Goal: Task Accomplishment & Management: Manage account settings

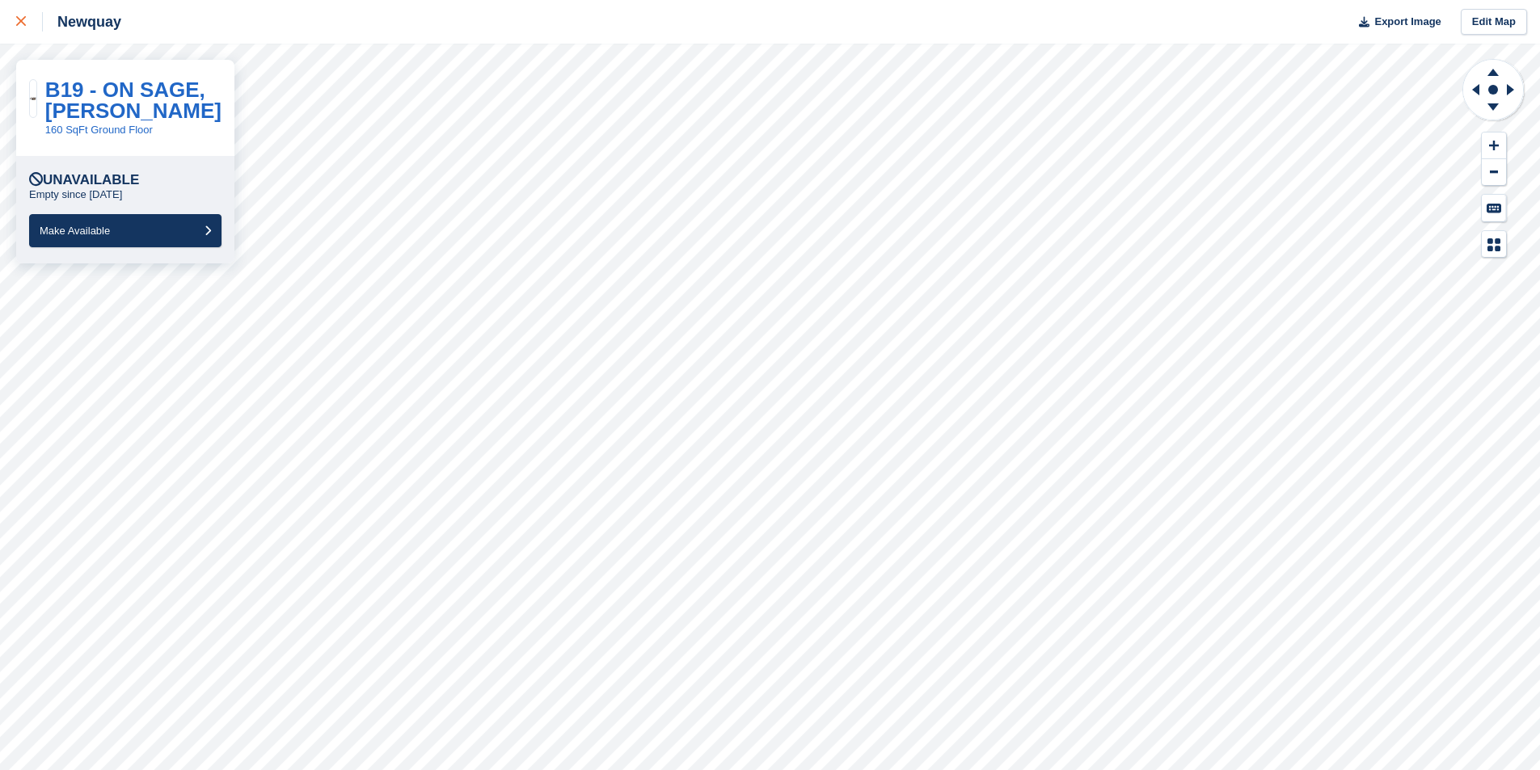
click at [23, 18] on icon at bounding box center [21, 21] width 10 height 10
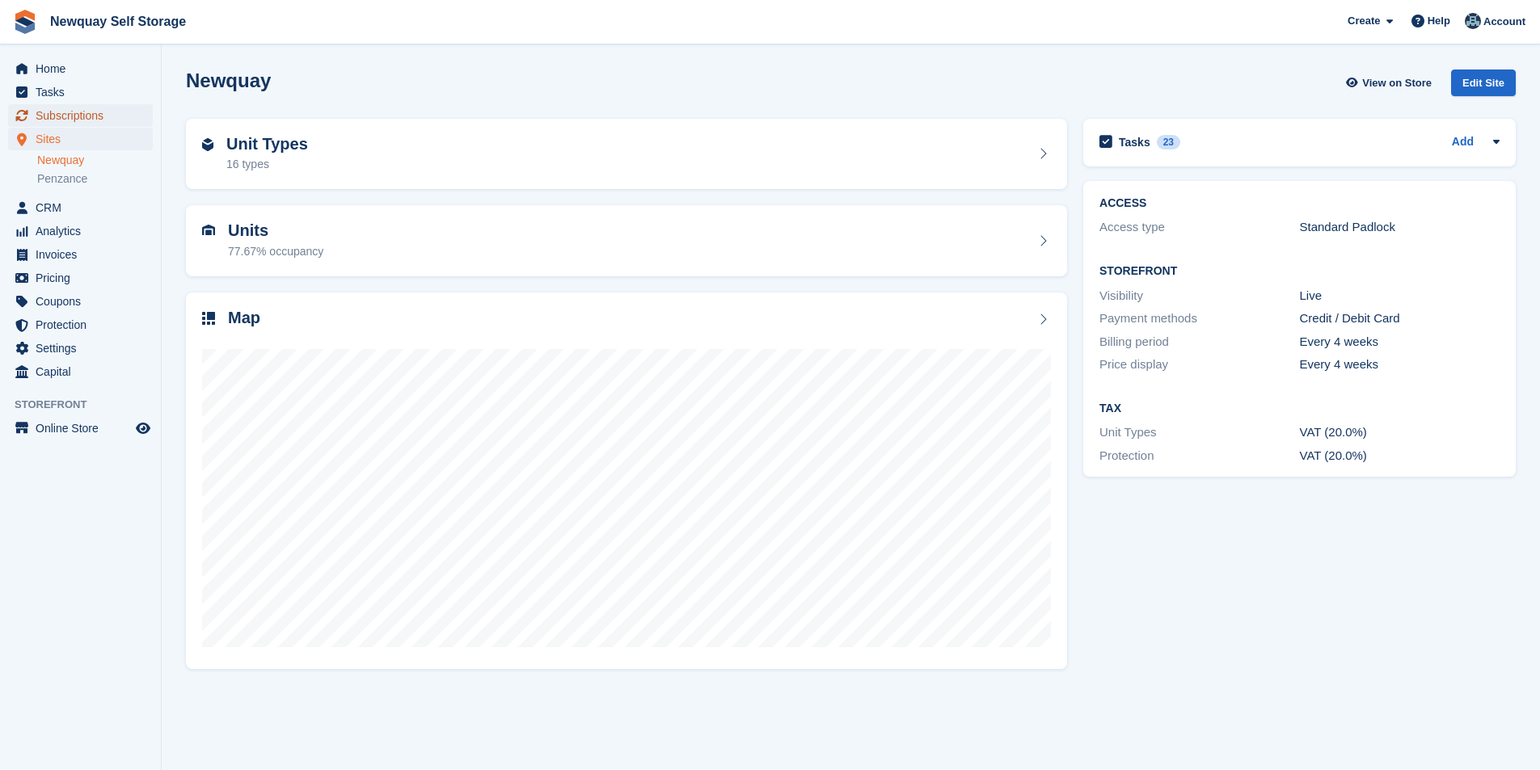
click at [105, 111] on span "Subscriptions" at bounding box center [84, 115] width 97 height 23
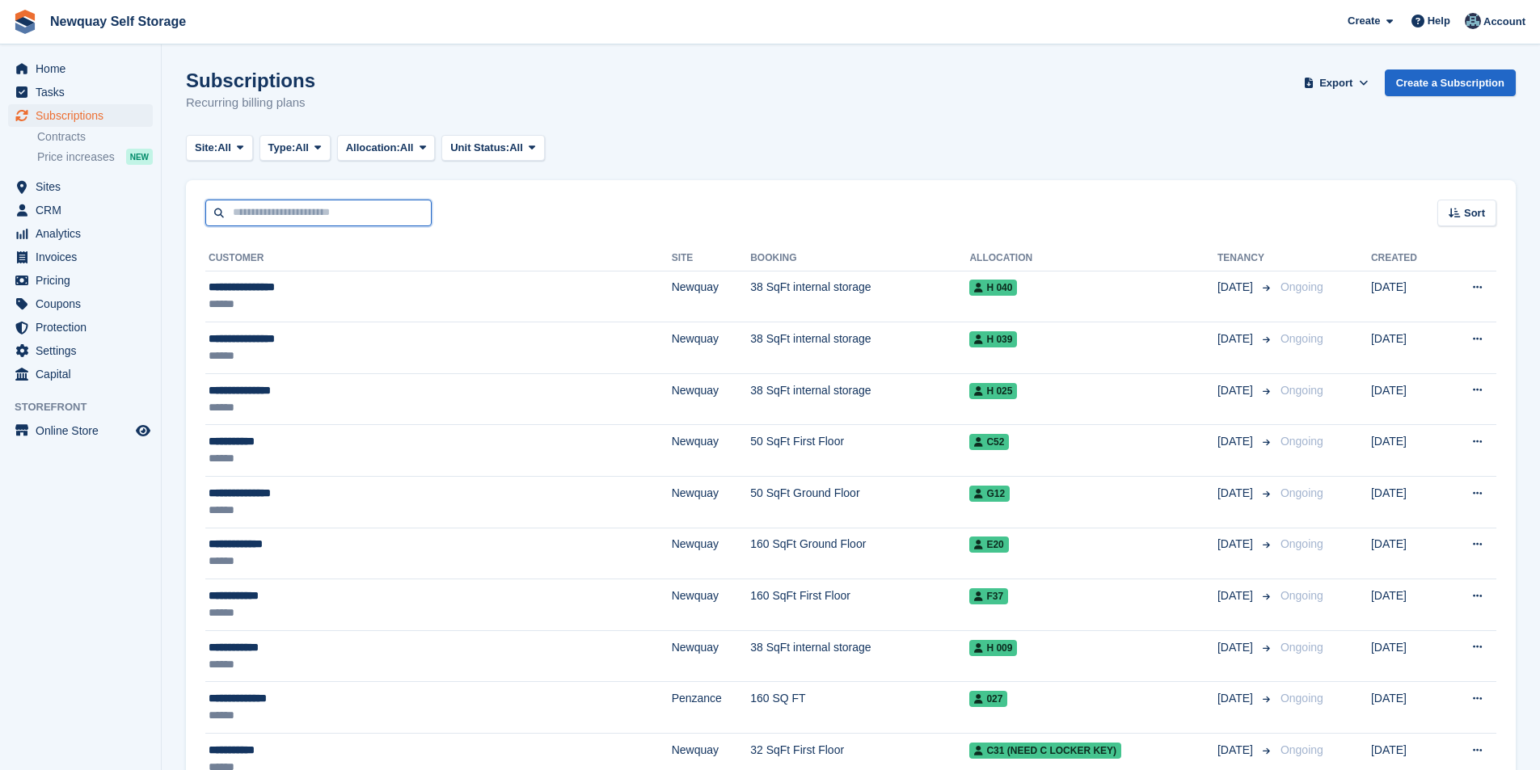
click at [356, 211] on input "text" at bounding box center [318, 213] width 226 height 27
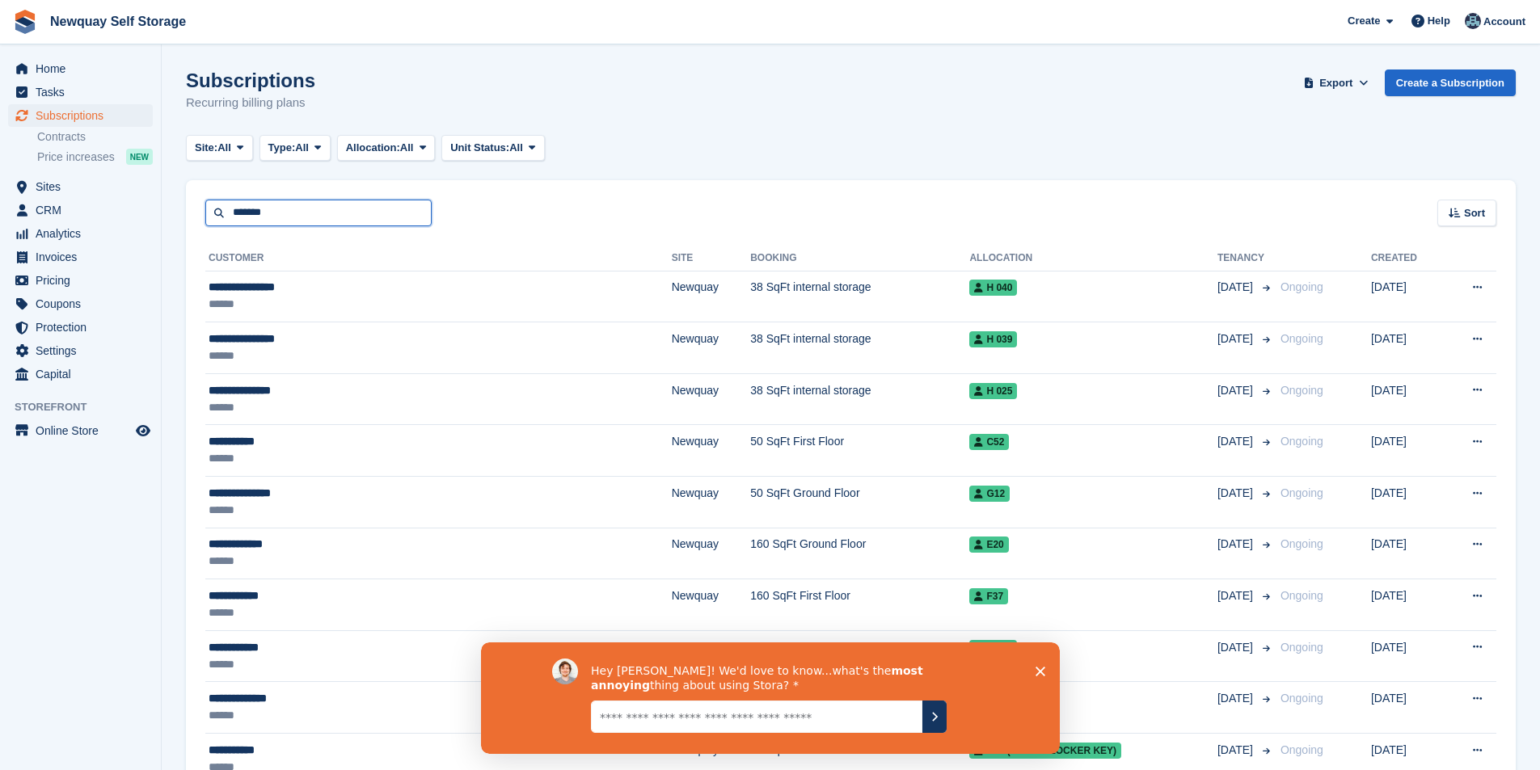
type input "*******"
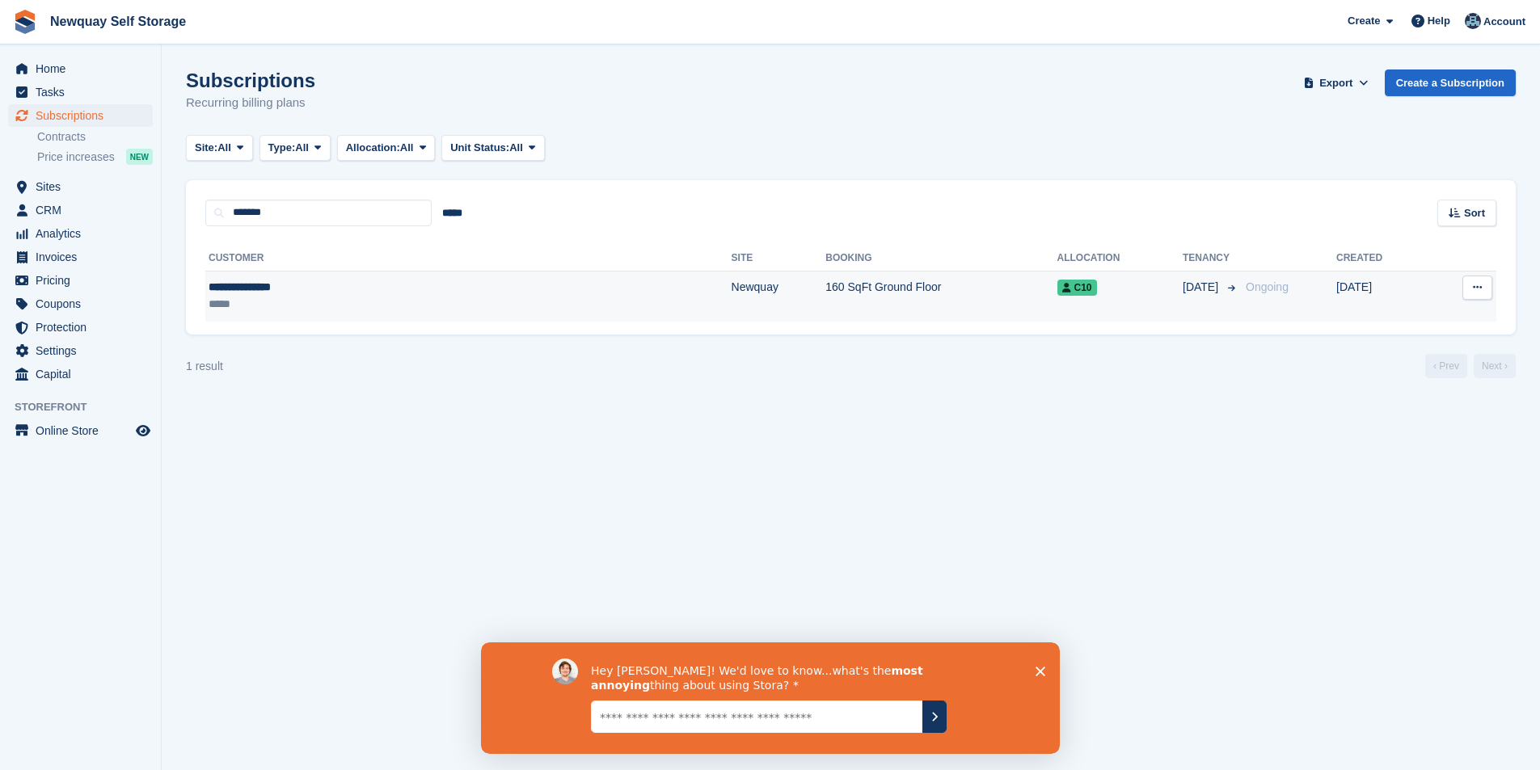
click at [268, 285] on div "**********" at bounding box center [339, 287] width 260 height 17
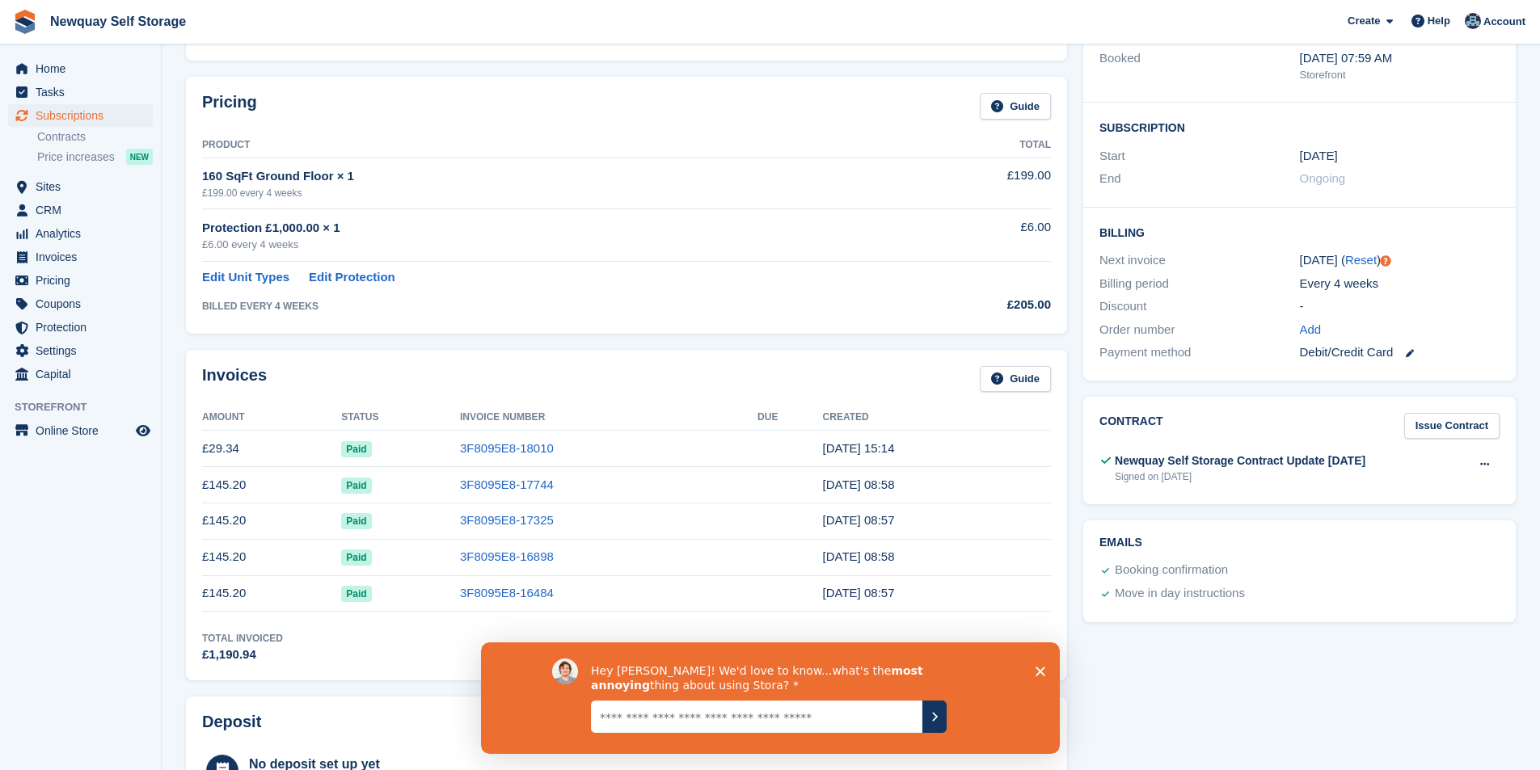
scroll to position [243, 0]
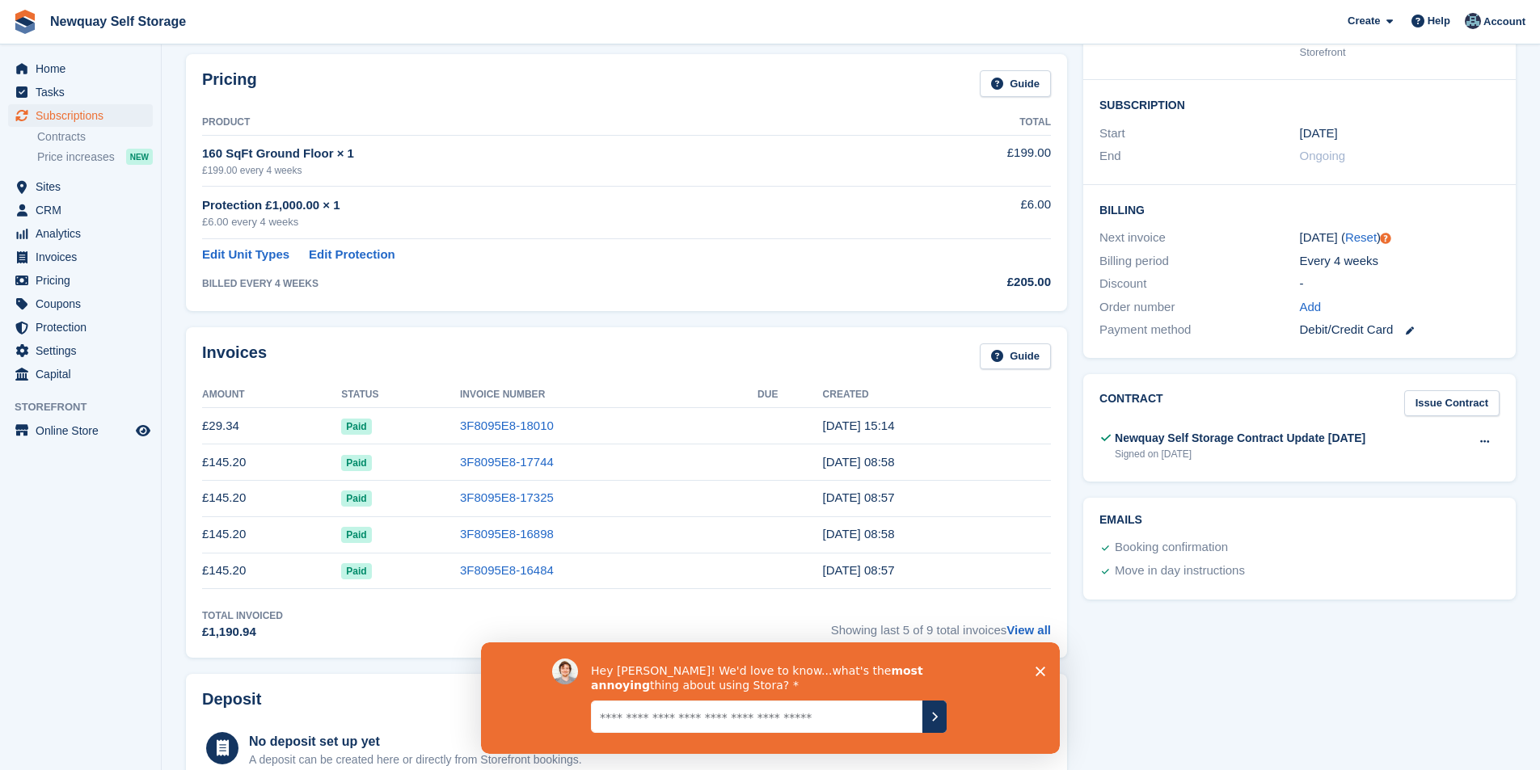
click at [1042, 674] on polygon "Close survey" at bounding box center [1040, 671] width 10 height 10
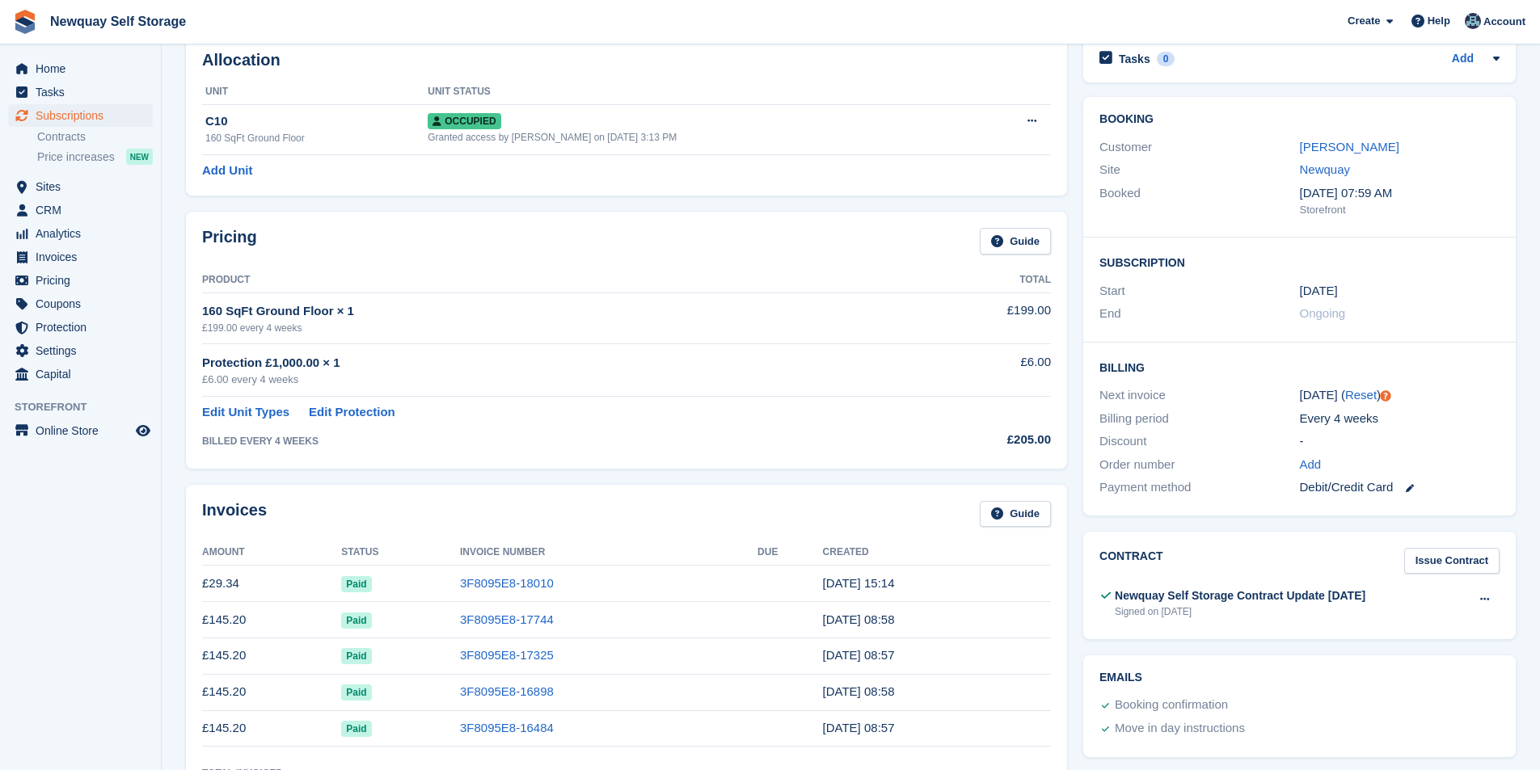
scroll to position [0, 0]
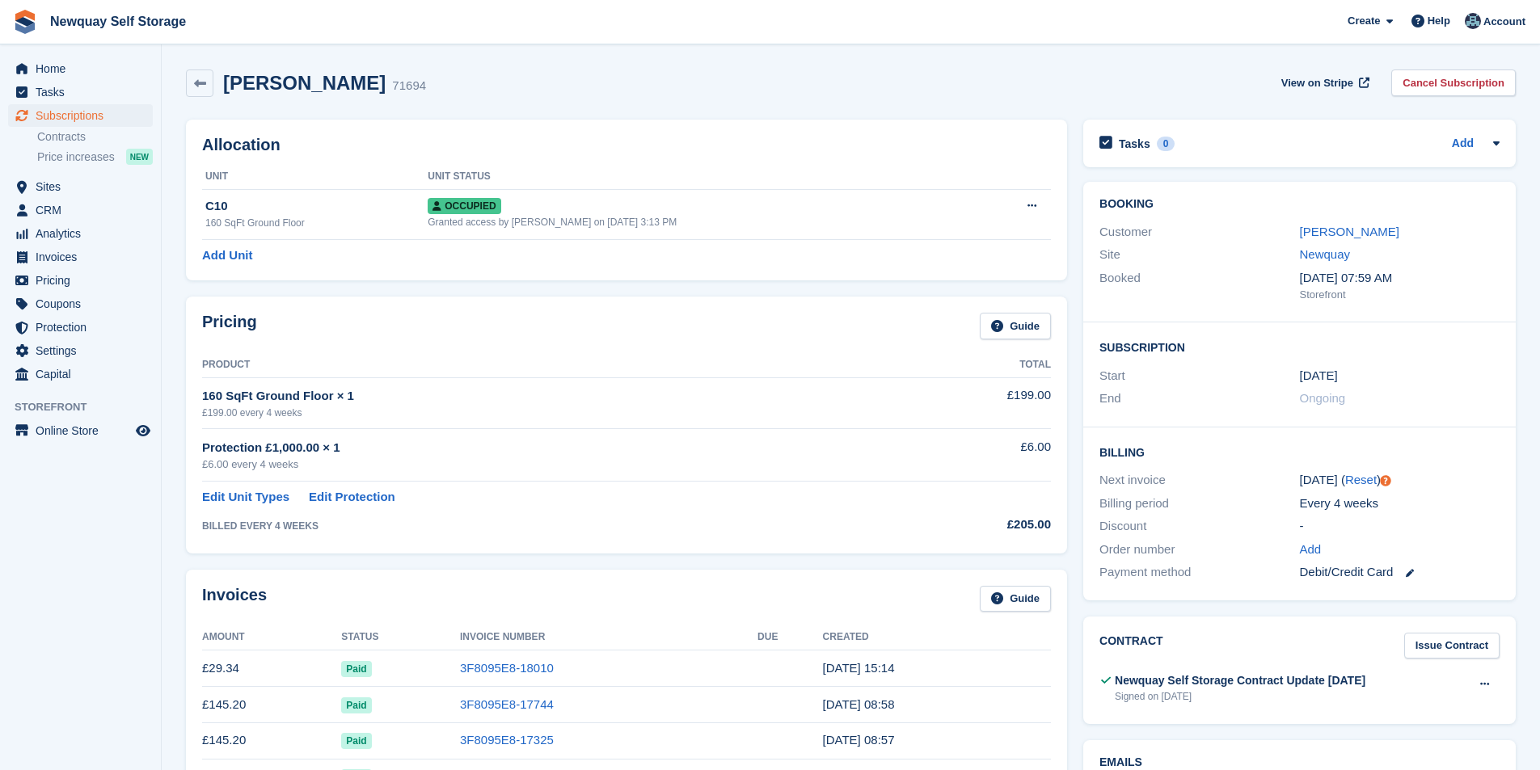
click at [1365, 223] on div "Lucy Applewhite" at bounding box center [1400, 232] width 200 height 19
click at [1361, 230] on link "Lucy Applewhite" at bounding box center [1349, 232] width 99 height 14
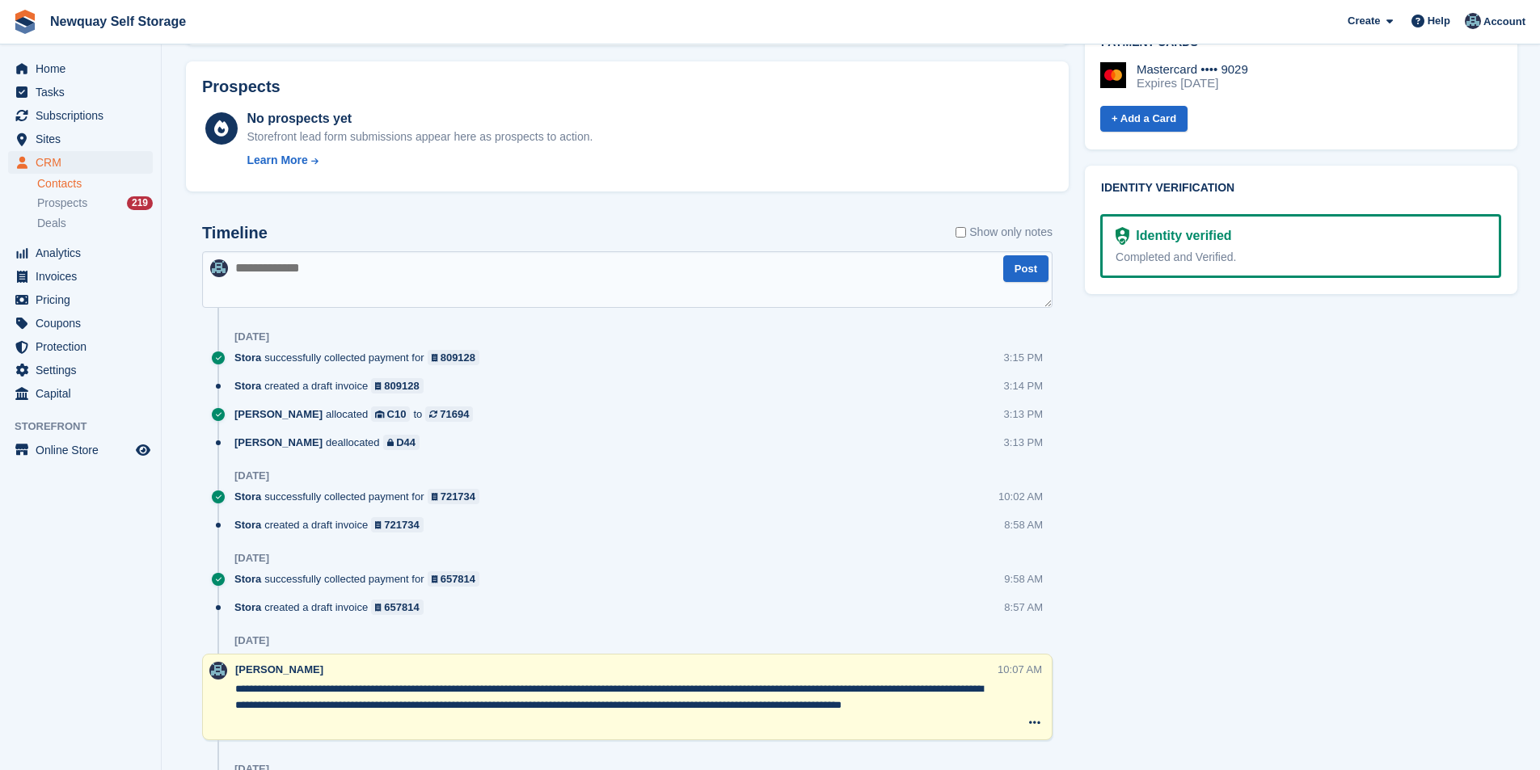
scroll to position [566, 0]
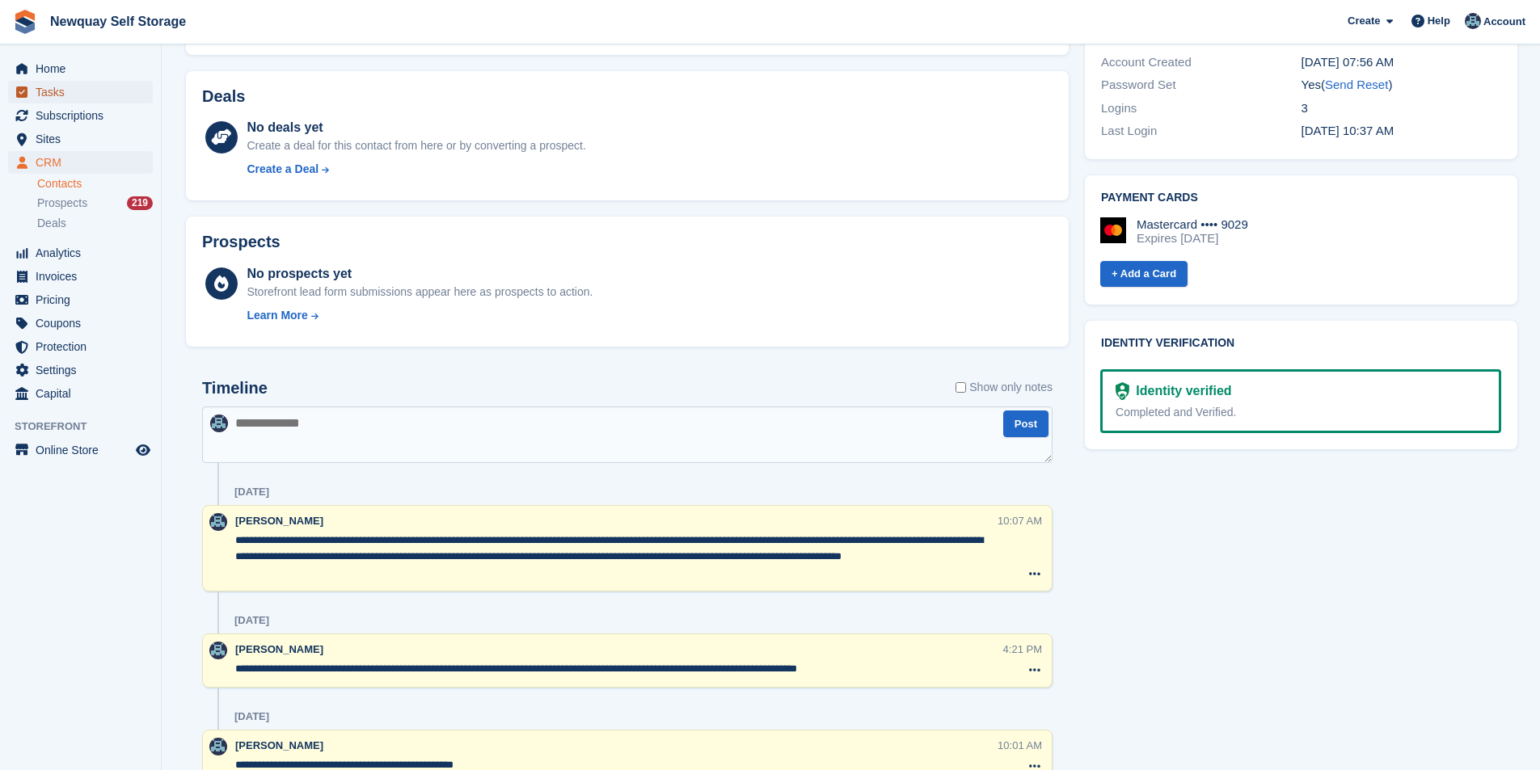
click at [60, 82] on span "Tasks" at bounding box center [84, 92] width 97 height 23
click at [68, 70] on span "Home" at bounding box center [84, 68] width 97 height 23
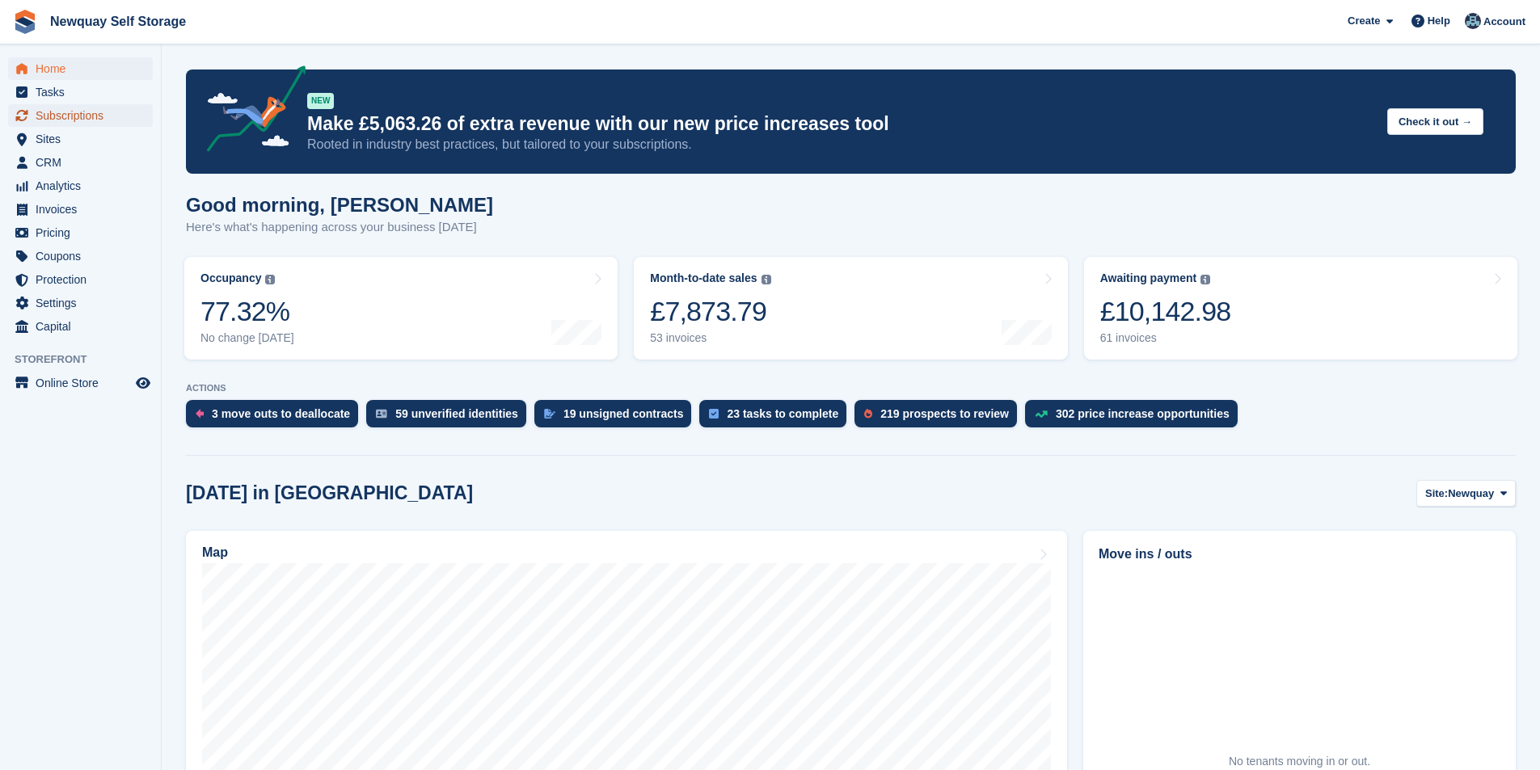
click at [89, 124] on span "Subscriptions" at bounding box center [84, 115] width 97 height 23
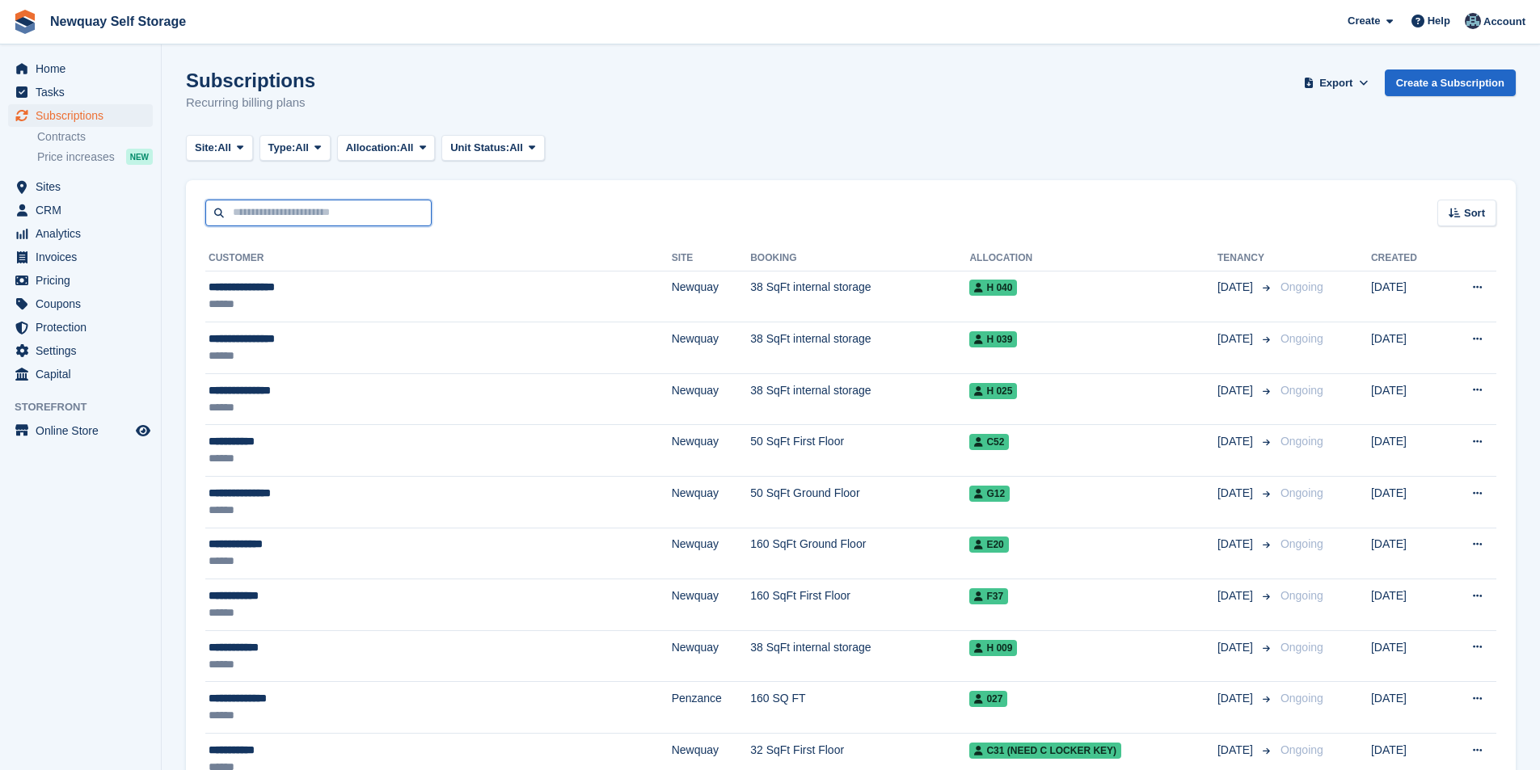
click at [268, 212] on input "text" at bounding box center [318, 213] width 226 height 27
type input "*"
click at [287, 209] on input "text" at bounding box center [318, 213] width 226 height 27
type input "*****"
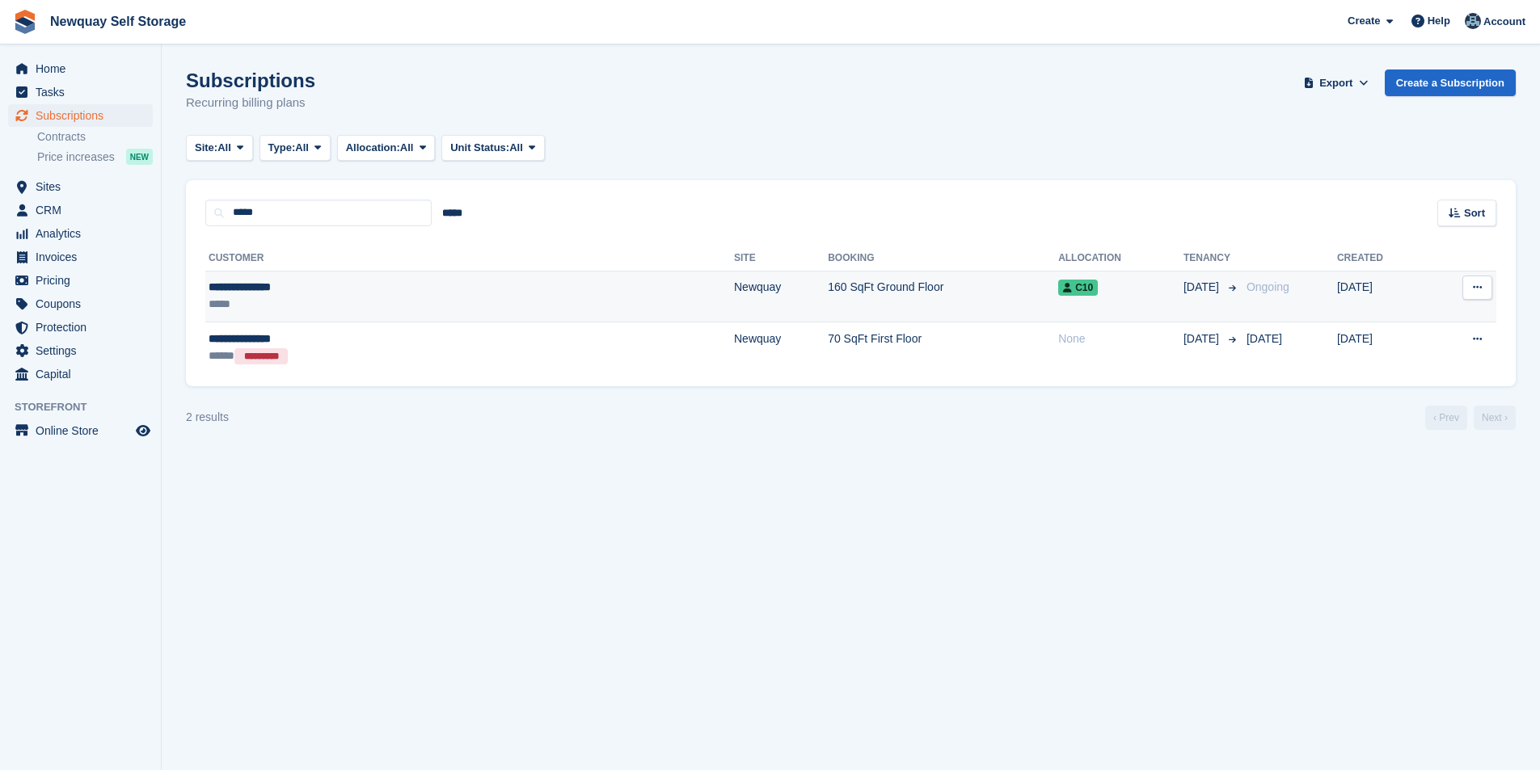
click at [277, 287] on div "**********" at bounding box center [340, 287] width 263 height 17
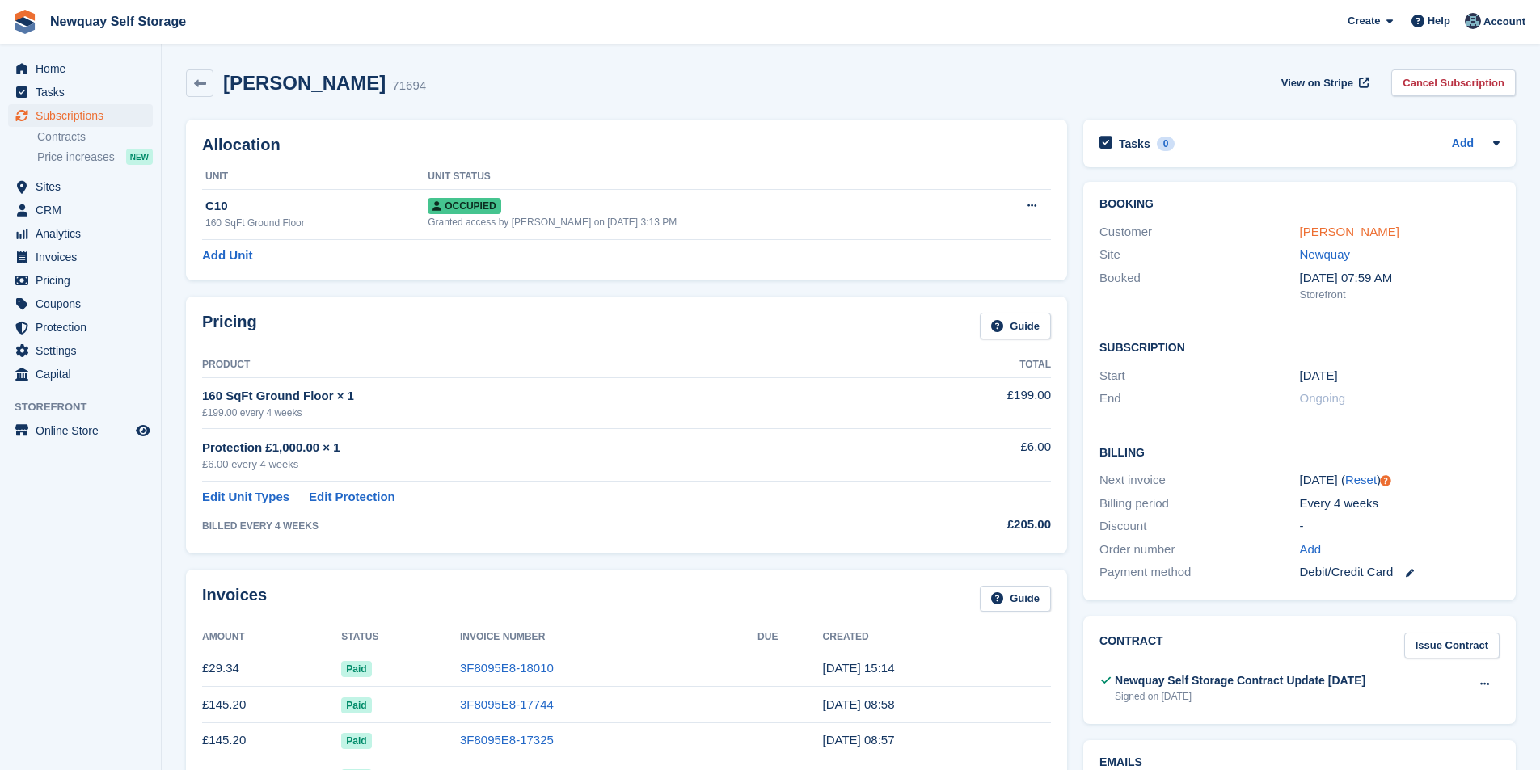
click at [1326, 232] on link "Lucy Applewhite" at bounding box center [1349, 232] width 99 height 14
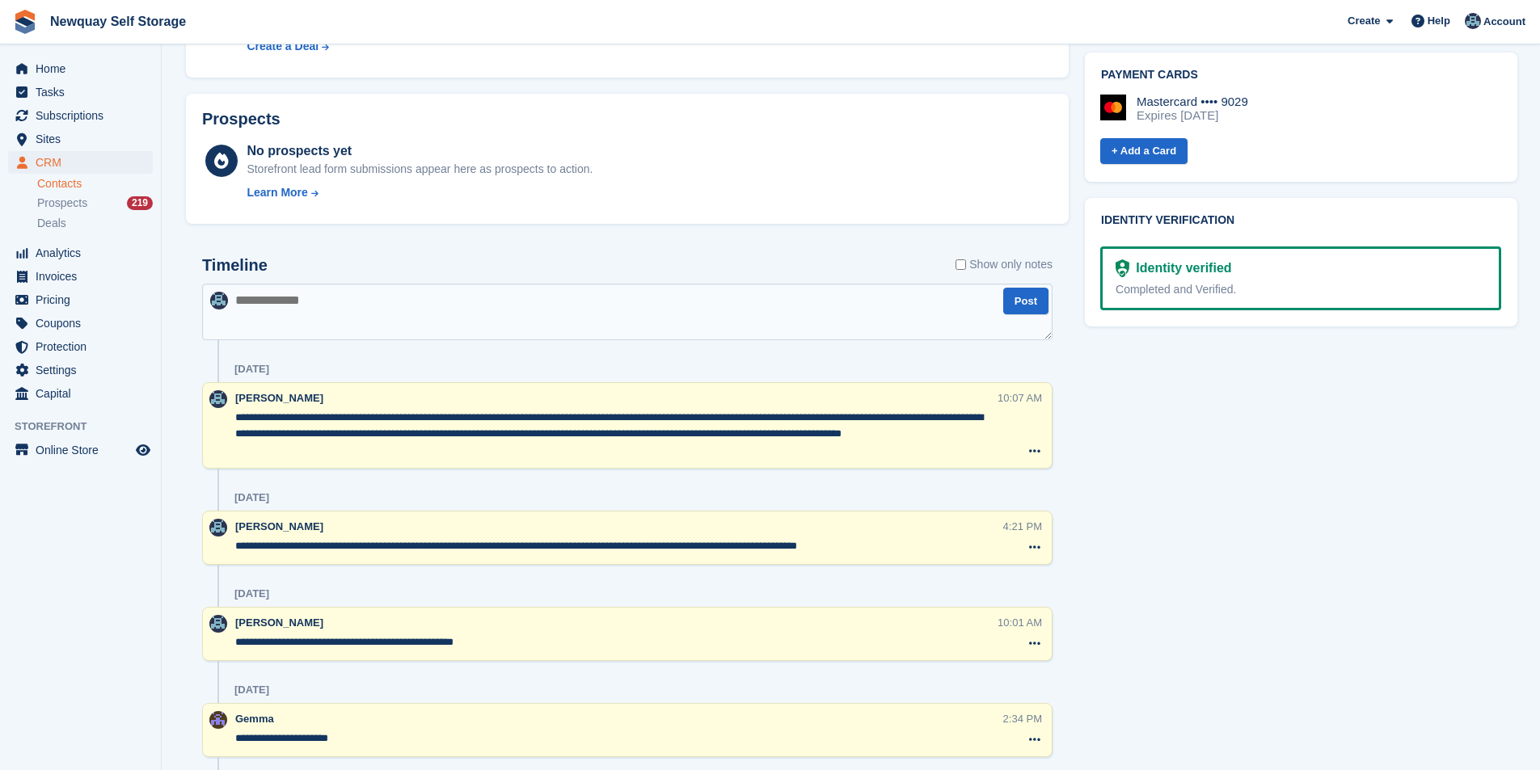
scroll to position [821, 0]
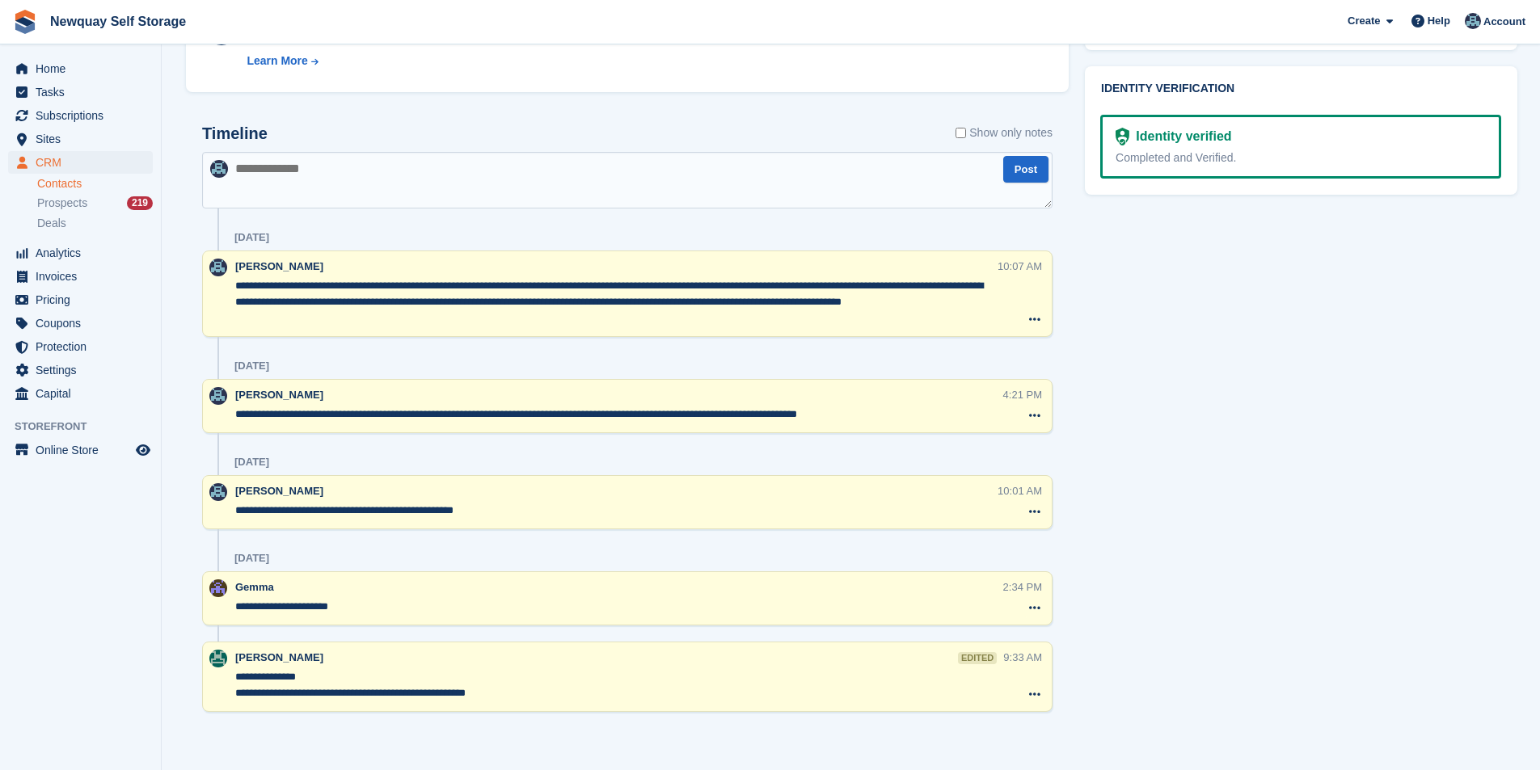
click at [356, 193] on textarea at bounding box center [627, 180] width 850 height 57
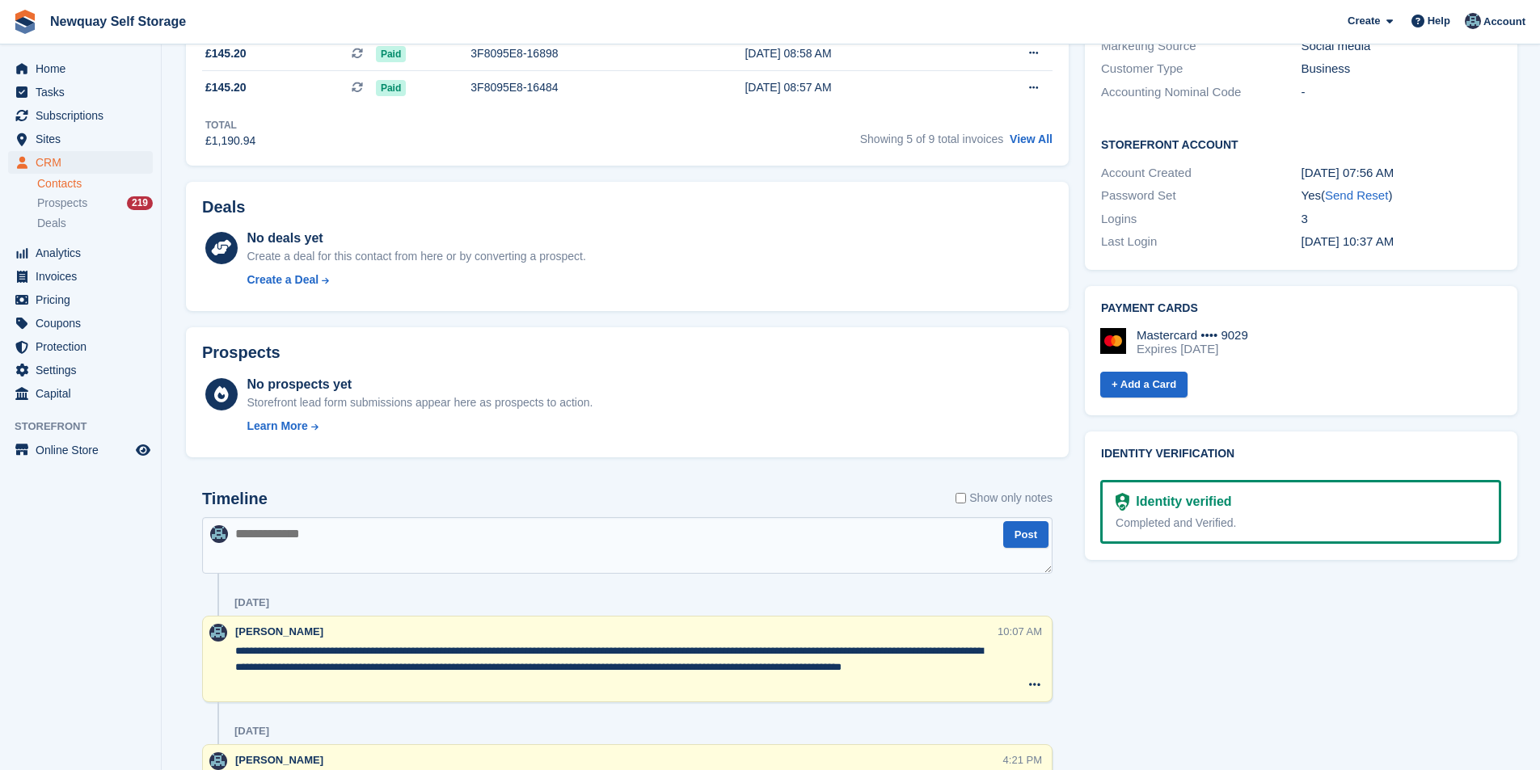
scroll to position [416, 0]
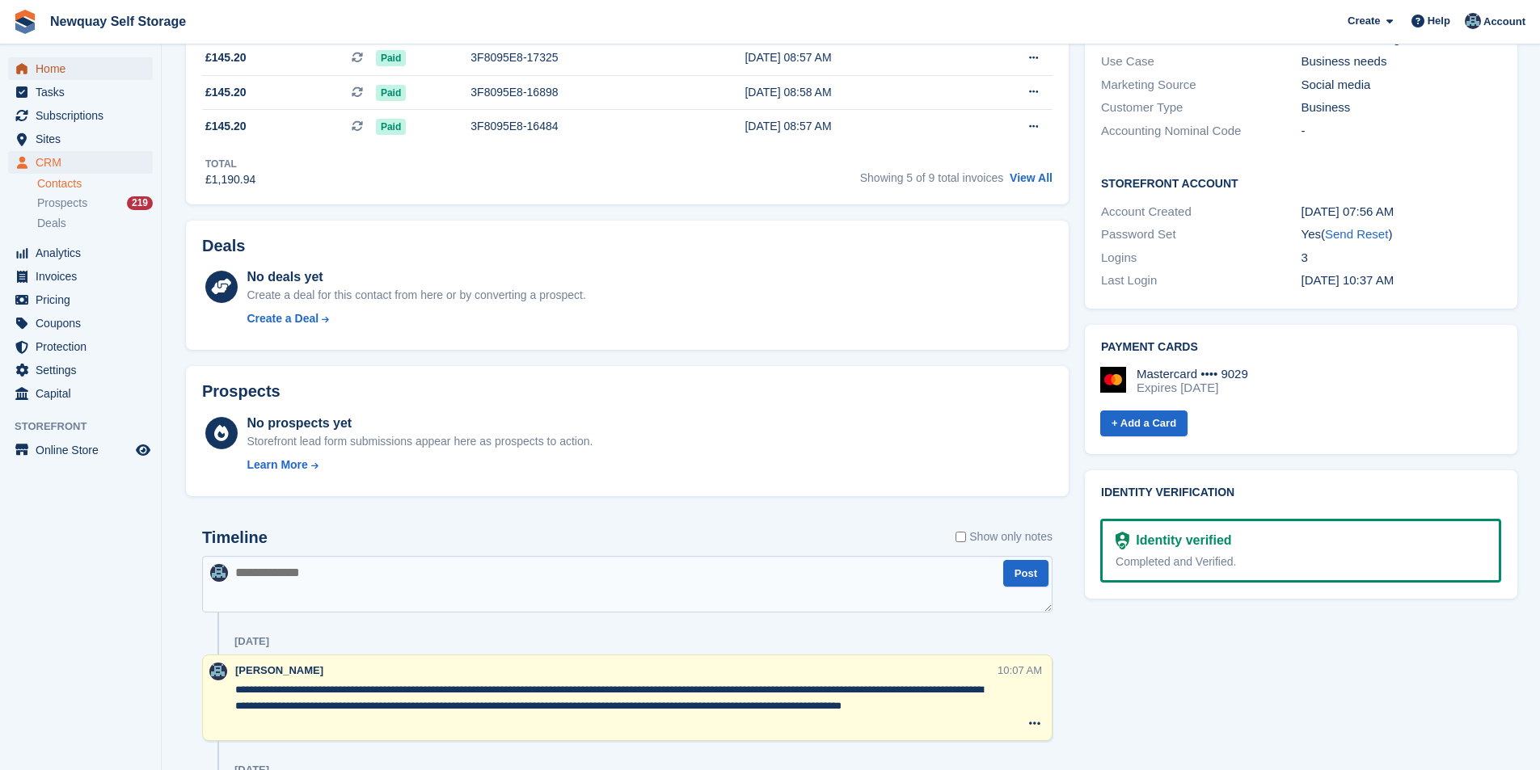
click at [99, 71] on span "Home" at bounding box center [84, 68] width 97 height 23
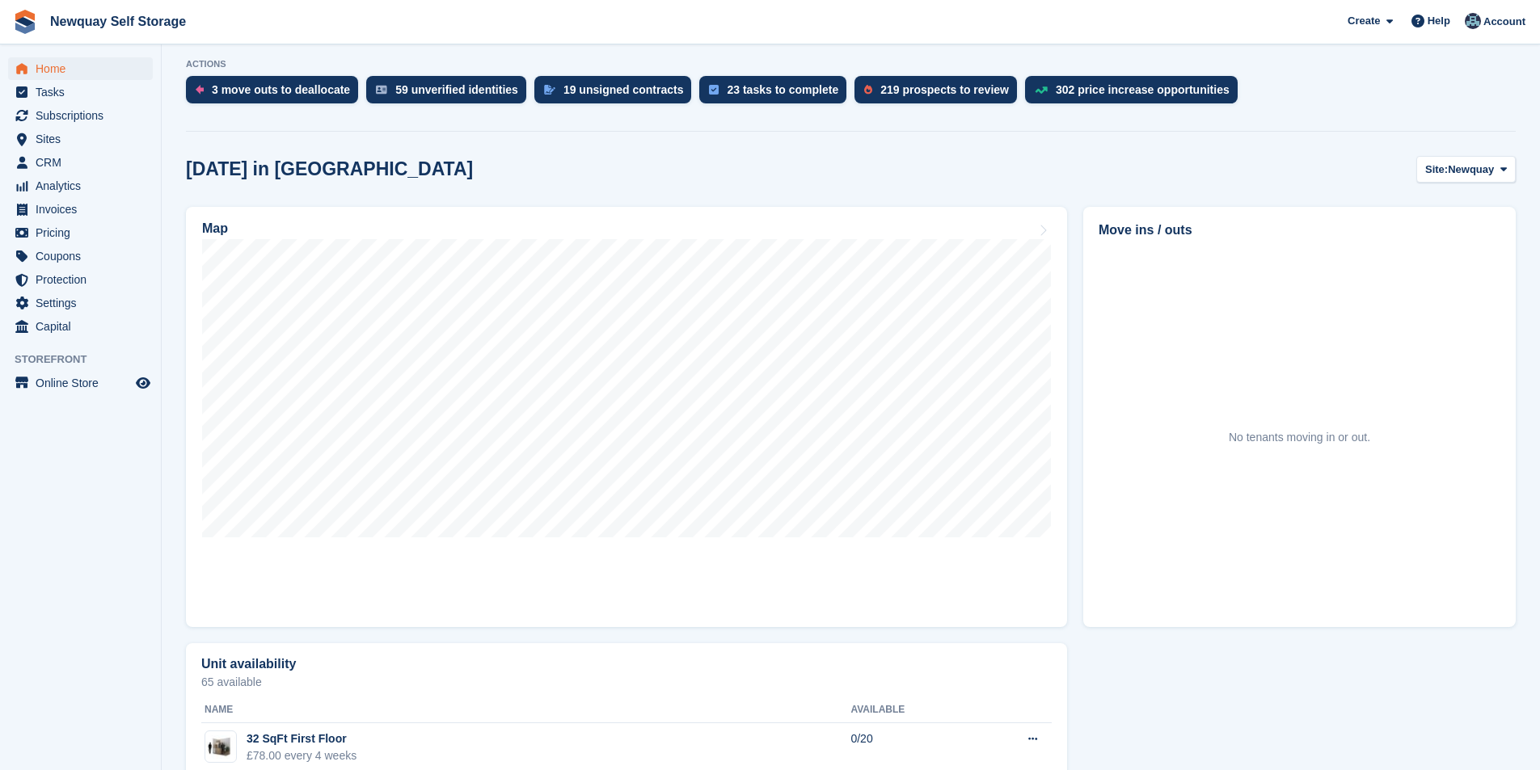
scroll to position [485, 0]
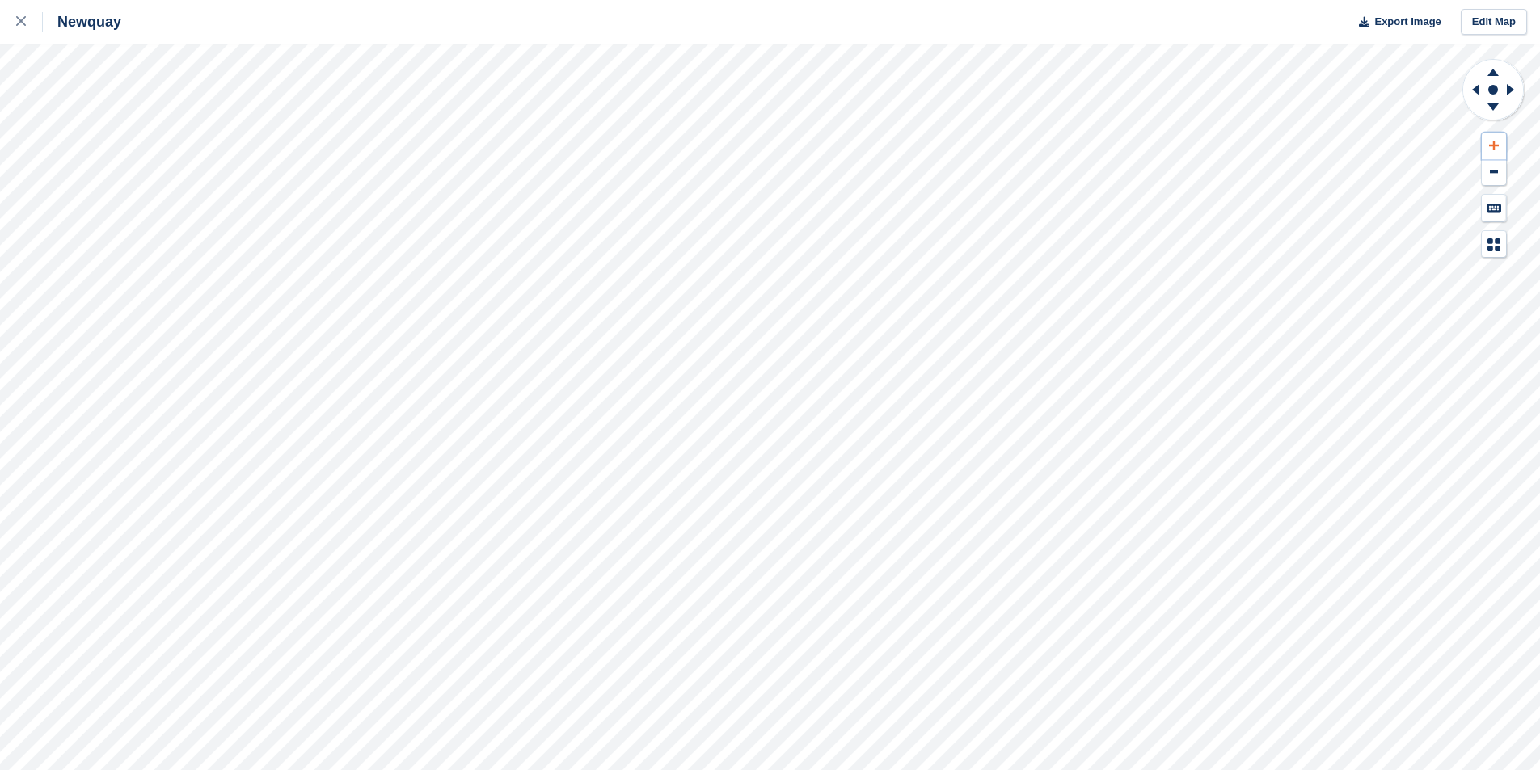
click at [1500, 145] on button at bounding box center [1494, 146] width 24 height 27
click at [1500, 144] on button at bounding box center [1494, 146] width 24 height 27
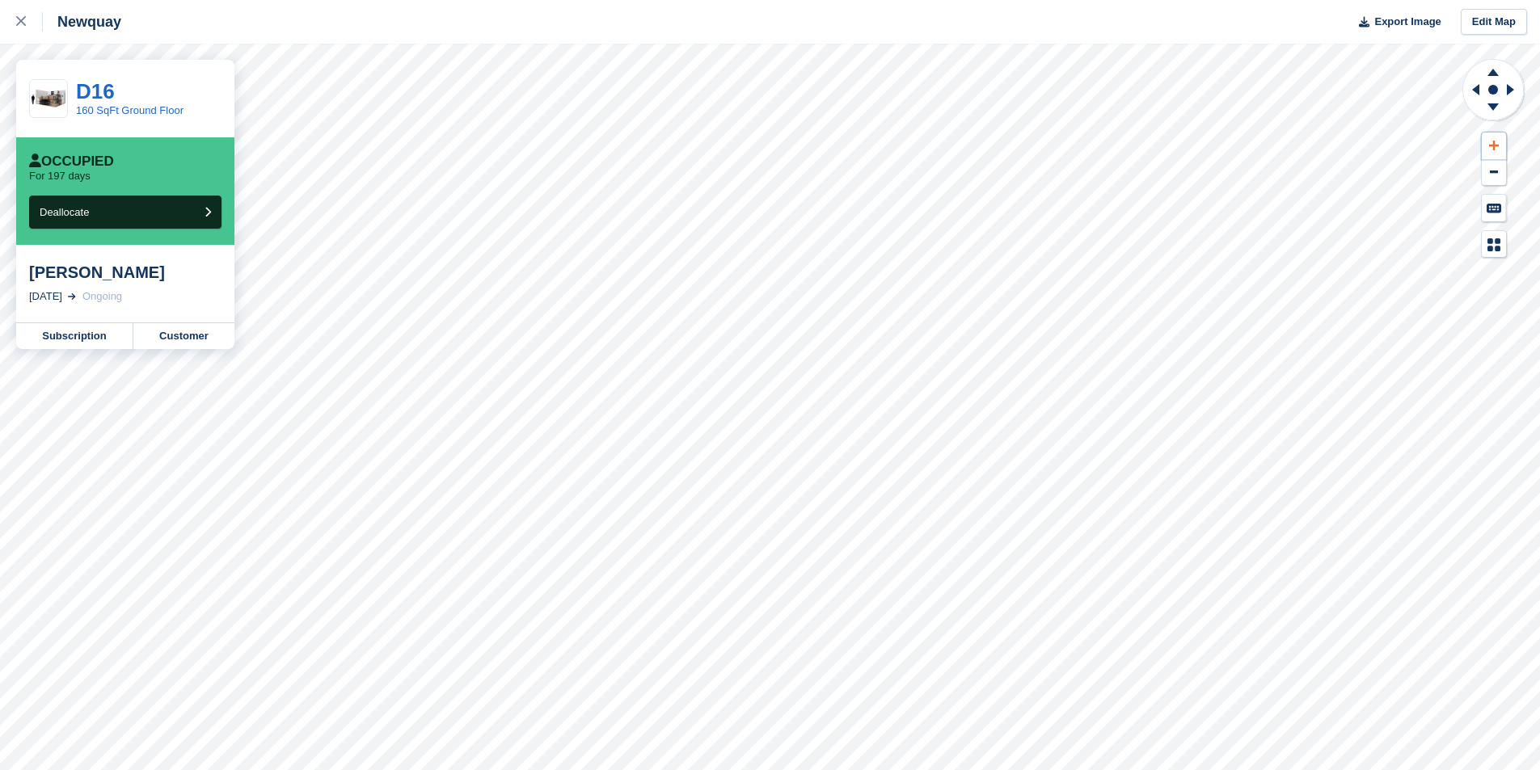
click at [1500, 145] on button at bounding box center [1494, 146] width 24 height 27
click at [1499, 143] on button at bounding box center [1494, 146] width 24 height 27
click at [1499, 141] on button at bounding box center [1494, 146] width 24 height 27
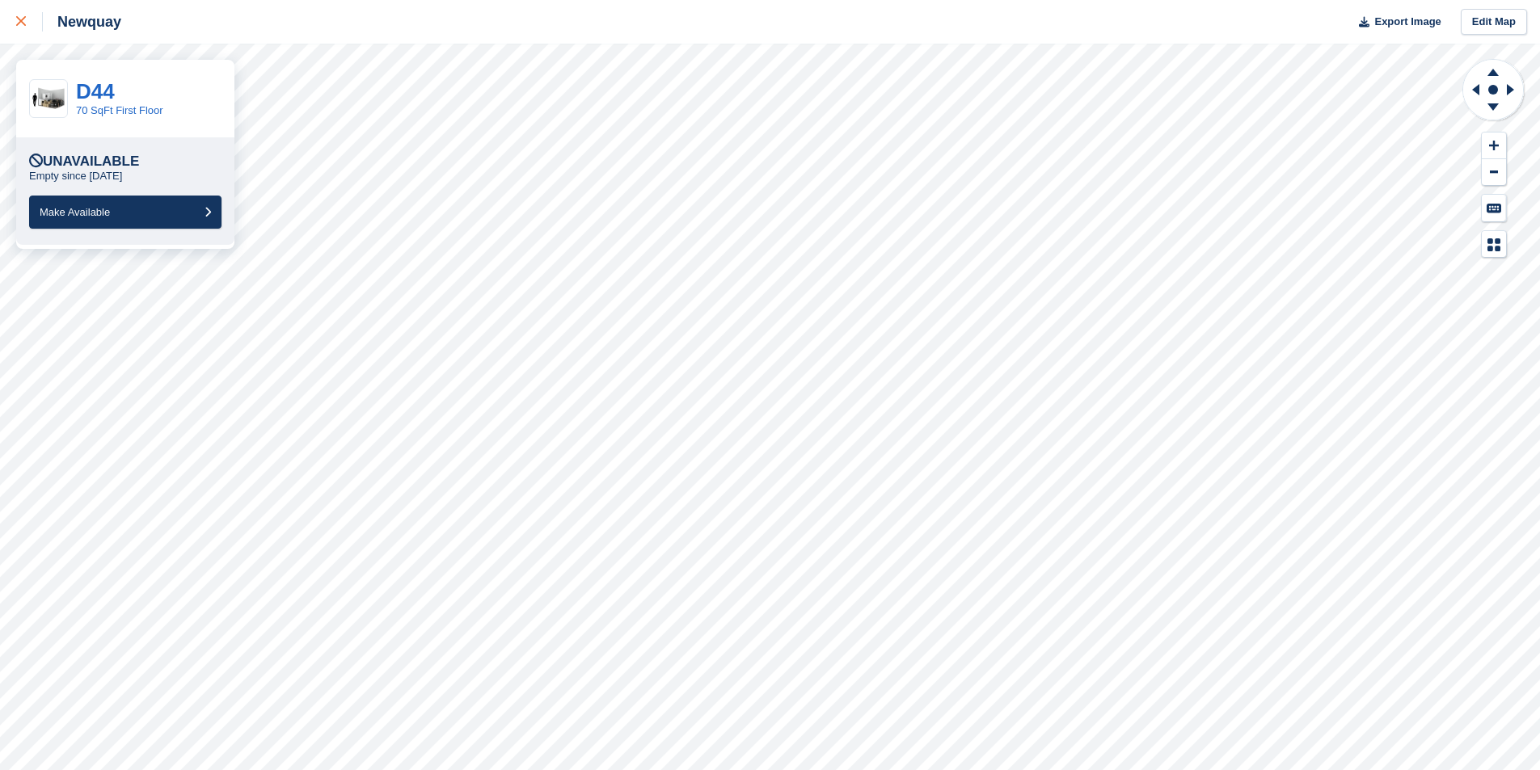
click at [19, 22] on icon at bounding box center [21, 21] width 10 height 10
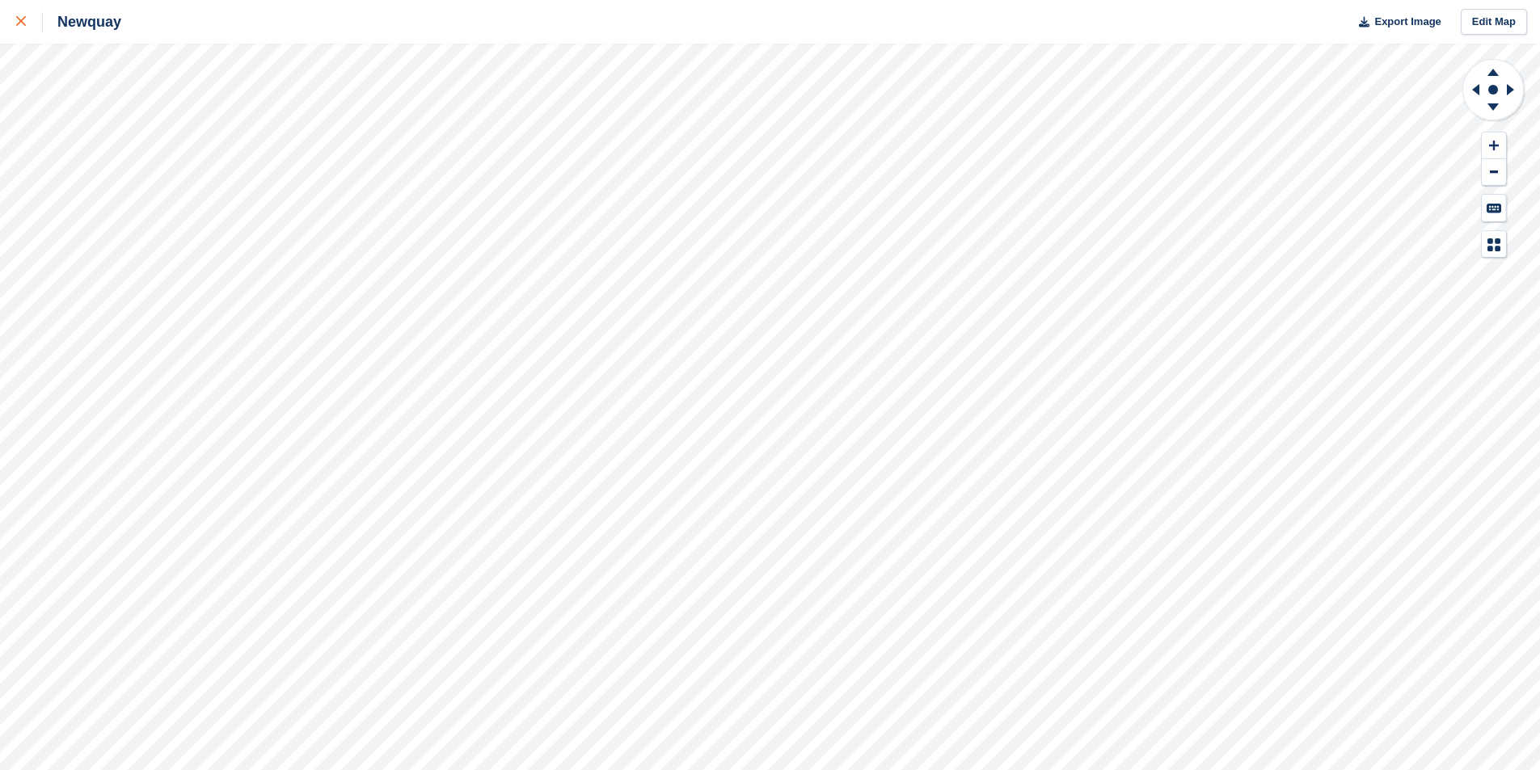
click at [11, 26] on link at bounding box center [21, 22] width 43 height 44
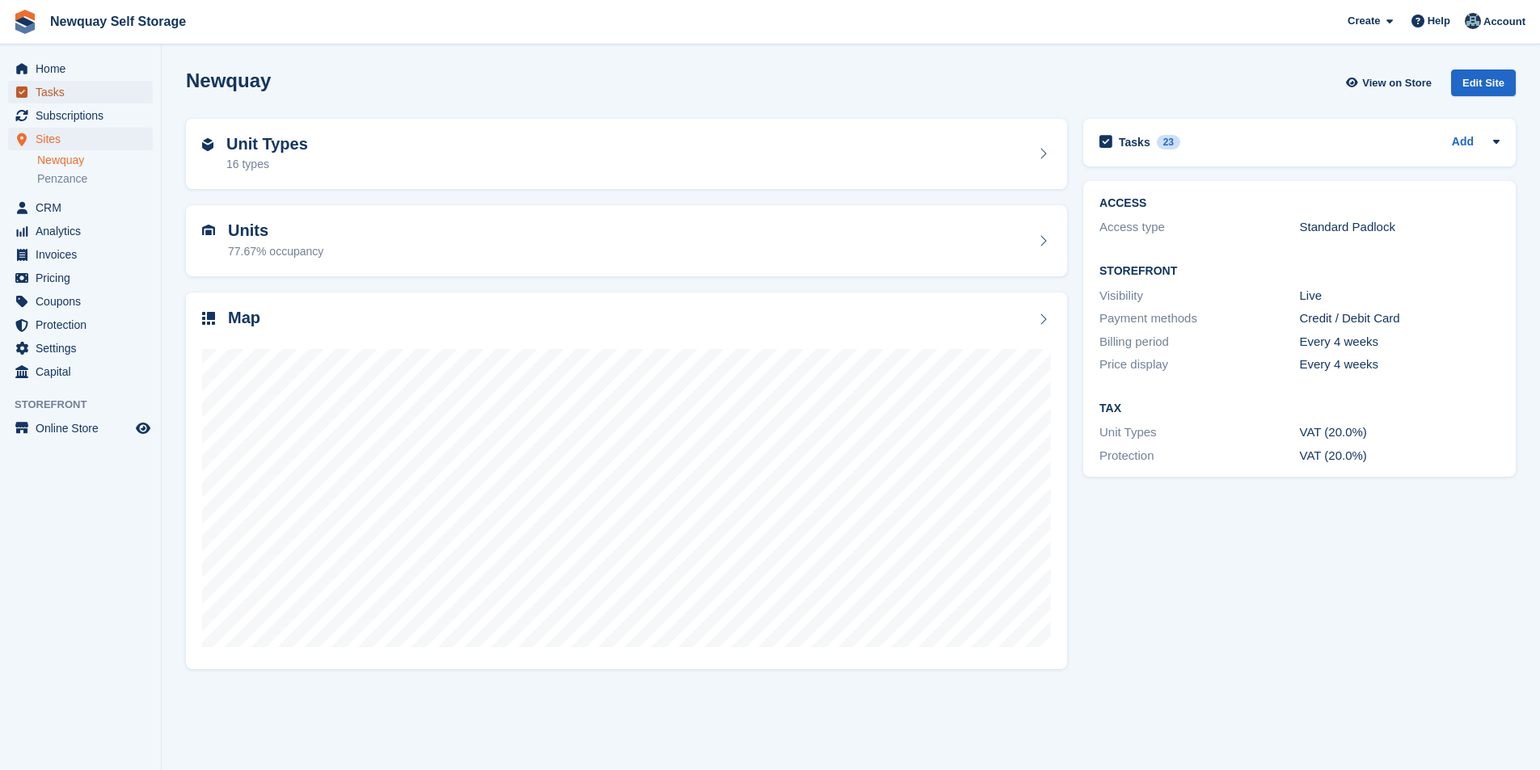
click at [76, 81] on span "Tasks" at bounding box center [84, 92] width 97 height 23
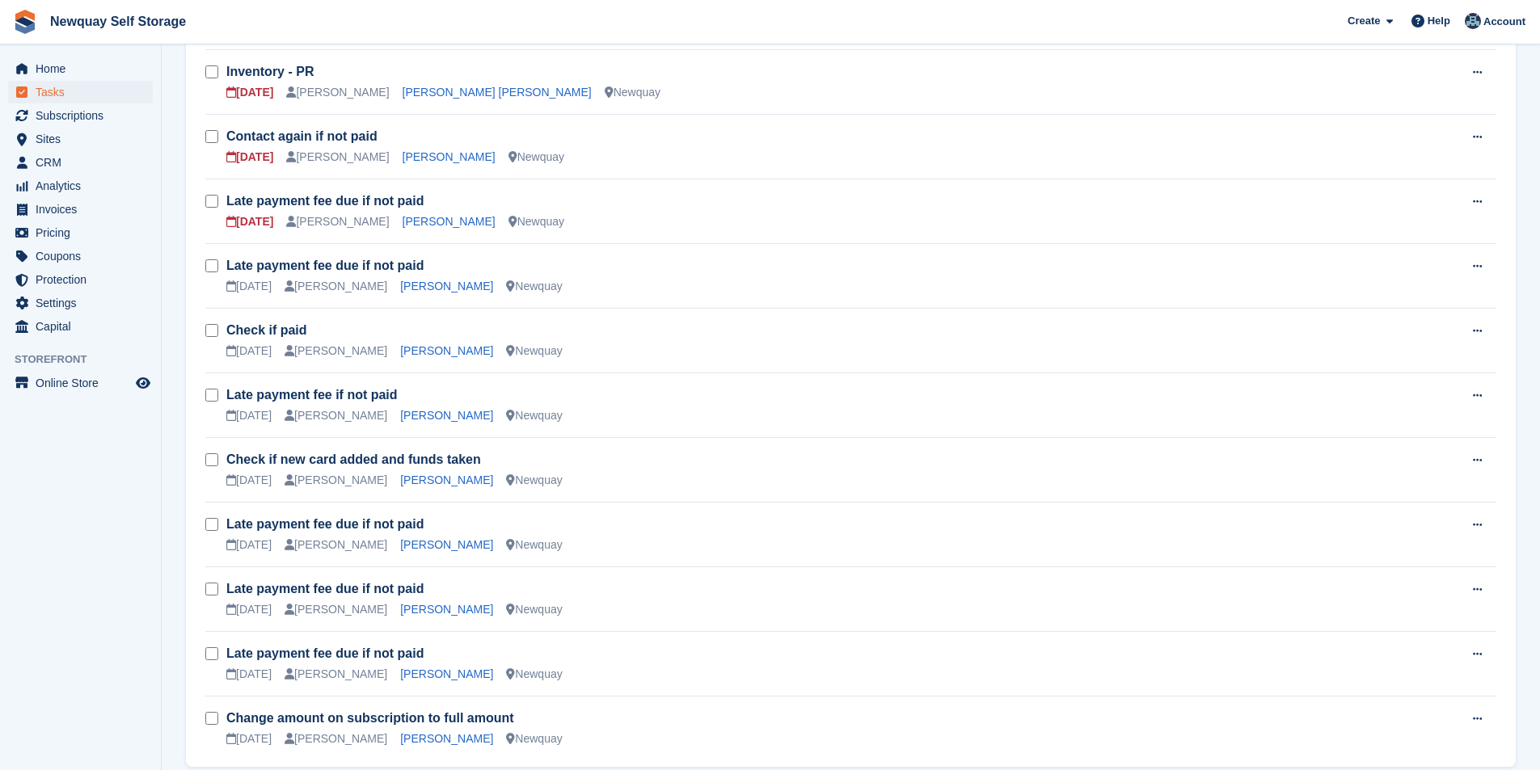
scroll to position [1020, 0]
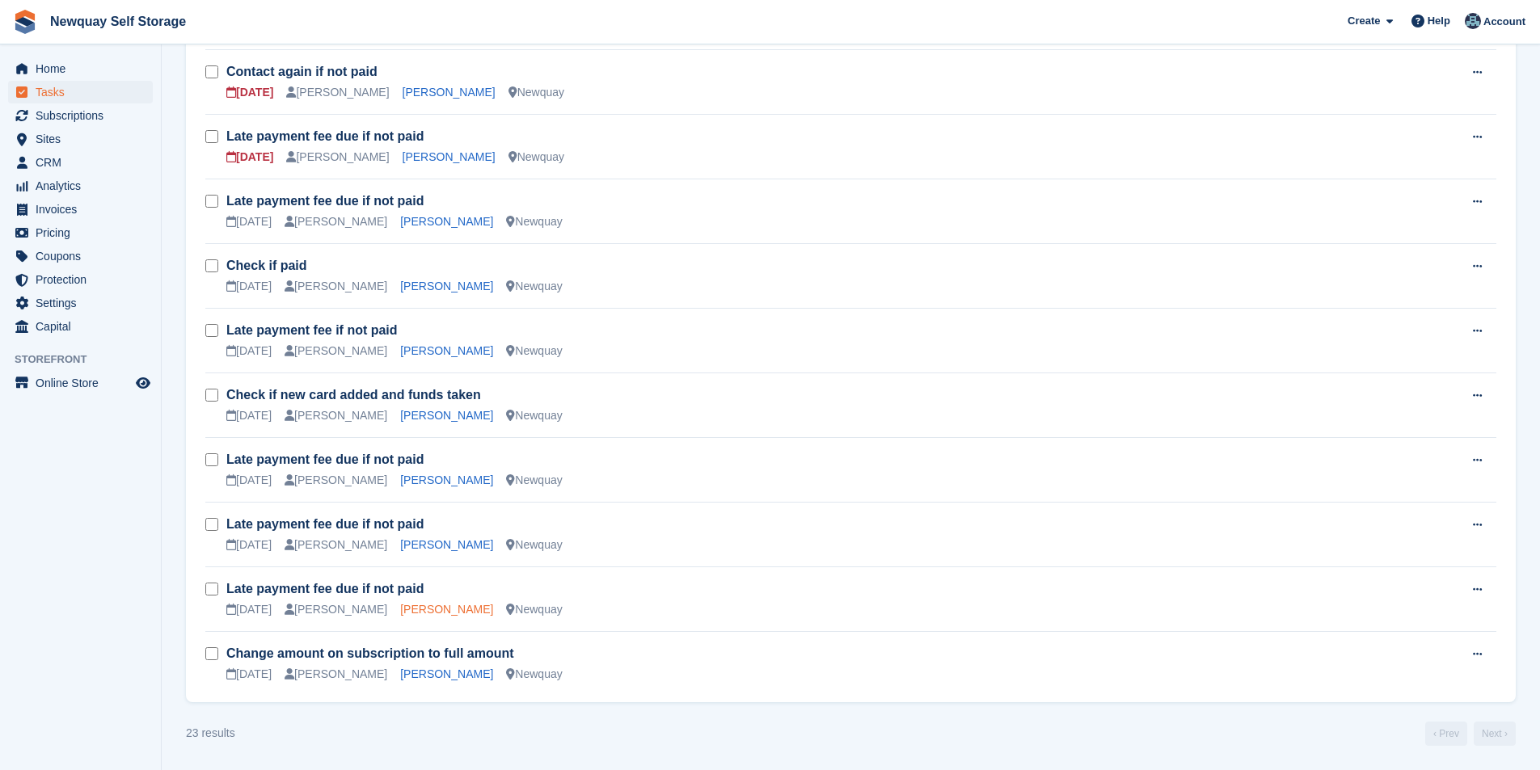
click at [418, 606] on link "Chris Thomson" at bounding box center [446, 609] width 93 height 13
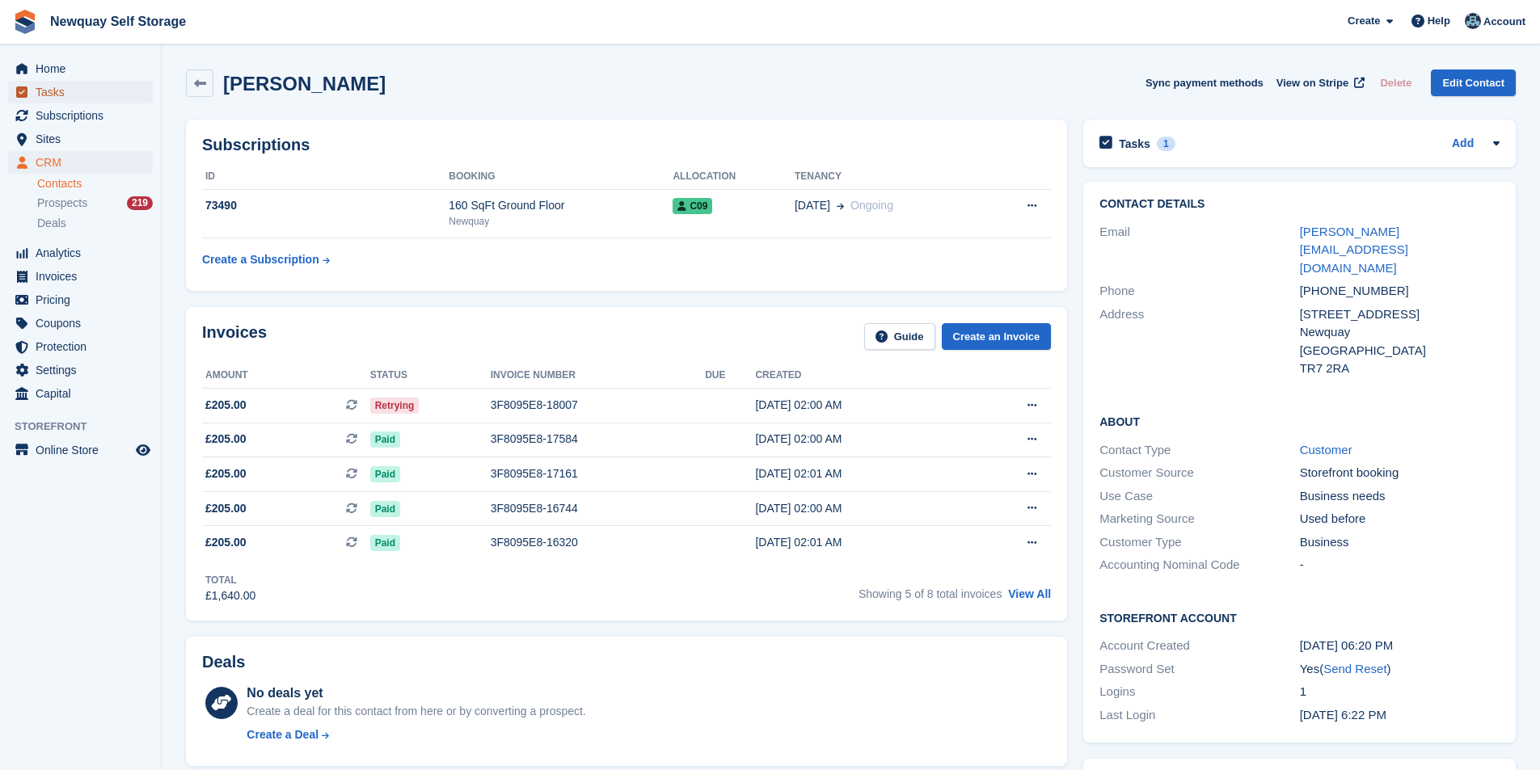
click at [61, 95] on span "Tasks" at bounding box center [84, 92] width 97 height 23
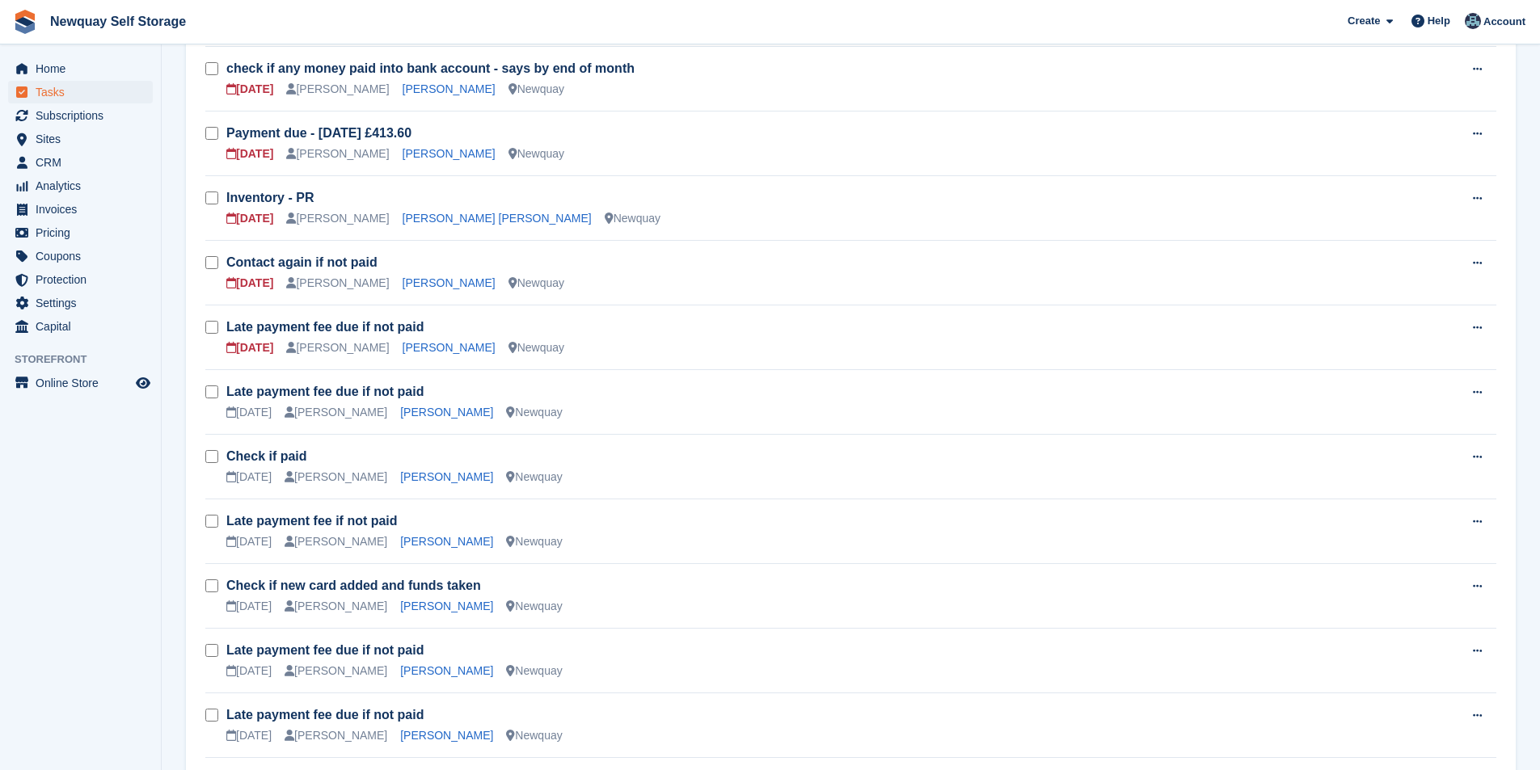
scroll to position [1020, 0]
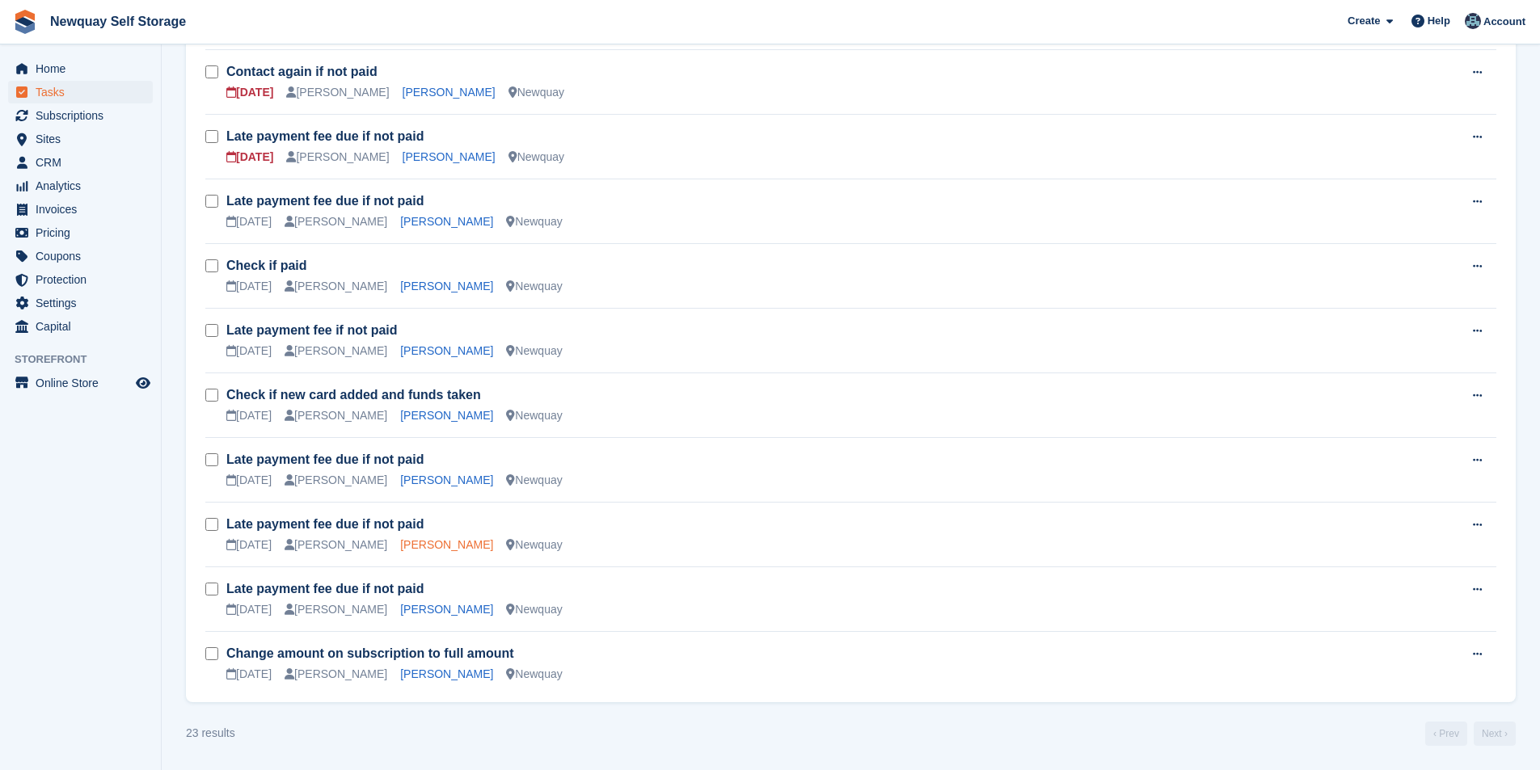
click at [416, 548] on link "[PERSON_NAME]" at bounding box center [446, 544] width 93 height 13
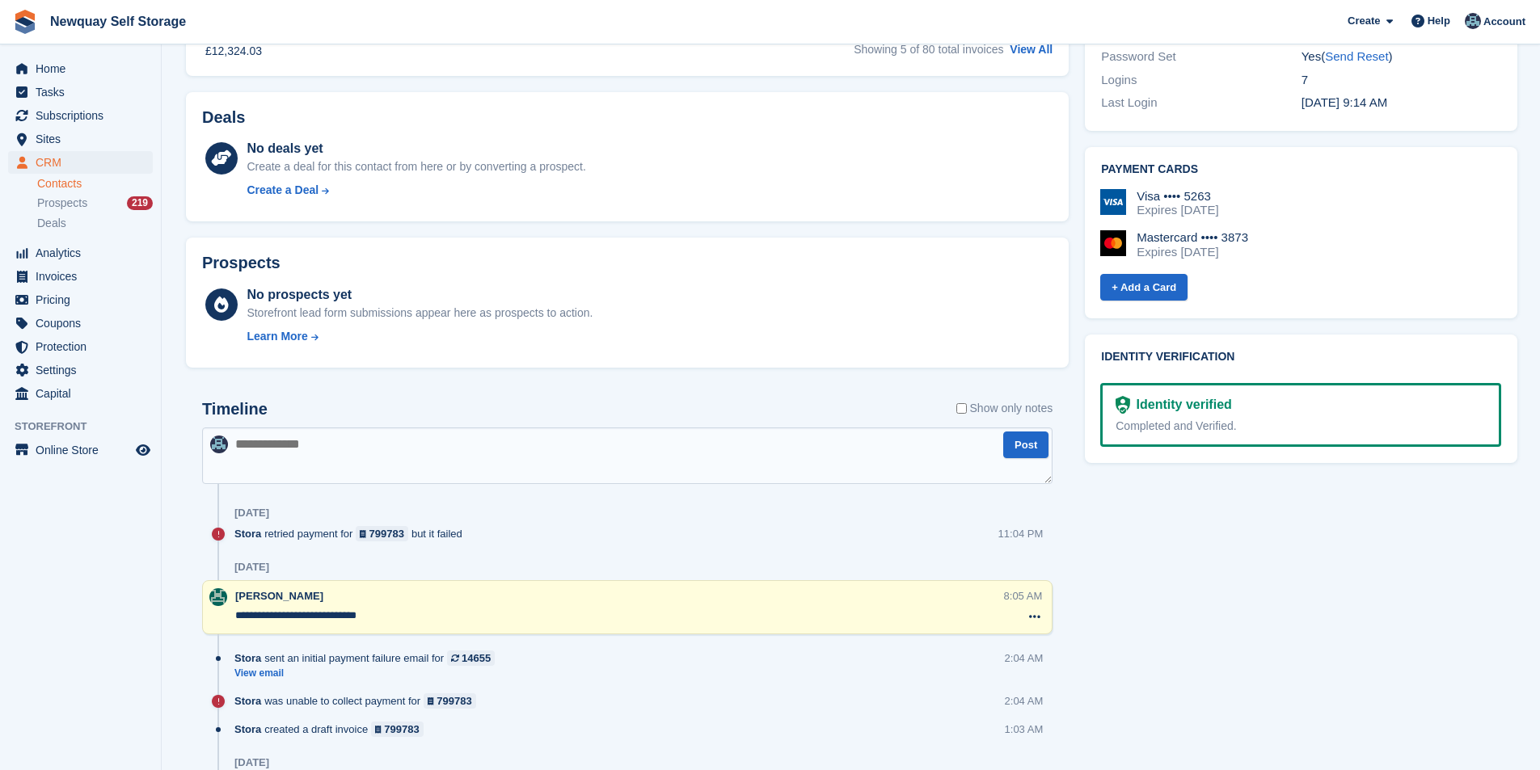
scroll to position [566, 0]
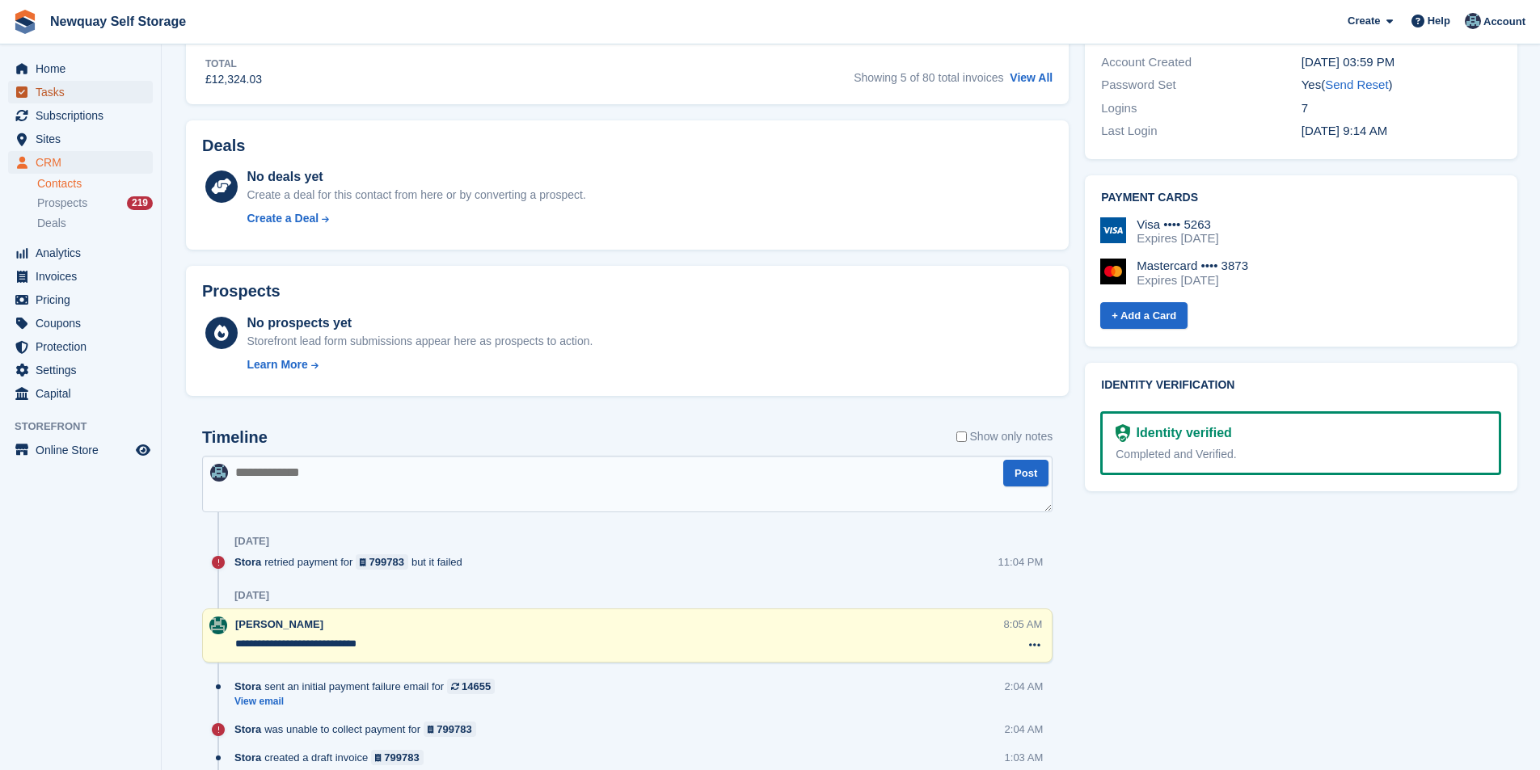
click at [53, 91] on span "Tasks" at bounding box center [84, 92] width 97 height 23
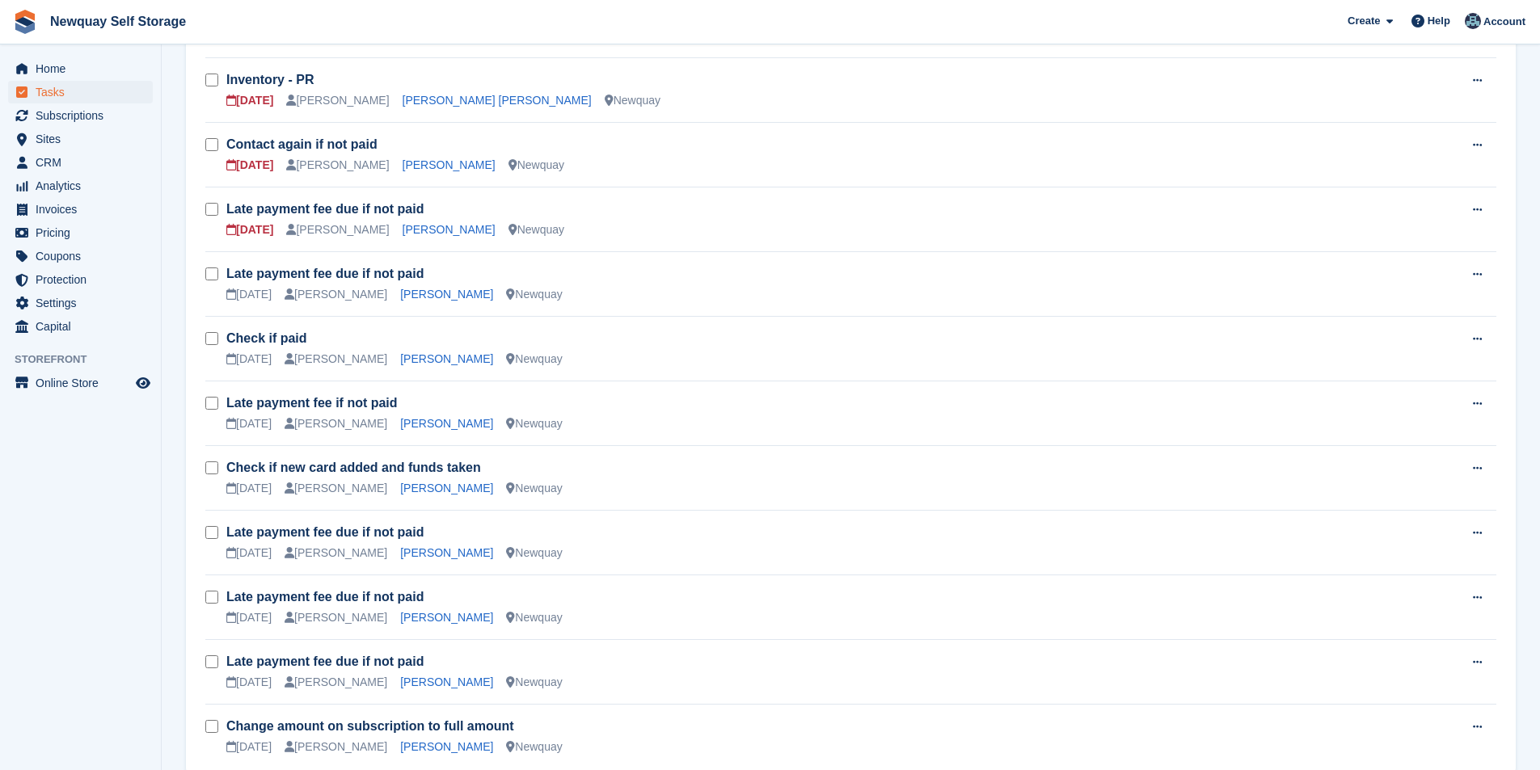
scroll to position [1020, 0]
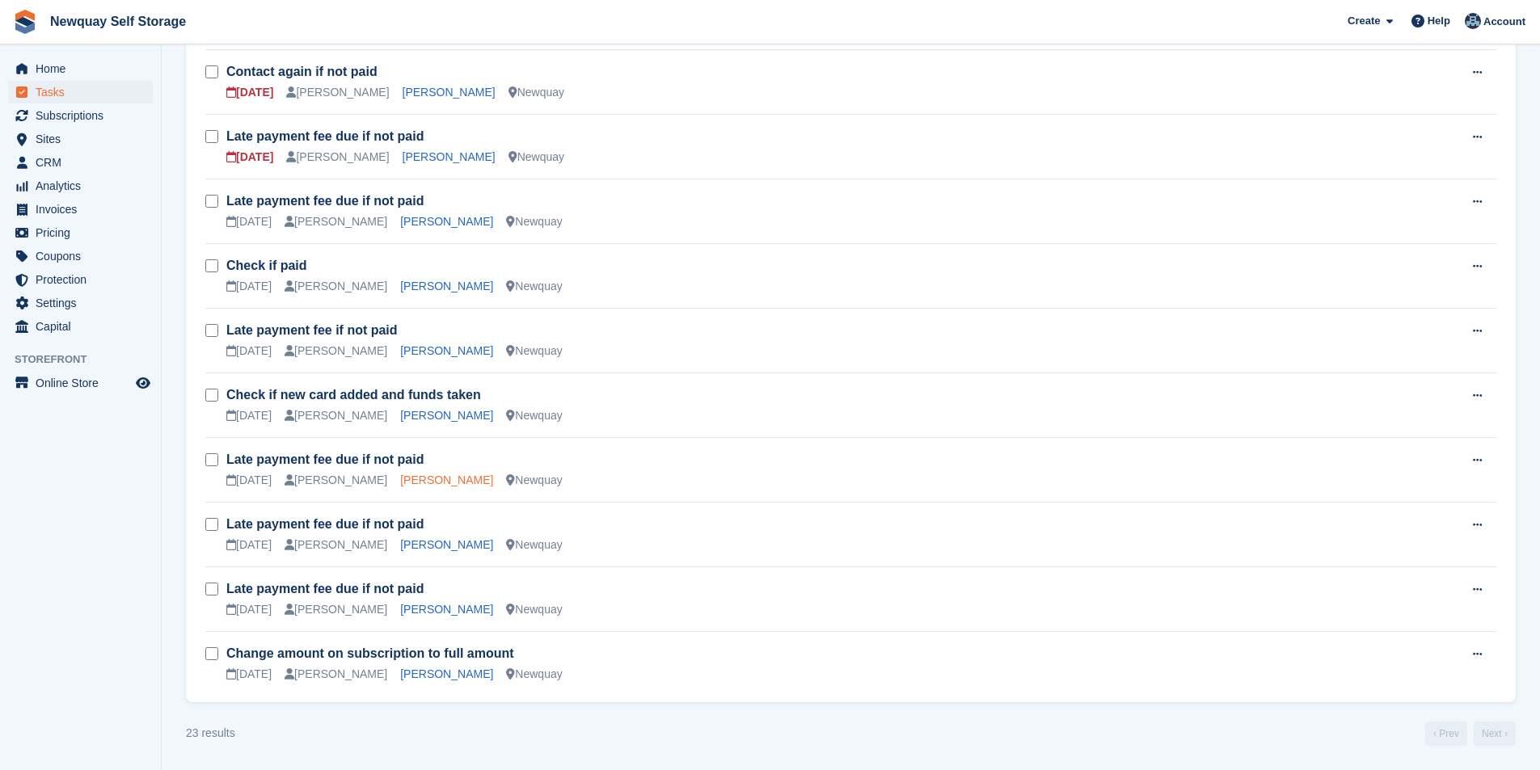
click at [466, 481] on link "James Steven Hemming" at bounding box center [446, 480] width 93 height 13
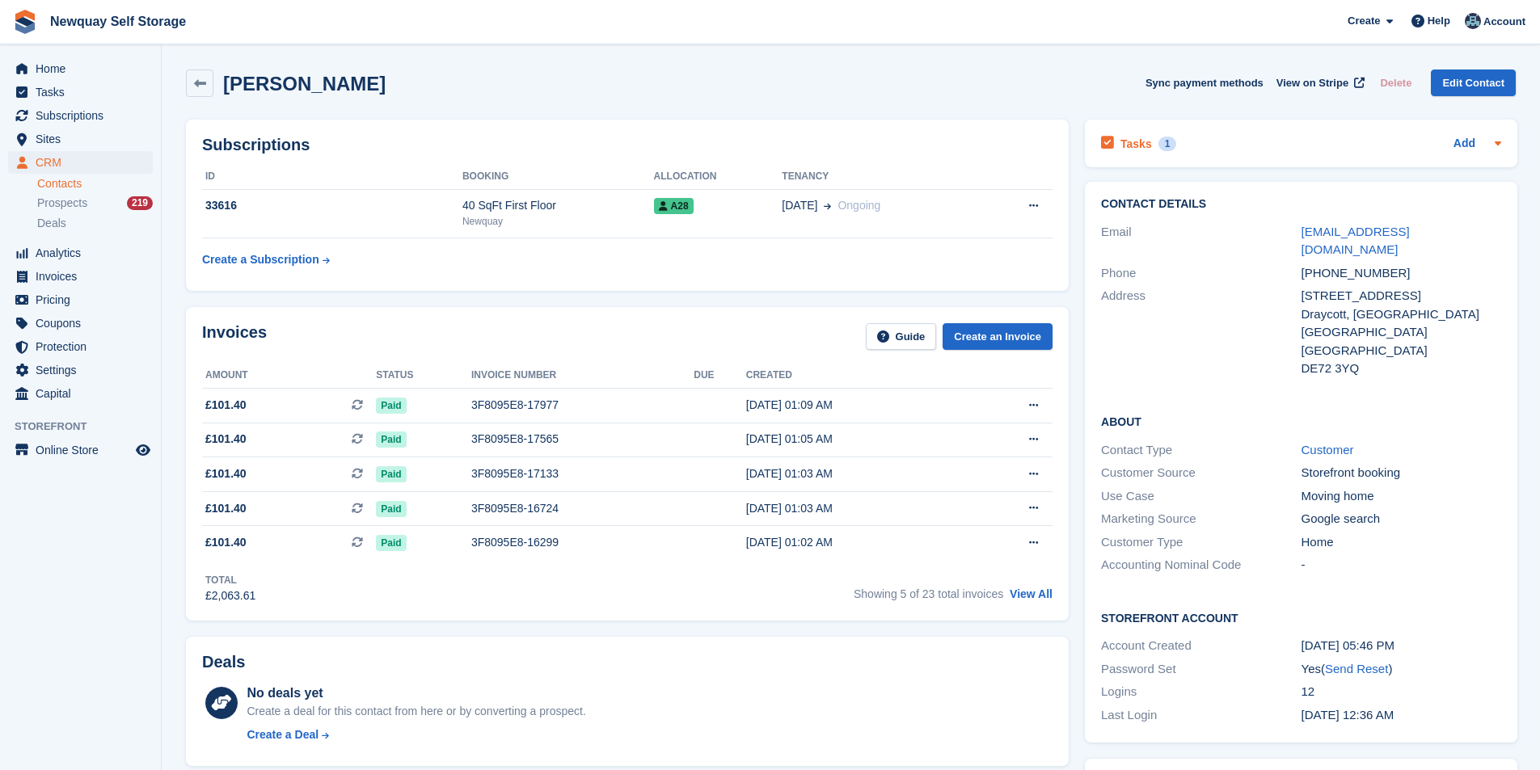
click at [1130, 137] on h2 "Tasks" at bounding box center [1137, 144] width 32 height 15
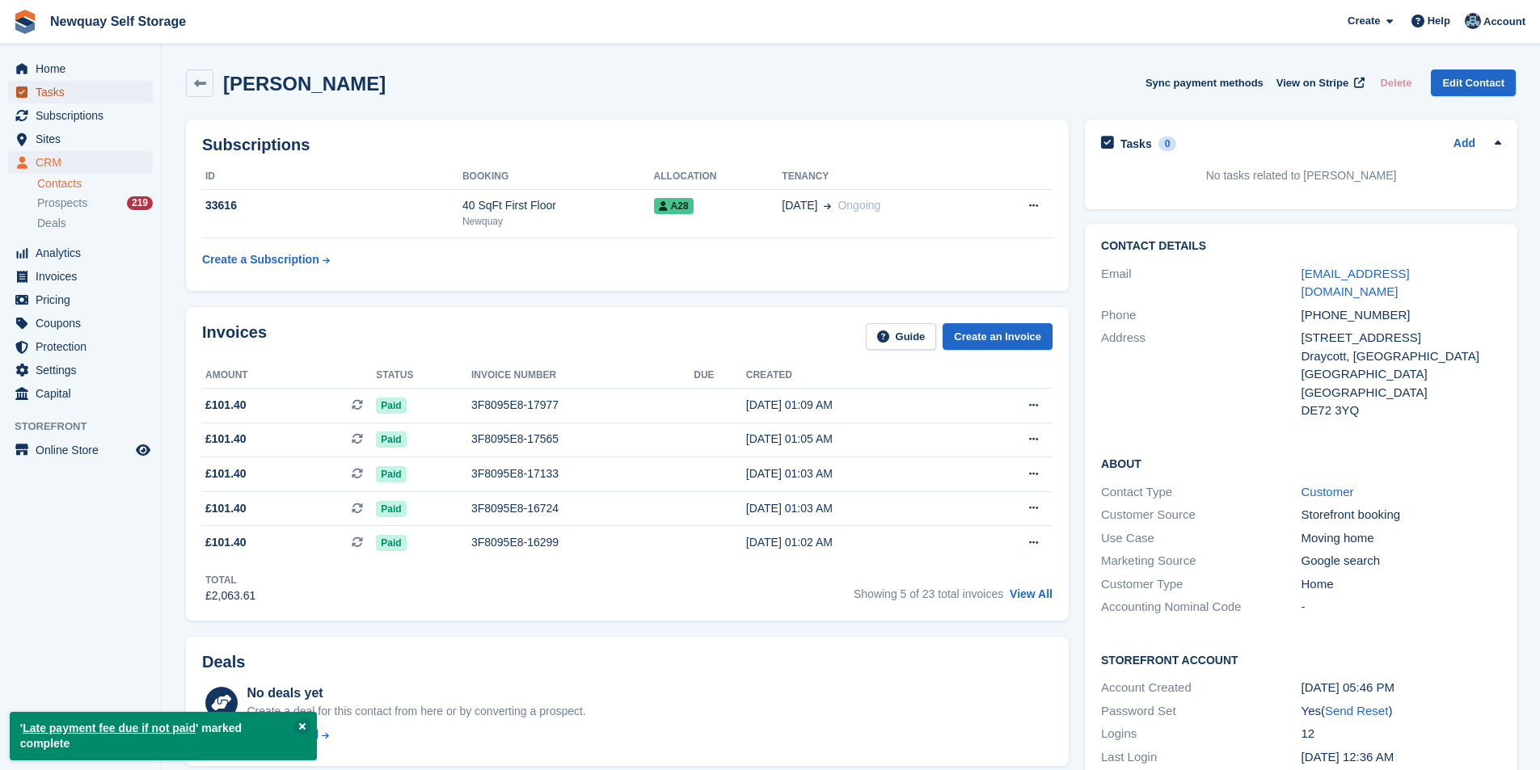
click at [101, 91] on span "Tasks" at bounding box center [84, 92] width 97 height 23
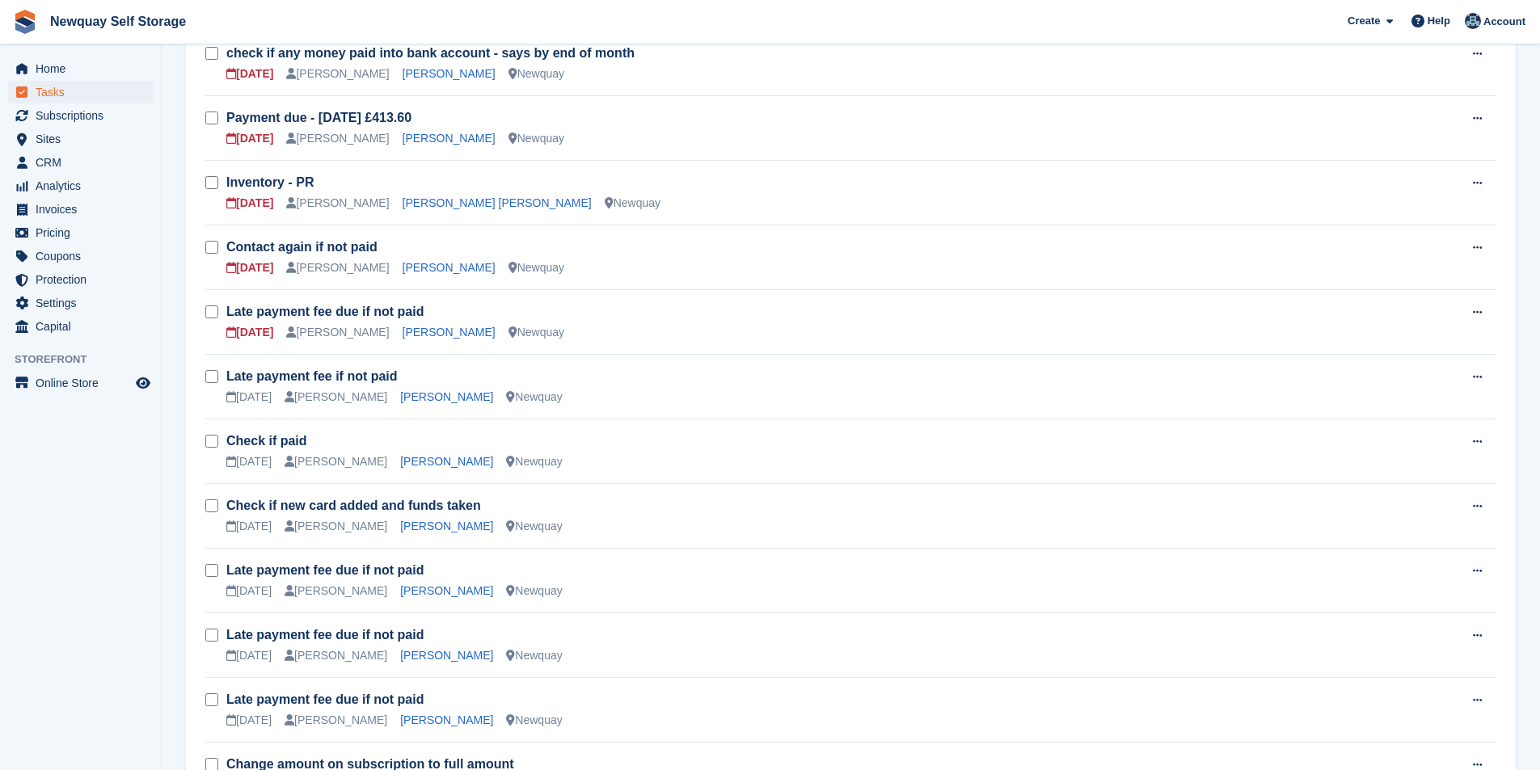
scroll to position [956, 0]
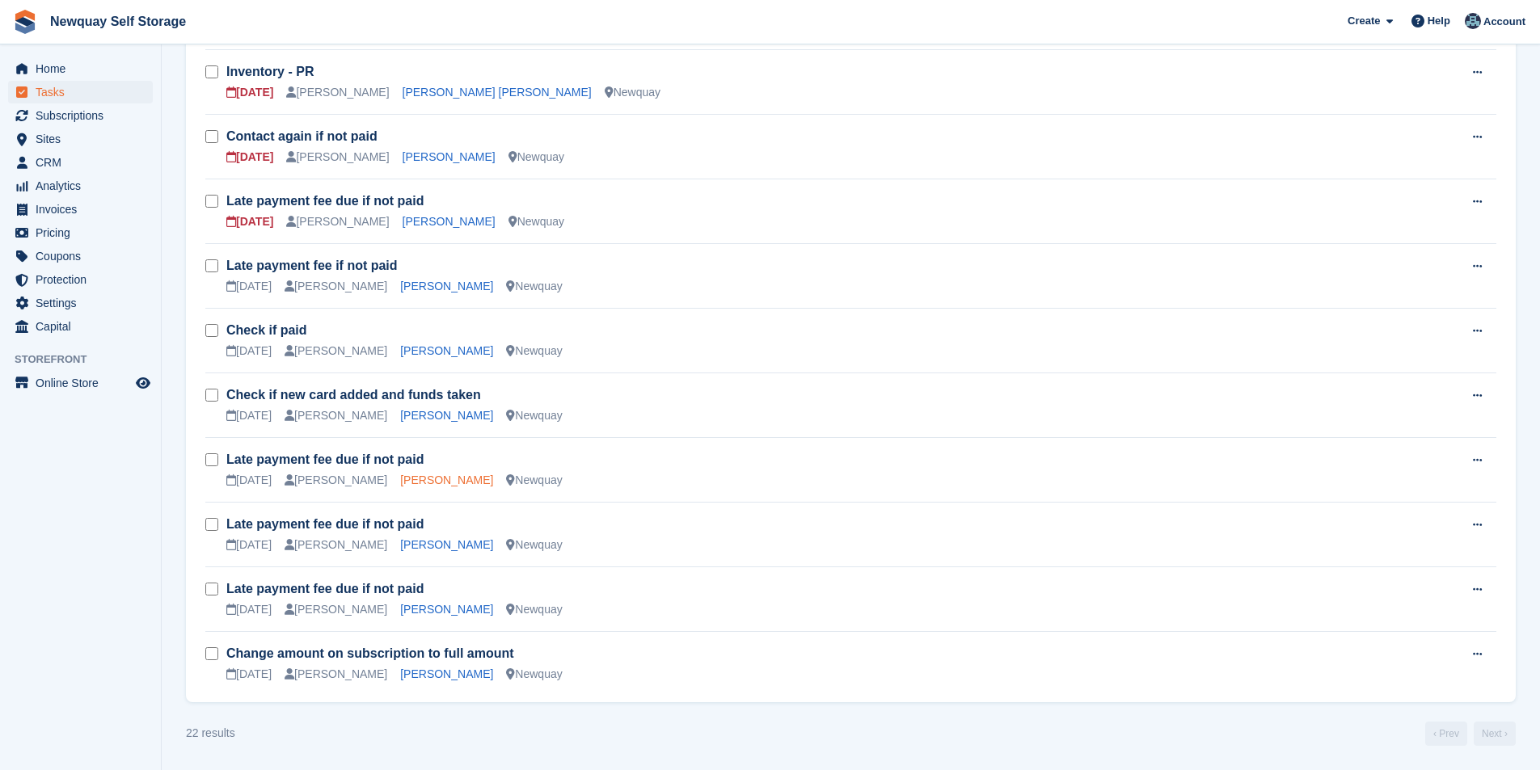
click at [428, 482] on link "[PERSON_NAME]" at bounding box center [446, 480] width 93 height 13
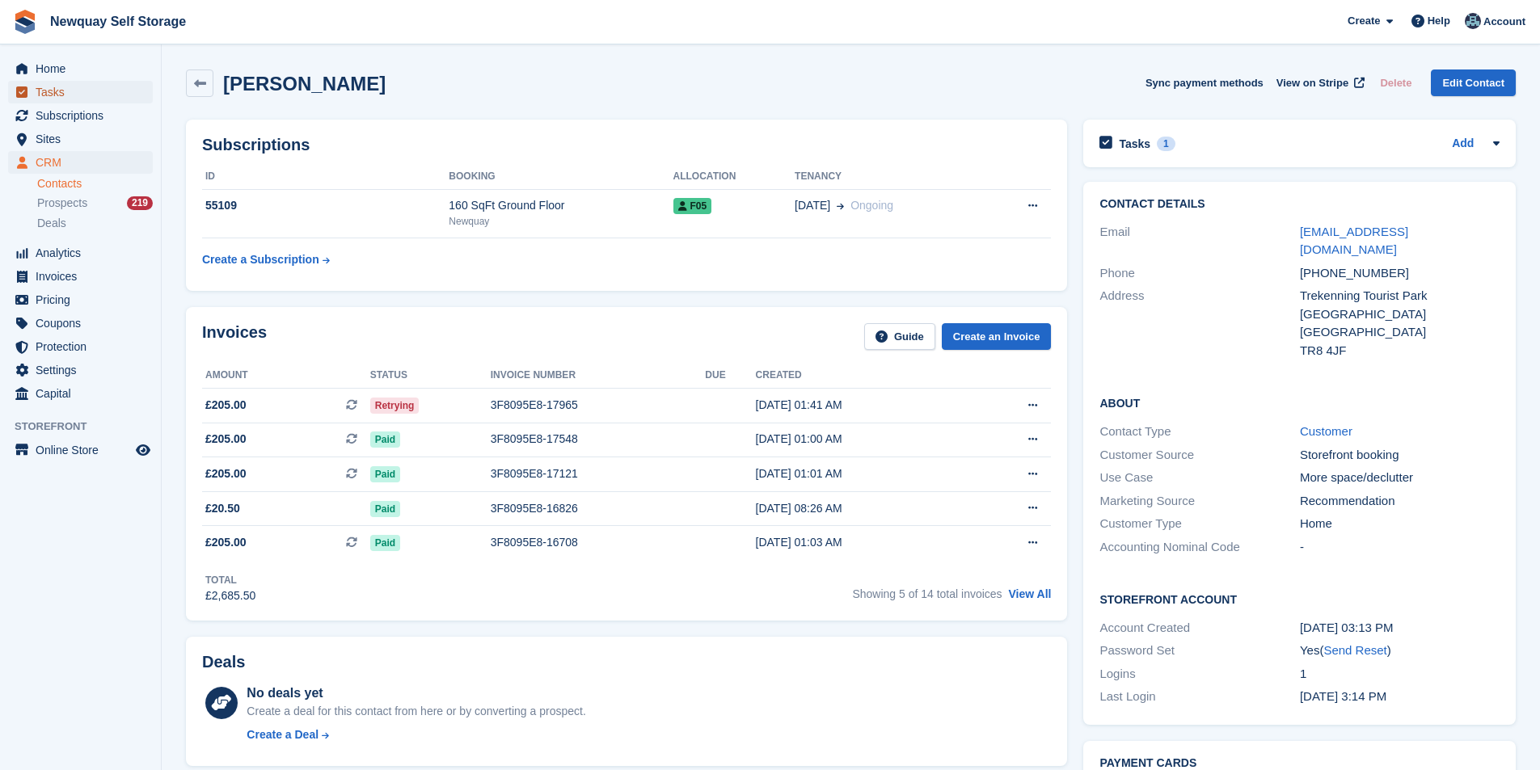
click at [94, 94] on span "Tasks" at bounding box center [84, 92] width 97 height 23
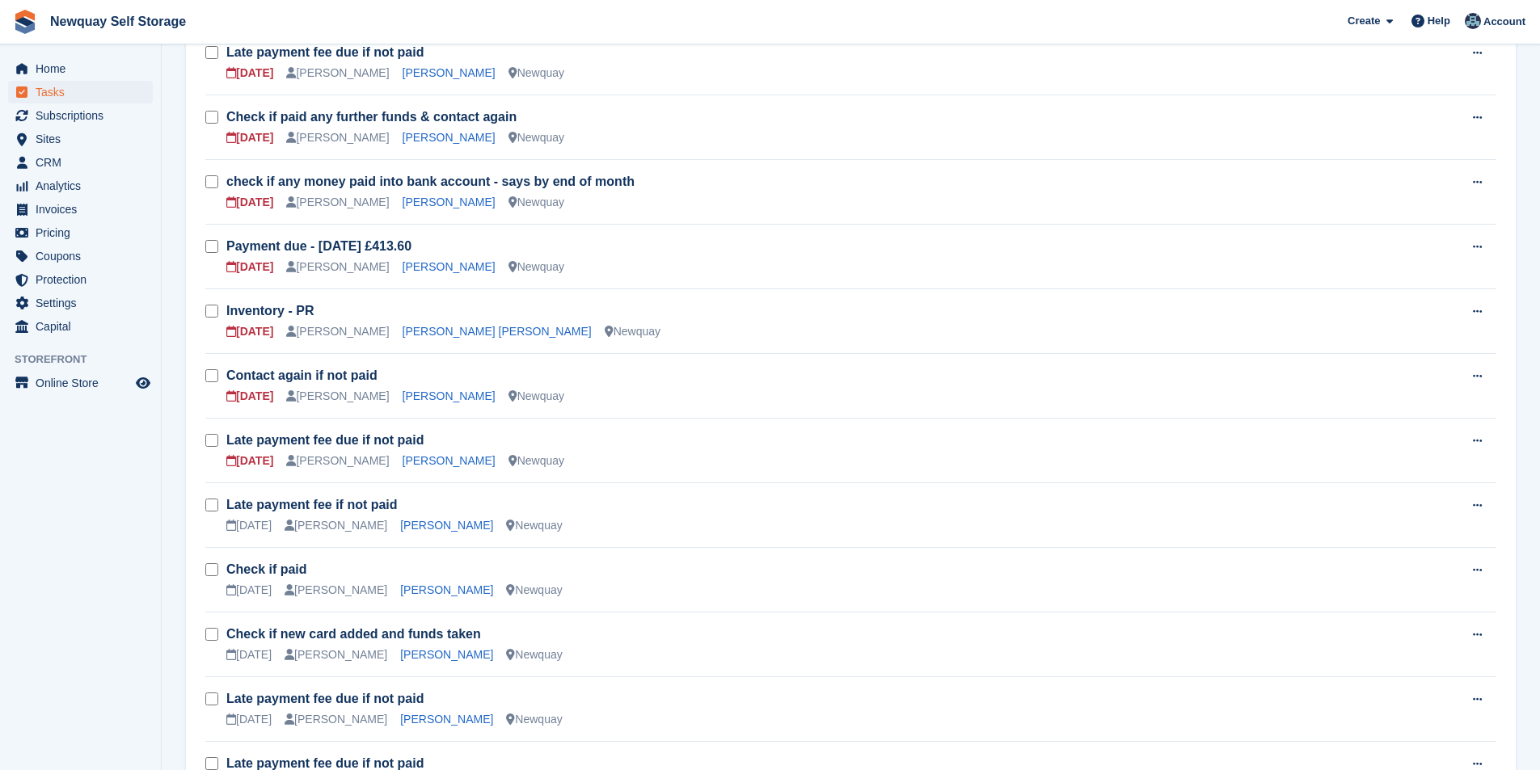
scroll to position [956, 0]
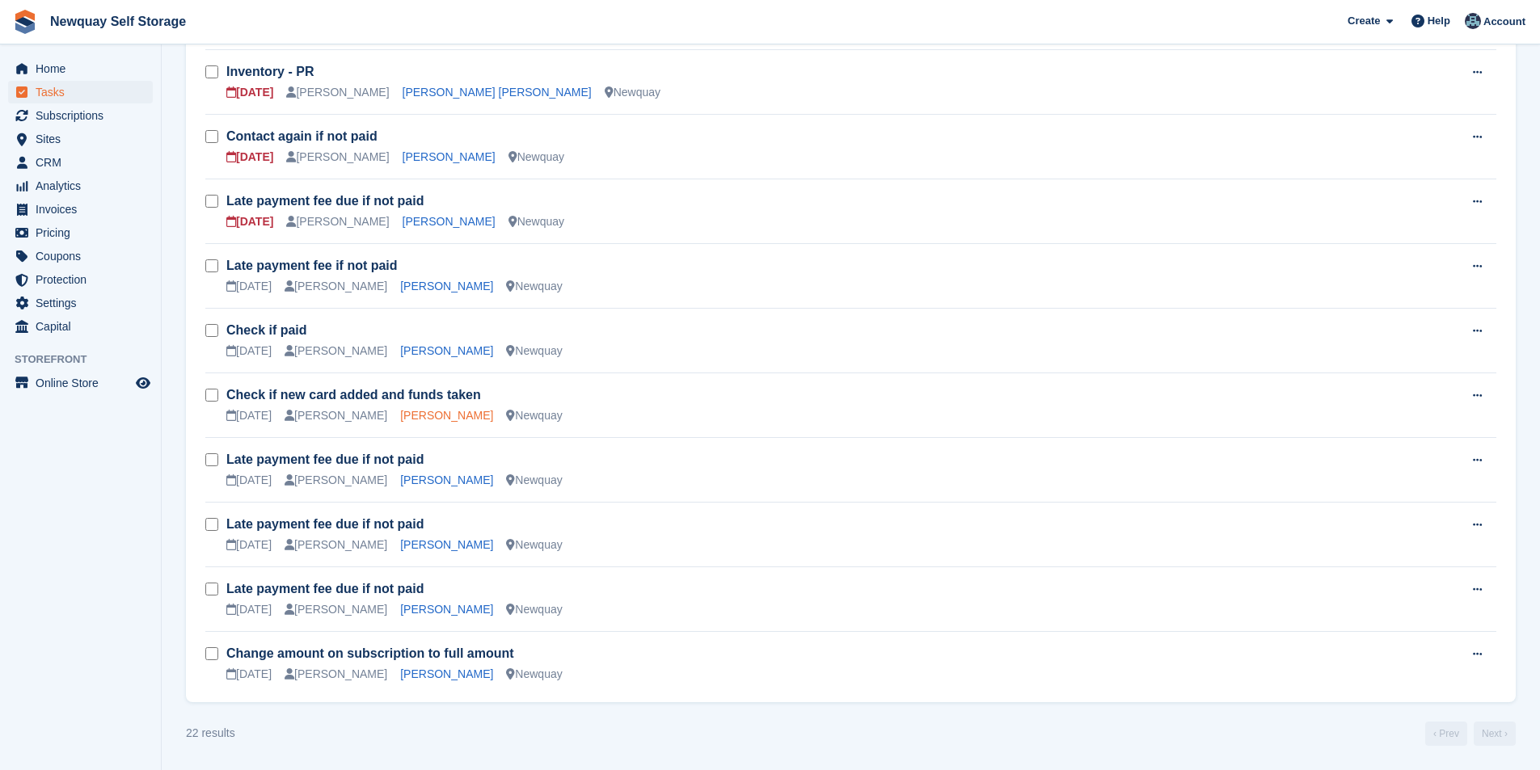
click at [421, 416] on link "[PERSON_NAME]" at bounding box center [446, 415] width 93 height 13
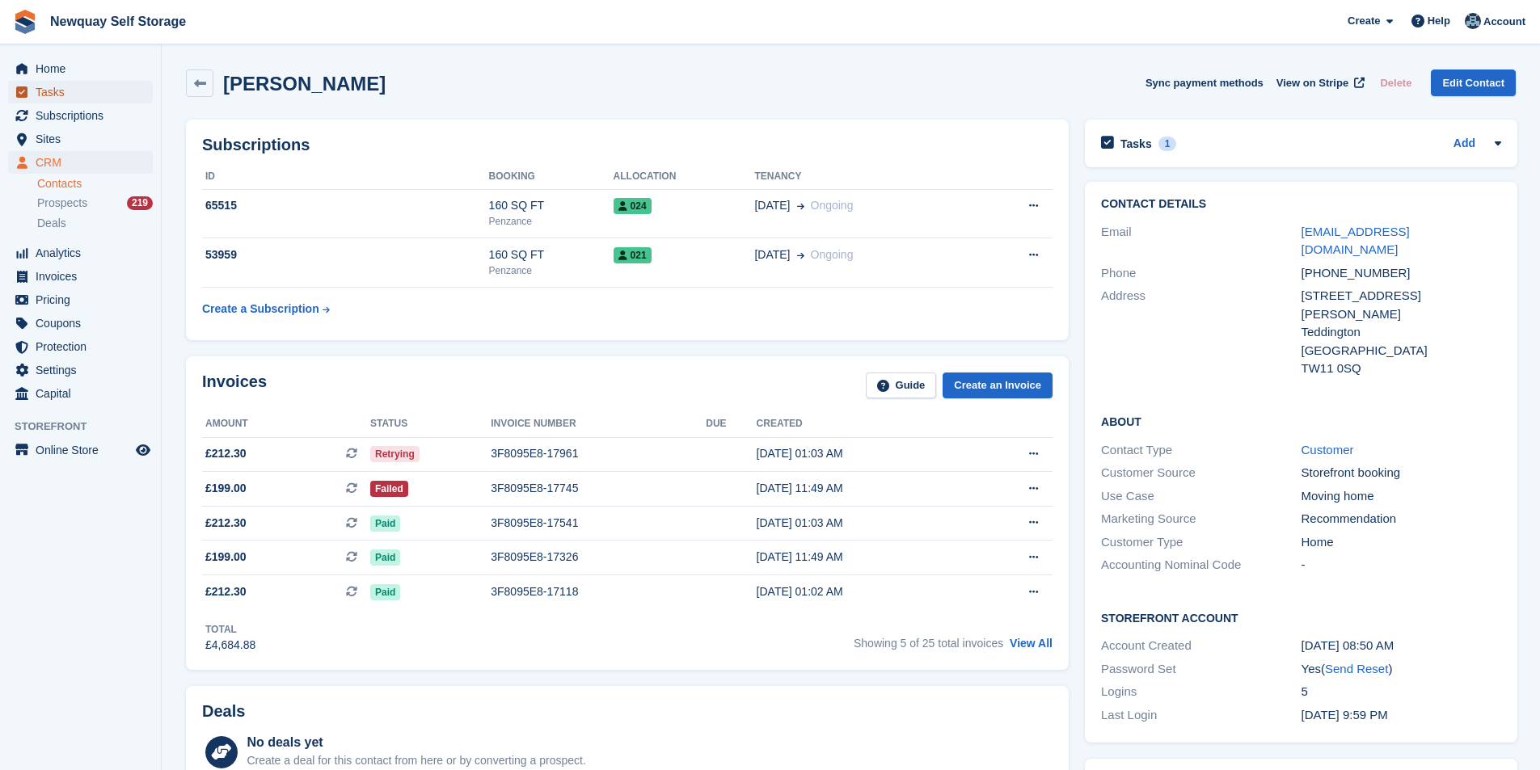
click at [49, 95] on span "Tasks" at bounding box center [84, 92] width 97 height 23
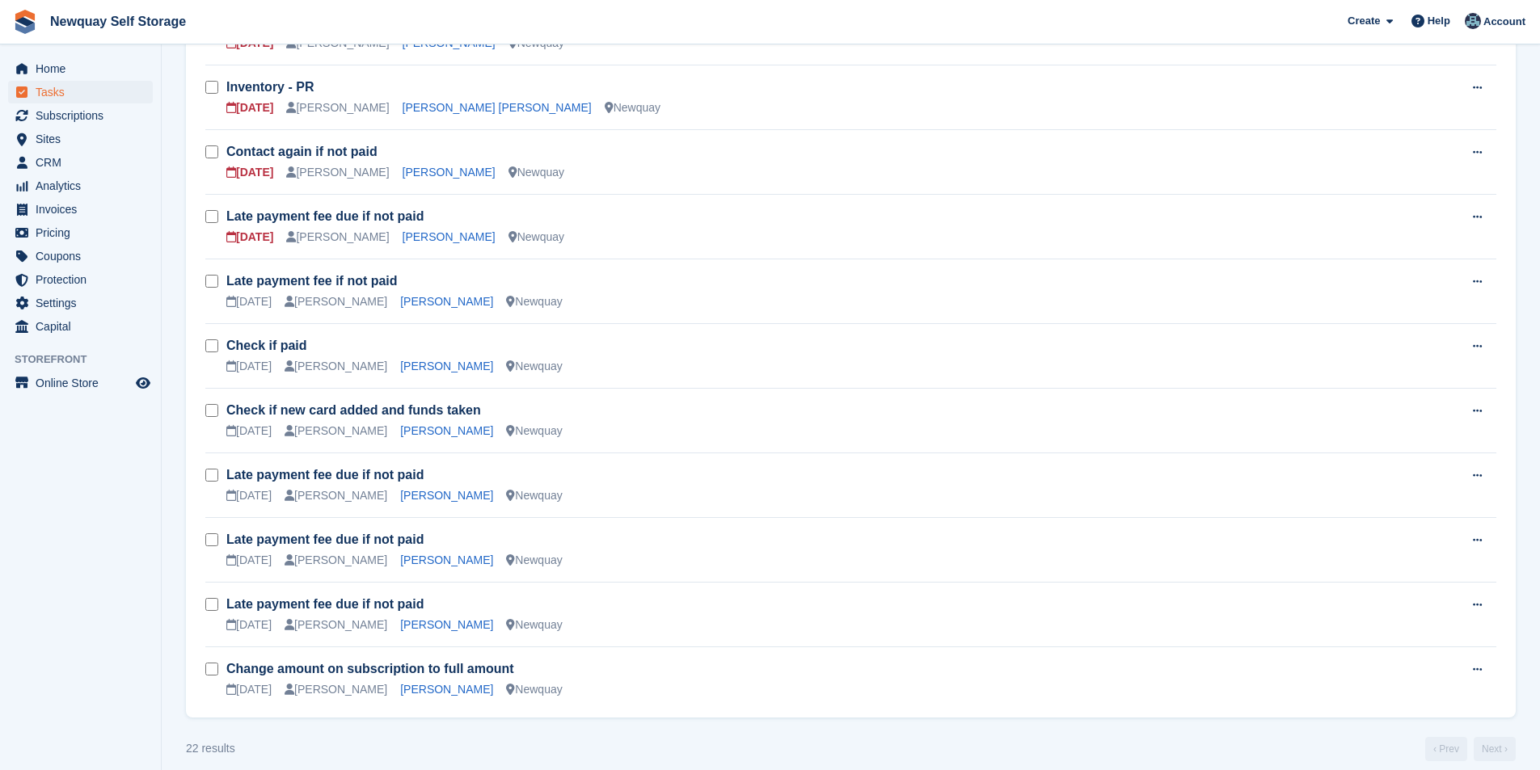
scroll to position [956, 0]
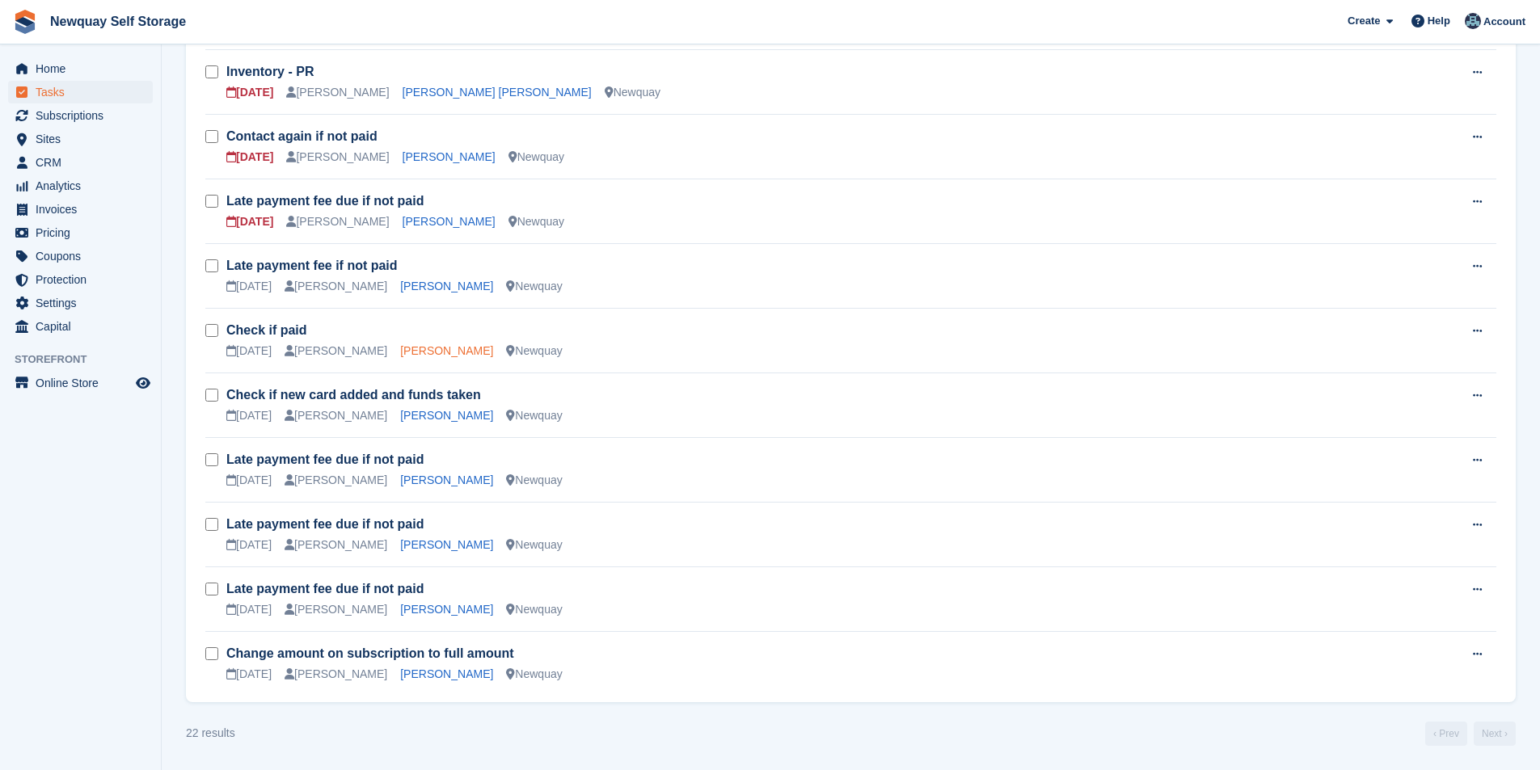
click at [420, 344] on link "[PERSON_NAME]" at bounding box center [446, 350] width 93 height 13
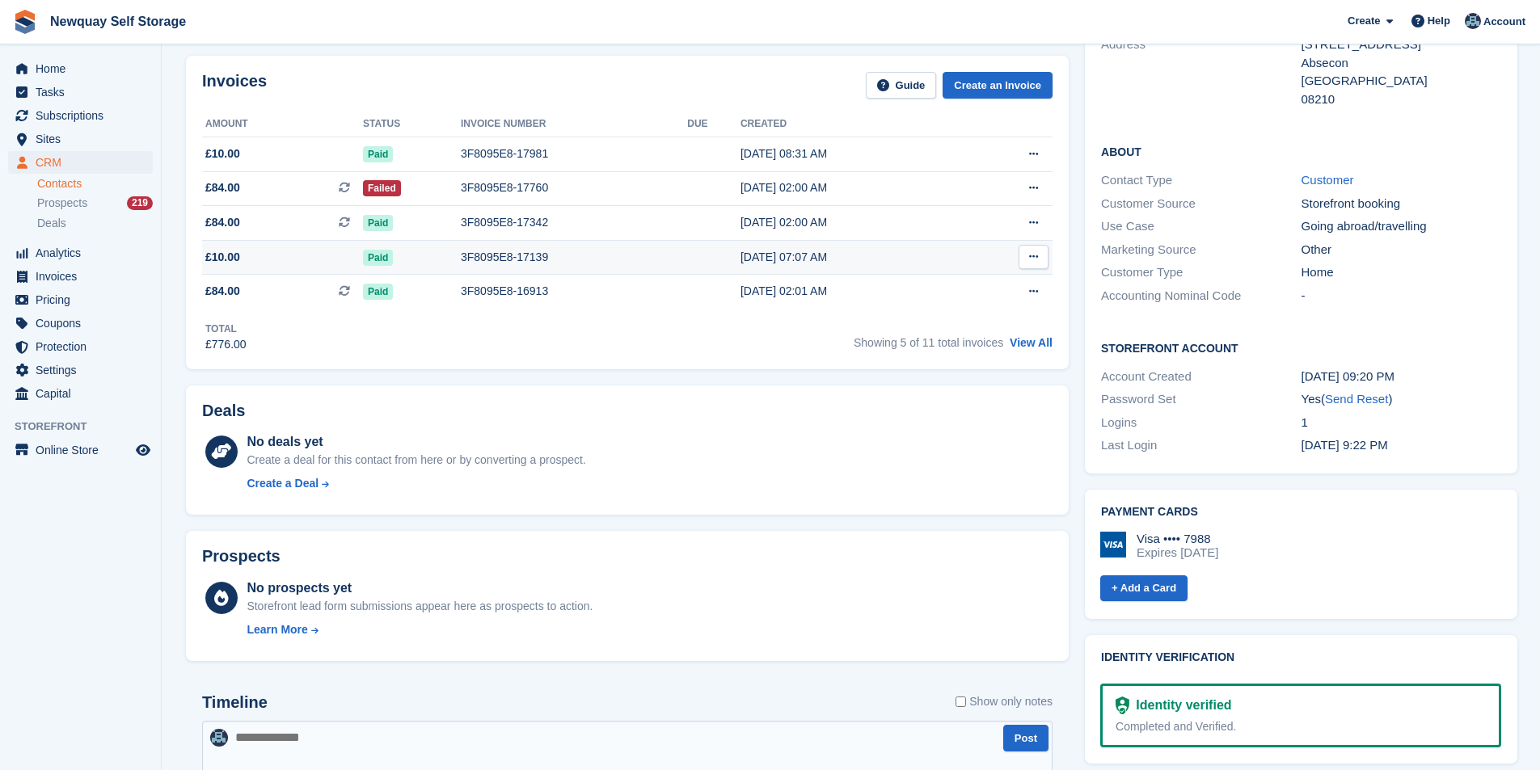
scroll to position [162, 0]
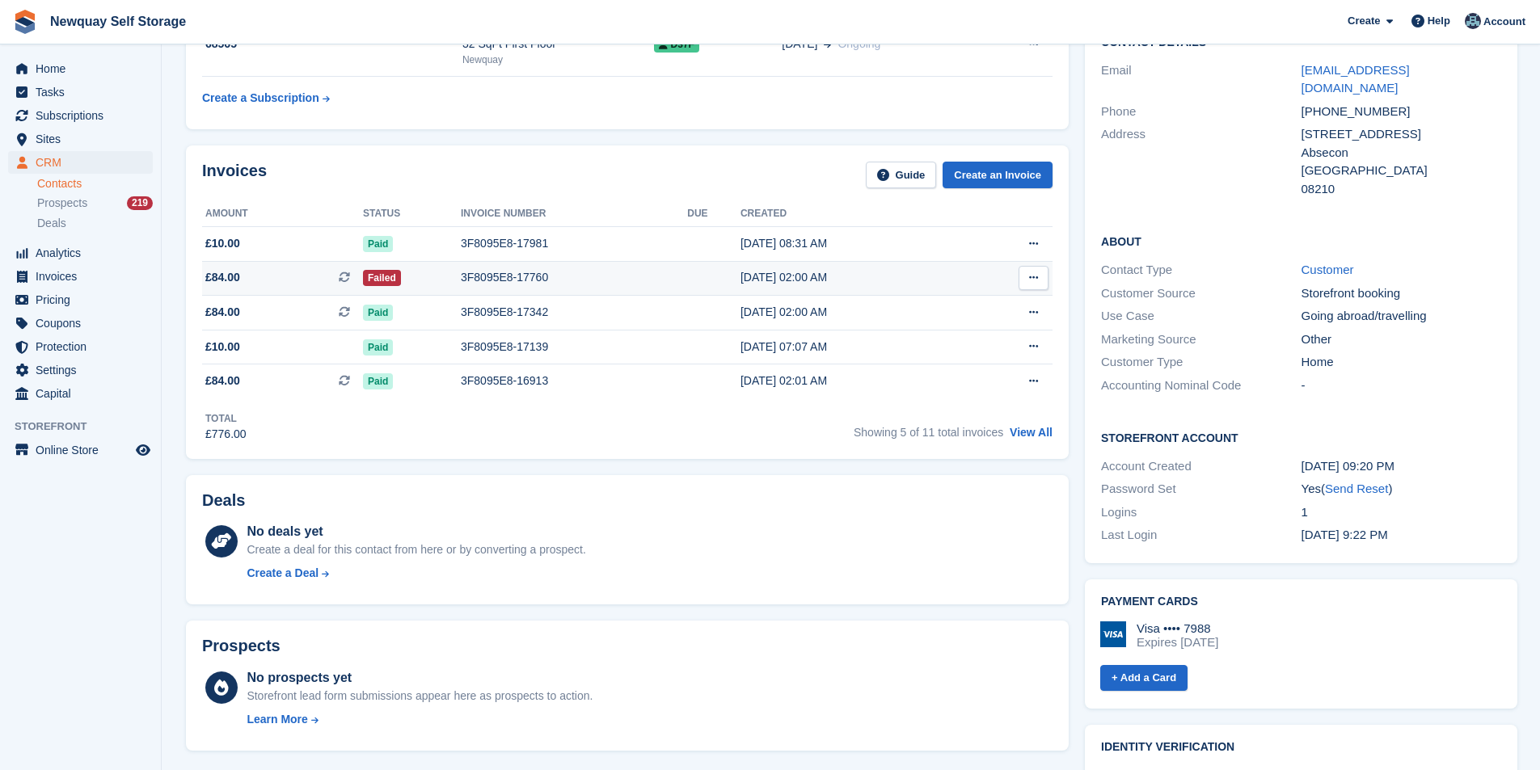
click at [510, 269] on div "3F8095E8-17760" at bounding box center [574, 277] width 226 height 17
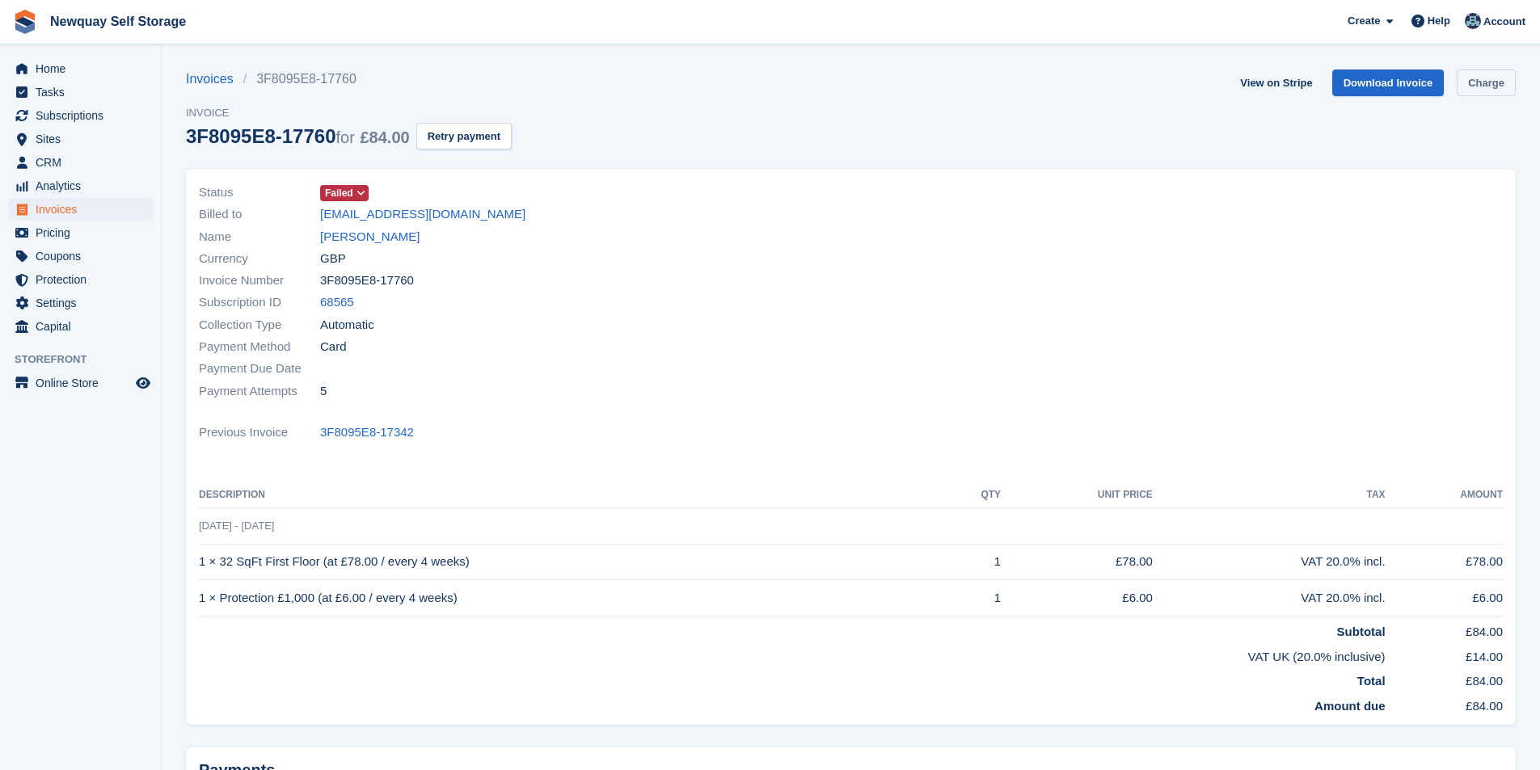
click at [1500, 86] on link "Charge" at bounding box center [1486, 83] width 59 height 27
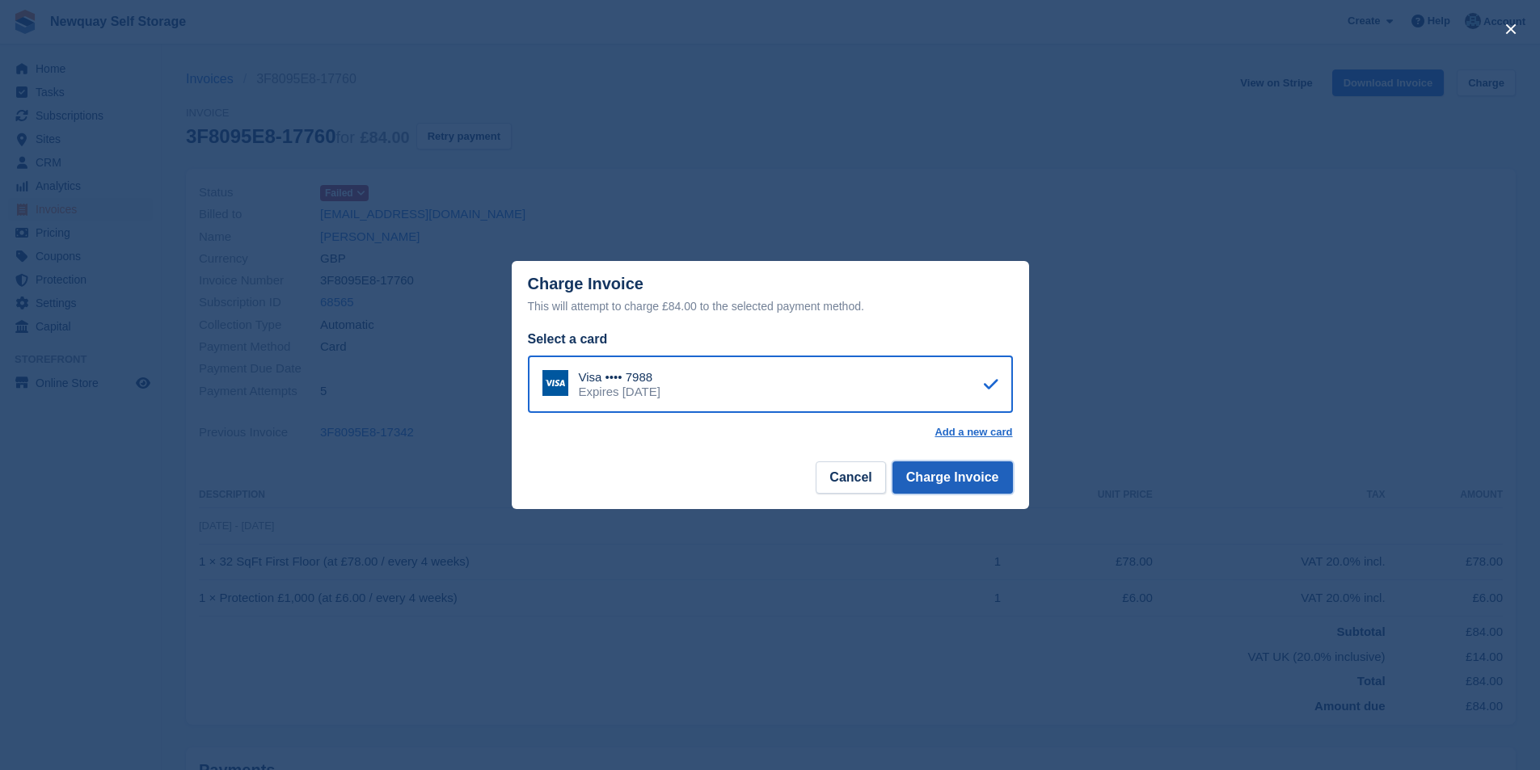
click at [973, 479] on button "Charge Invoice" at bounding box center [953, 478] width 120 height 32
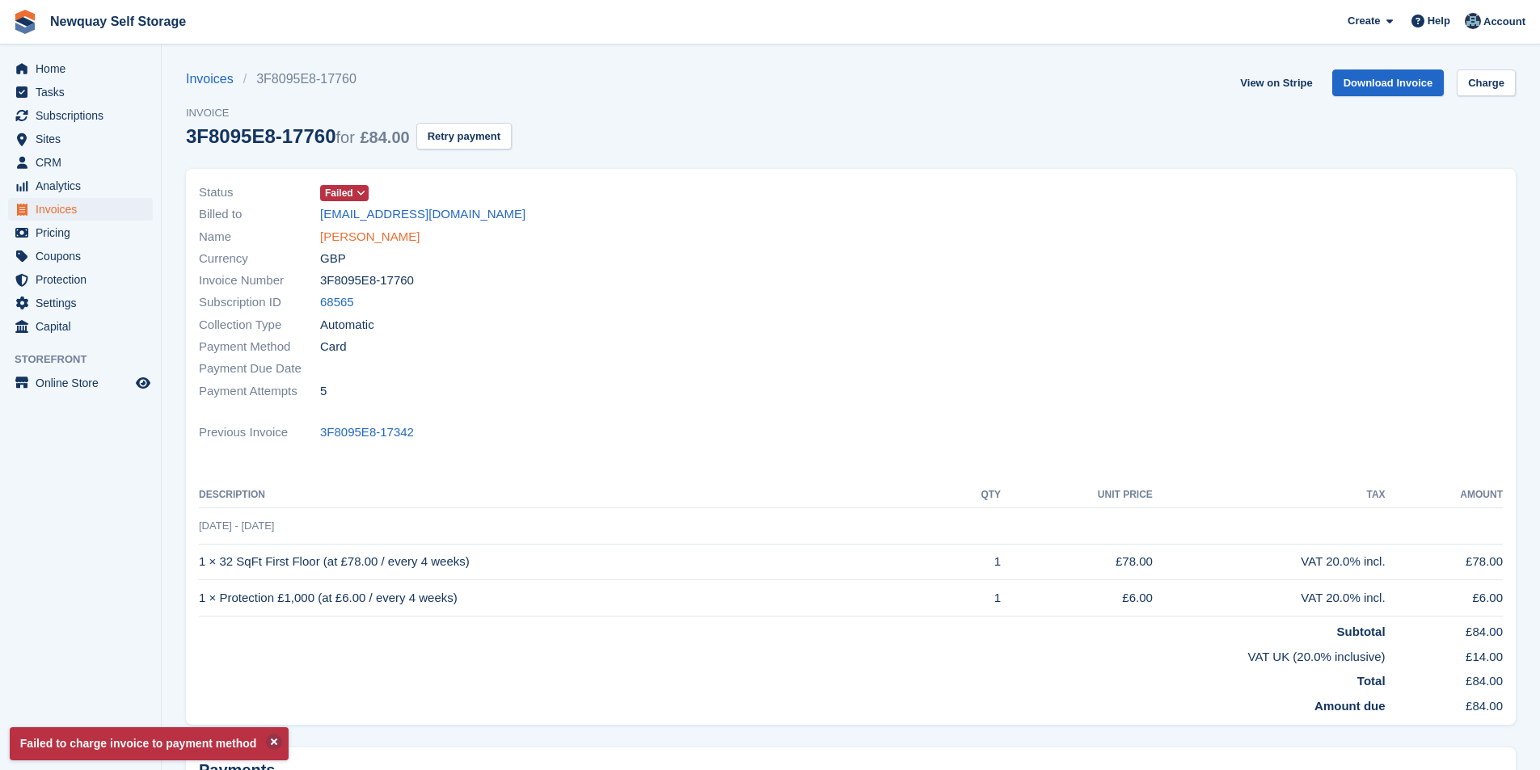
click at [376, 242] on link "[PERSON_NAME]" at bounding box center [369, 237] width 99 height 19
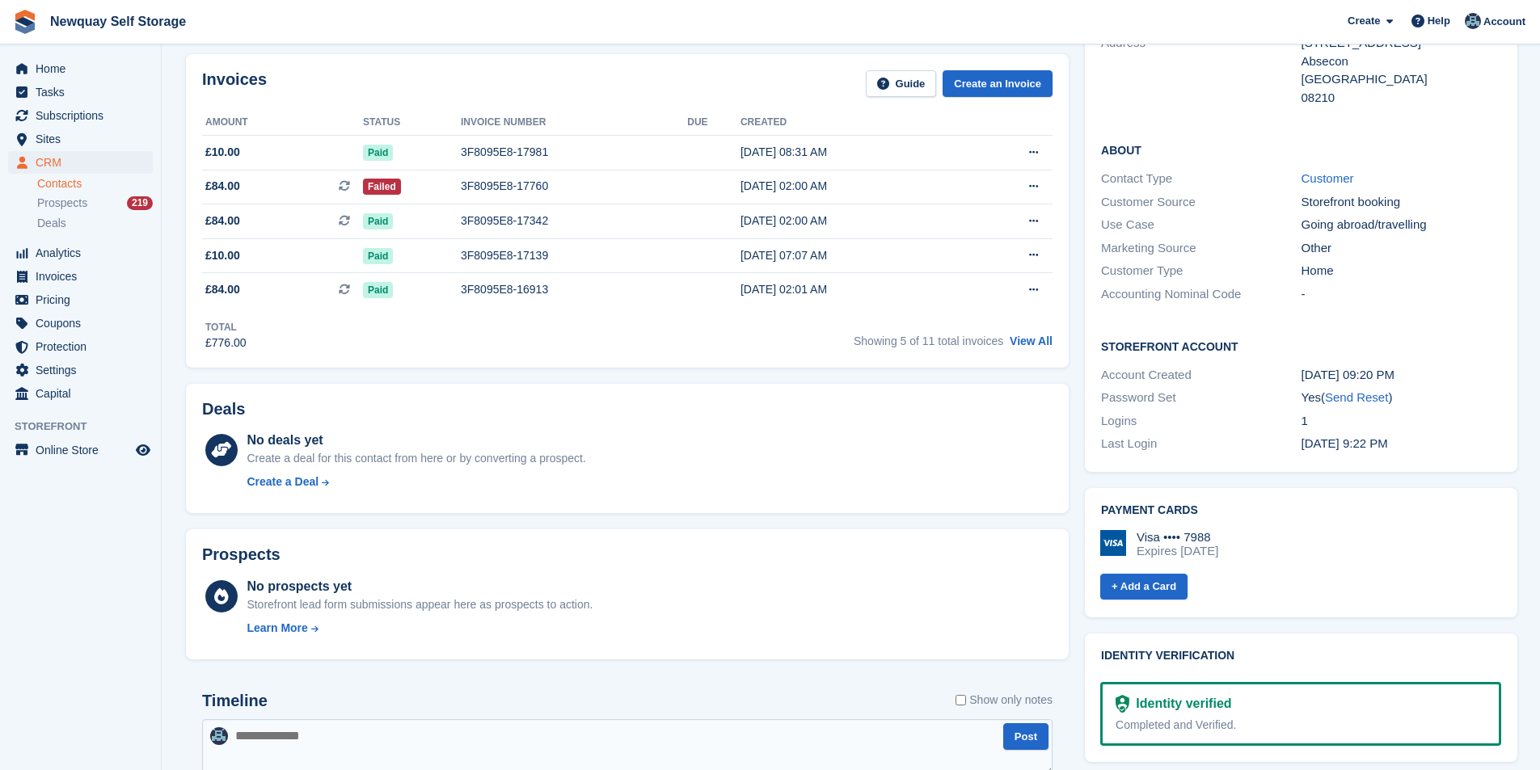
scroll to position [485, 0]
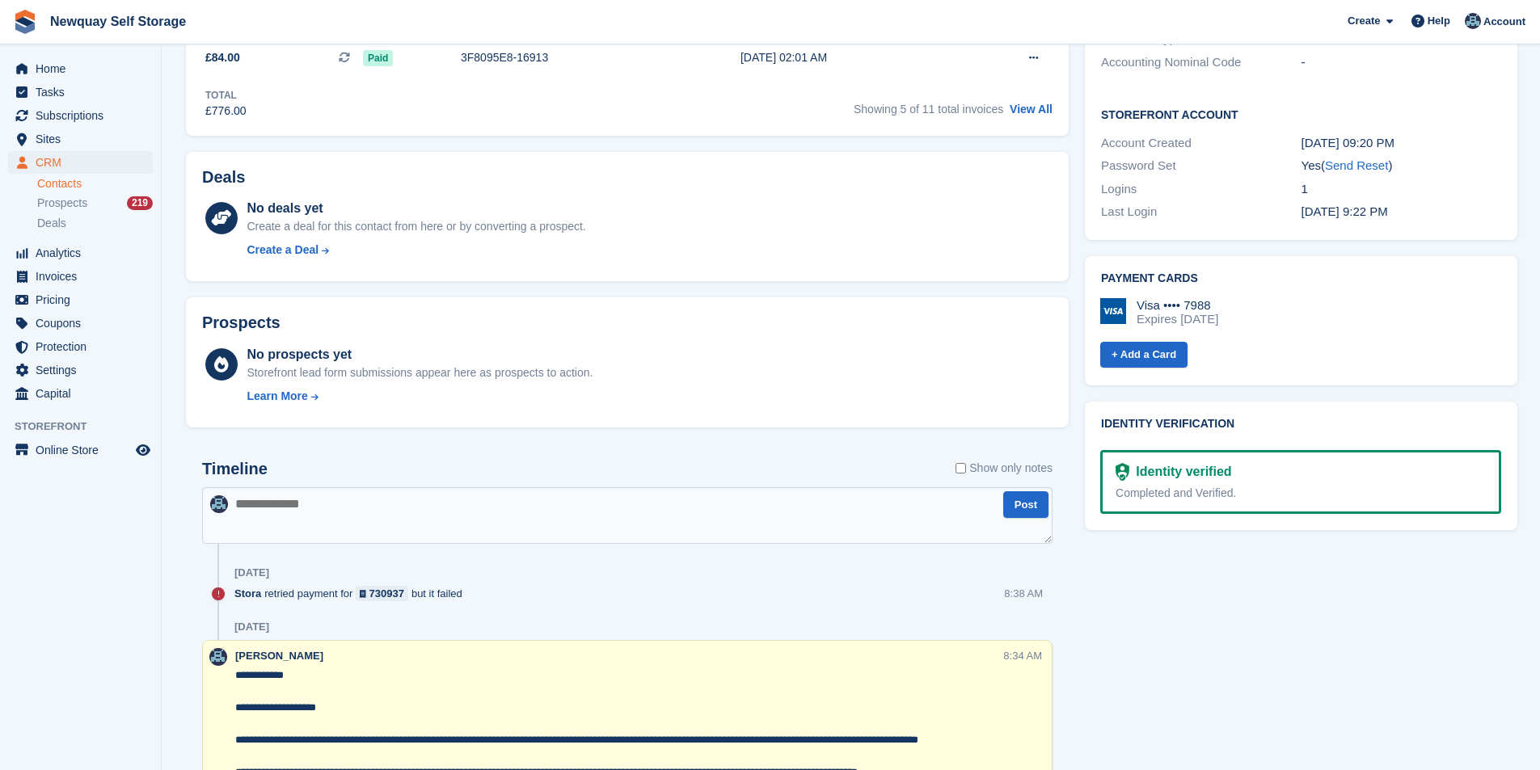
click at [355, 530] on textarea at bounding box center [627, 515] width 850 height 57
type textarea "*"
type textarea "**********"
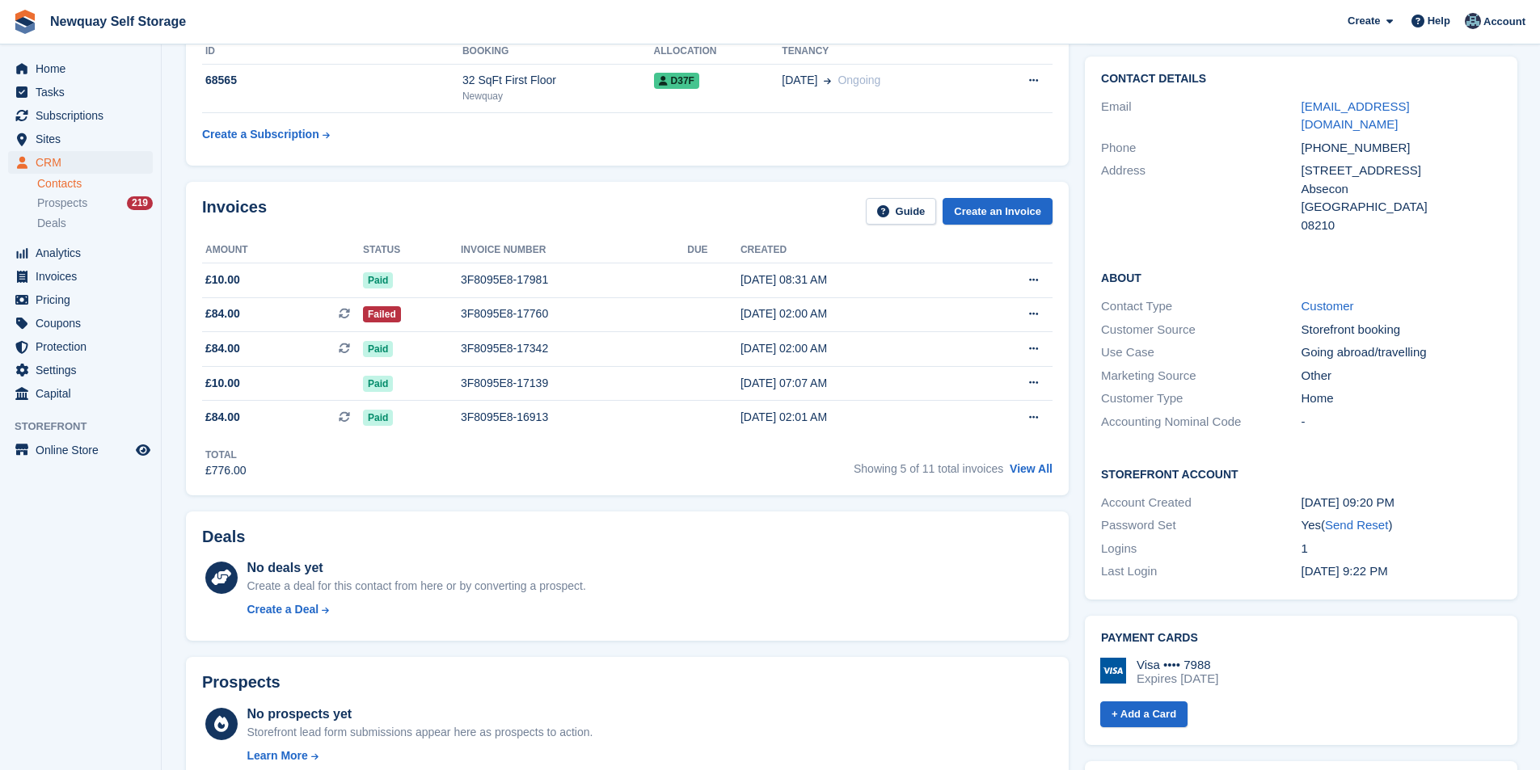
scroll to position [0, 0]
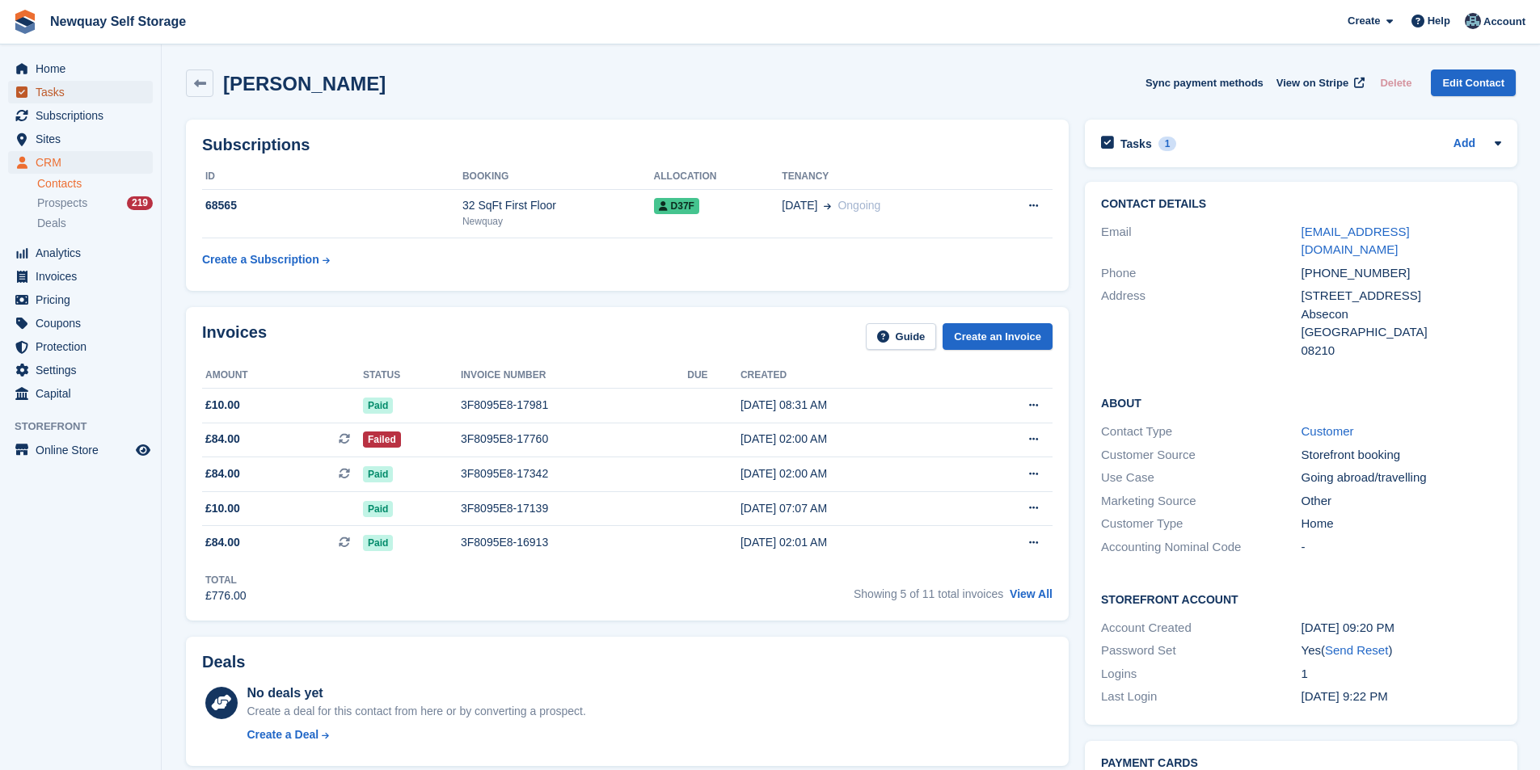
click at [81, 88] on span "Tasks" at bounding box center [84, 92] width 97 height 23
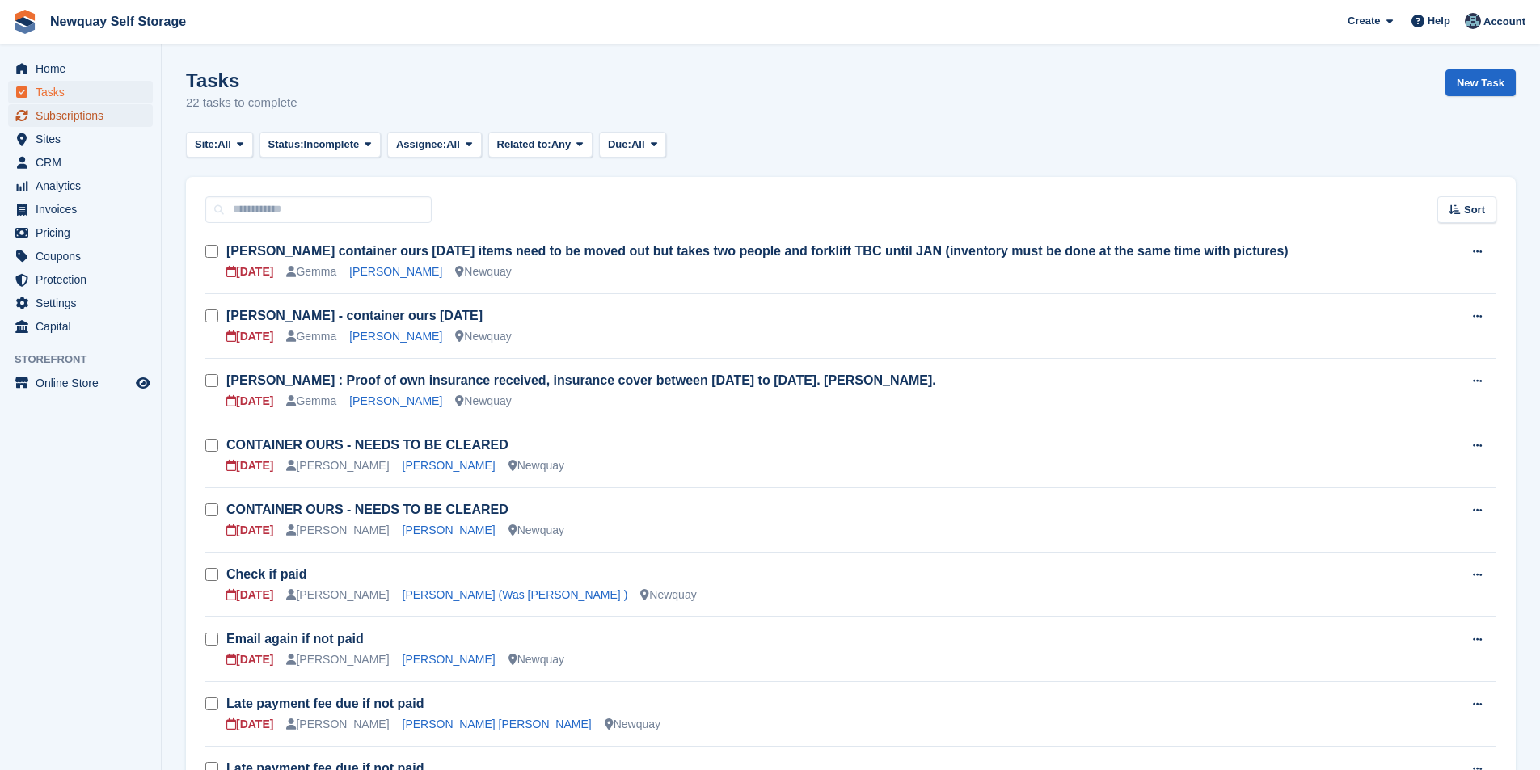
click at [77, 116] on span "Subscriptions" at bounding box center [84, 115] width 97 height 23
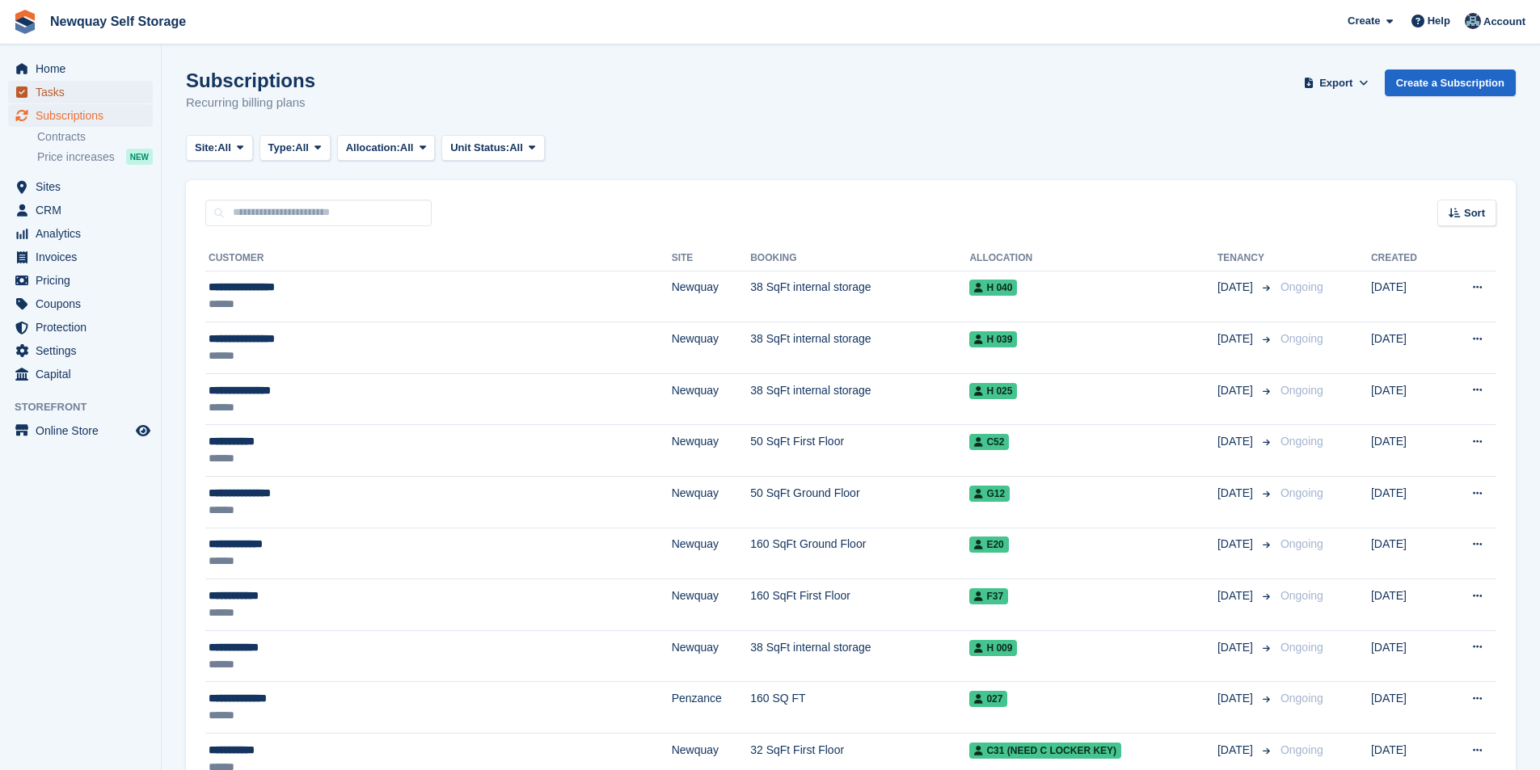
click at [78, 92] on span "Tasks" at bounding box center [84, 92] width 97 height 23
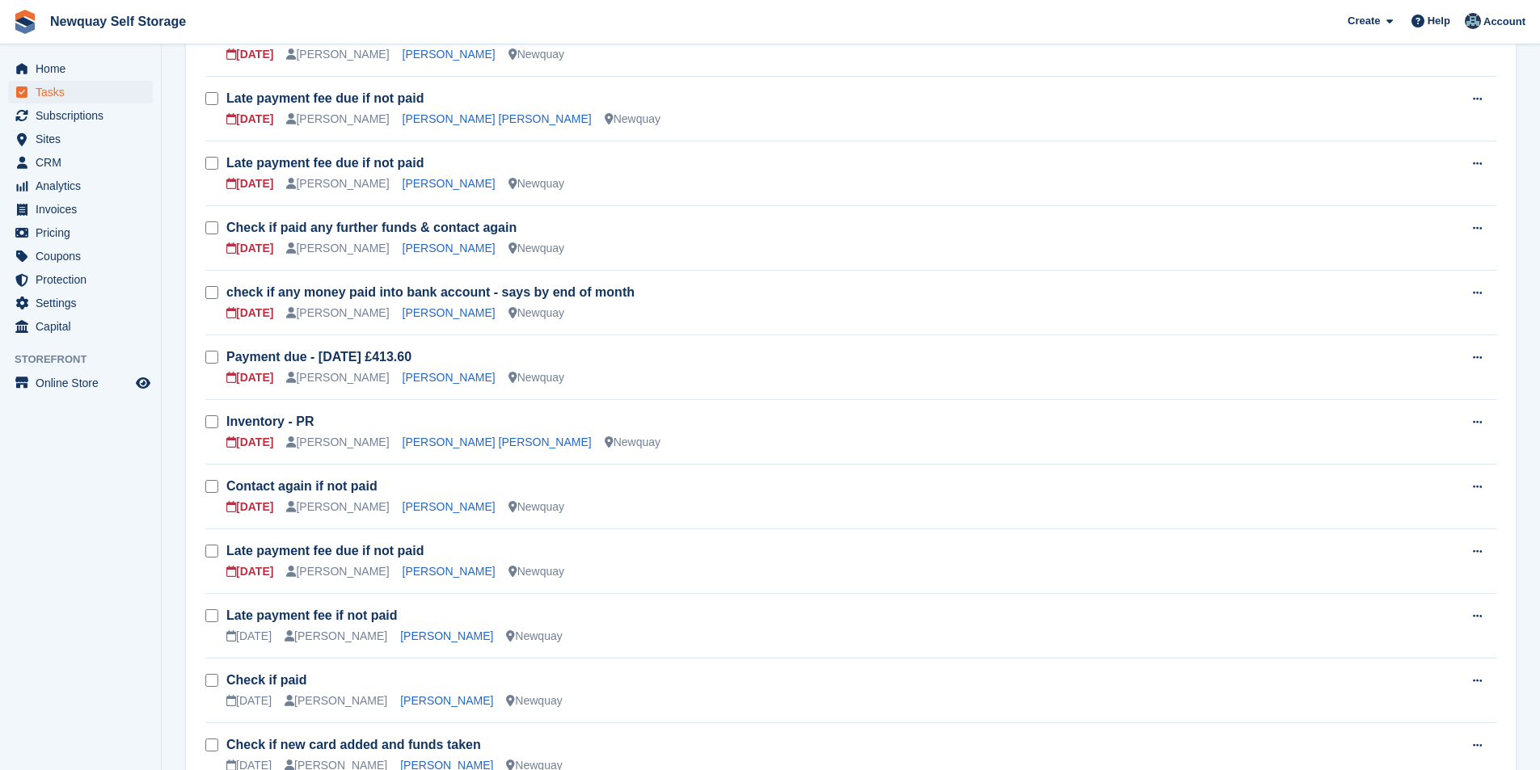
scroll to position [728, 0]
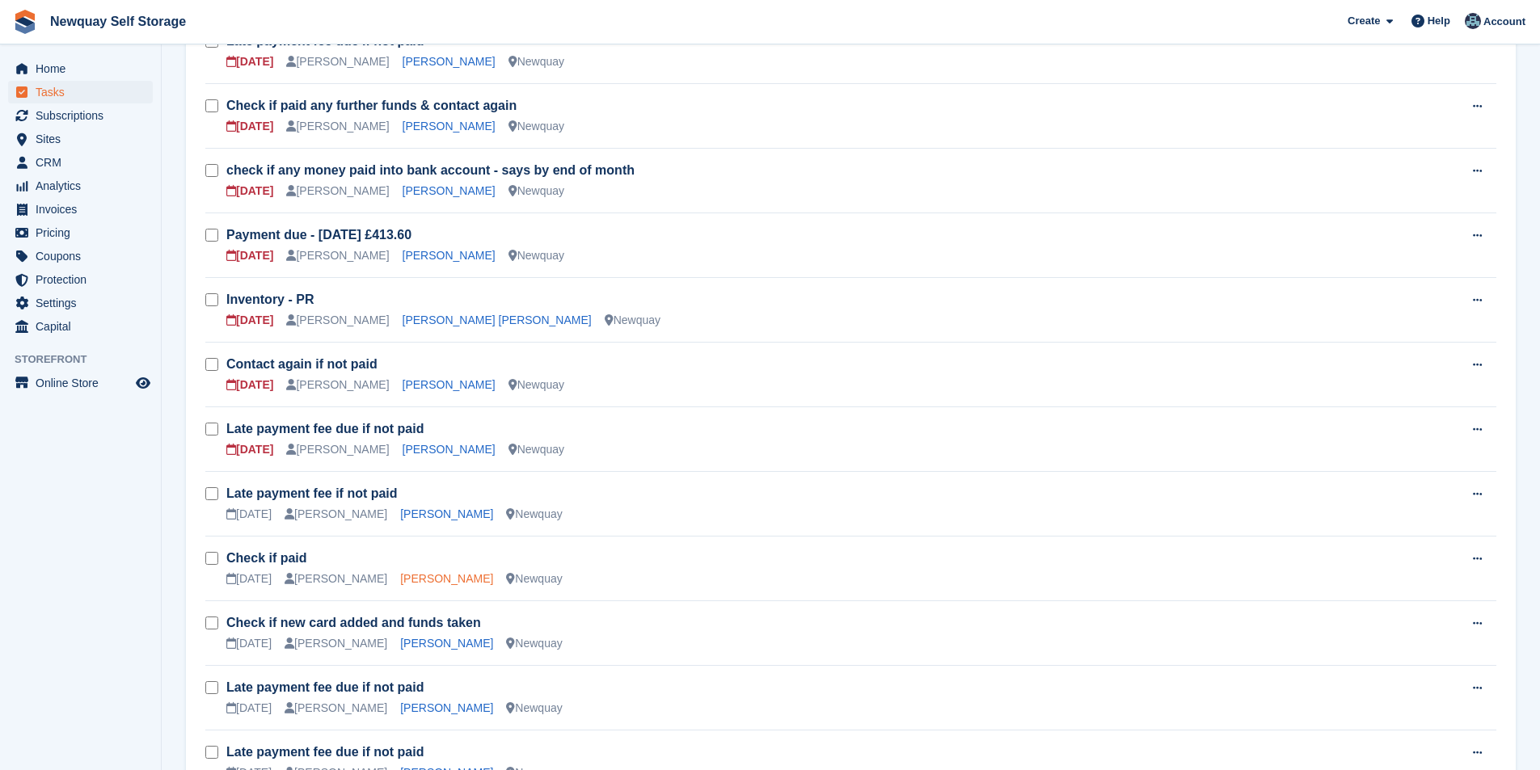
click at [439, 580] on link "[PERSON_NAME]" at bounding box center [446, 578] width 93 height 13
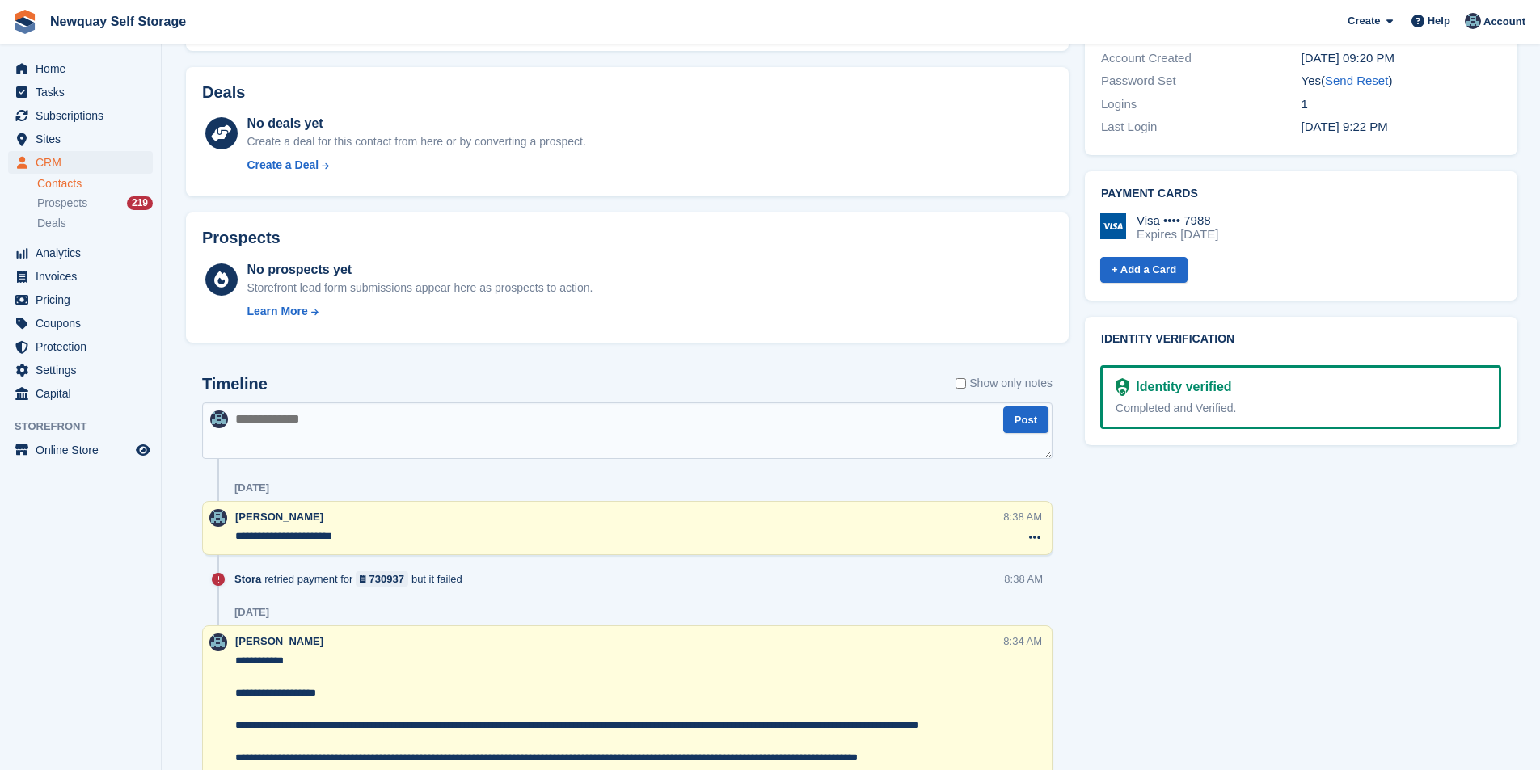
scroll to position [572, 0]
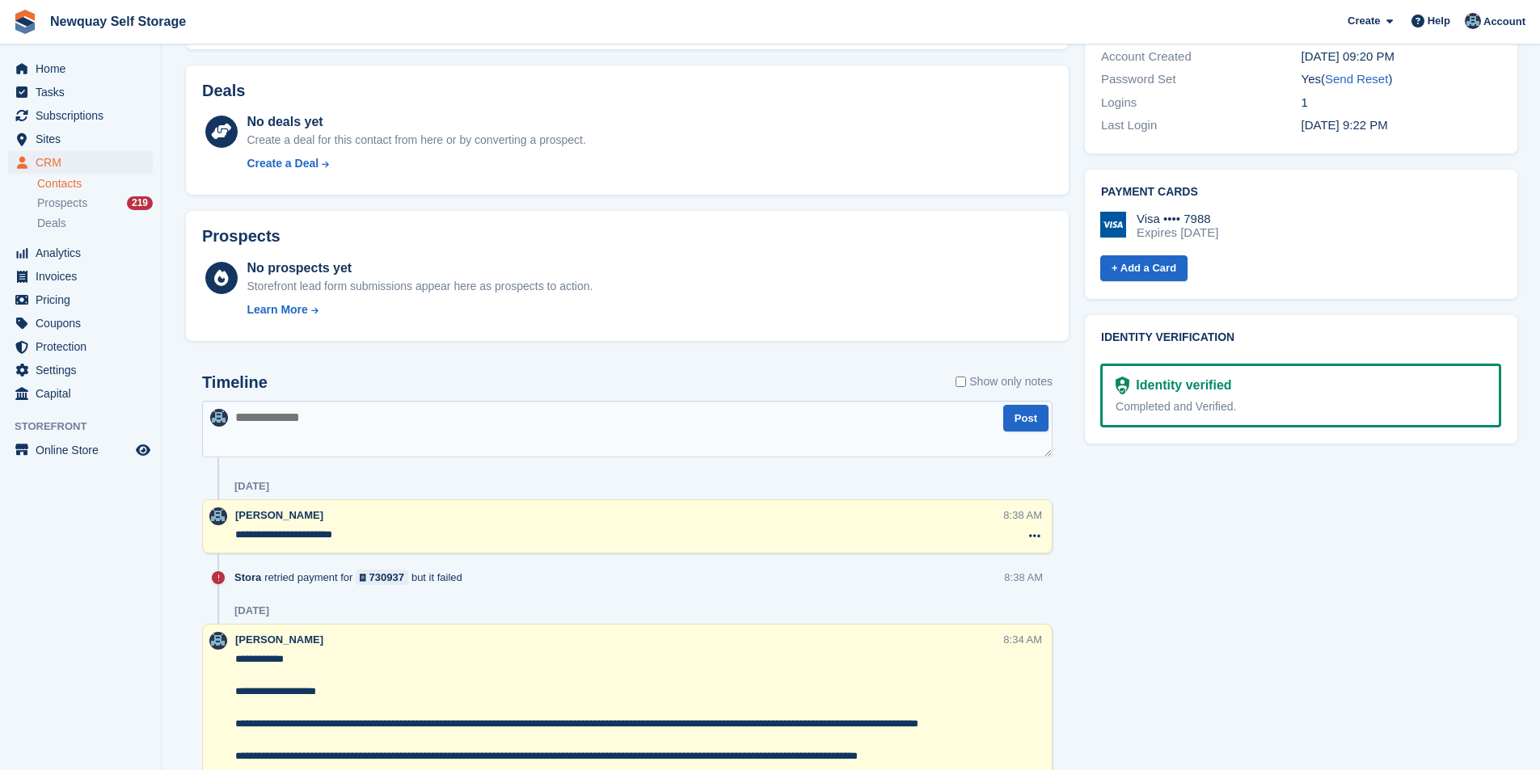
click at [413, 546] on div "**********" at bounding box center [619, 527] width 768 height 39
click at [363, 539] on textarea "**********" at bounding box center [618, 535] width 767 height 16
click at [365, 538] on textarea "**********" at bounding box center [618, 535] width 767 height 16
click at [369, 538] on textarea "**********" at bounding box center [618, 535] width 767 height 16
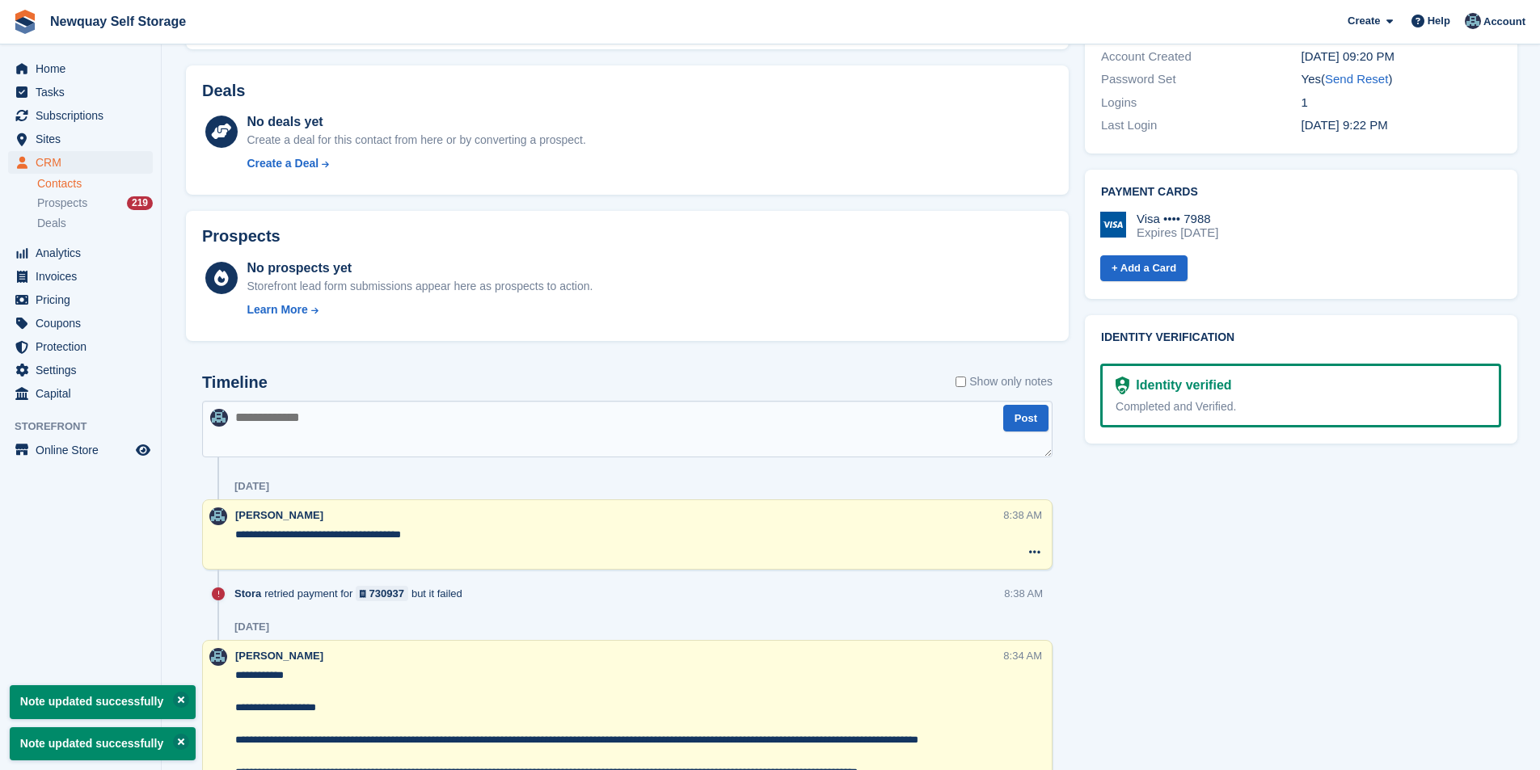
click at [425, 529] on textarea "**********" at bounding box center [618, 543] width 767 height 32
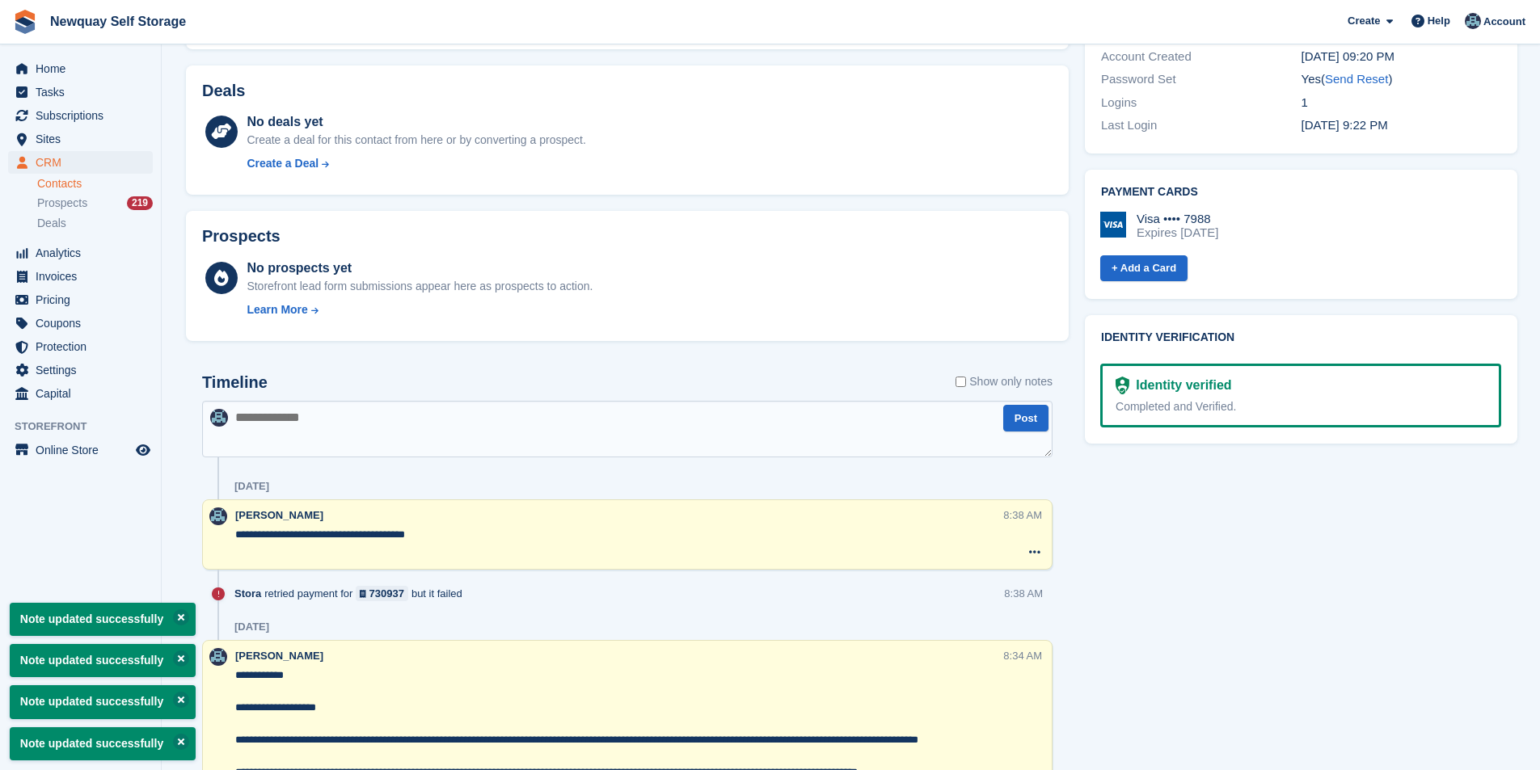
type textarea "**********"
click at [129, 462] on aside "Home Tasks Subscriptions Subscriptions Subscriptions Contracts Price increases …" at bounding box center [80, 389] width 161 height 690
click at [71, 81] on span "Tasks" at bounding box center [84, 92] width 97 height 23
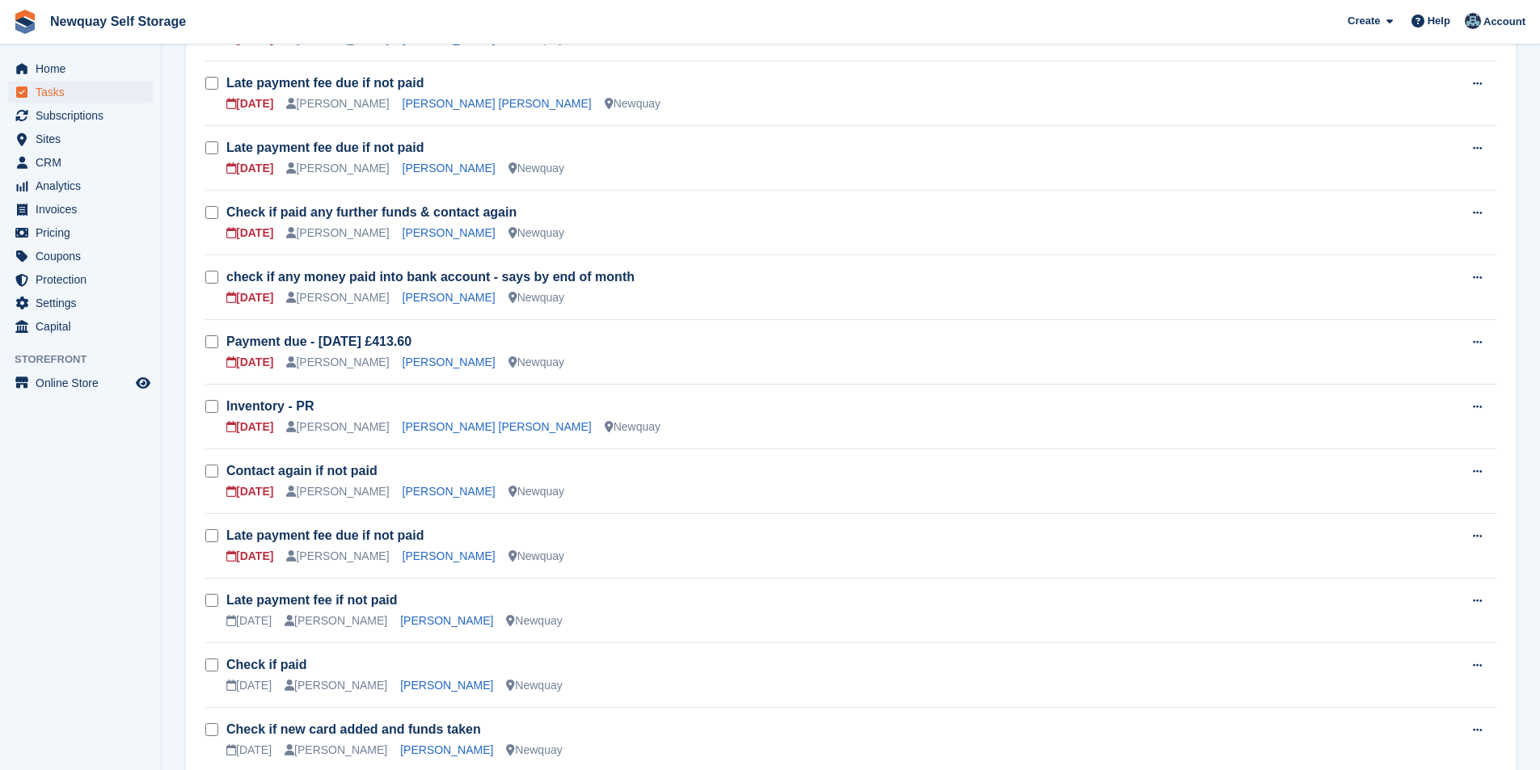
scroll to position [647, 0]
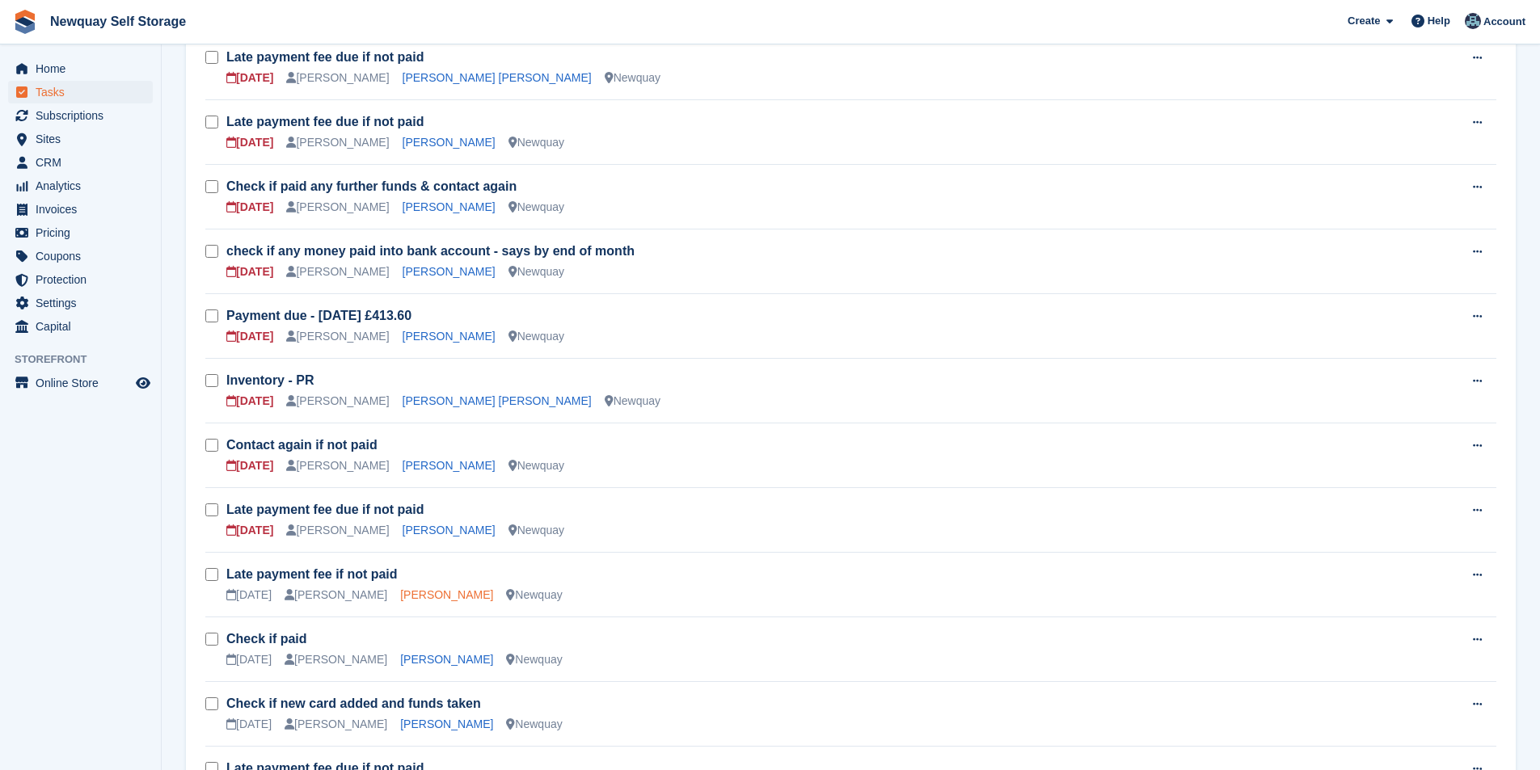
click at [437, 596] on link "[PERSON_NAME]" at bounding box center [446, 595] width 93 height 13
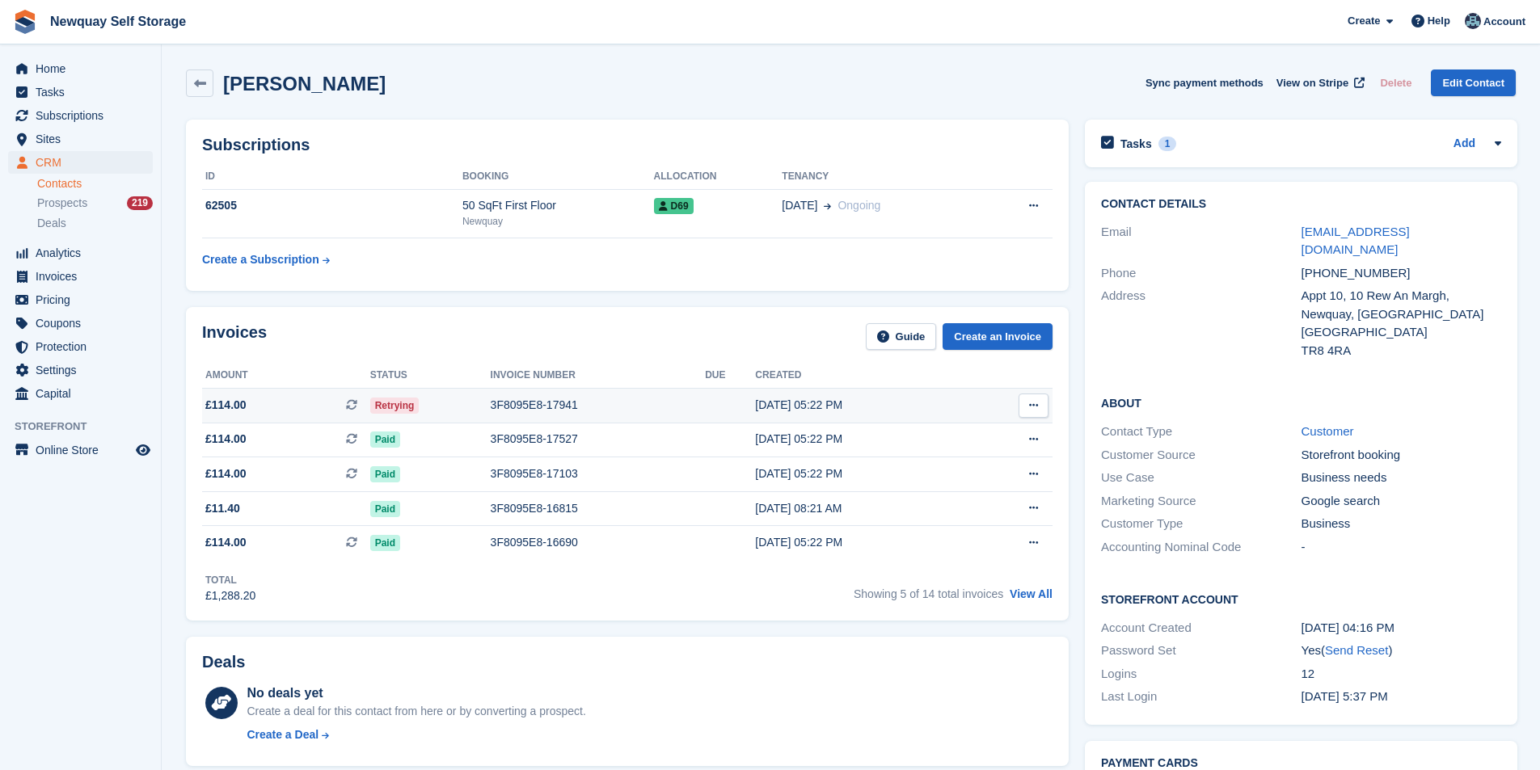
click at [504, 403] on div "3F8095E8-17941" at bounding box center [598, 405] width 215 height 17
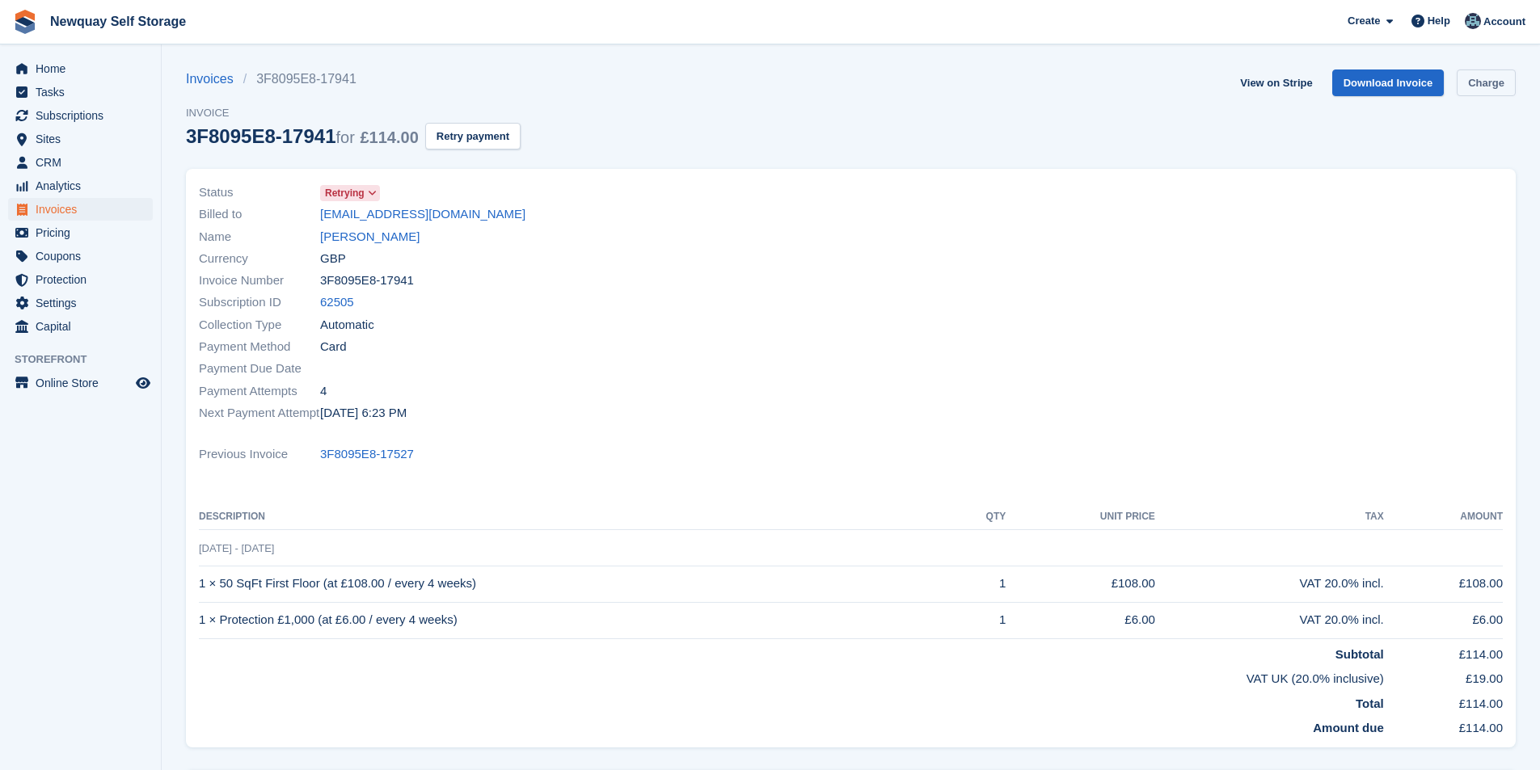
click at [1502, 81] on link "Charge" at bounding box center [1486, 83] width 59 height 27
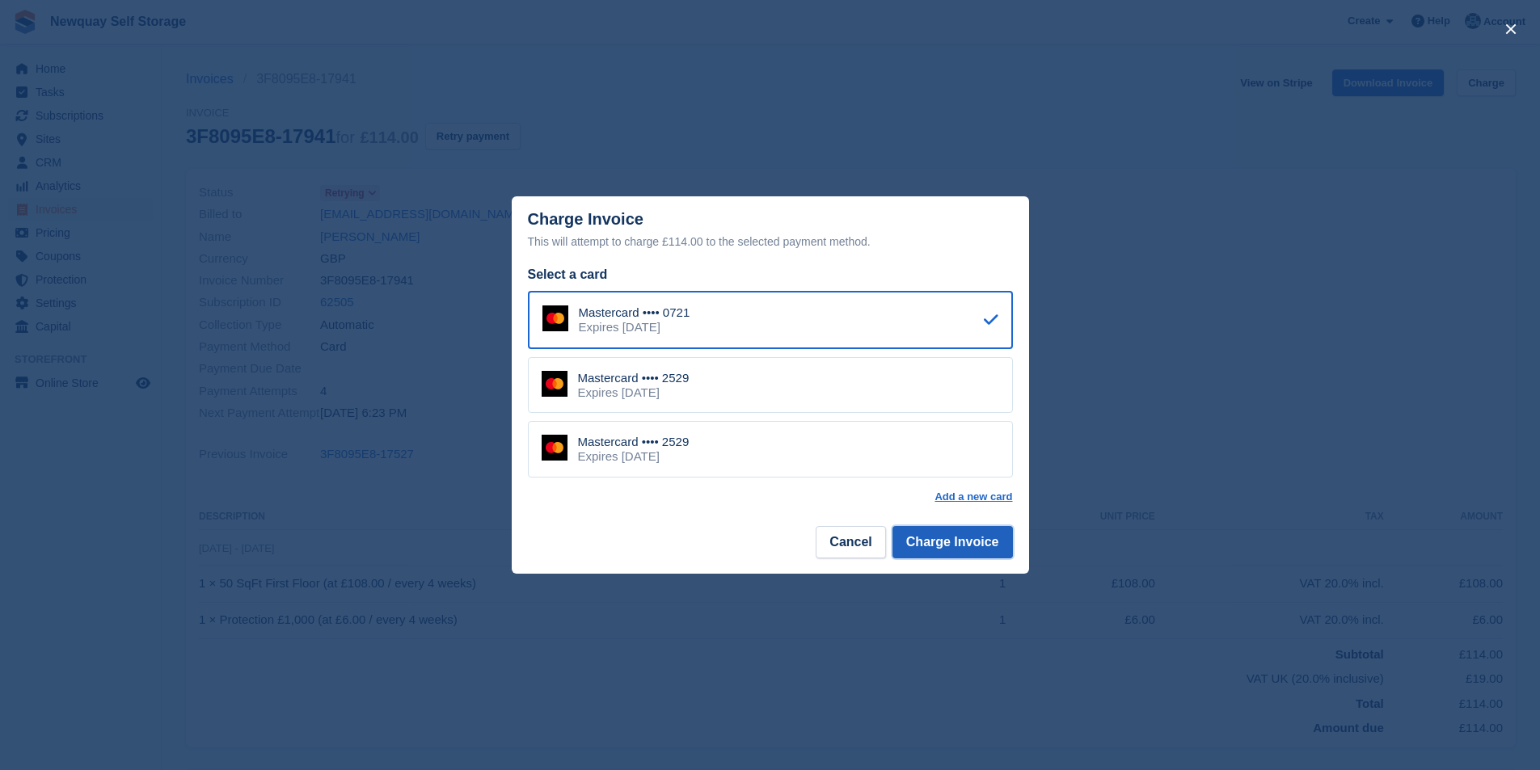
click at [977, 543] on button "Charge Invoice" at bounding box center [953, 542] width 120 height 32
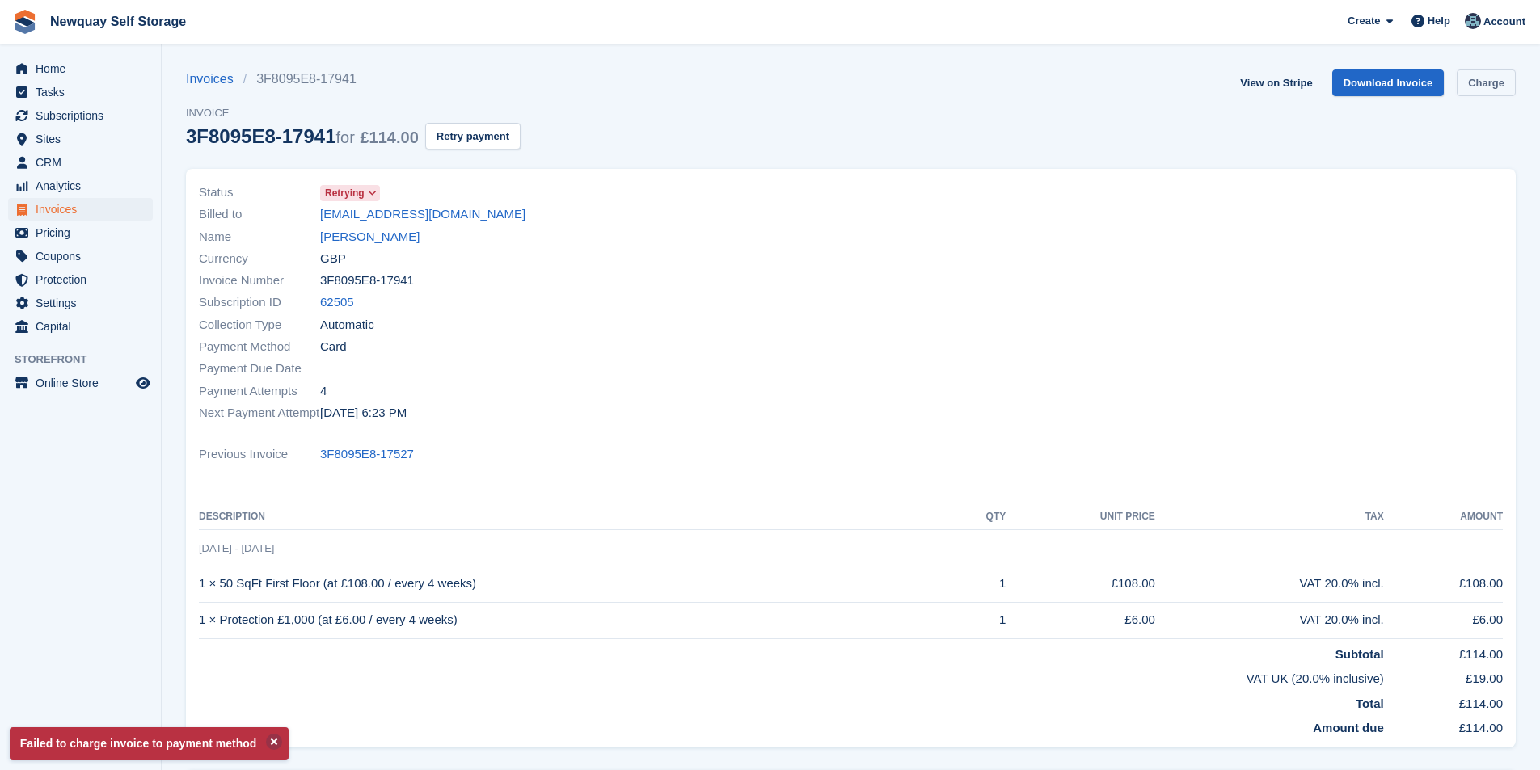
click at [1472, 78] on link "Charge" at bounding box center [1486, 83] width 59 height 27
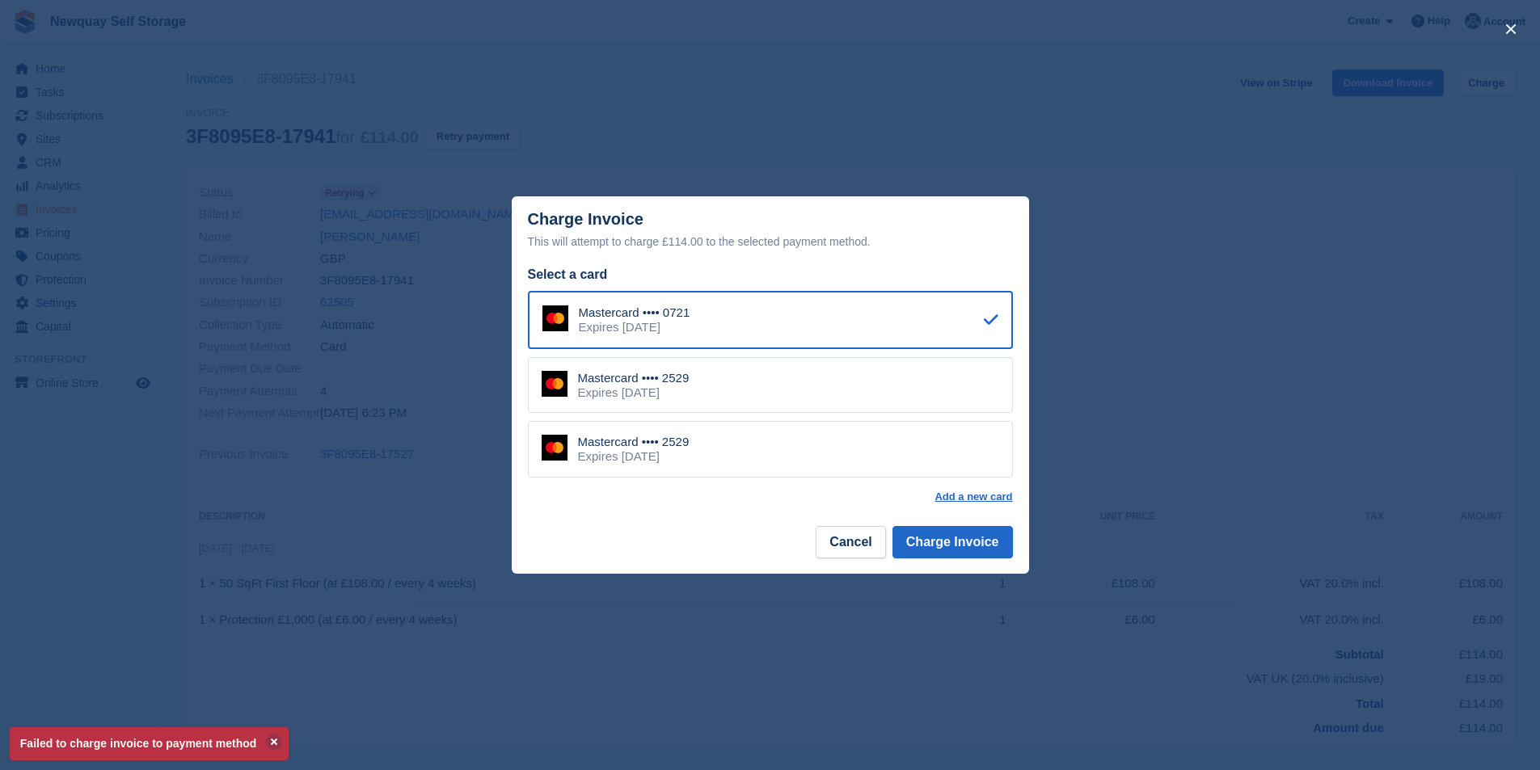
click at [800, 397] on div "Mastercard •••• 2529 Expires [DATE]" at bounding box center [770, 385] width 485 height 57
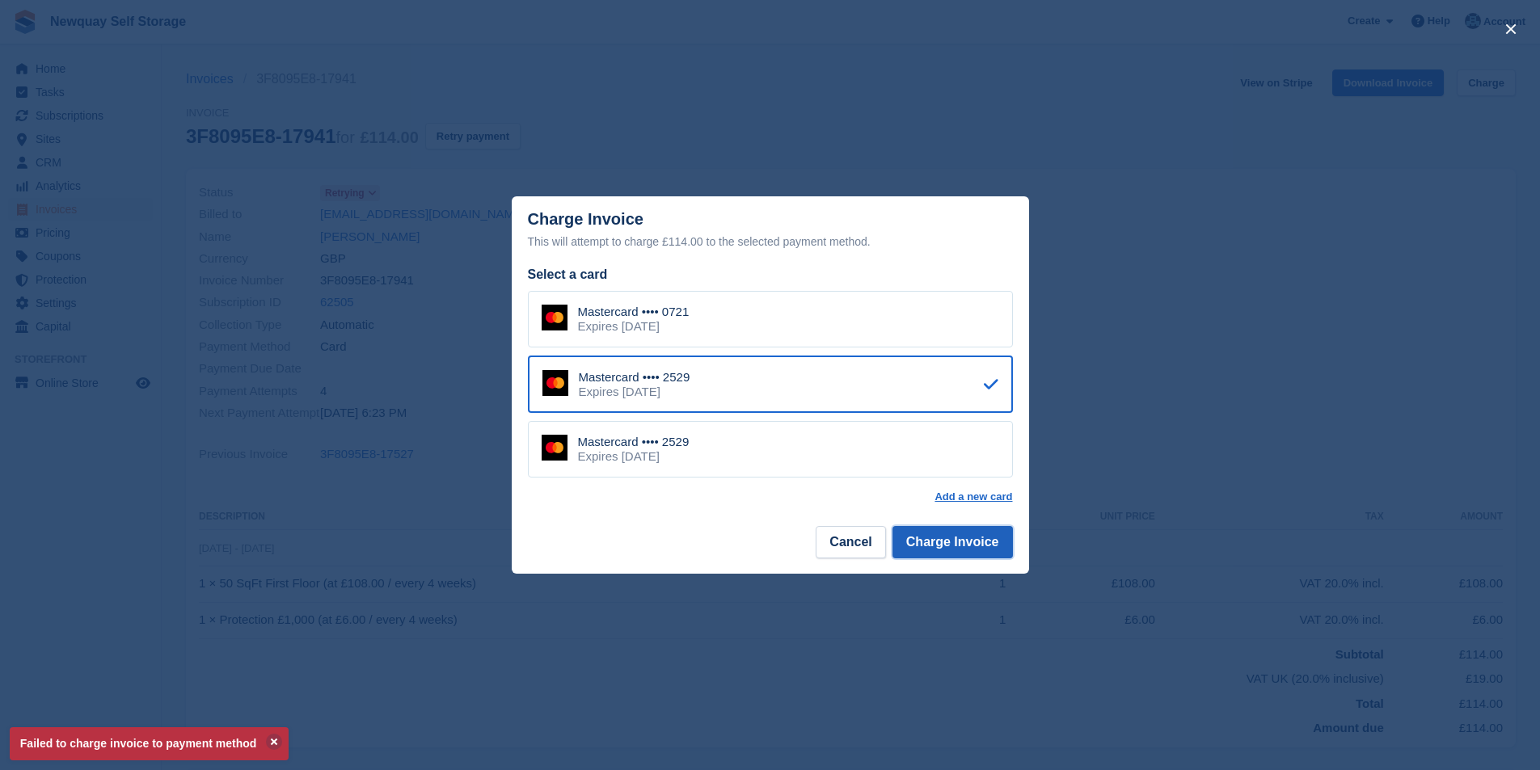
click at [933, 537] on button "Charge Invoice" at bounding box center [953, 542] width 120 height 32
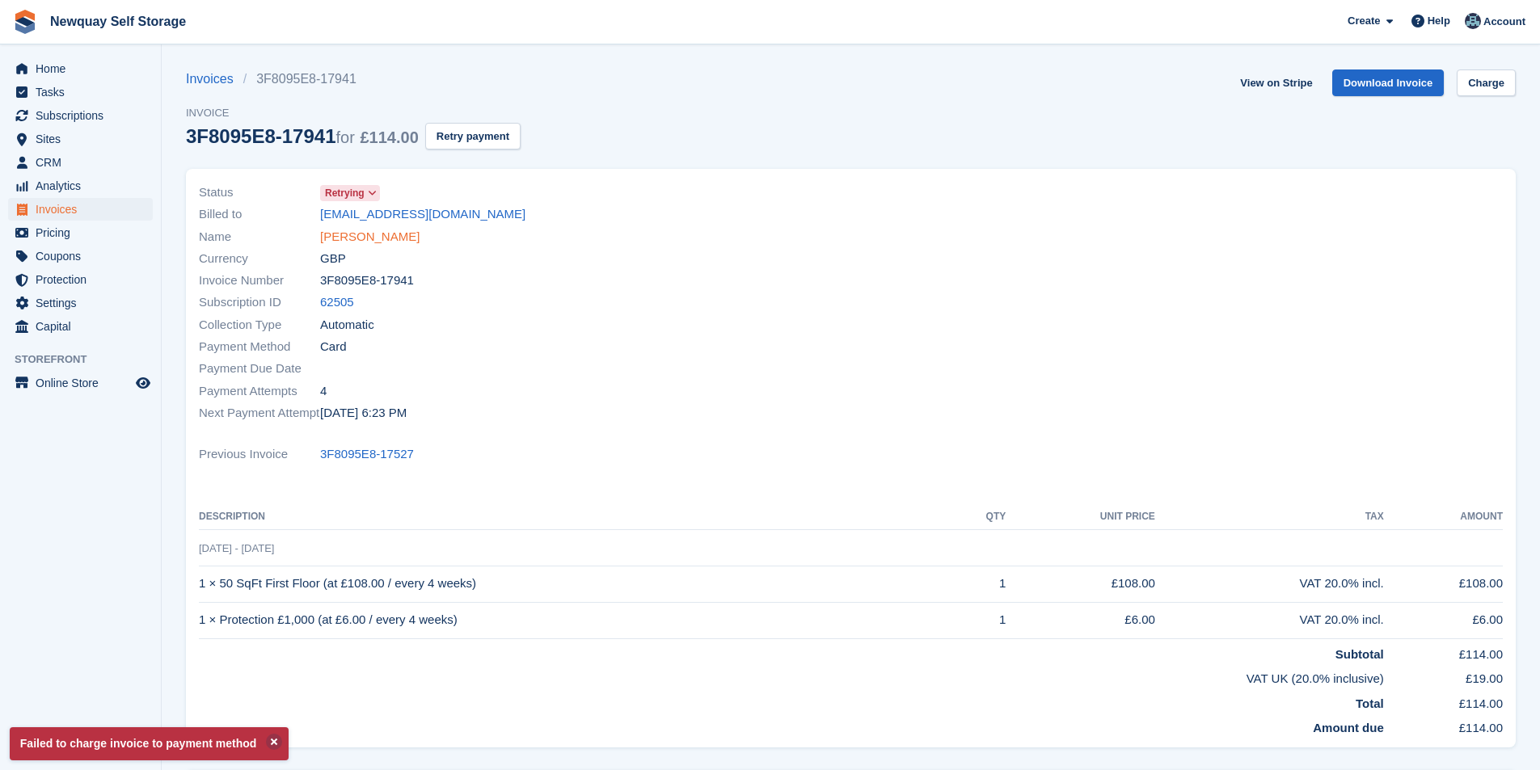
click at [351, 230] on link "[PERSON_NAME]" at bounding box center [369, 237] width 99 height 19
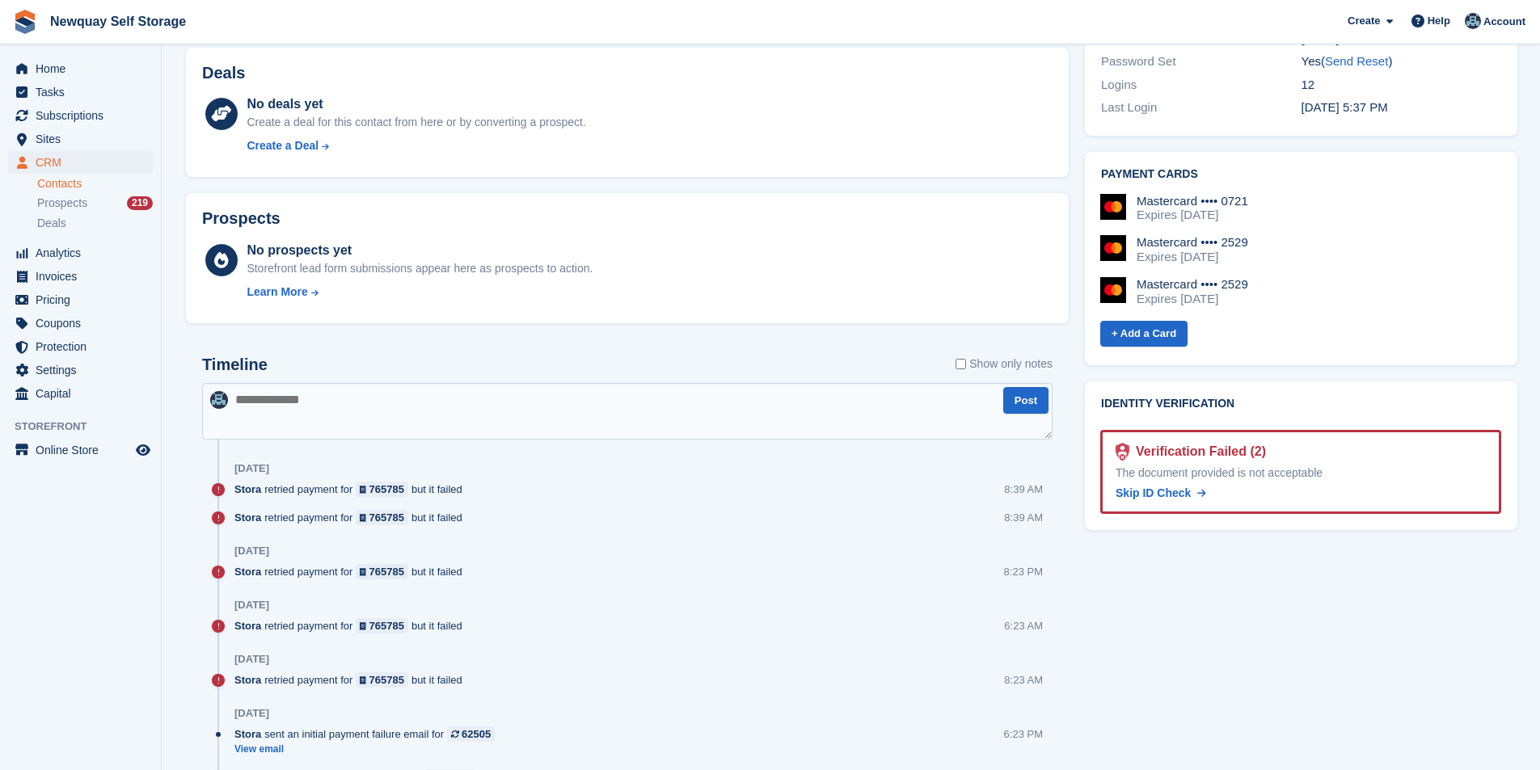
scroll to position [647, 0]
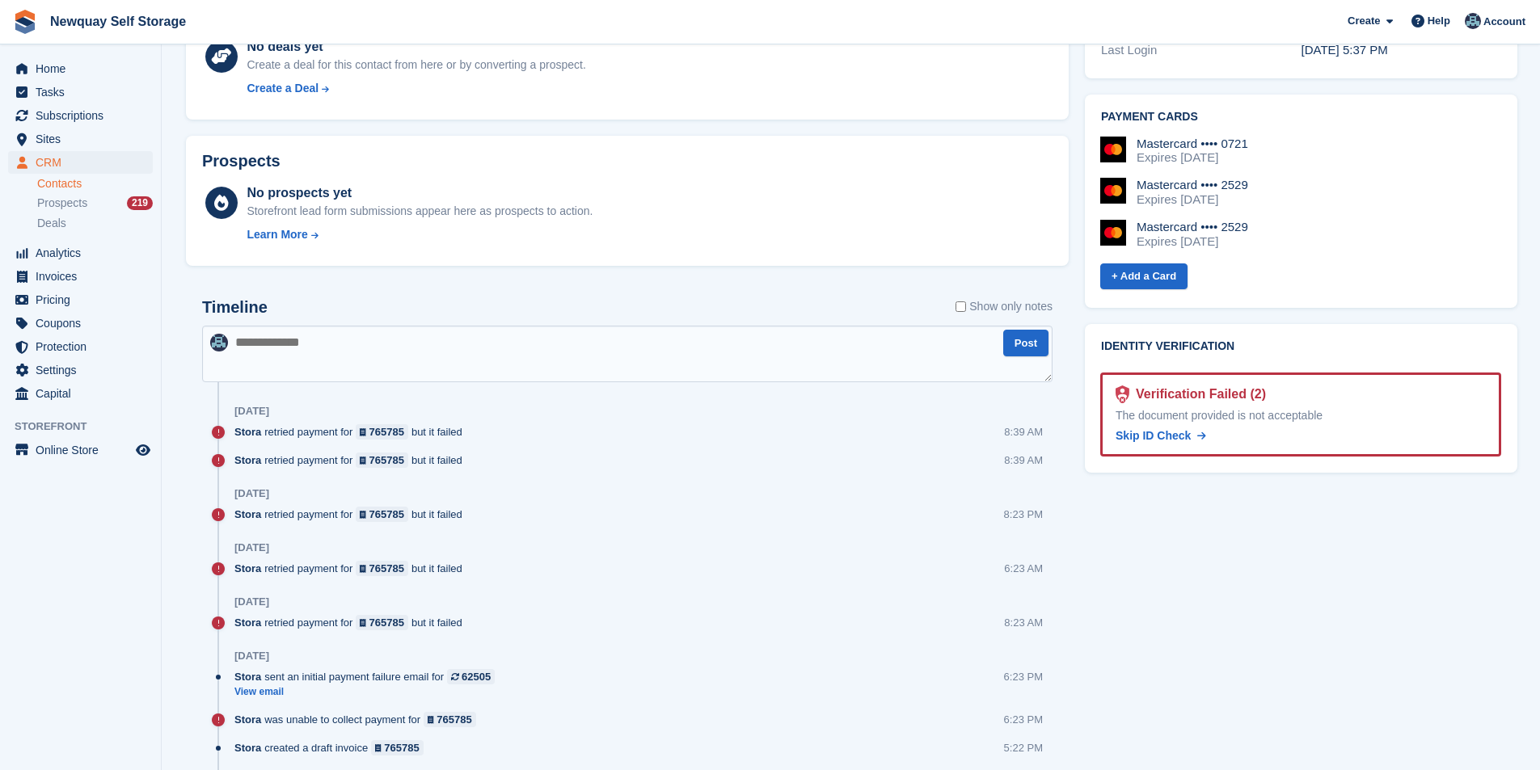
click at [412, 362] on textarea at bounding box center [627, 354] width 850 height 57
type textarea "**********"
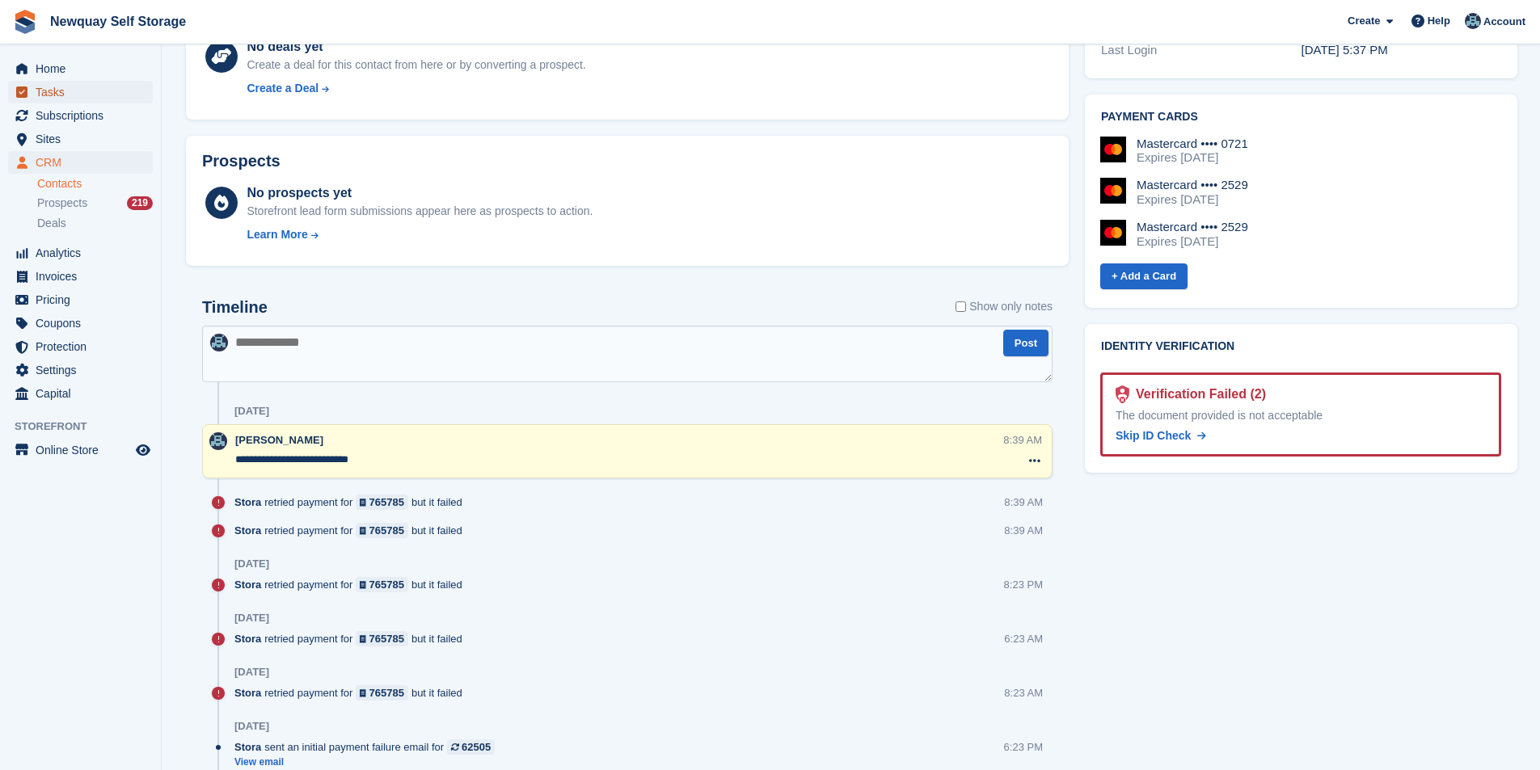
click at [81, 96] on span "Tasks" at bounding box center [84, 92] width 97 height 23
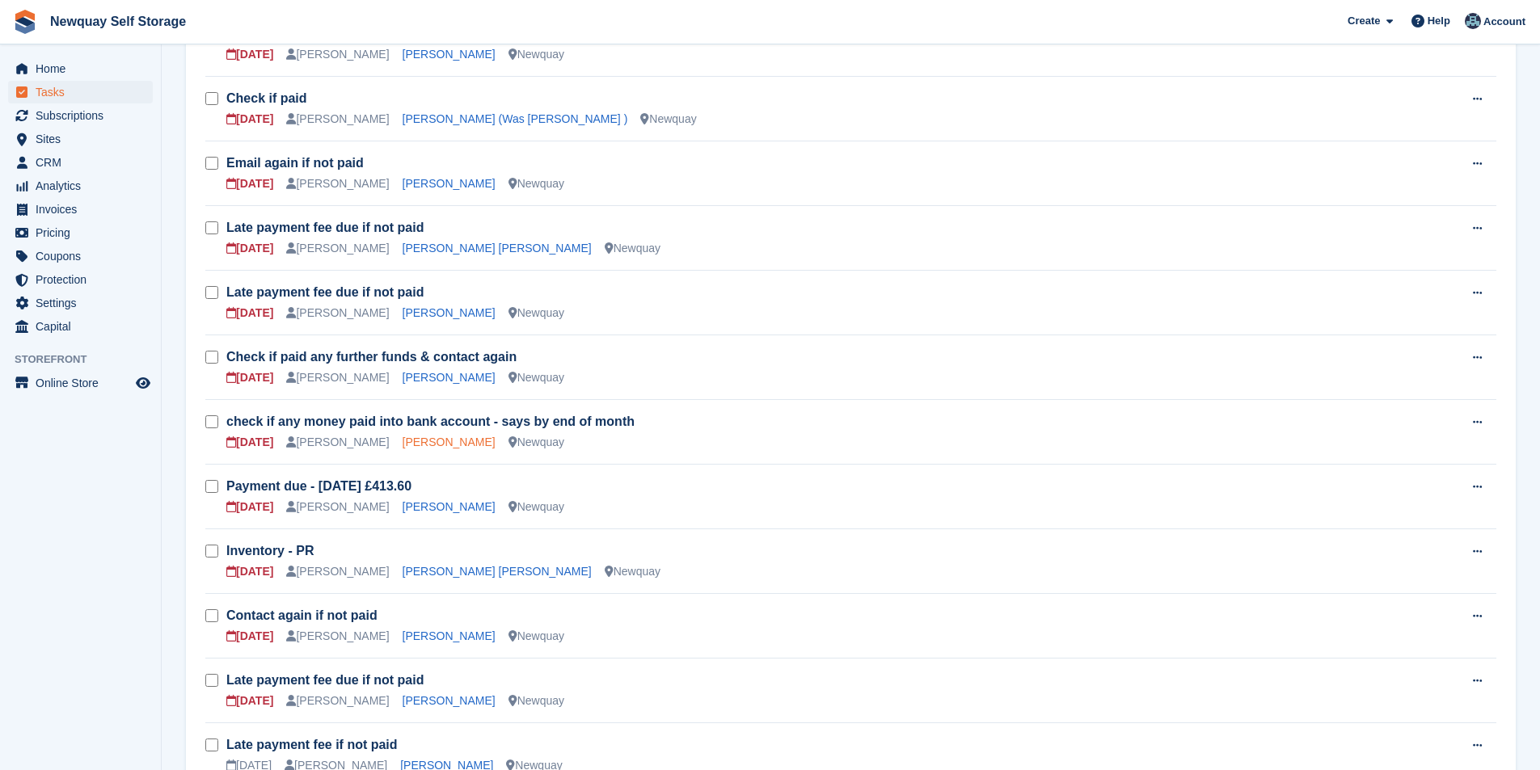
scroll to position [566, 0]
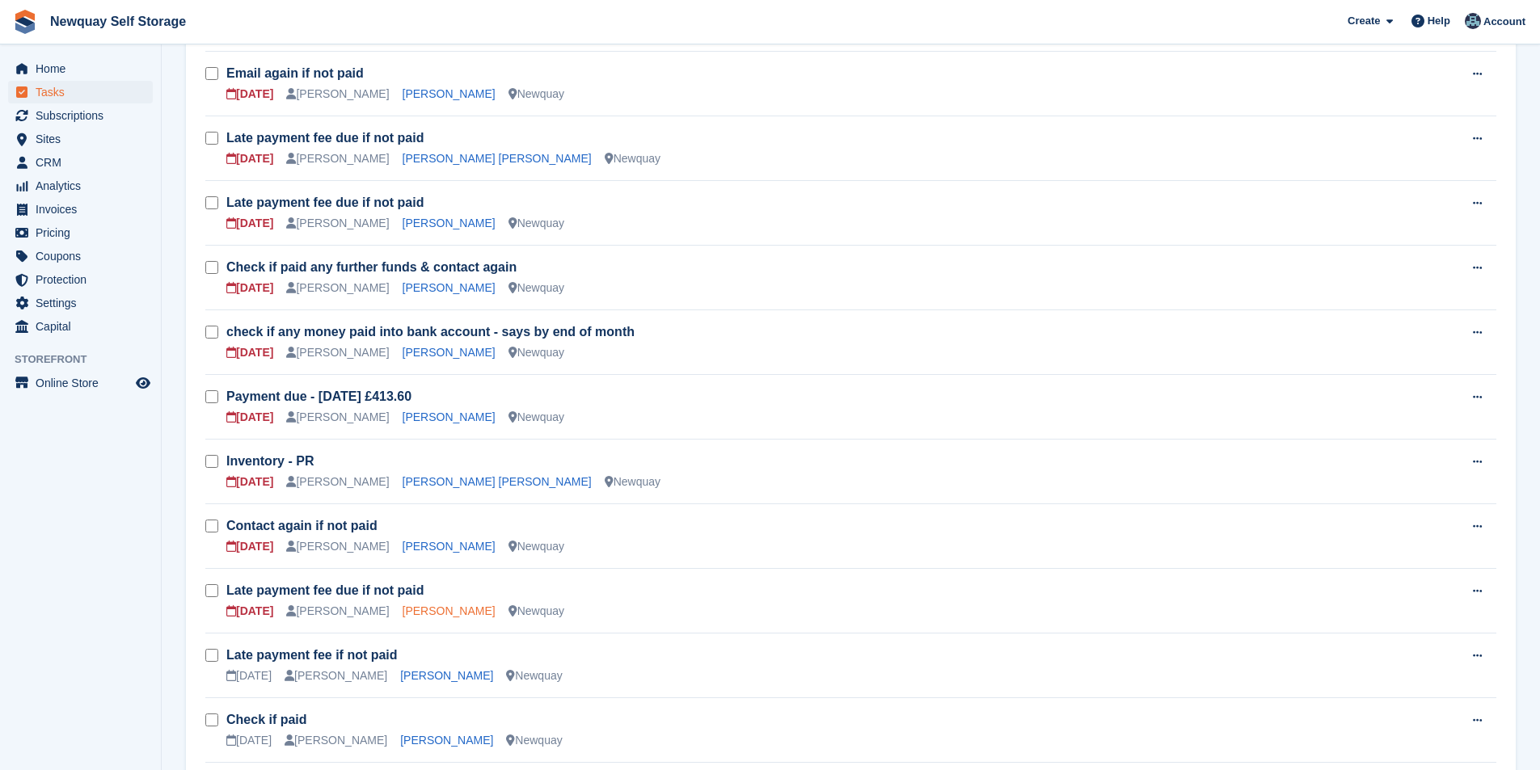
click at [428, 615] on link "[PERSON_NAME]" at bounding box center [449, 611] width 93 height 13
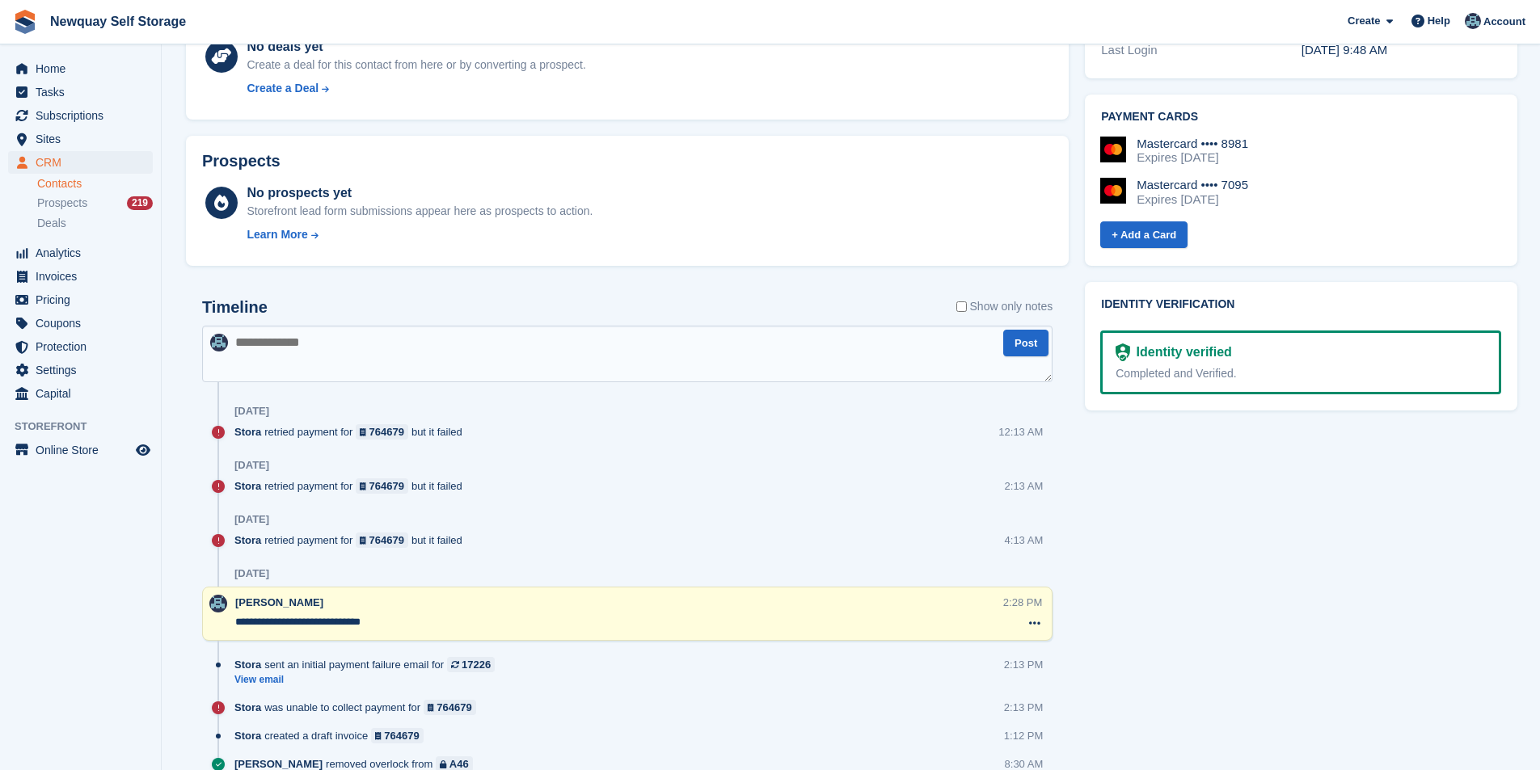
scroll to position [162, 0]
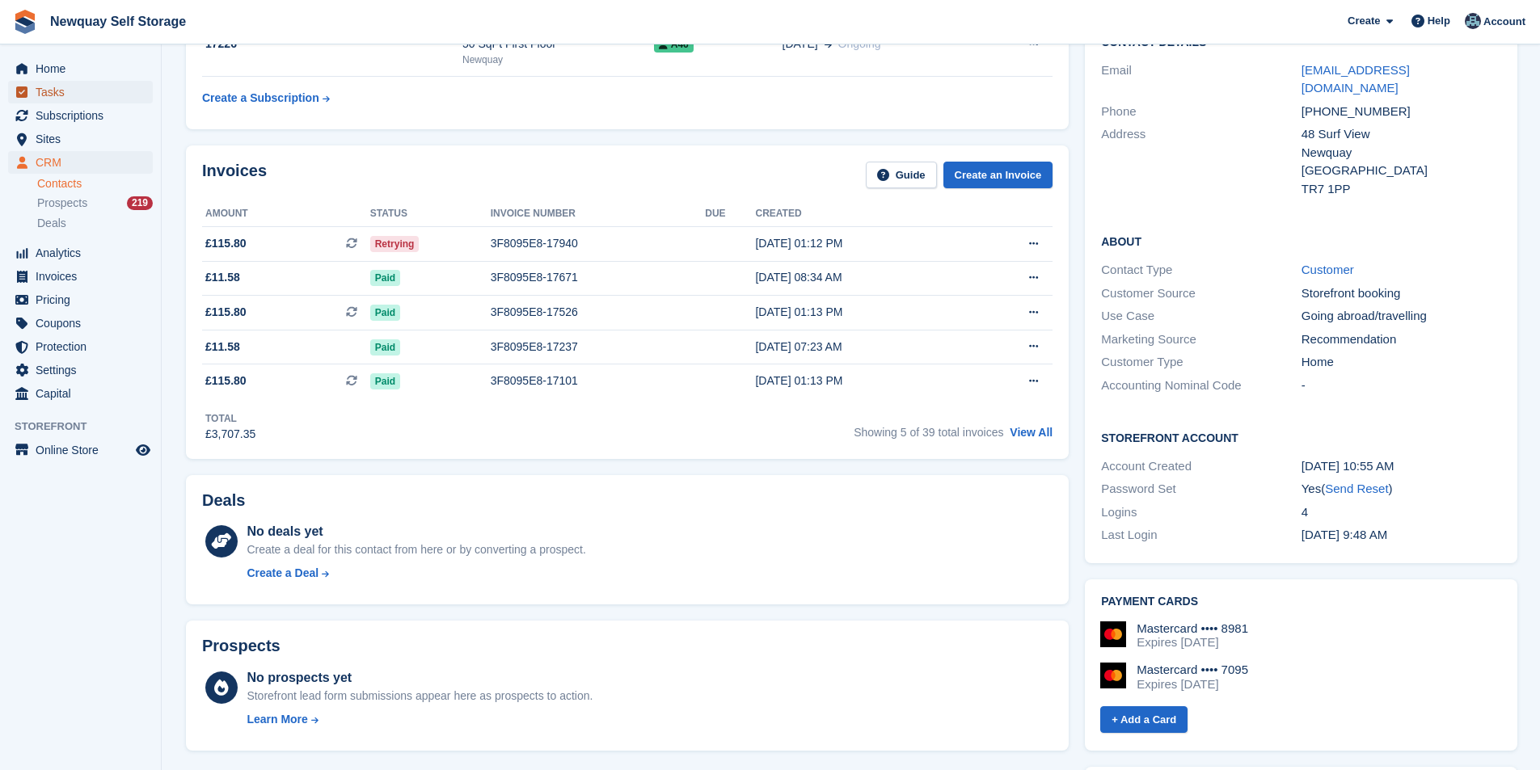
click at [40, 87] on span "Tasks" at bounding box center [84, 92] width 97 height 23
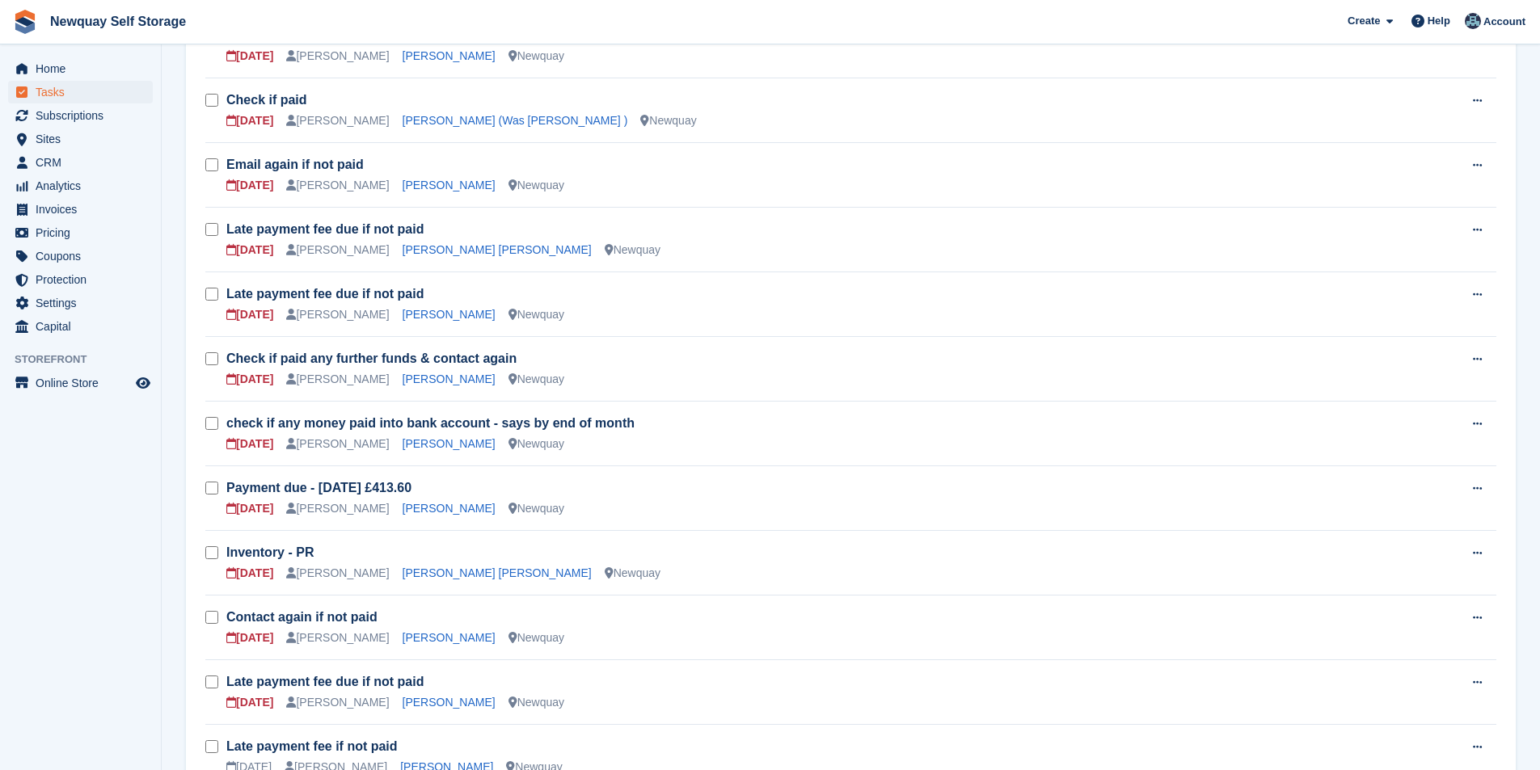
scroll to position [647, 0]
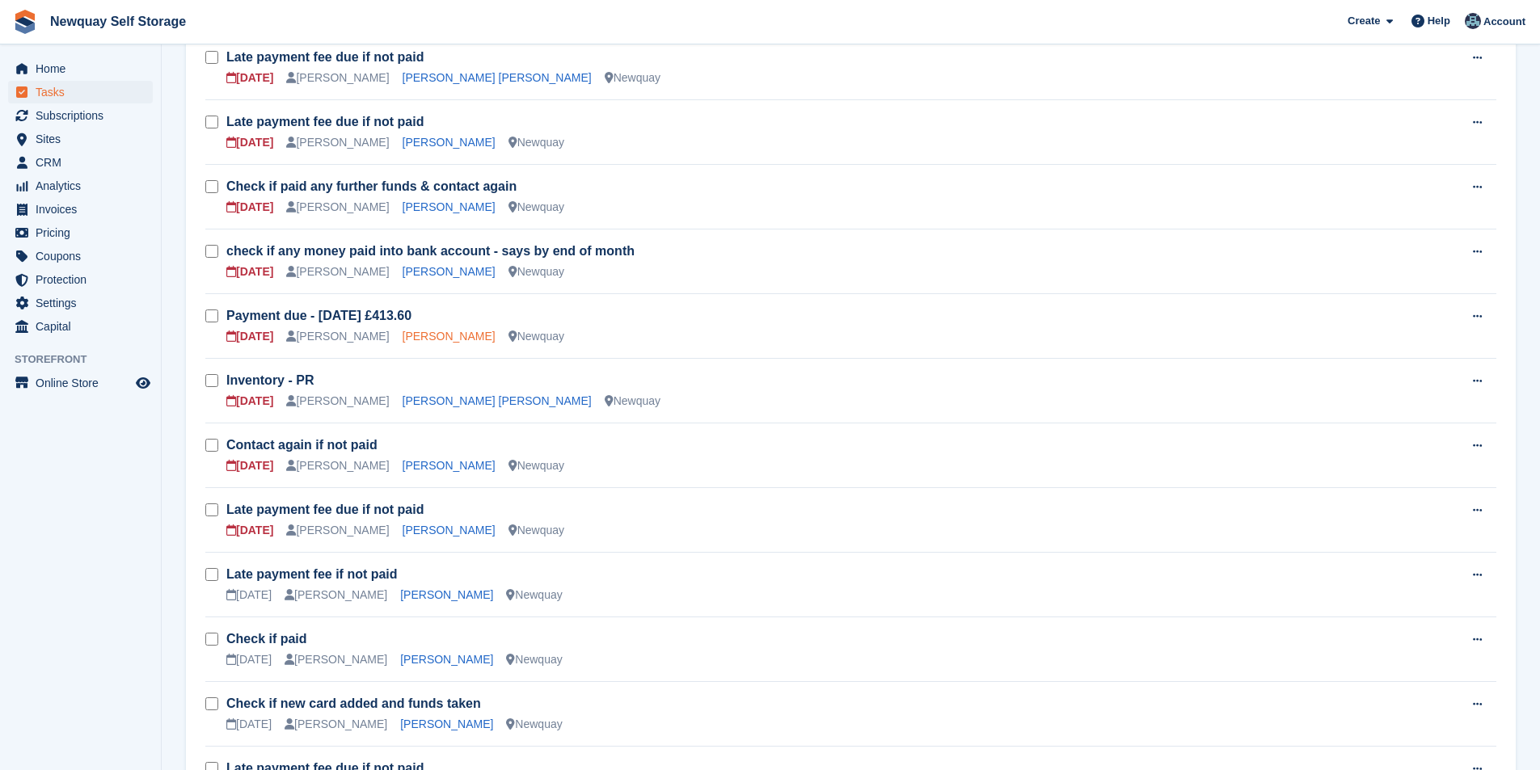
click at [404, 338] on link "[PERSON_NAME]" at bounding box center [449, 336] width 93 height 13
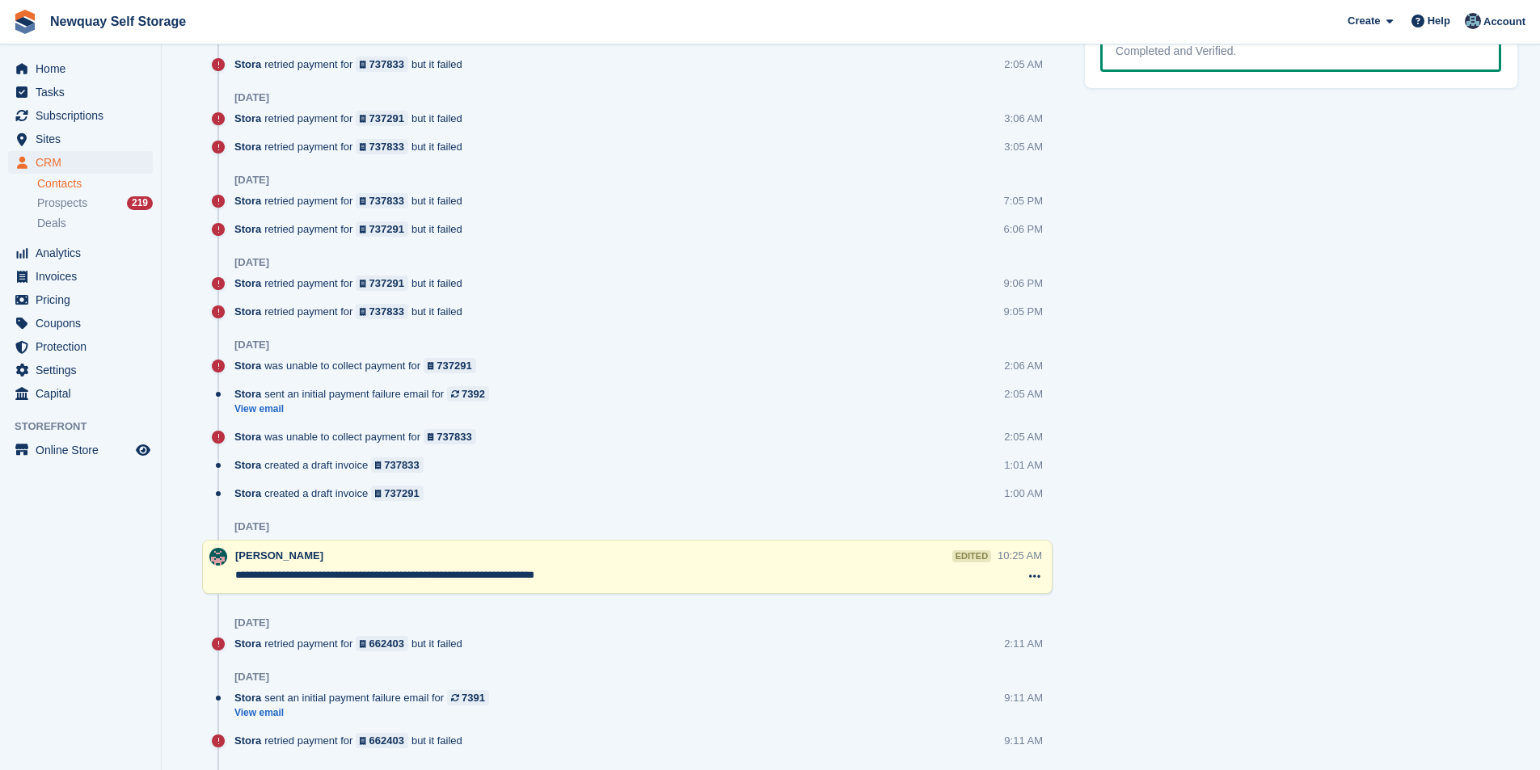
scroll to position [1132, 0]
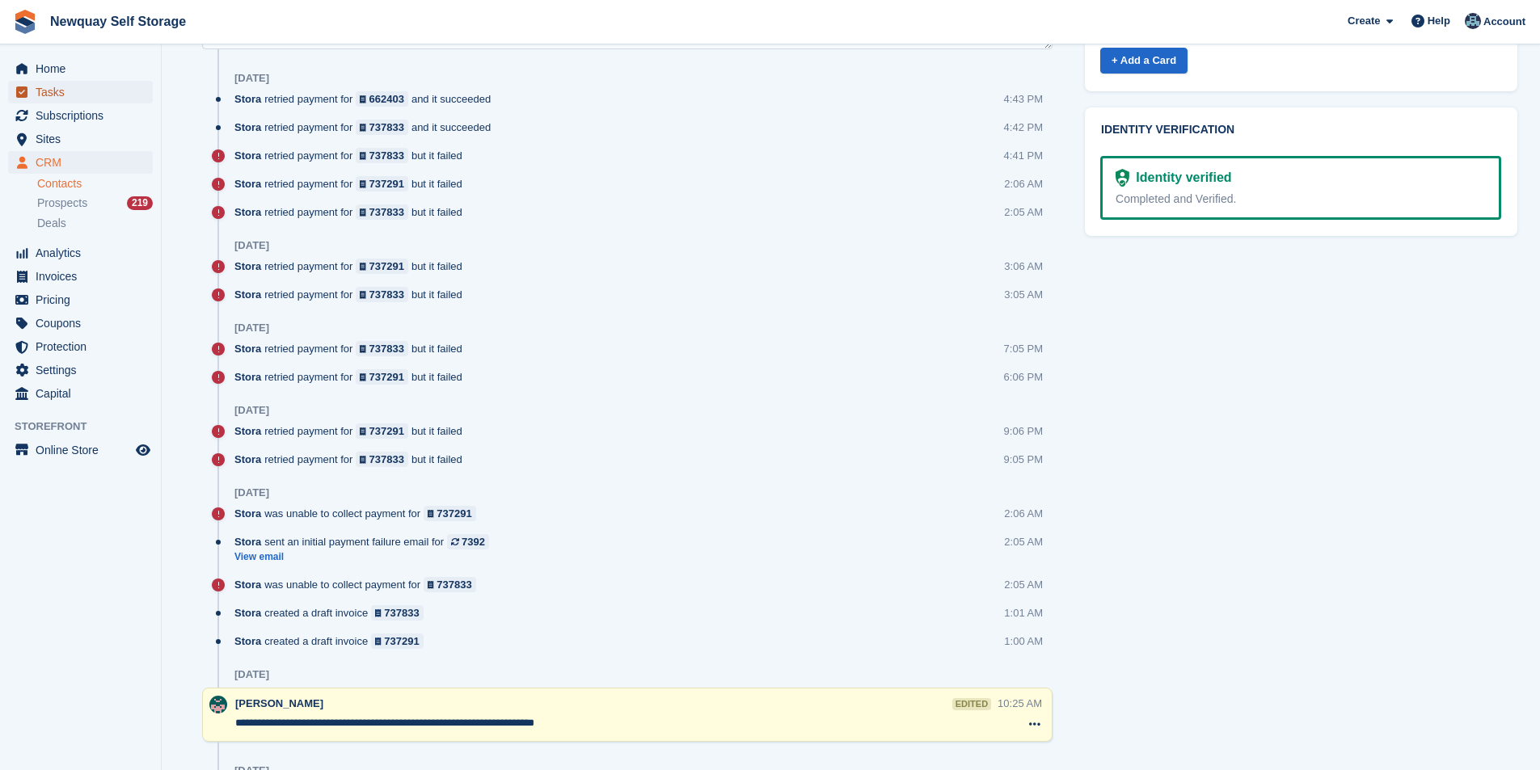
click at [116, 90] on span "Tasks" at bounding box center [84, 92] width 97 height 23
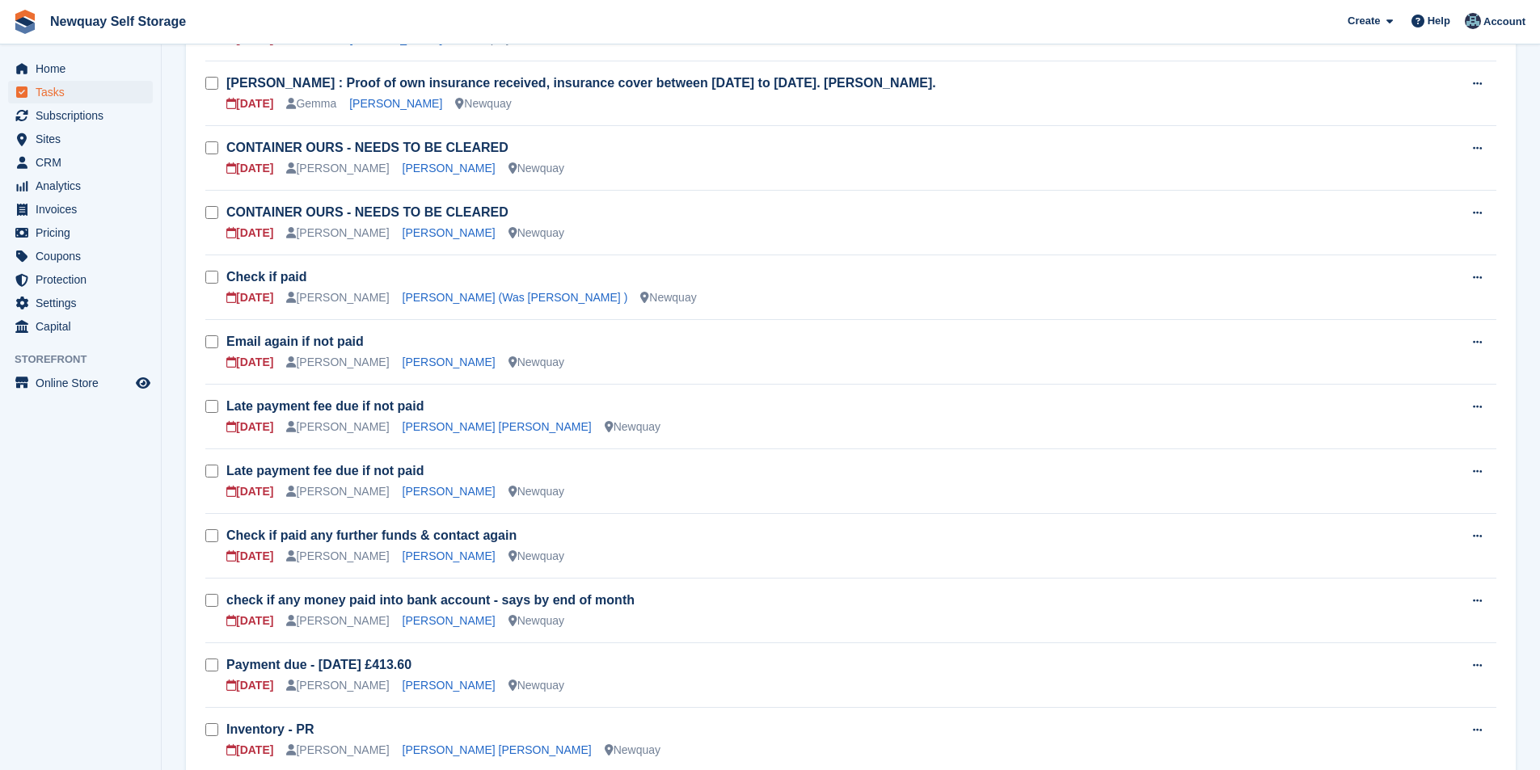
scroll to position [404, 0]
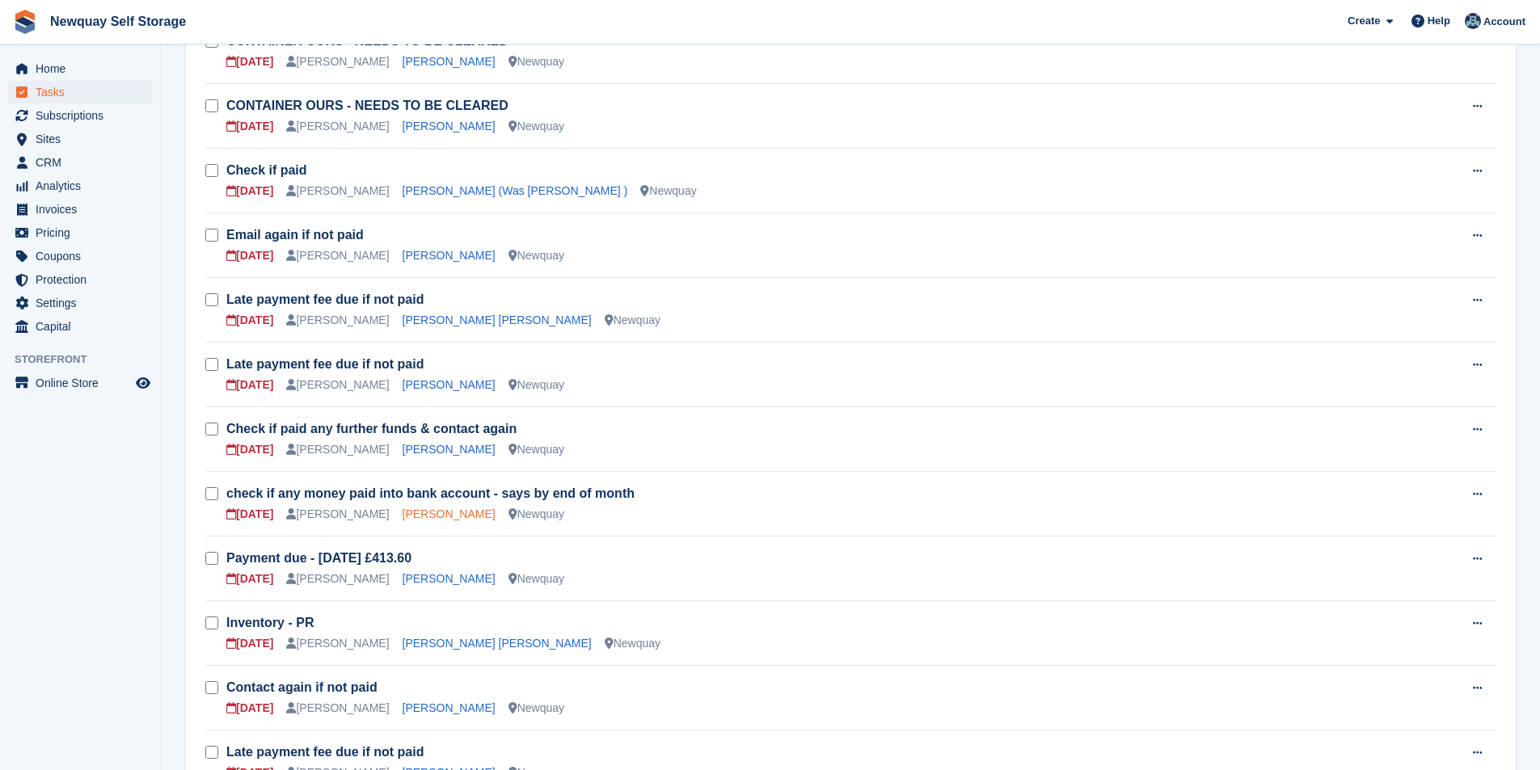
click at [416, 513] on link "[PERSON_NAME]" at bounding box center [449, 514] width 93 height 13
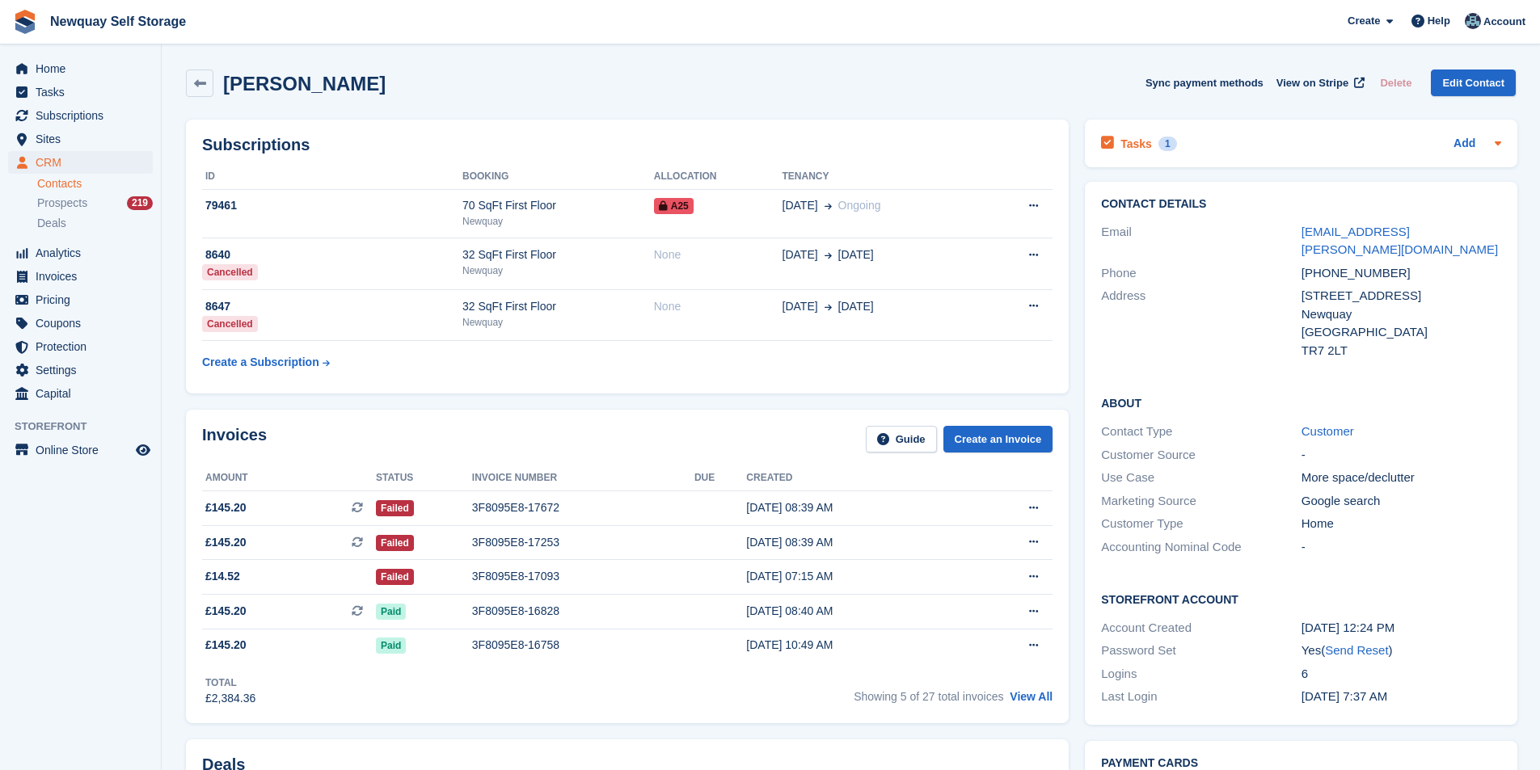
click at [1122, 145] on h2 "Tasks" at bounding box center [1137, 144] width 32 height 15
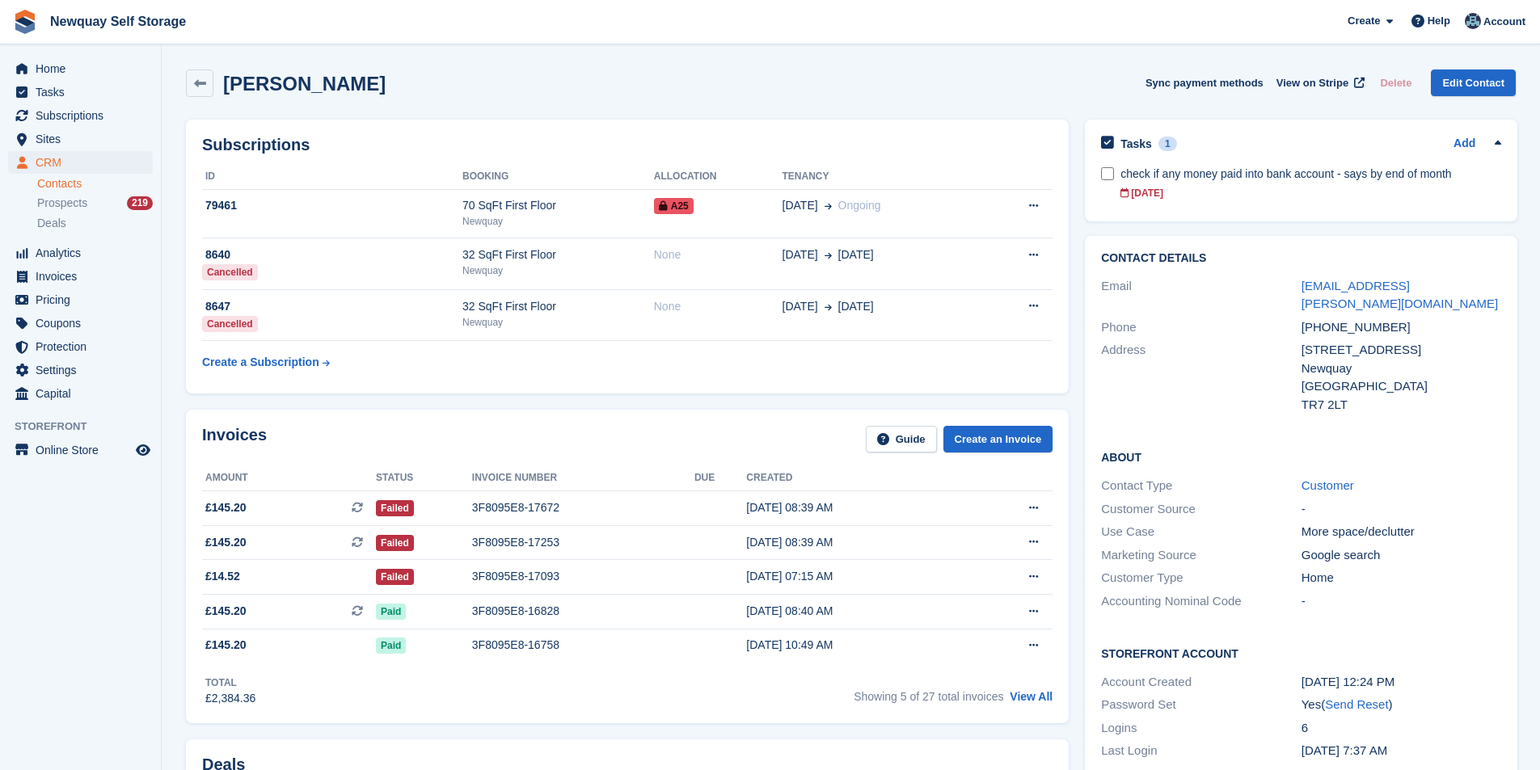
click at [1122, 145] on h2 "Tasks" at bounding box center [1137, 144] width 32 height 15
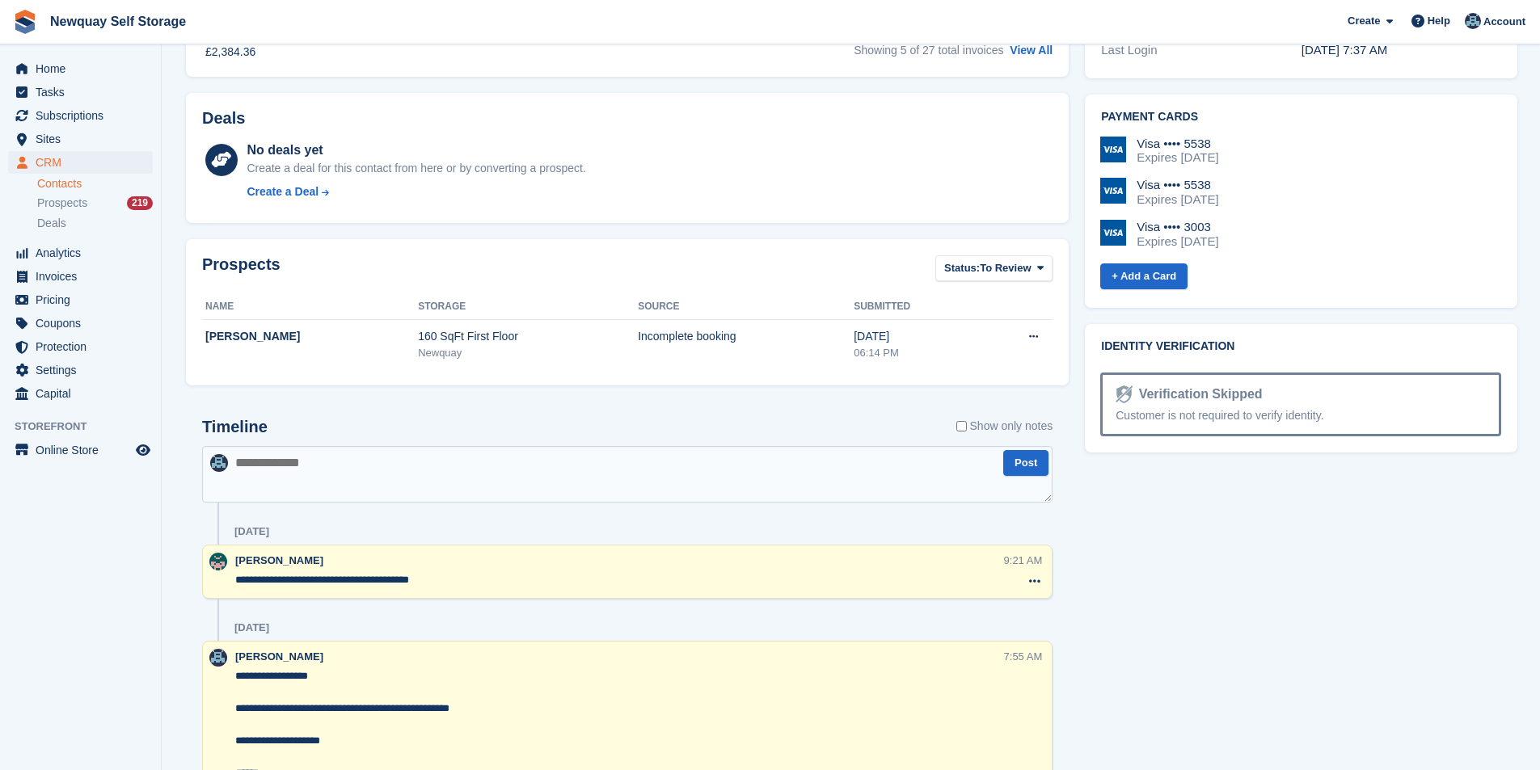
scroll to position [889, 0]
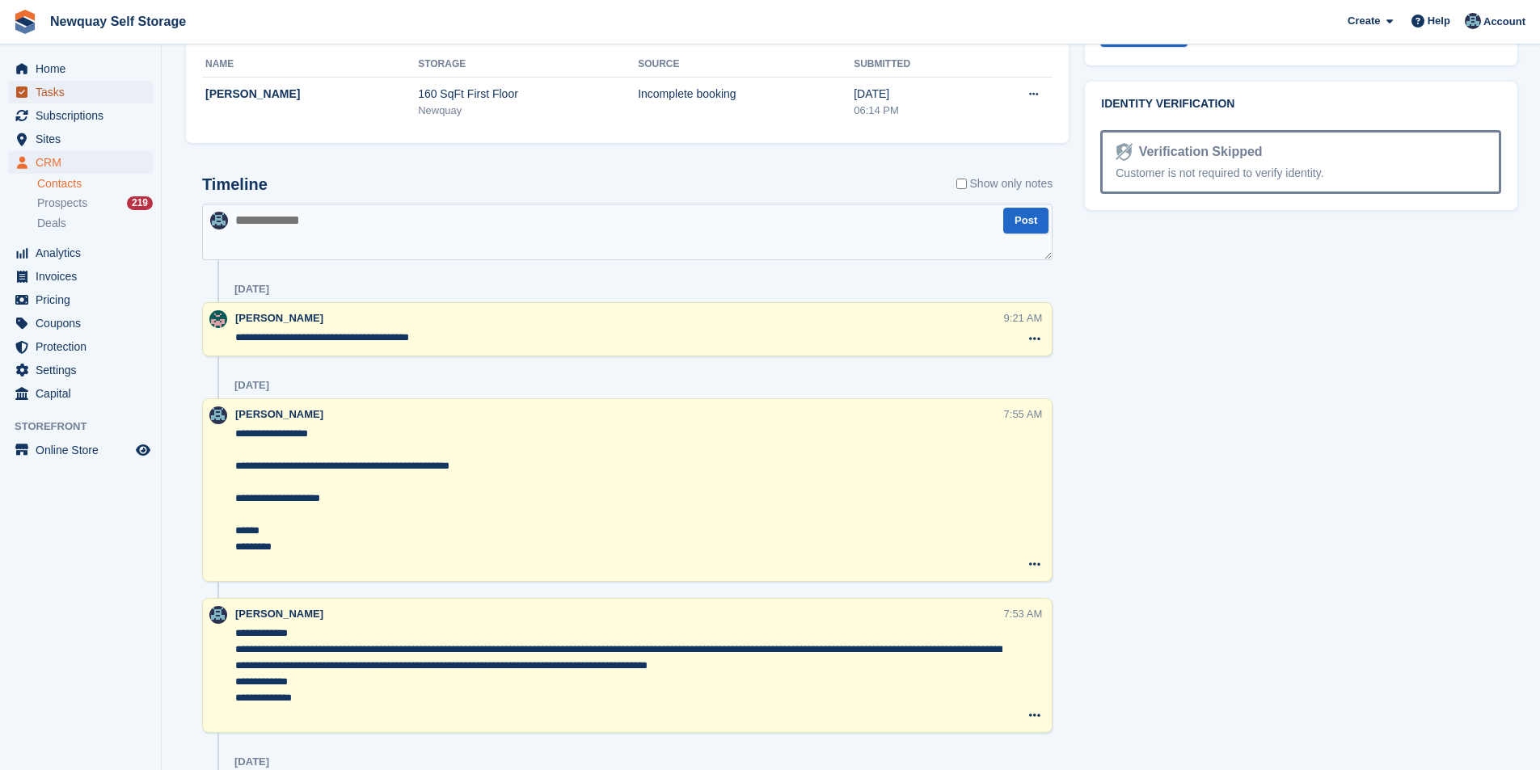
click at [118, 95] on span "Tasks" at bounding box center [84, 92] width 97 height 23
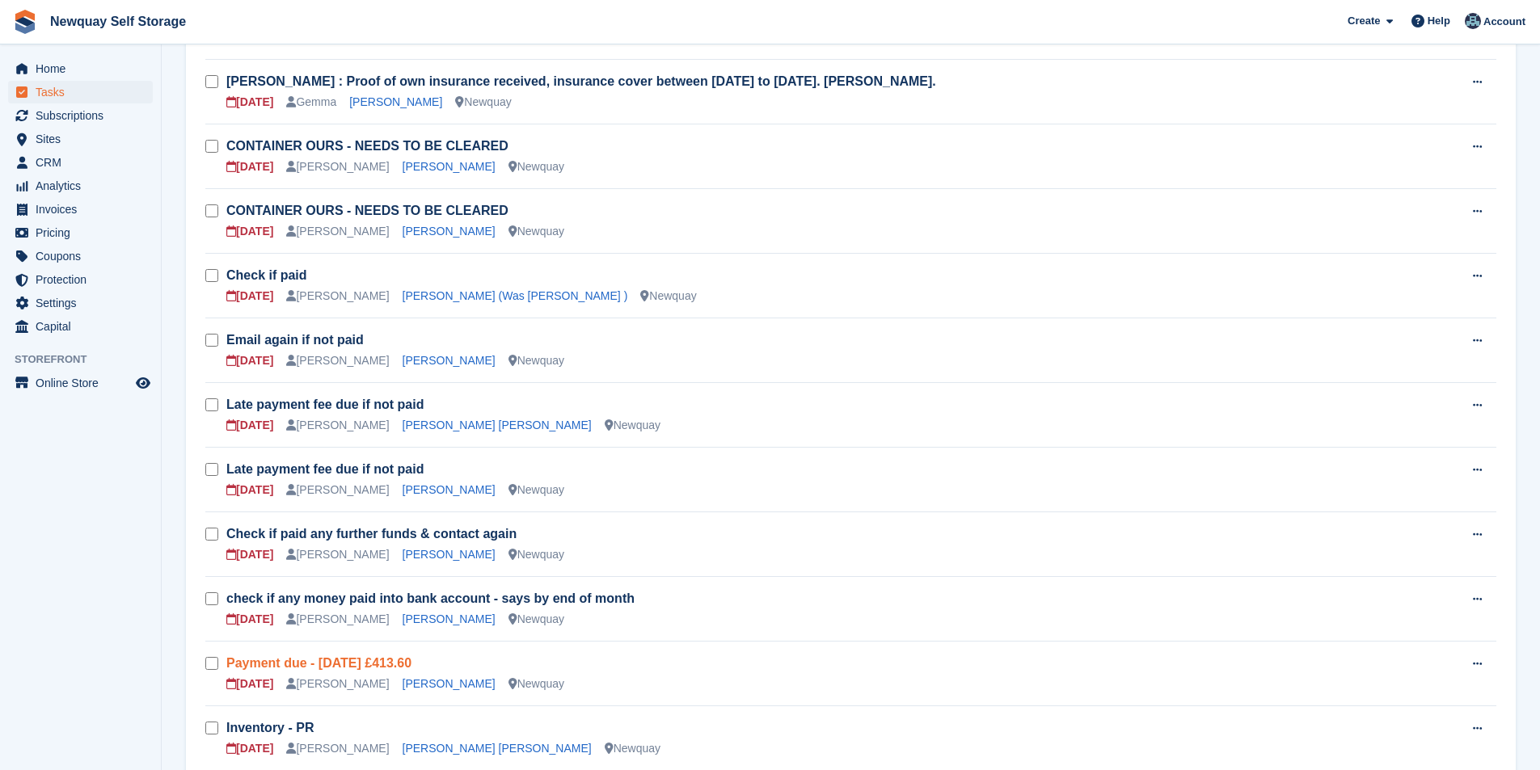
scroll to position [323, 0]
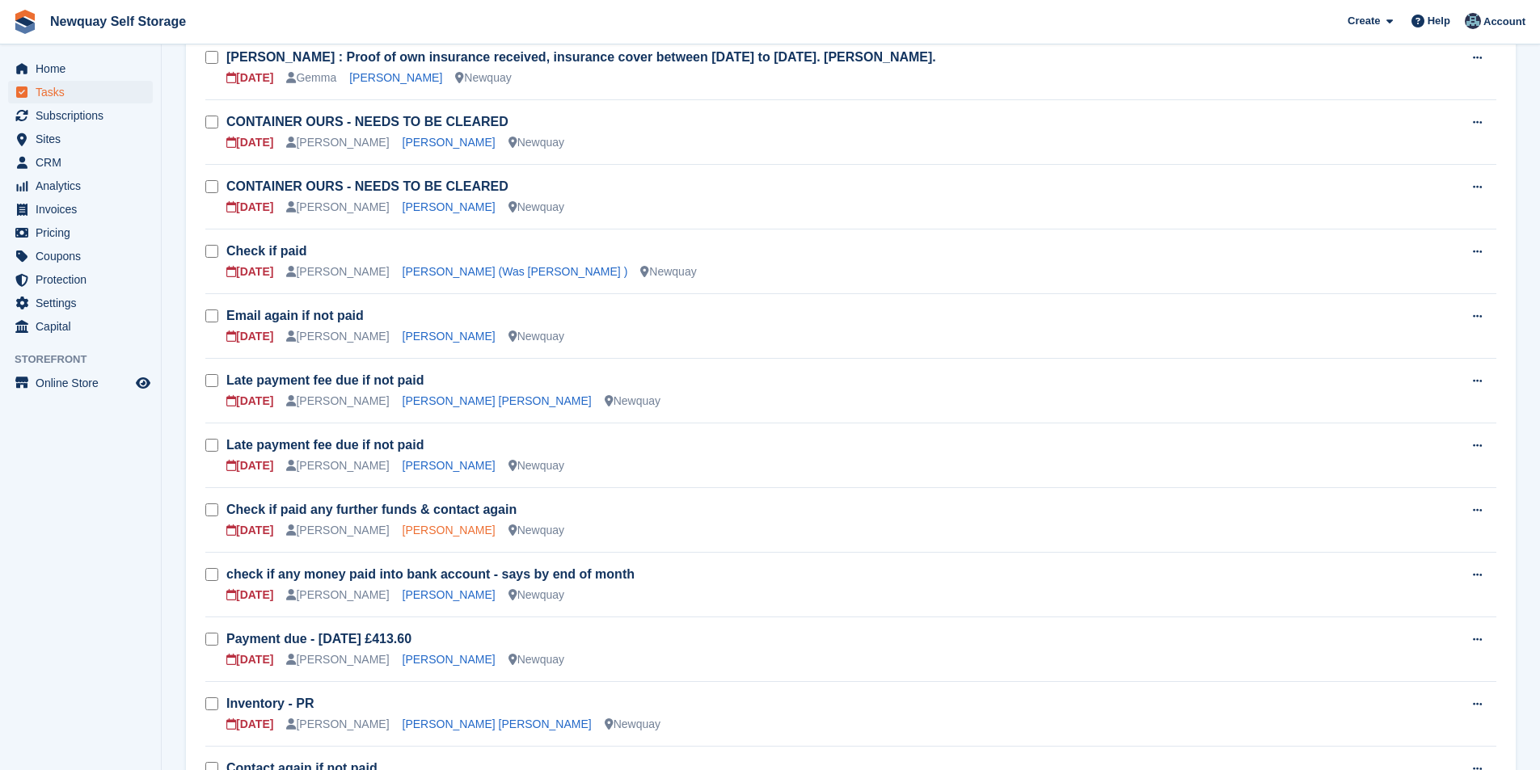
click at [429, 534] on link "[PERSON_NAME]" at bounding box center [449, 530] width 93 height 13
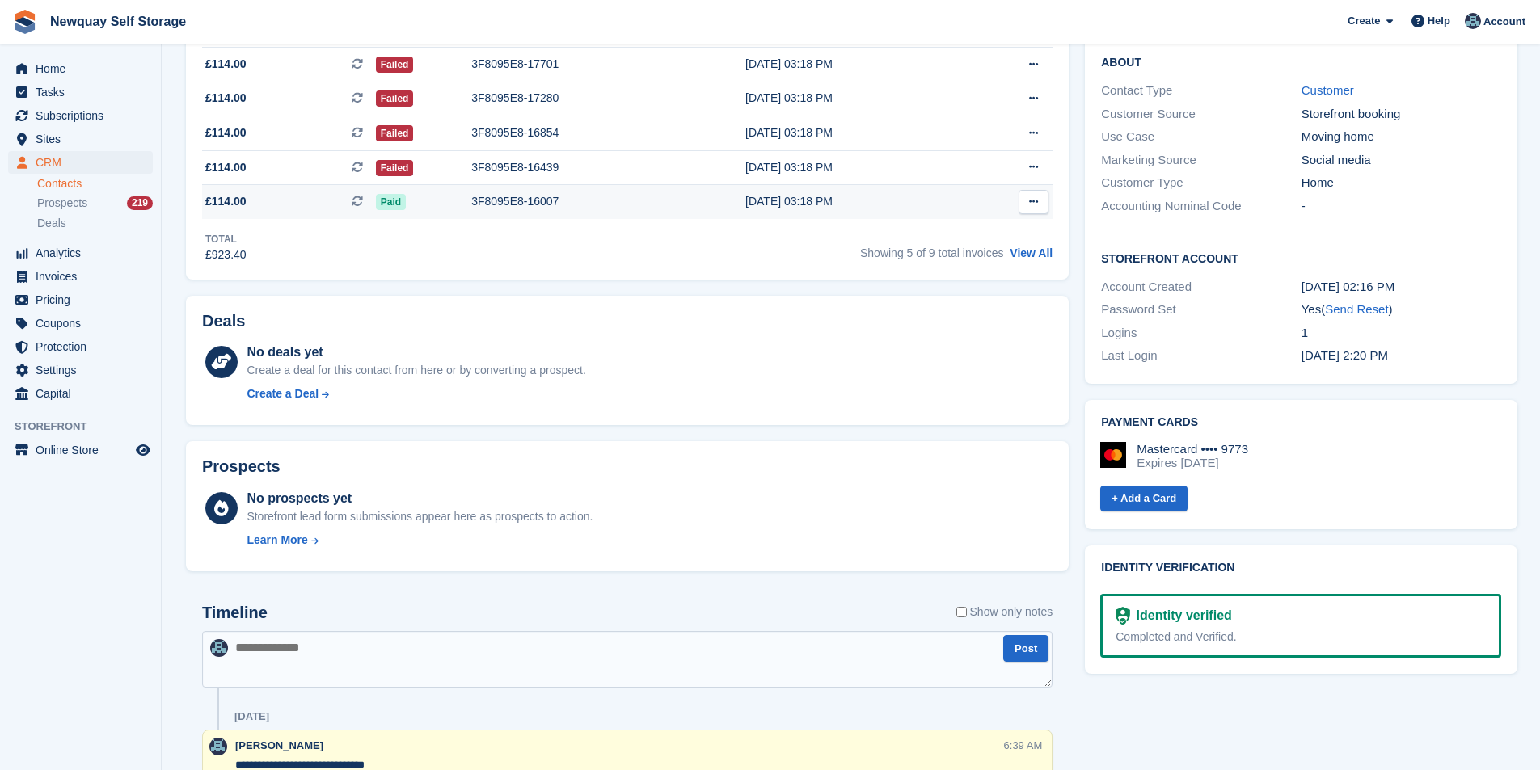
scroll to position [404, 0]
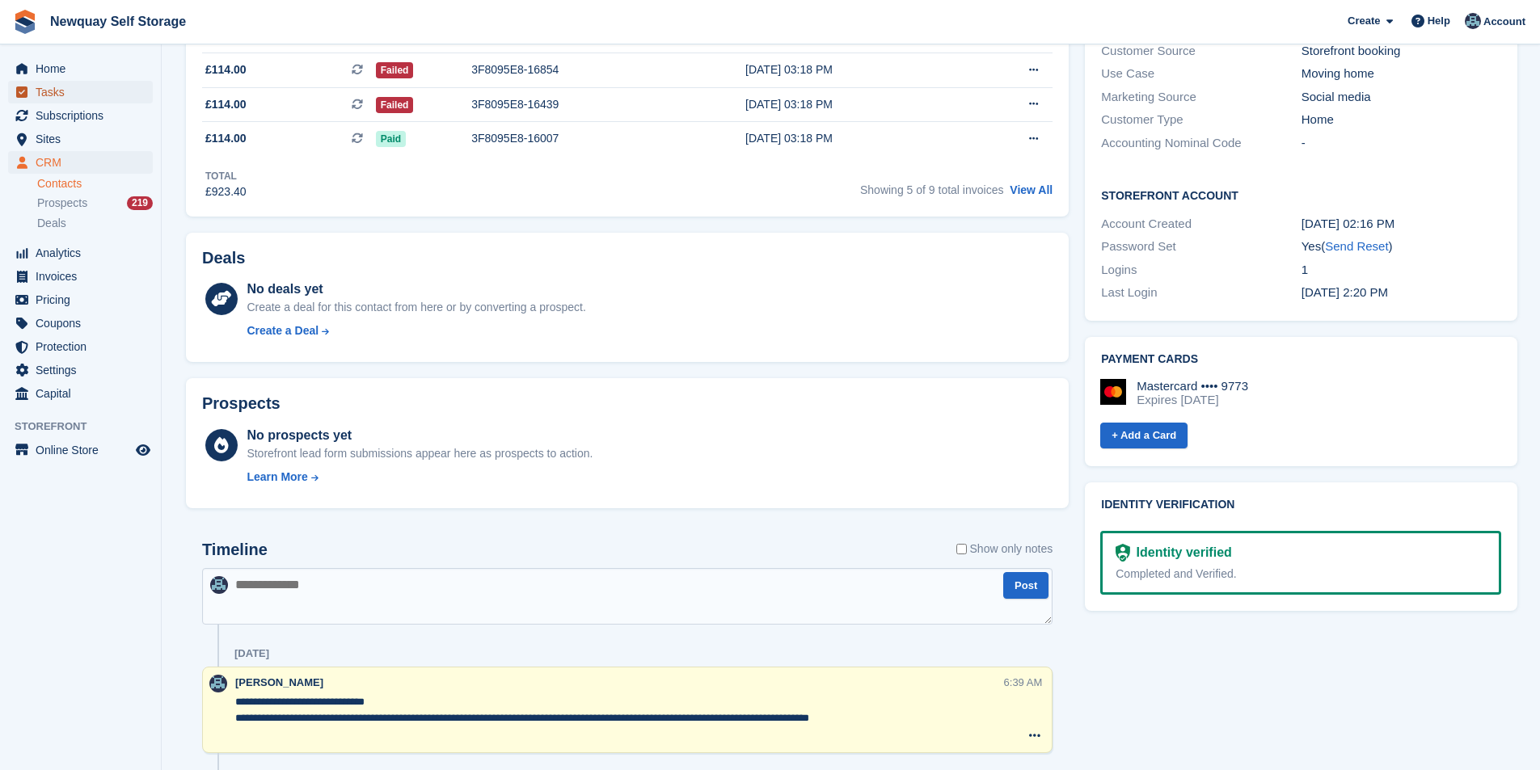
click at [68, 84] on span "Tasks" at bounding box center [84, 92] width 97 height 23
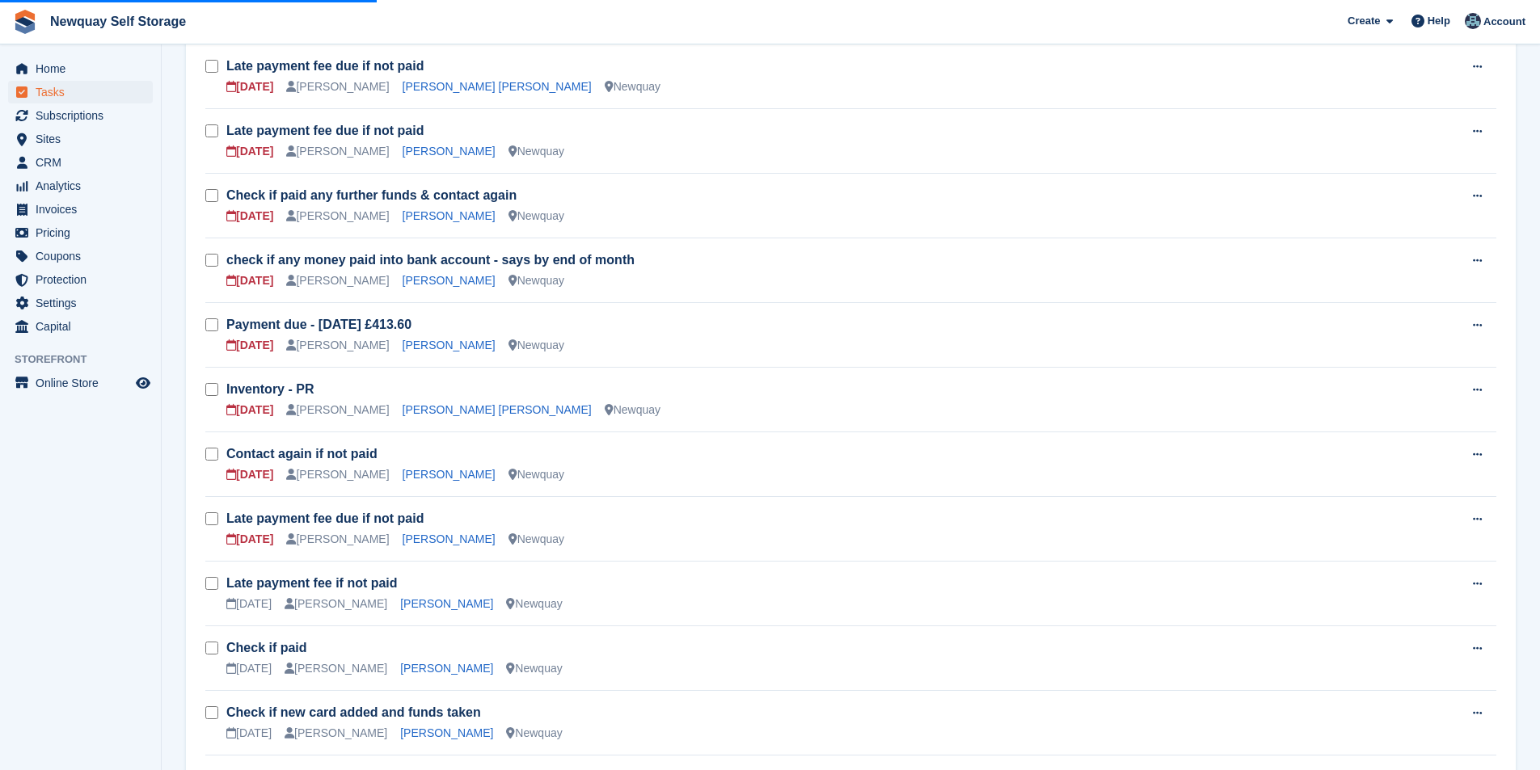
scroll to position [632, 0]
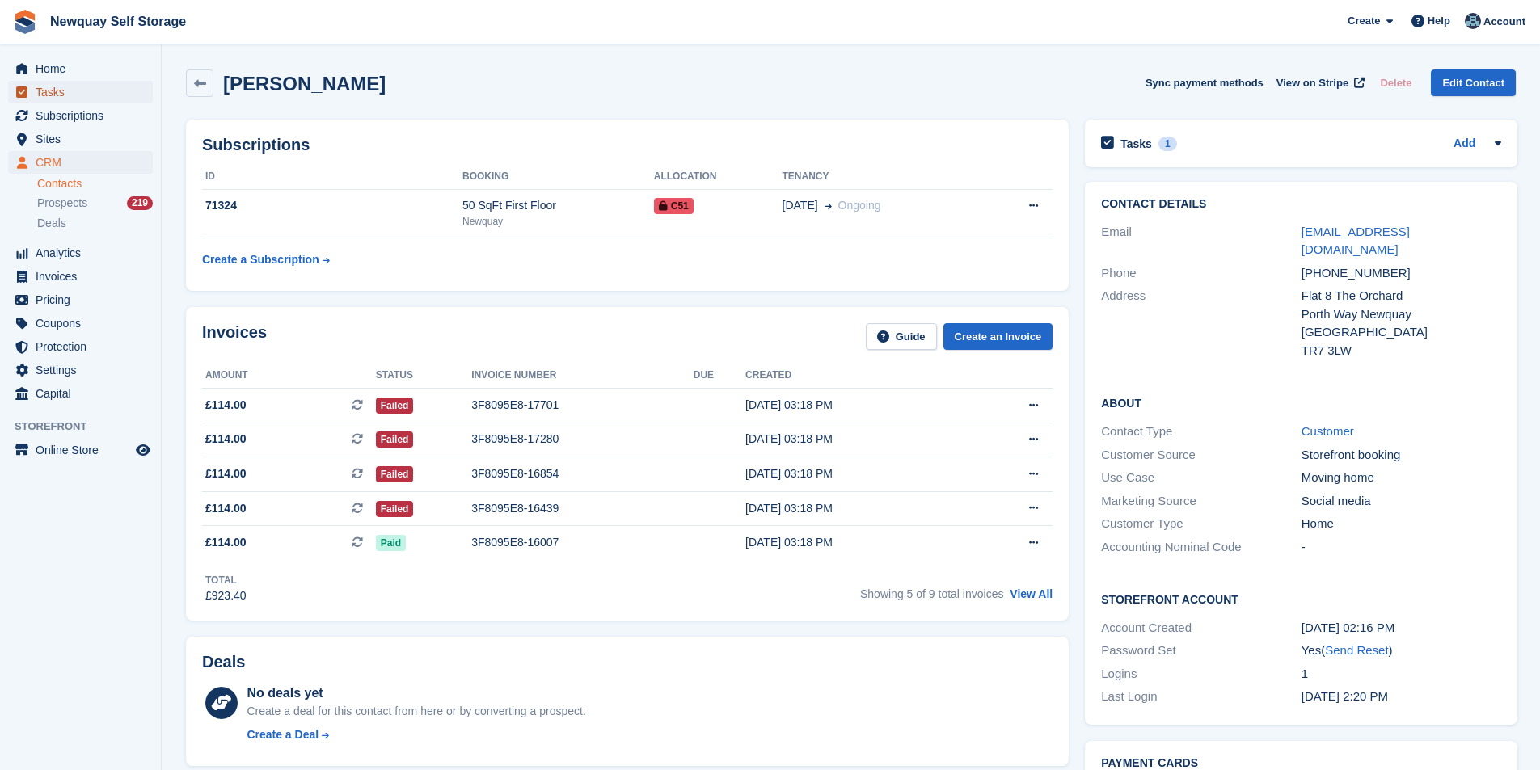
click at [86, 93] on span "Tasks" at bounding box center [84, 92] width 97 height 23
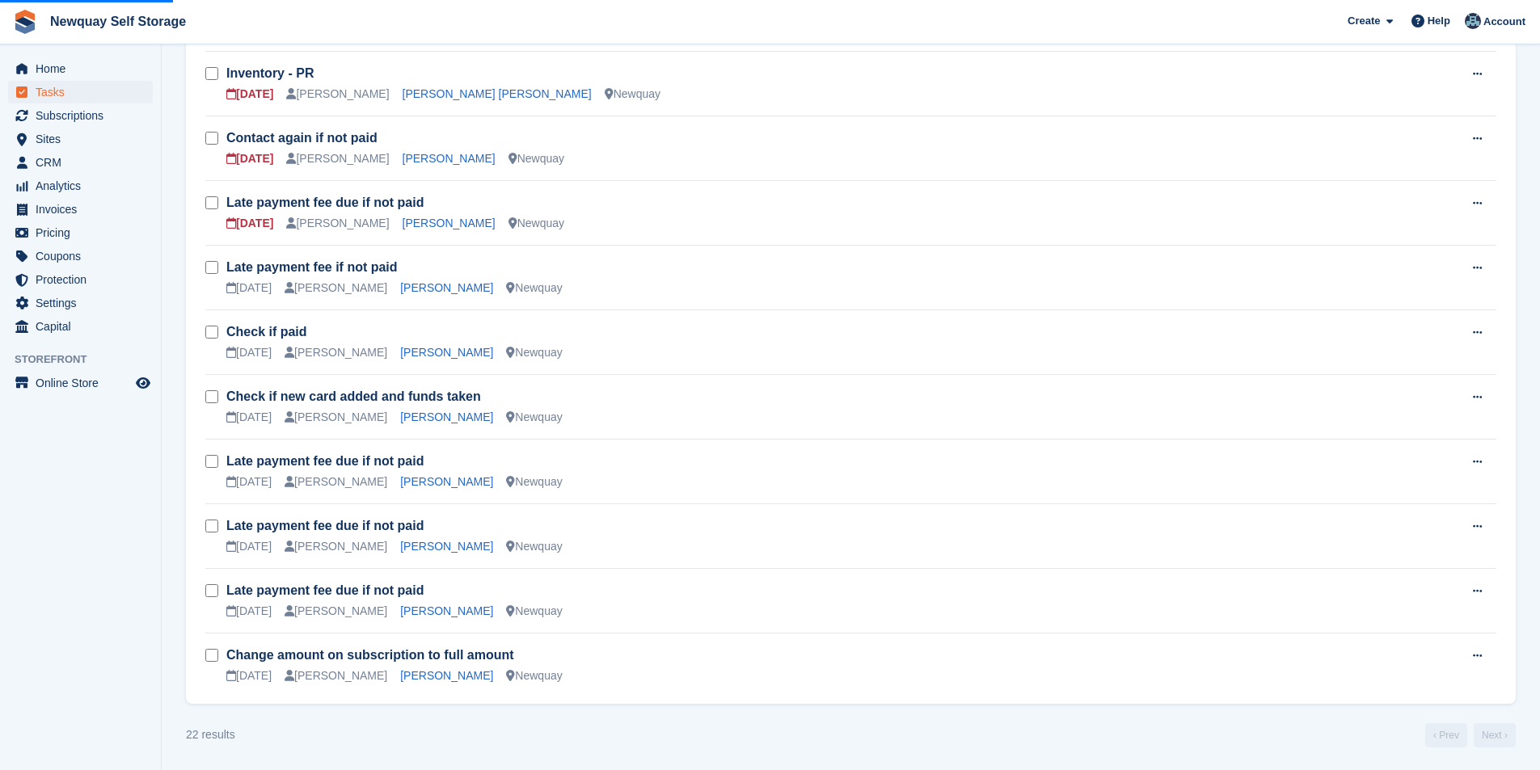
scroll to position [713, 0]
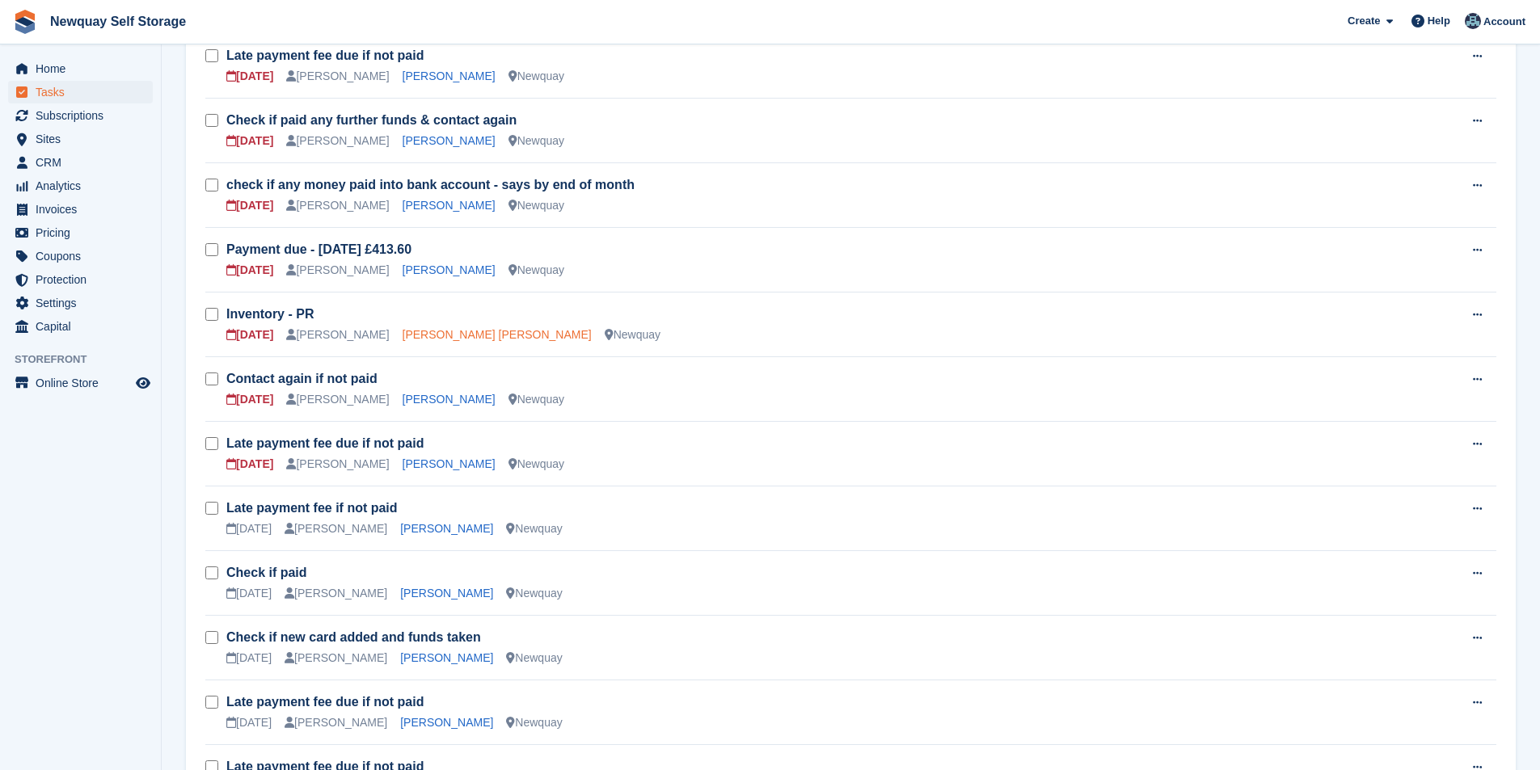
click at [453, 331] on link "[PERSON_NAME] [PERSON_NAME]" at bounding box center [497, 334] width 189 height 13
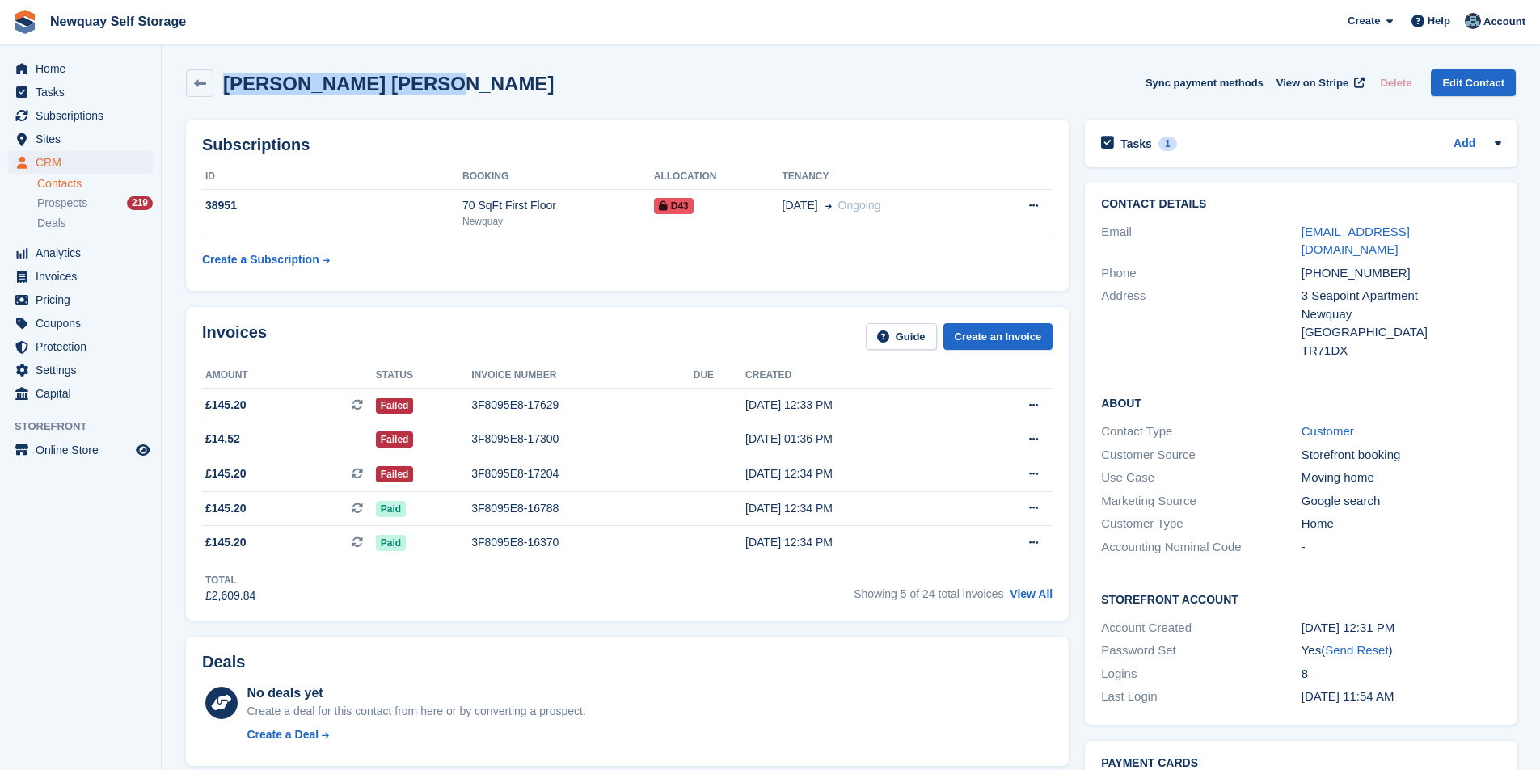
drag, startPoint x: 432, startPoint y: 92, endPoint x: 229, endPoint y: 95, distance: 202.9
click at [229, 95] on div "[PERSON_NAME] [PERSON_NAME] Sync payment methods View on Stripe Delete Edit Con…" at bounding box center [851, 83] width 1330 height 27
copy h2 "[PERSON_NAME] [PERSON_NAME]"
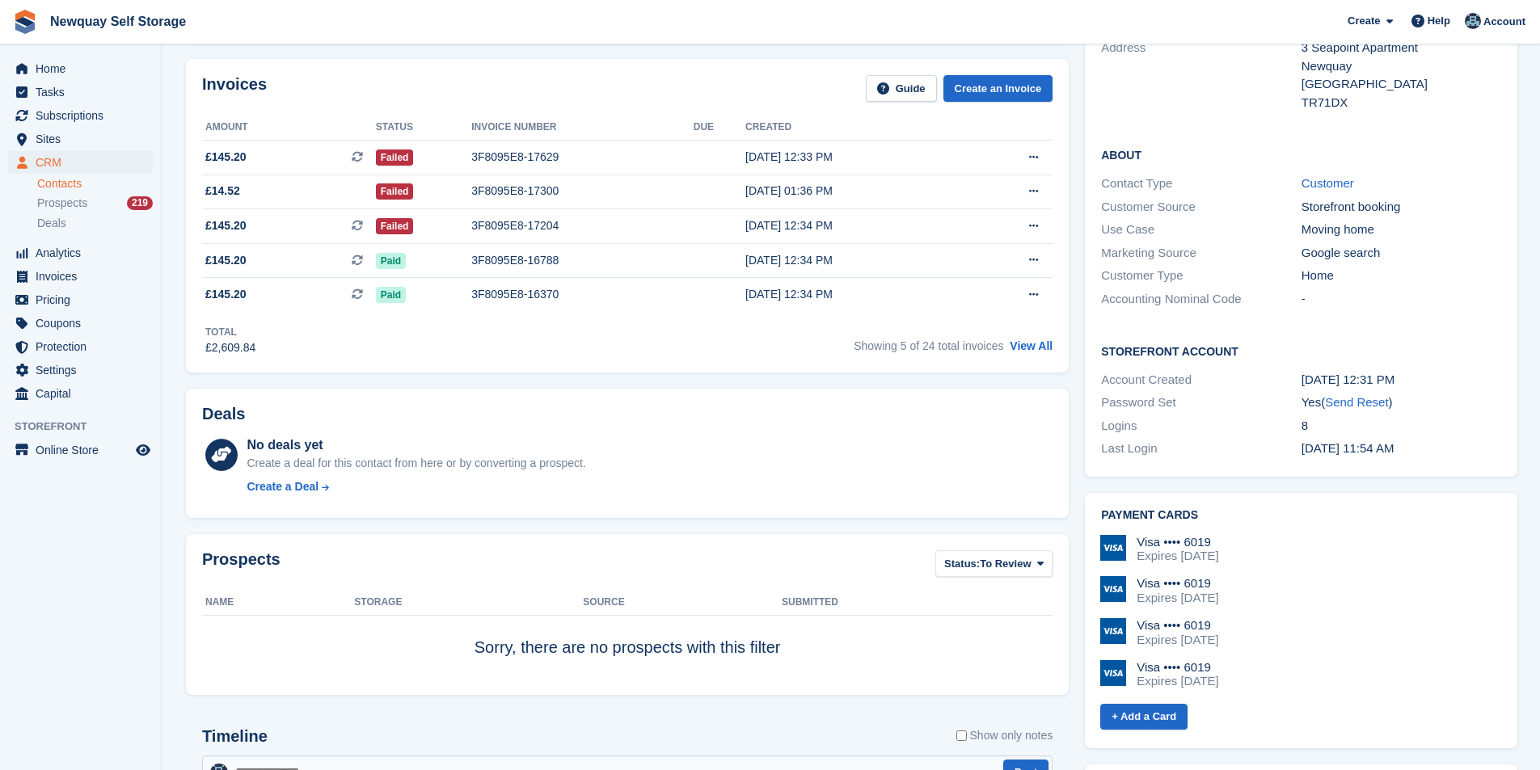
scroll to position [243, 0]
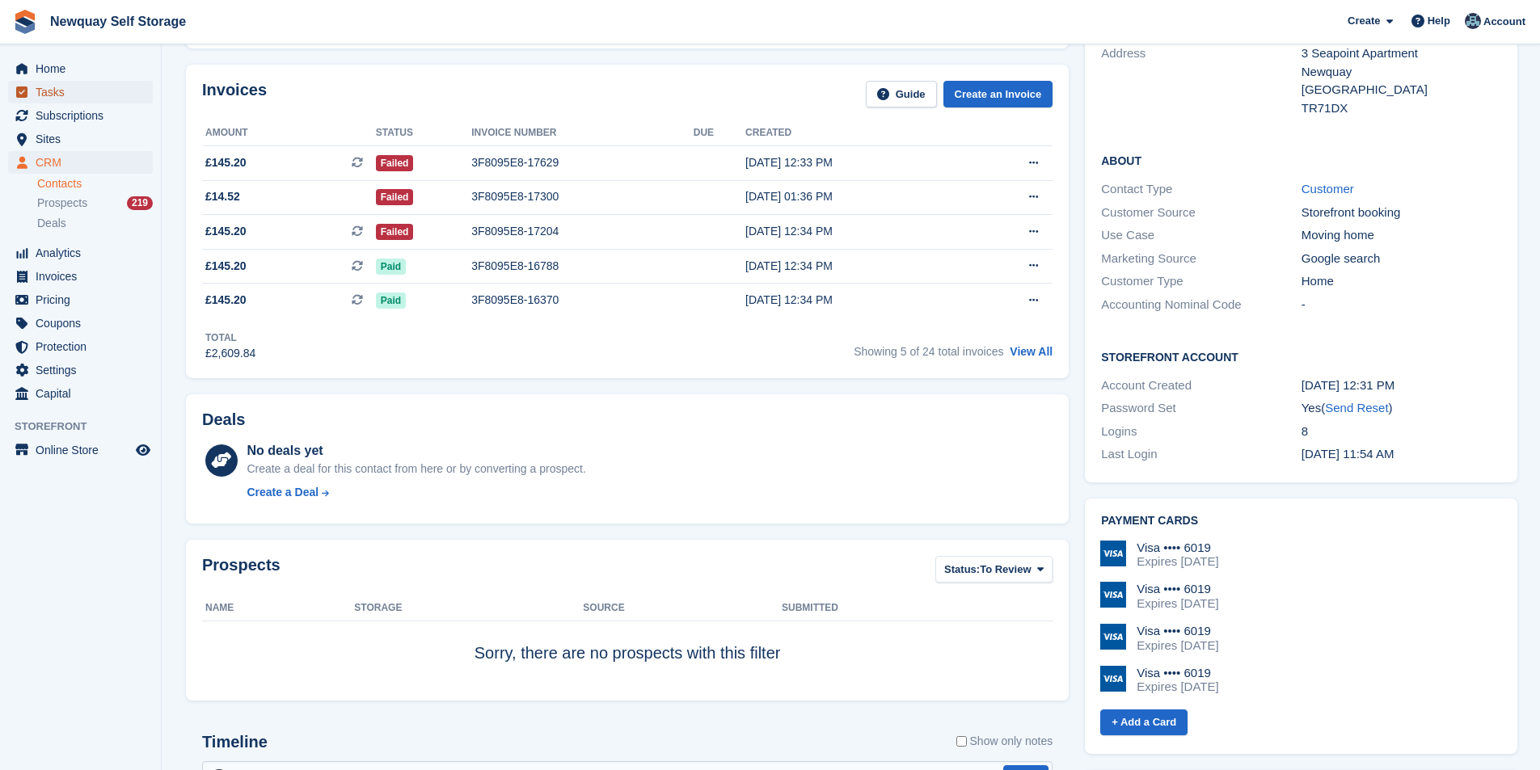
click at [53, 87] on span "Tasks" at bounding box center [84, 92] width 97 height 23
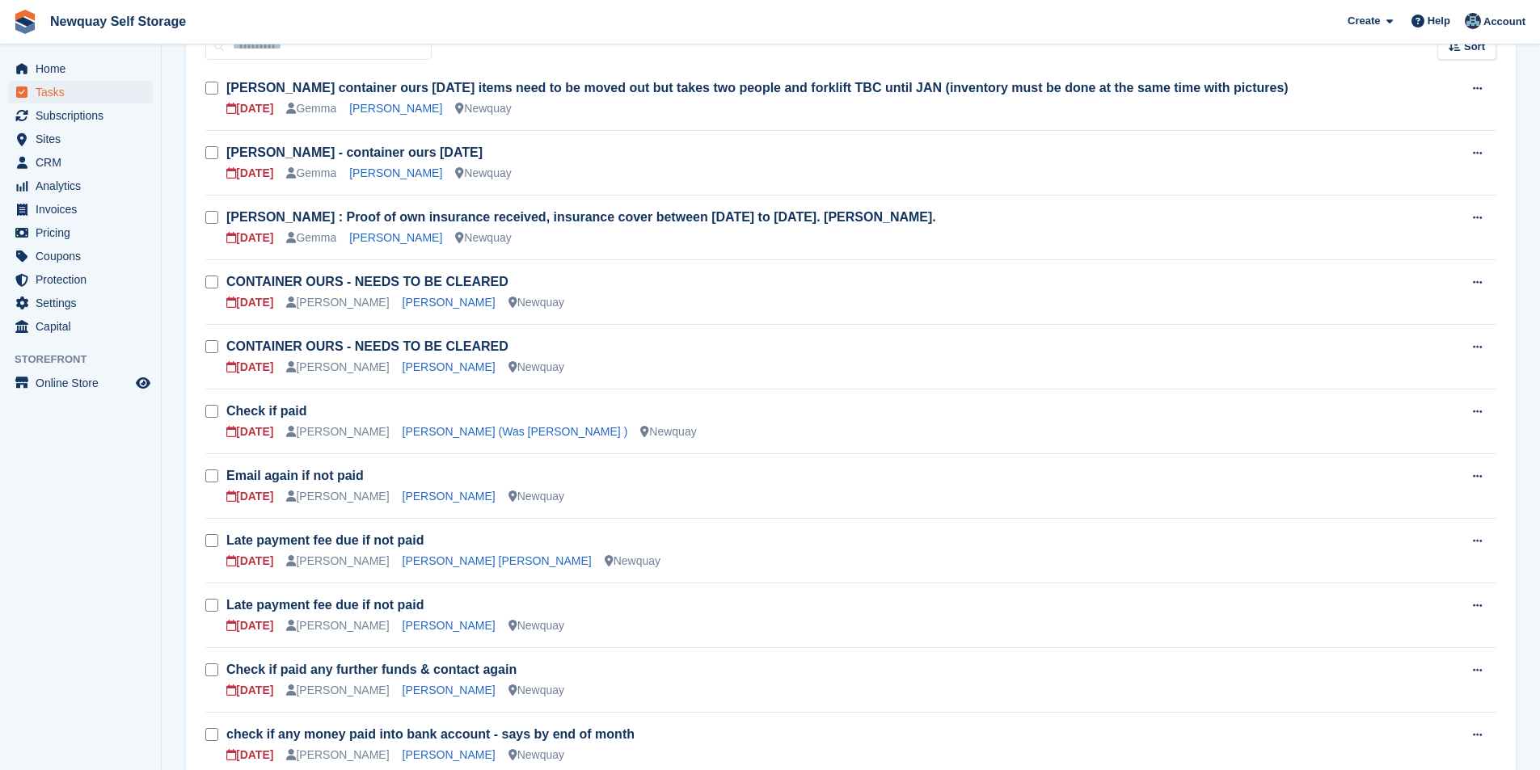
scroll to position [404, 0]
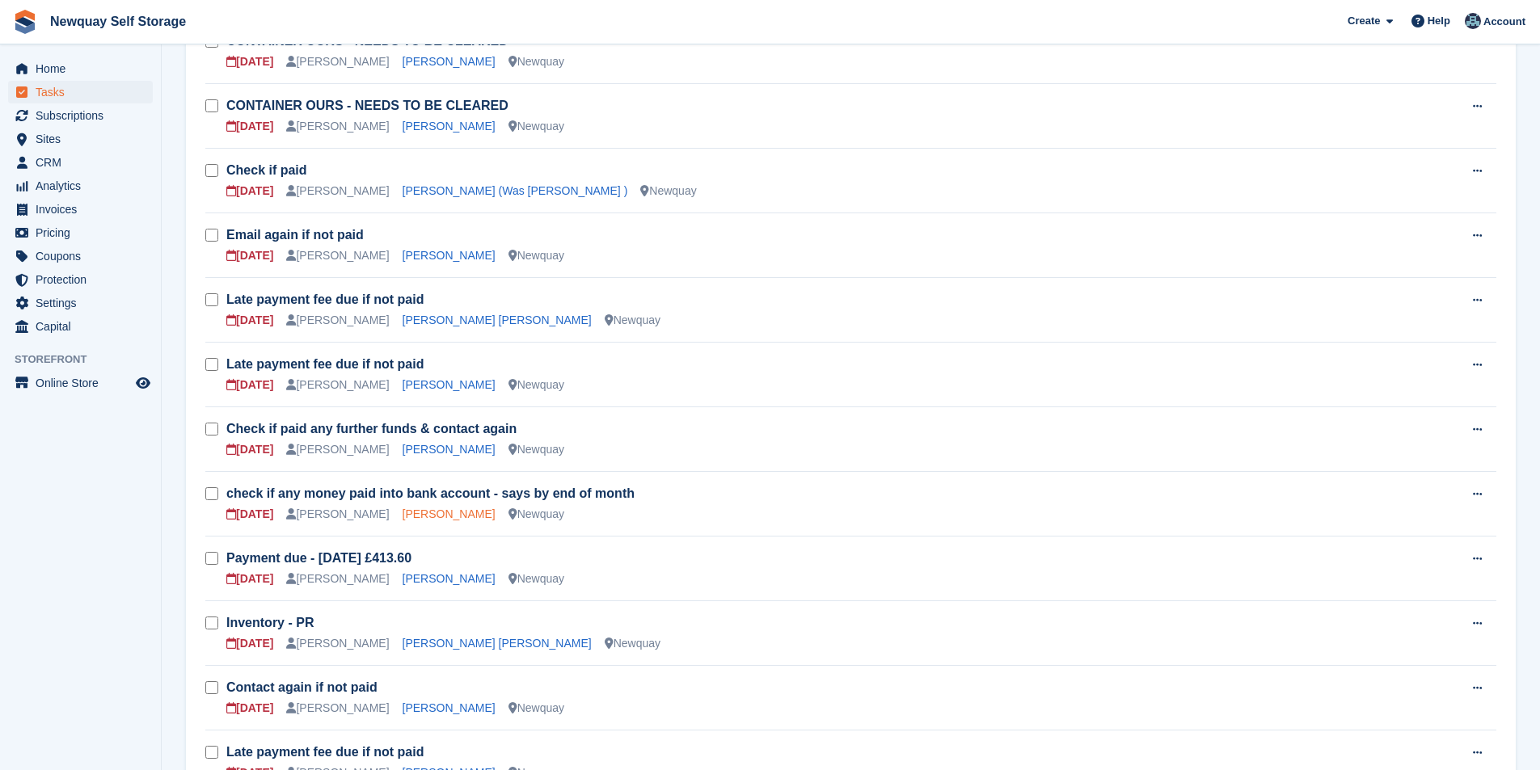
click at [411, 512] on link "[PERSON_NAME]" at bounding box center [449, 514] width 93 height 13
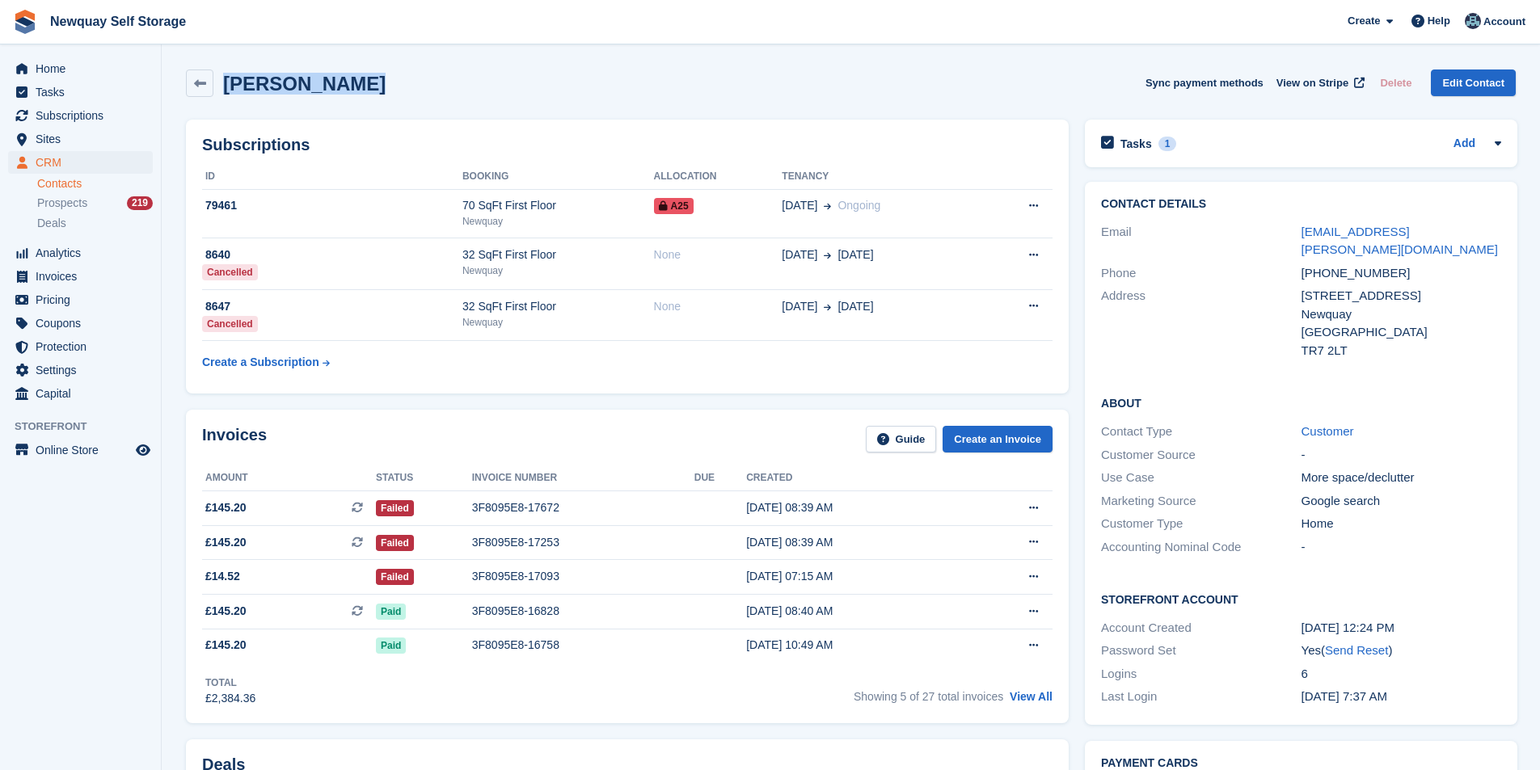
drag, startPoint x: 375, startPoint y: 88, endPoint x: 226, endPoint y: 97, distance: 149.0
click at [226, 97] on div "[PERSON_NAME] Sync payment methods View on Stripe Delete Edit Contact" at bounding box center [851, 86] width 1346 height 50
copy h2 "[PERSON_NAME]"
click at [74, 96] on span "Tasks" at bounding box center [84, 92] width 97 height 23
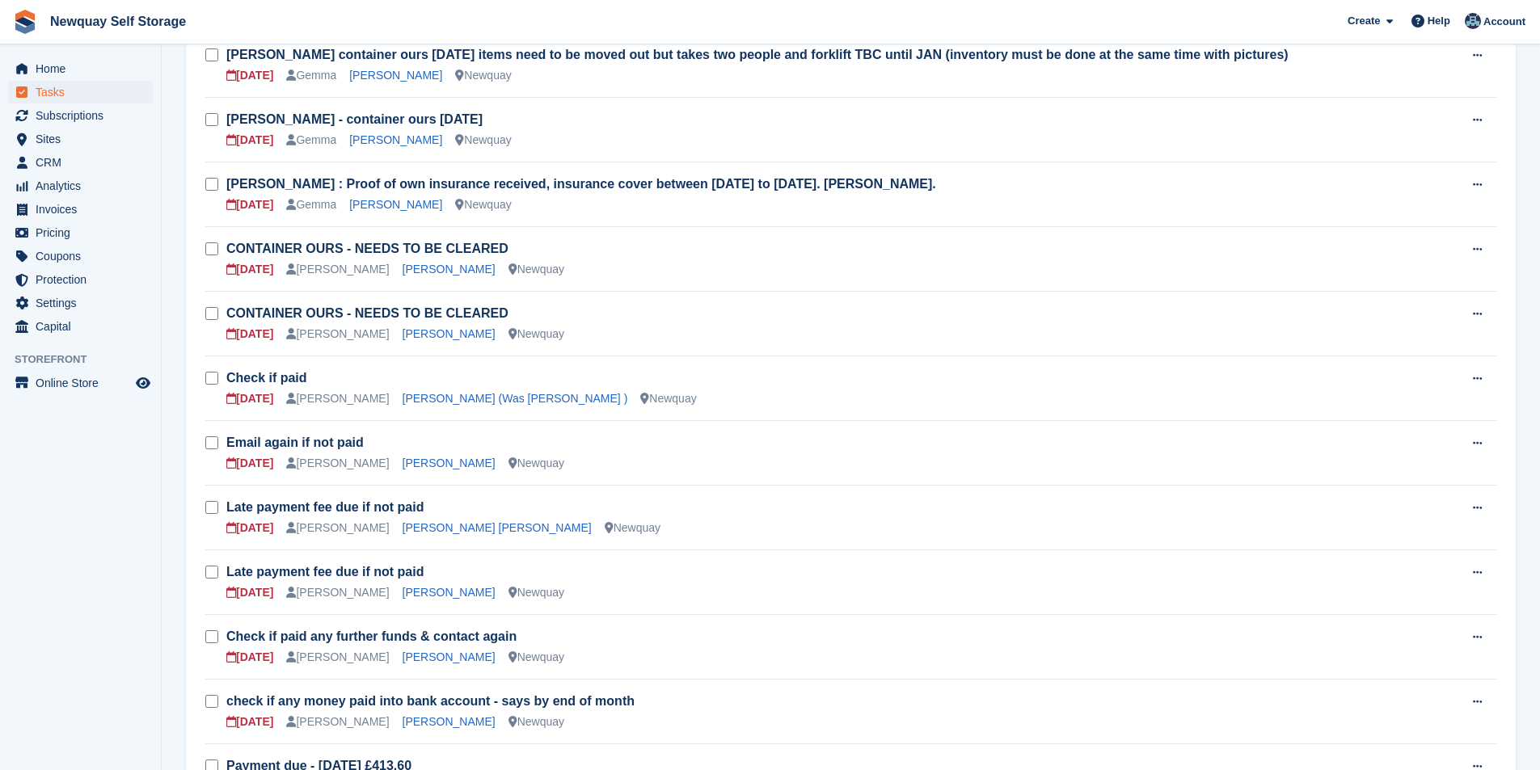
scroll to position [404, 0]
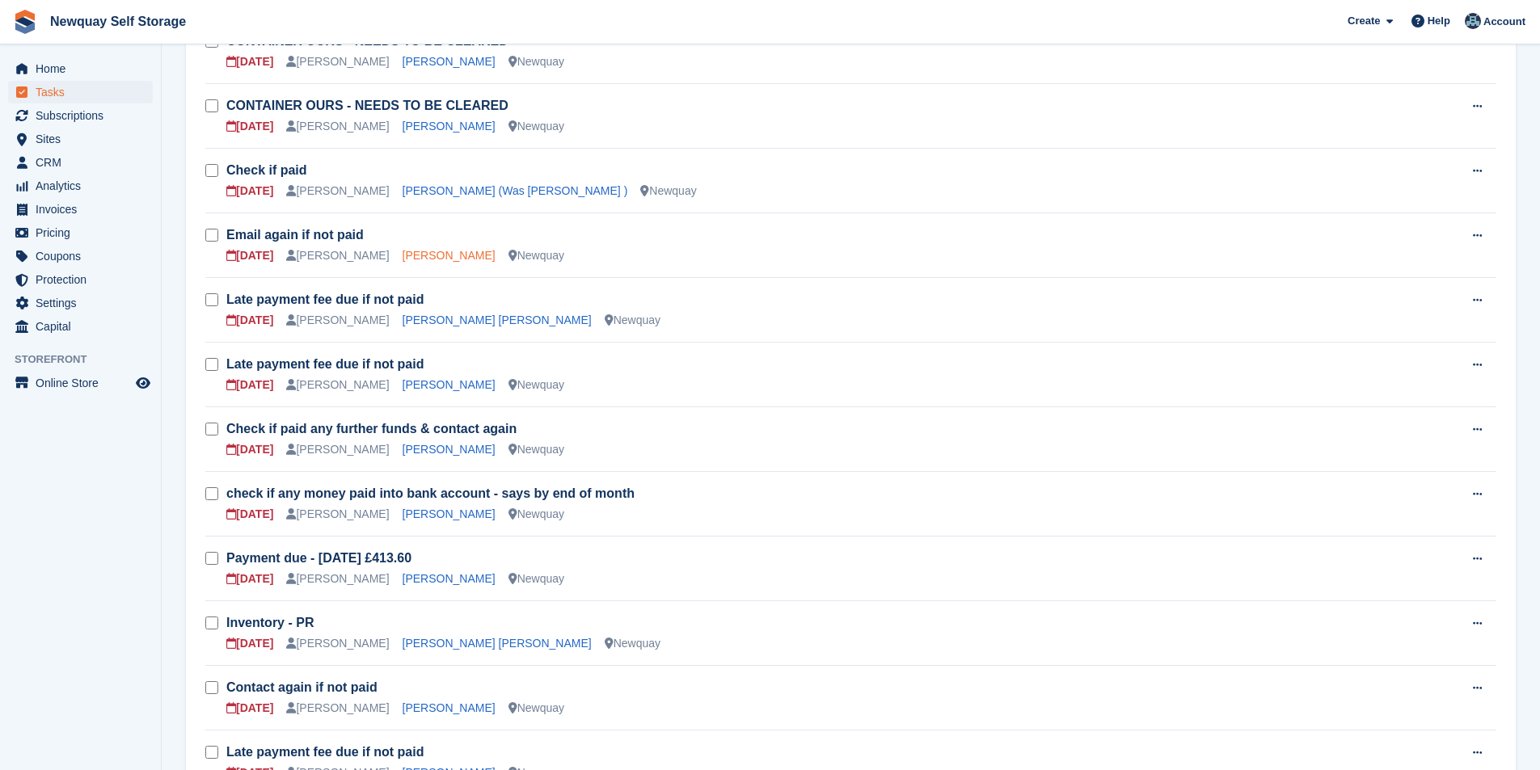
click at [415, 255] on link "[PERSON_NAME]" at bounding box center [449, 255] width 93 height 13
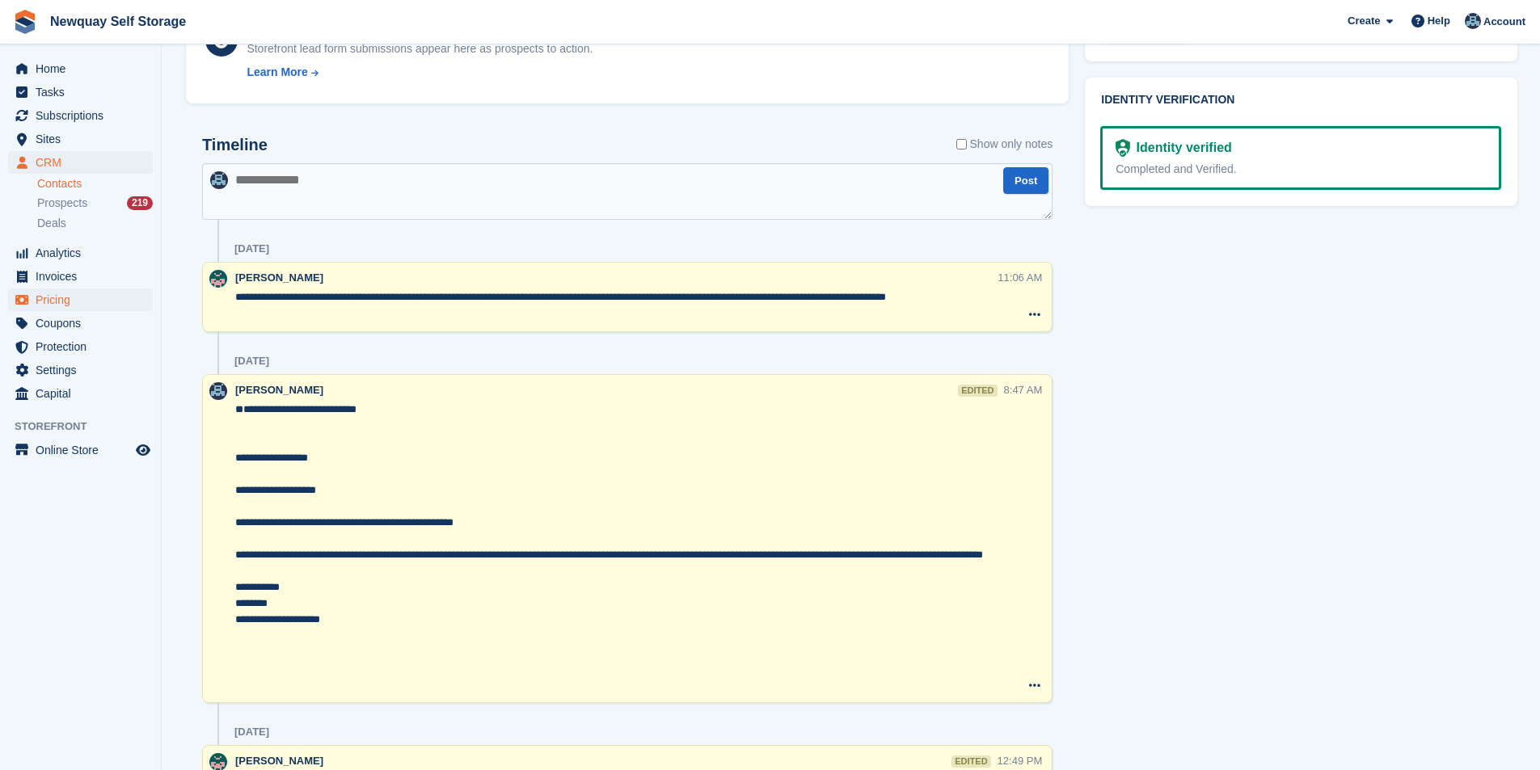
scroll to position [808, 0]
click at [88, 116] on span "Subscriptions" at bounding box center [84, 115] width 97 height 23
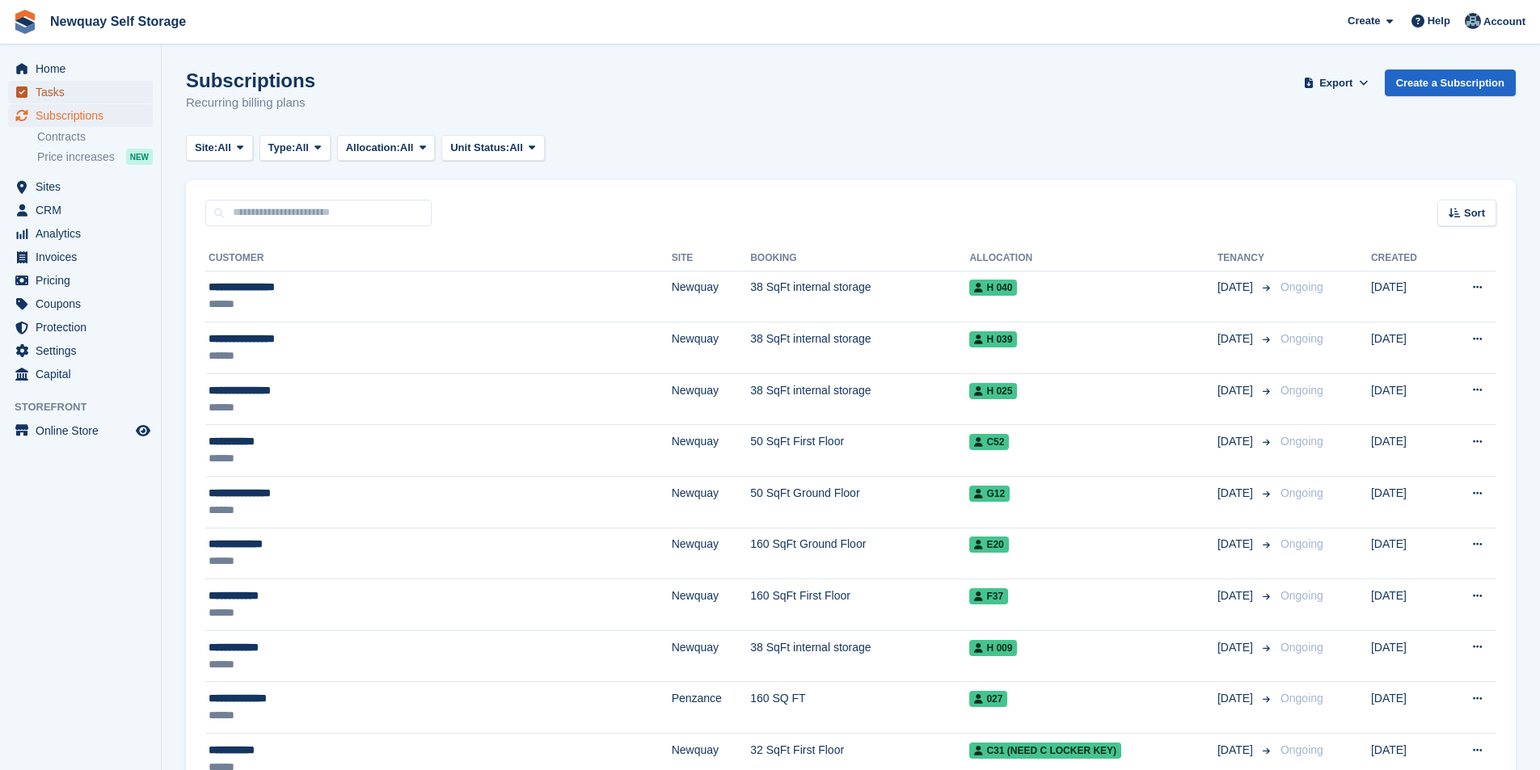
click at [84, 95] on span "Tasks" at bounding box center [84, 92] width 97 height 23
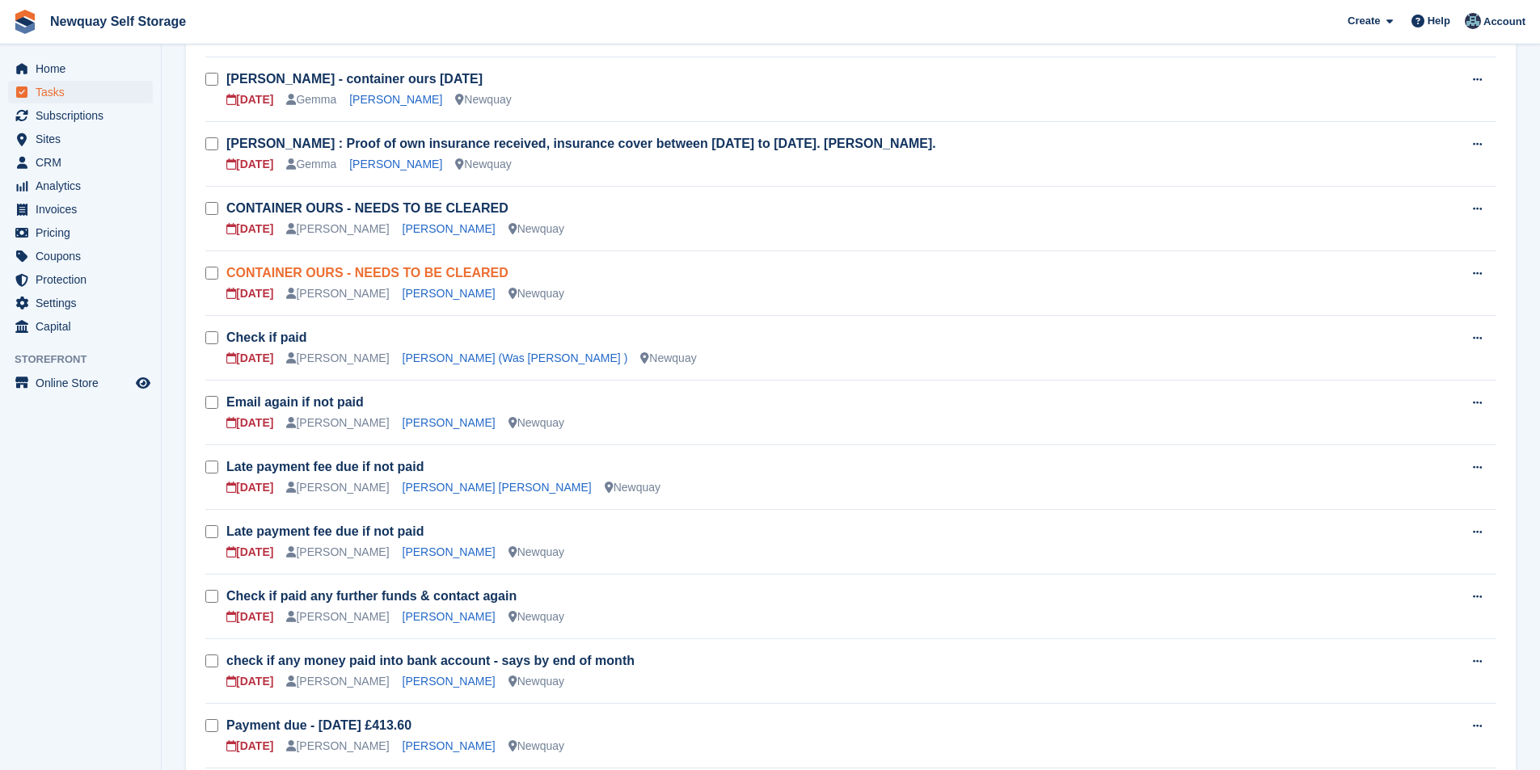
scroll to position [228, 0]
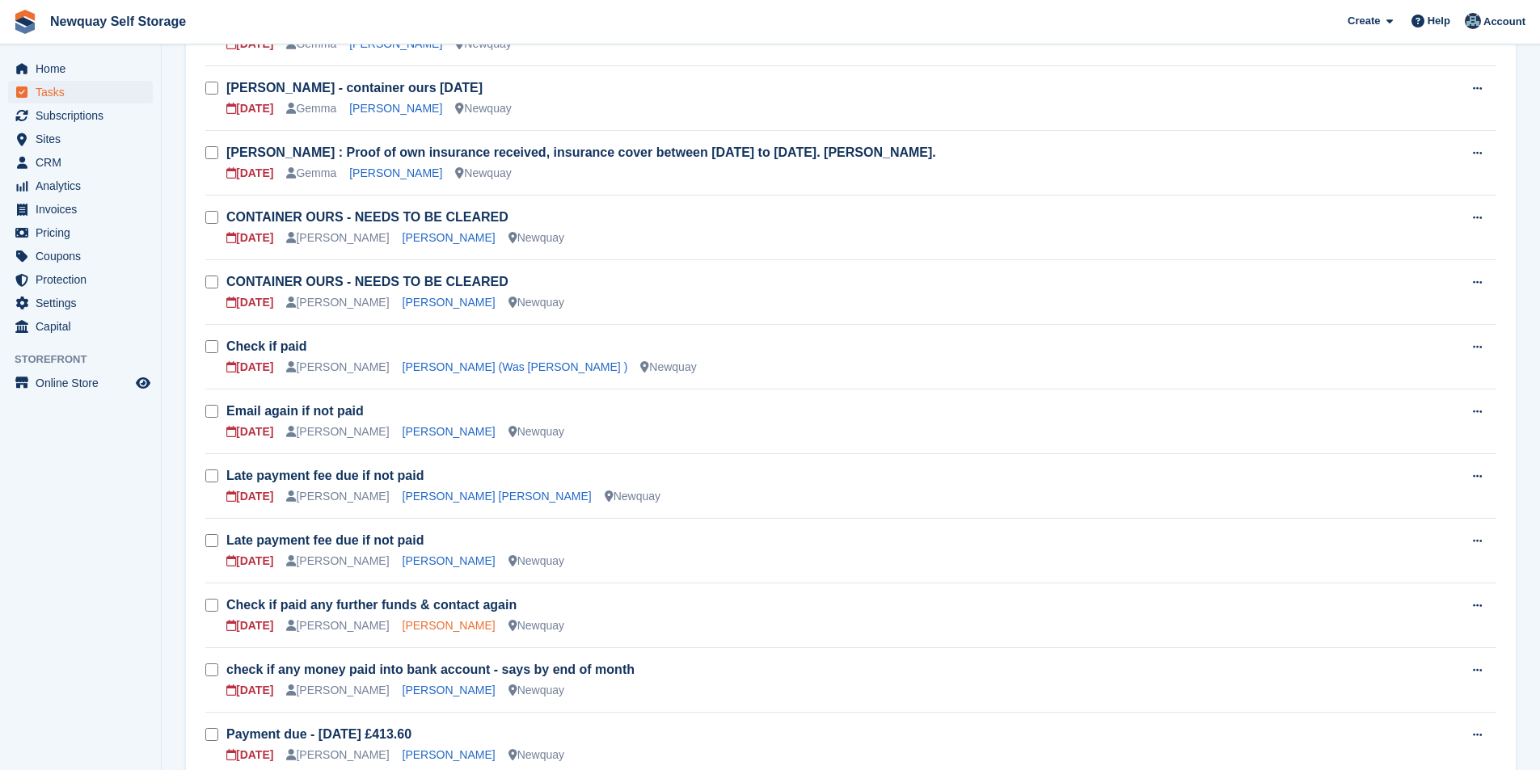
click at [405, 627] on link "[PERSON_NAME]" at bounding box center [449, 625] width 93 height 13
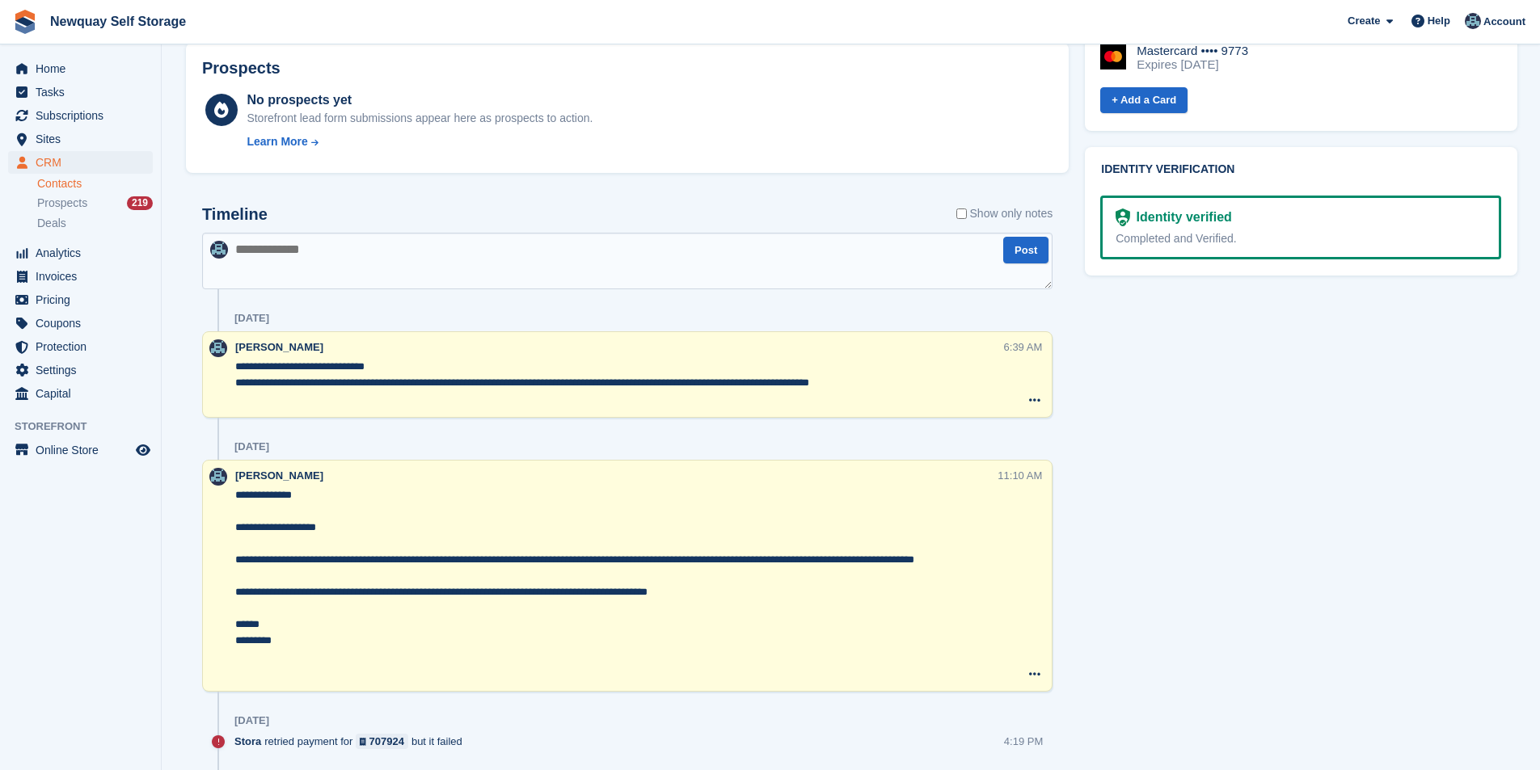
scroll to position [404, 0]
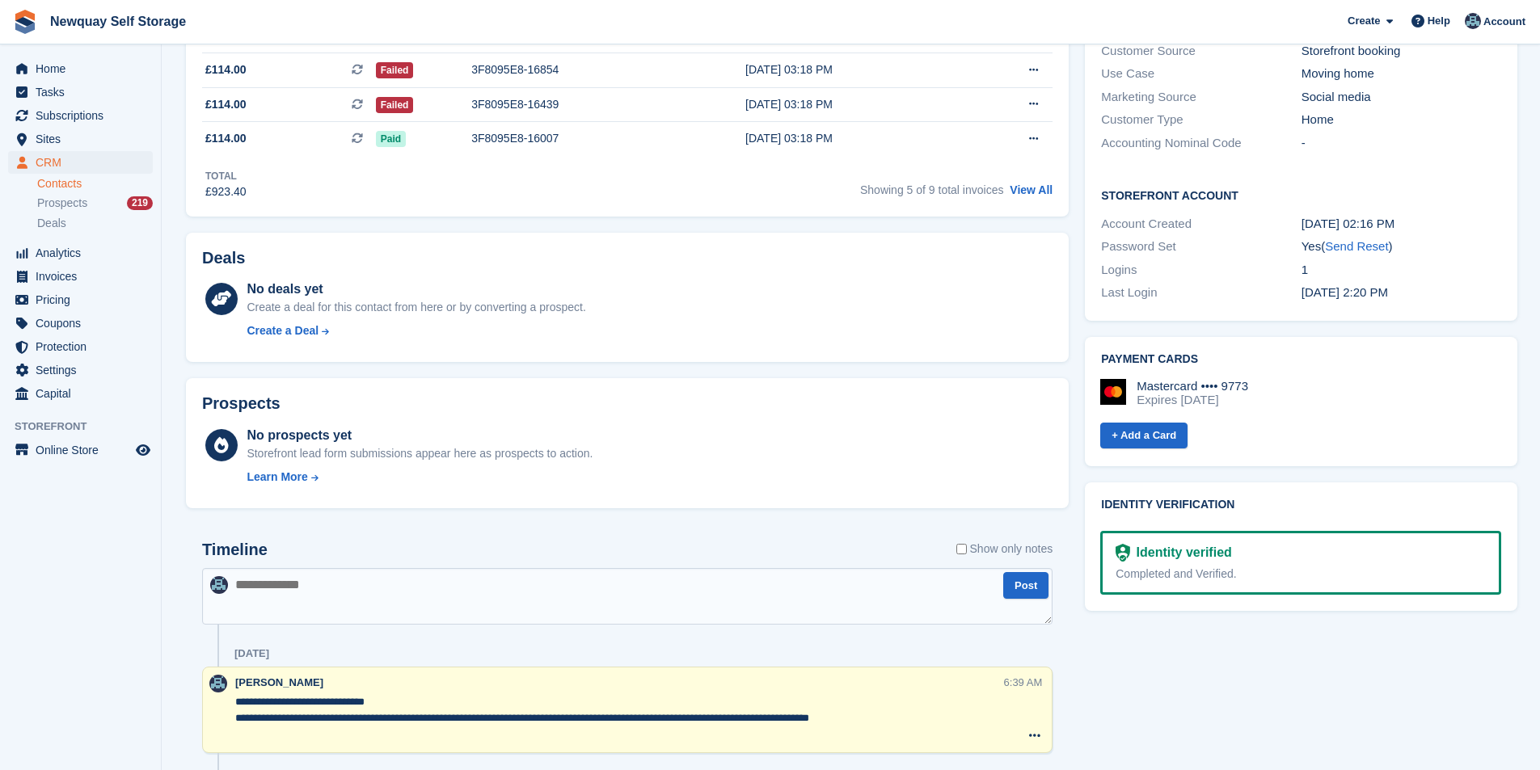
click at [339, 581] on textarea at bounding box center [627, 596] width 850 height 57
paste textarea "**********"
type textarea "**********"
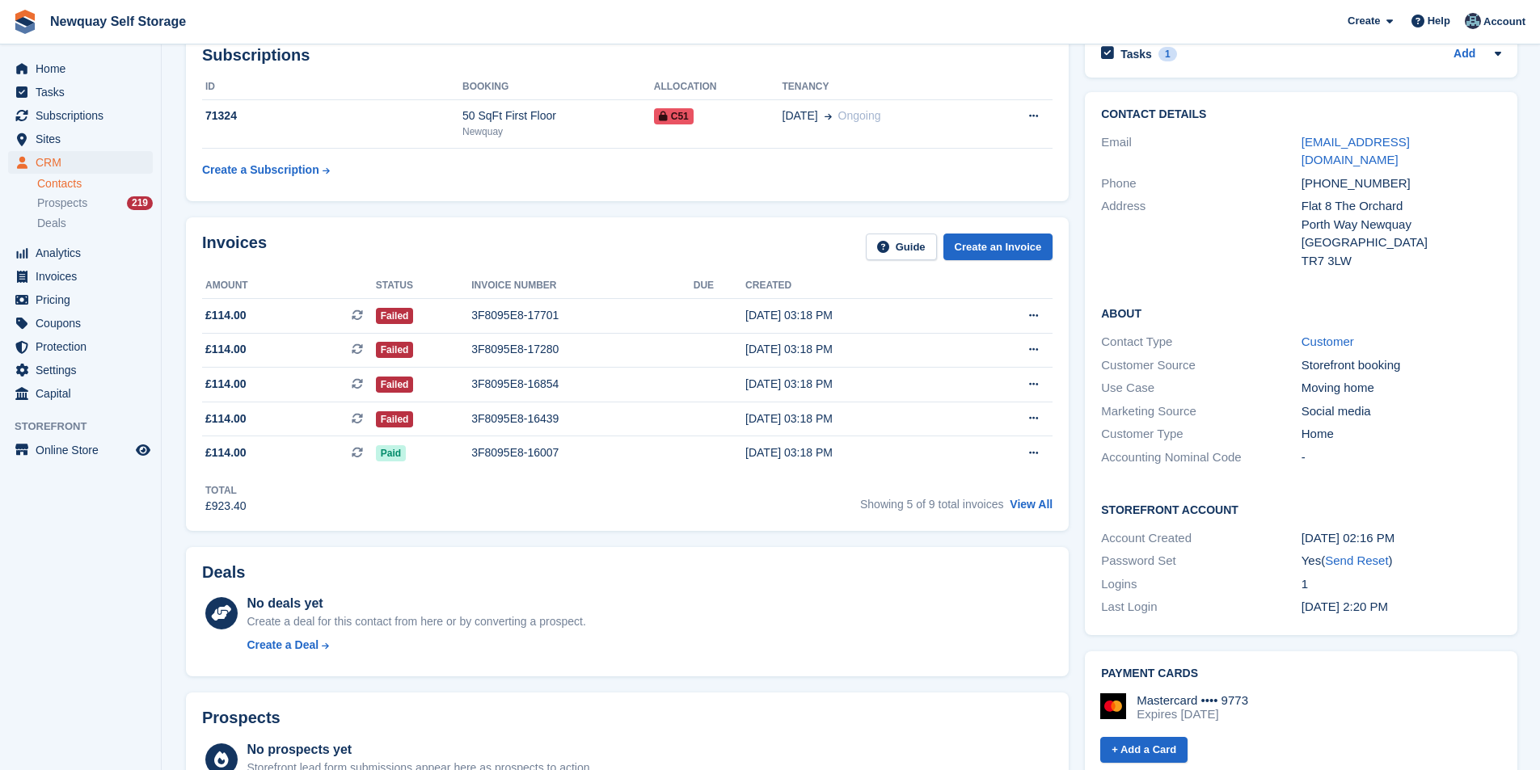
scroll to position [0, 0]
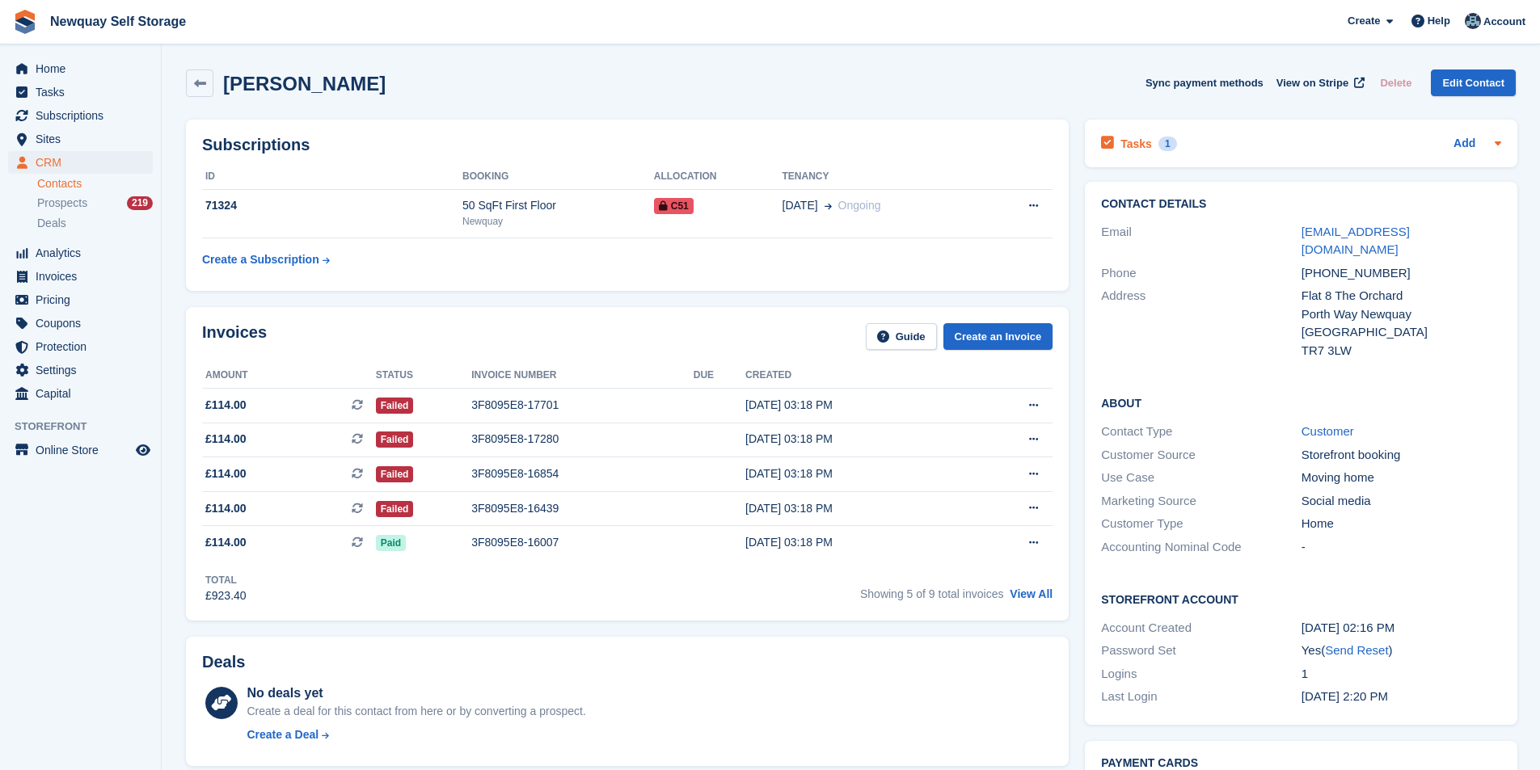
click at [1137, 144] on h2 "Tasks" at bounding box center [1137, 144] width 32 height 15
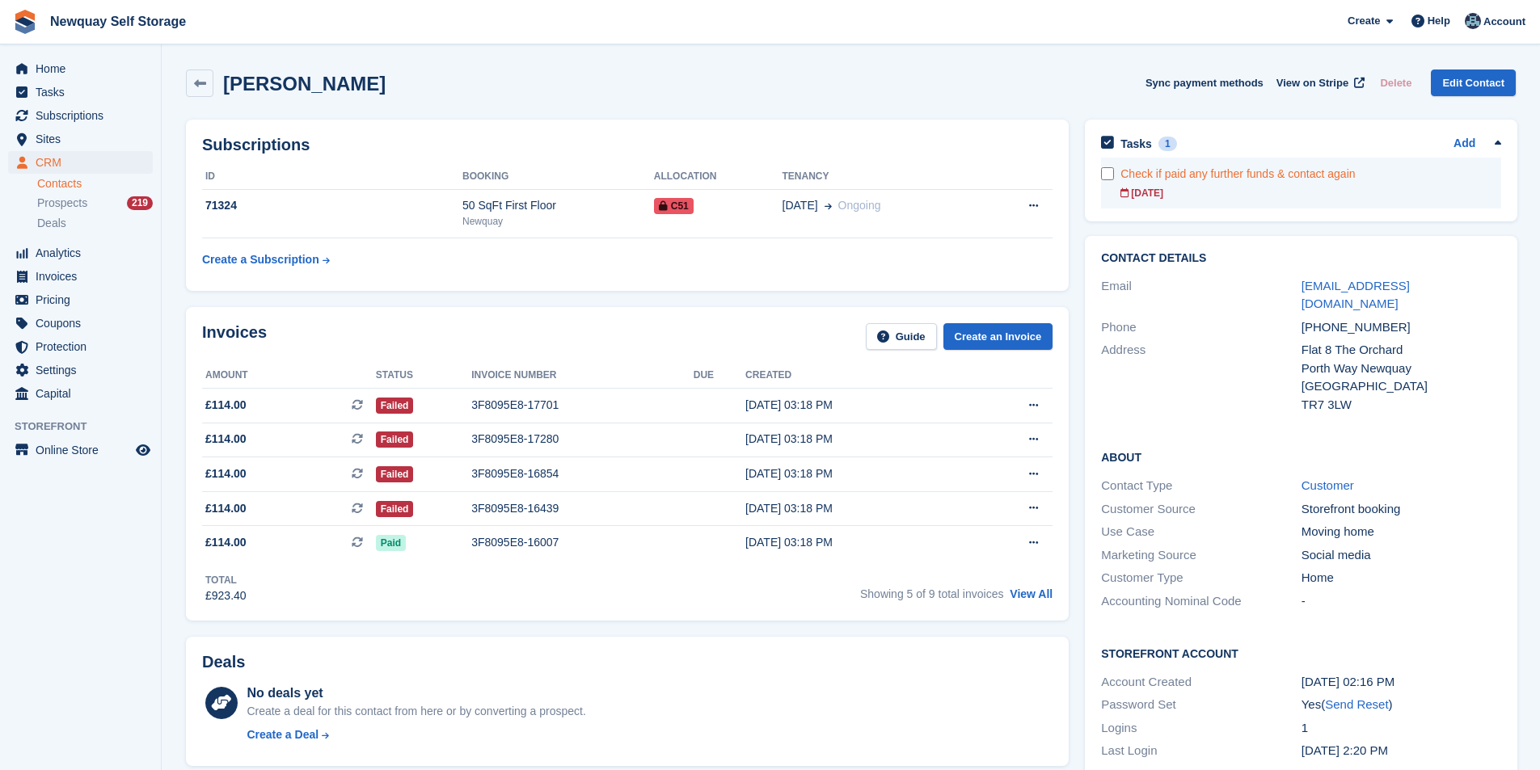
click at [1147, 184] on link "Check if paid any further funds & contact again [DATE]" at bounding box center [1311, 183] width 381 height 51
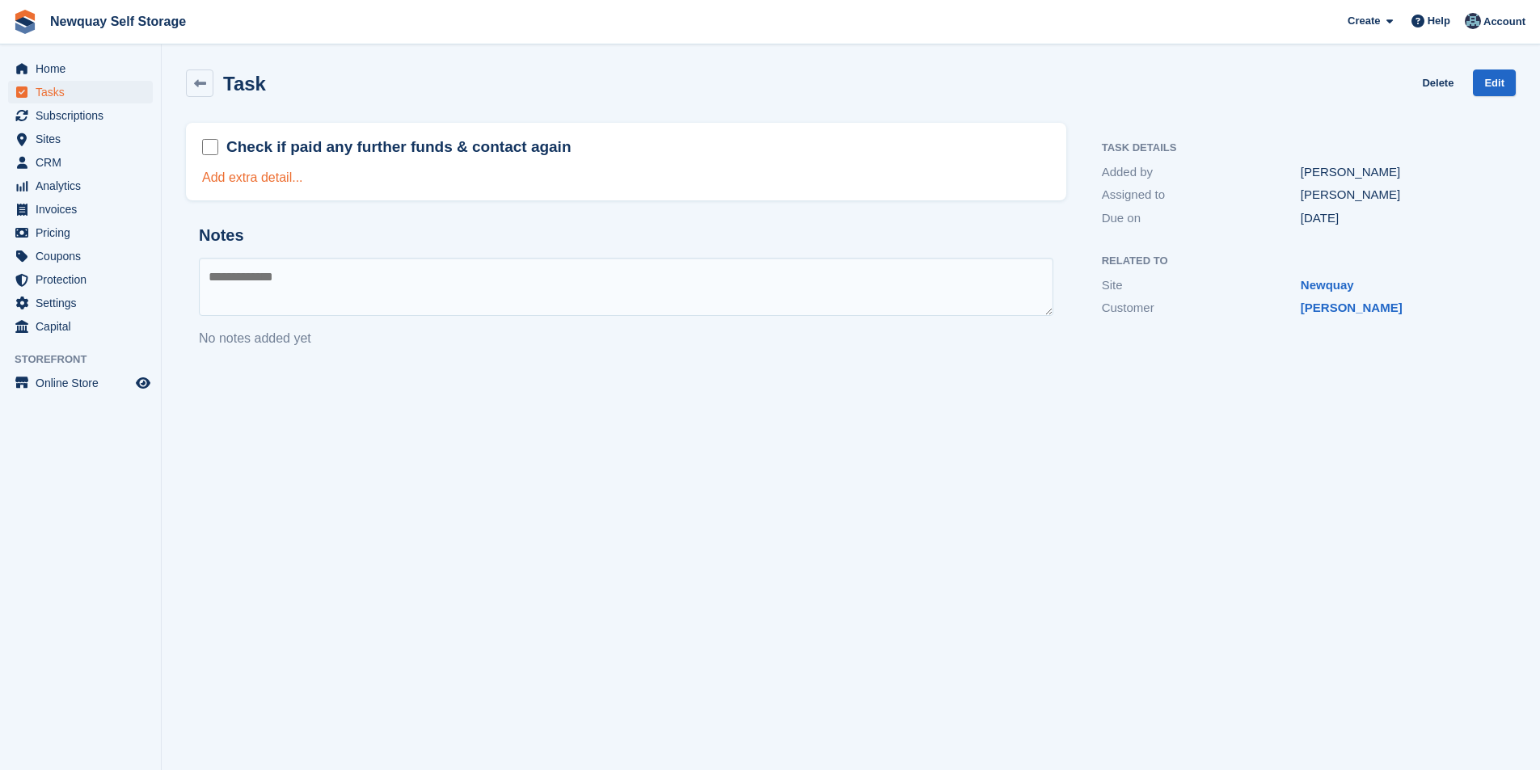
click at [287, 177] on link "Add extra detail..." at bounding box center [252, 178] width 101 height 14
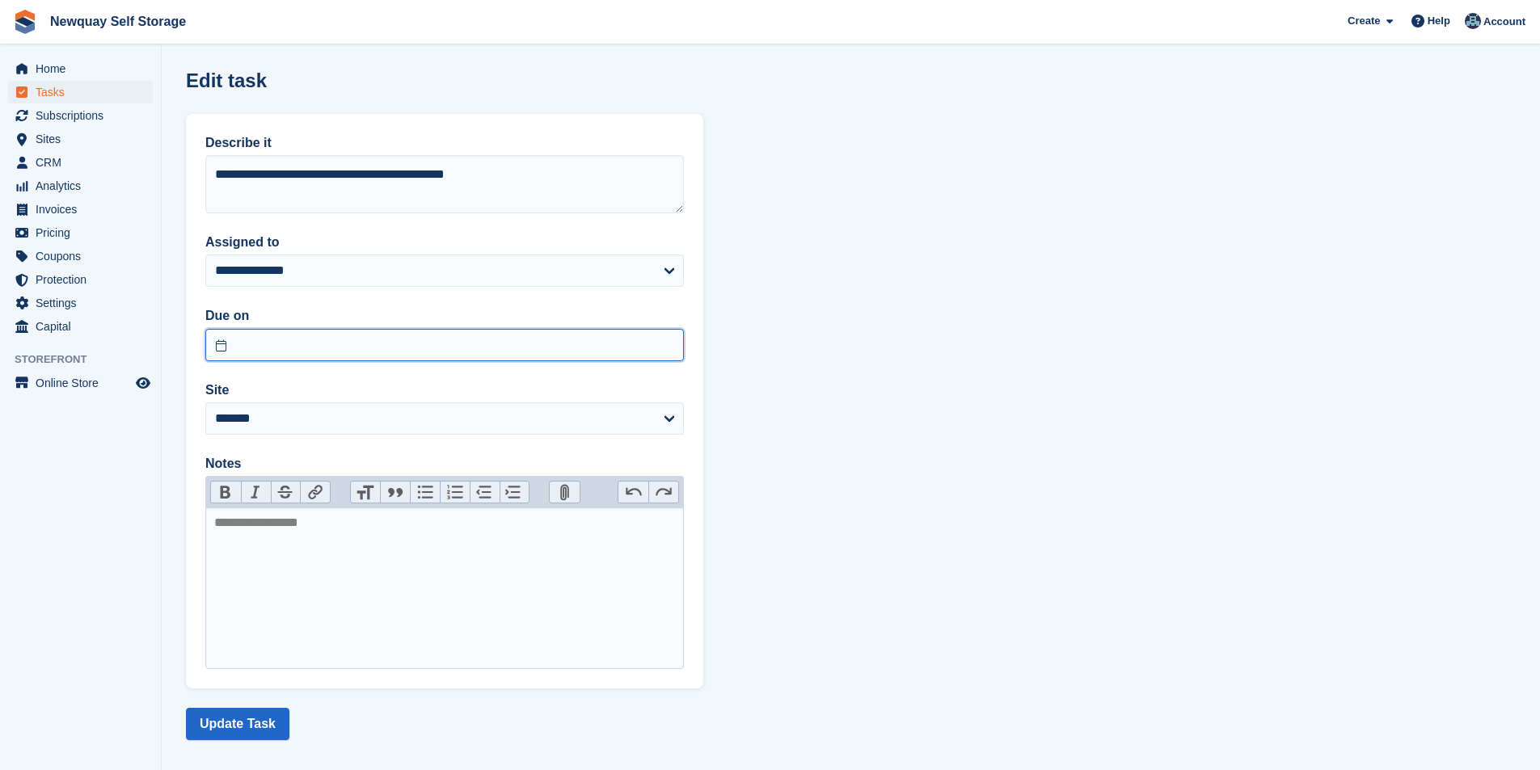
click at [405, 354] on input "text" at bounding box center [444, 345] width 479 height 32
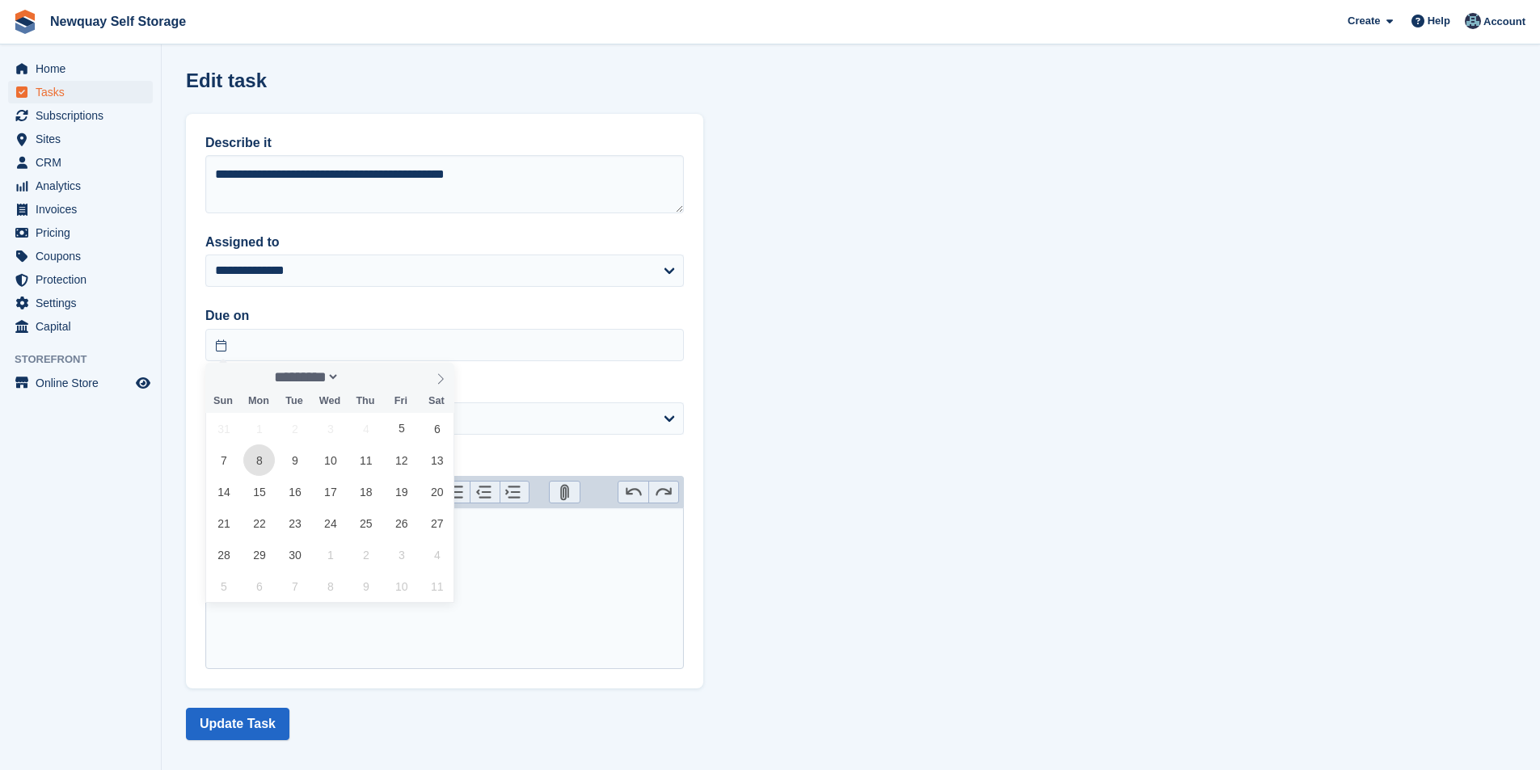
click at [267, 466] on span "8" at bounding box center [259, 461] width 32 height 32
type input "**********"
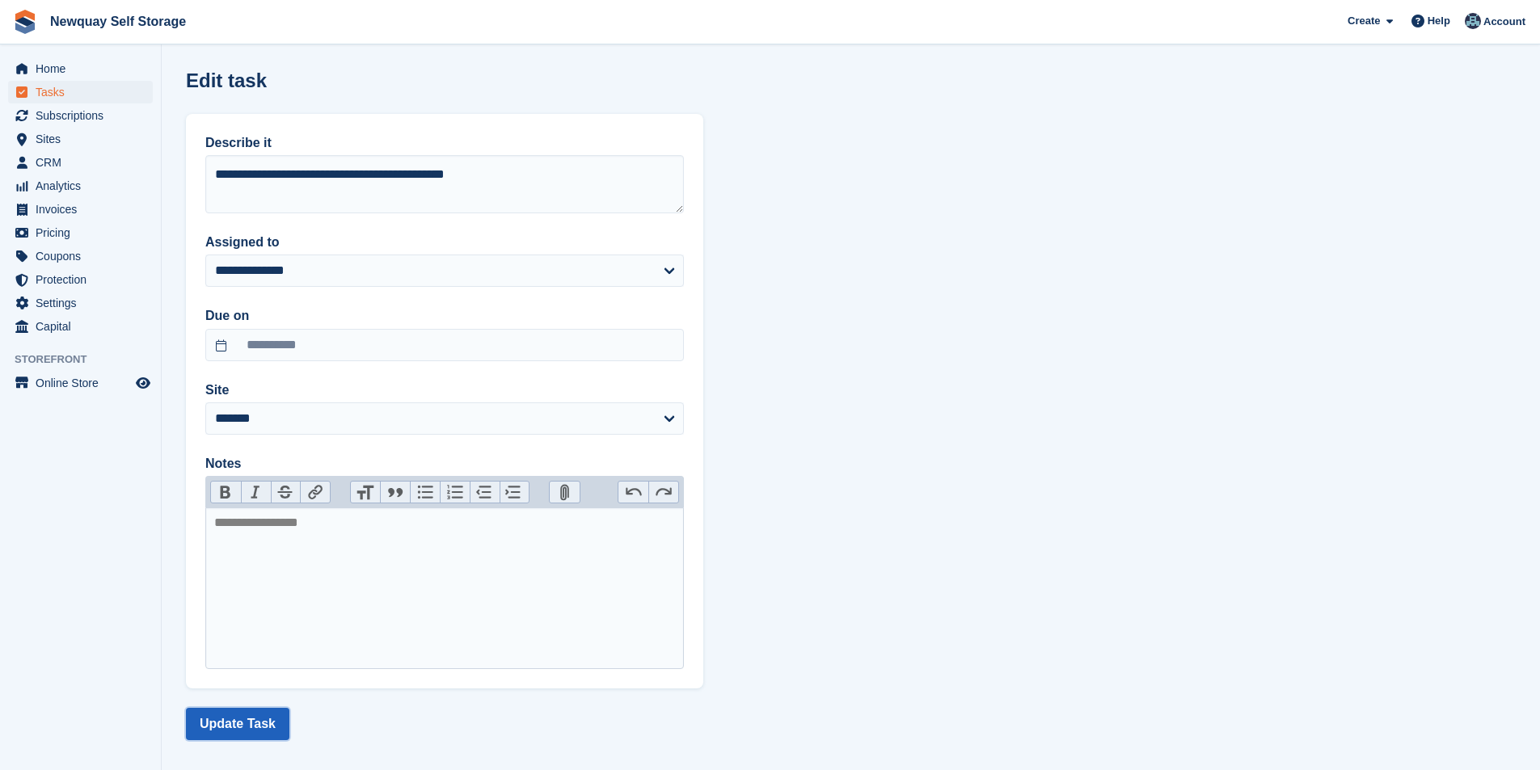
click at [237, 724] on button "Update Task" at bounding box center [237, 724] width 103 height 32
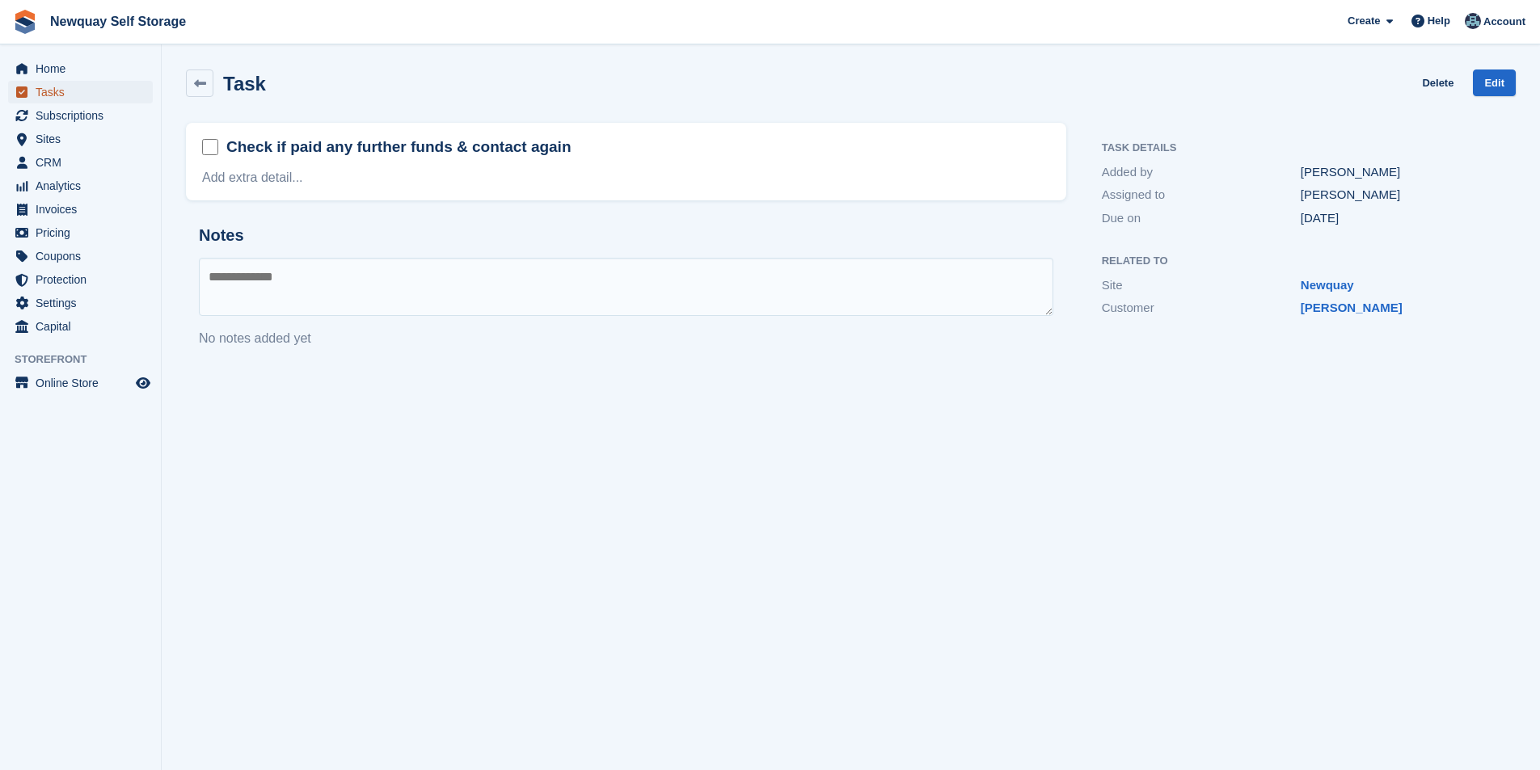
click at [95, 94] on span "Tasks" at bounding box center [84, 92] width 97 height 23
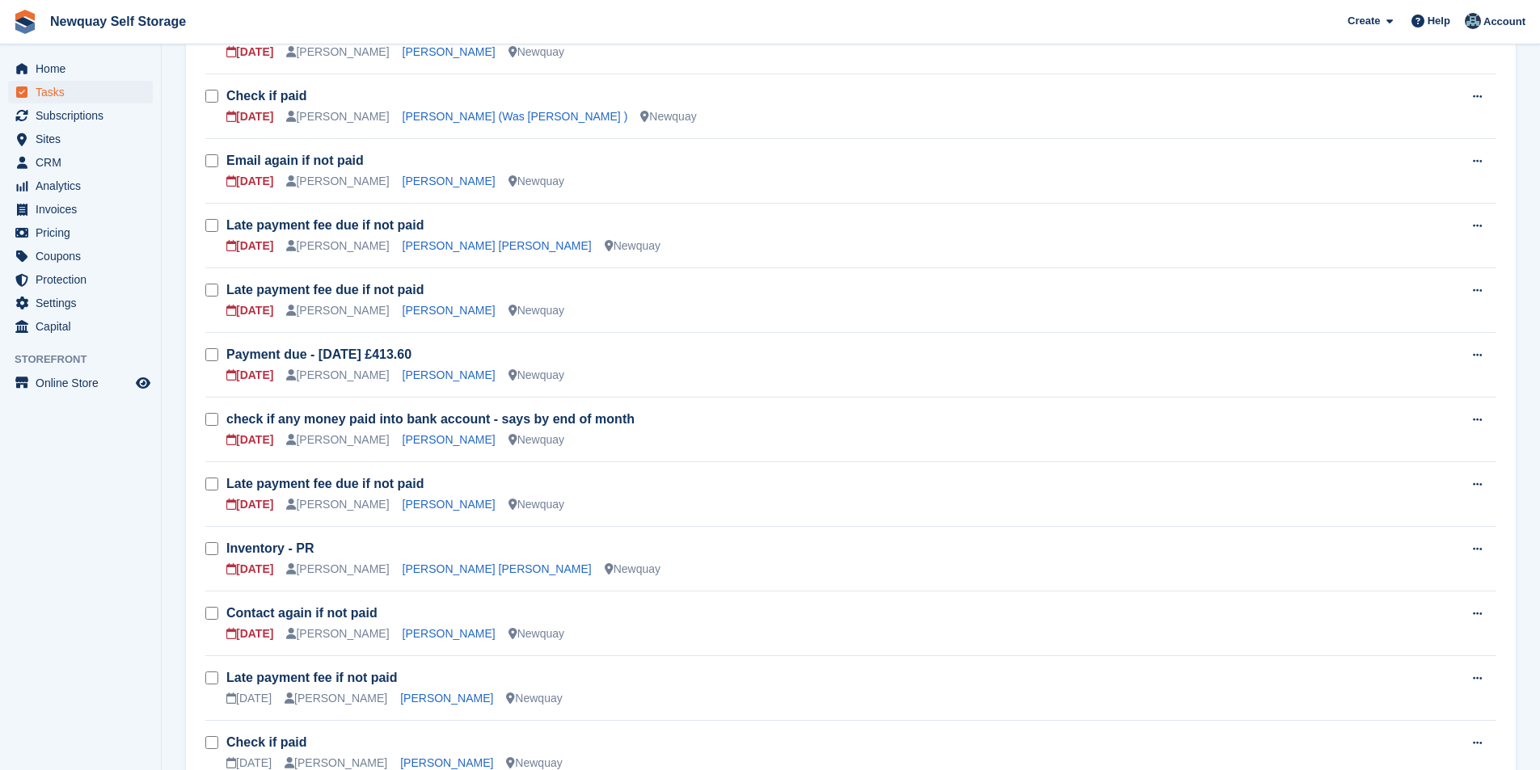
scroll to position [485, 0]
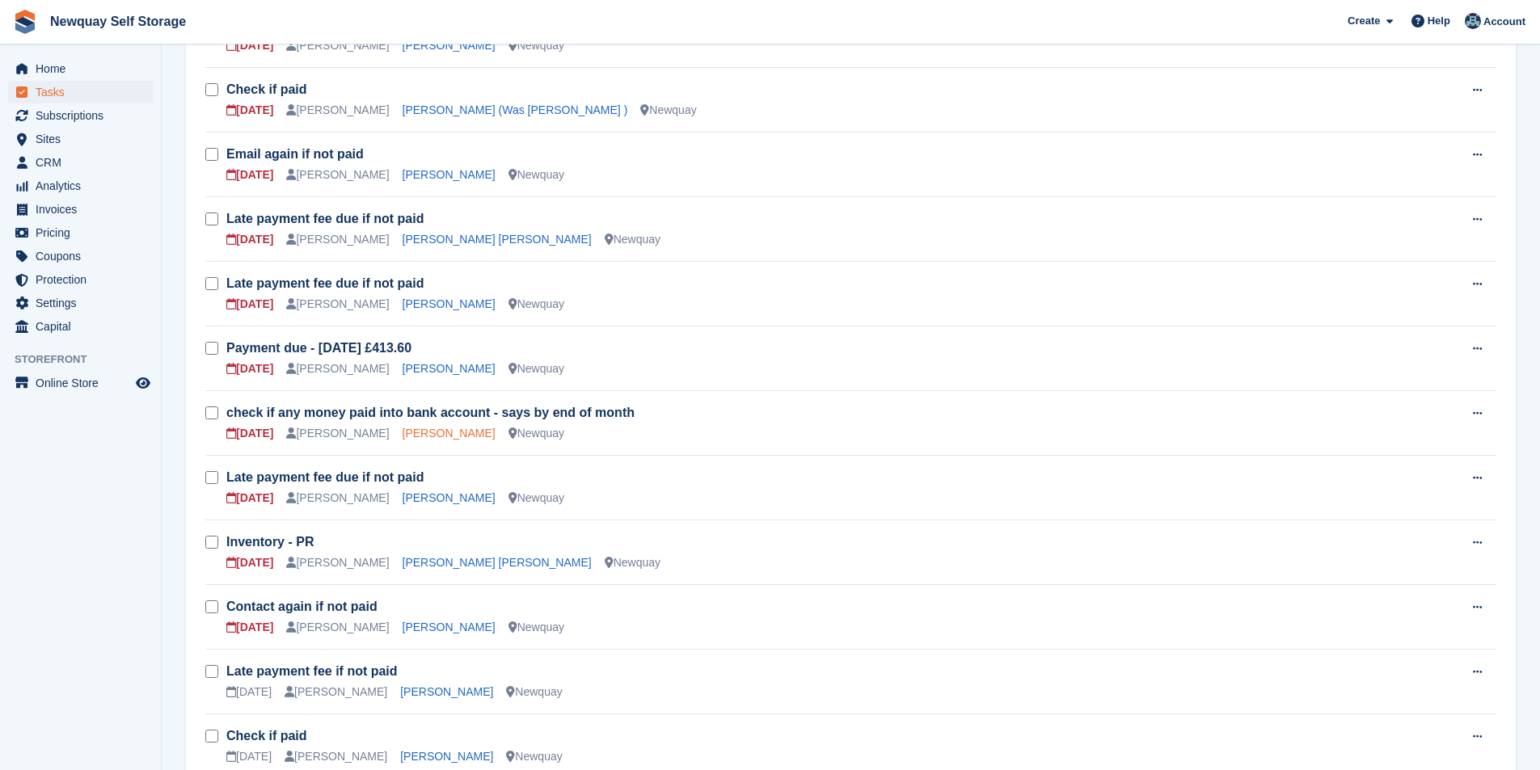
click at [433, 428] on link "[PERSON_NAME]" at bounding box center [449, 433] width 93 height 13
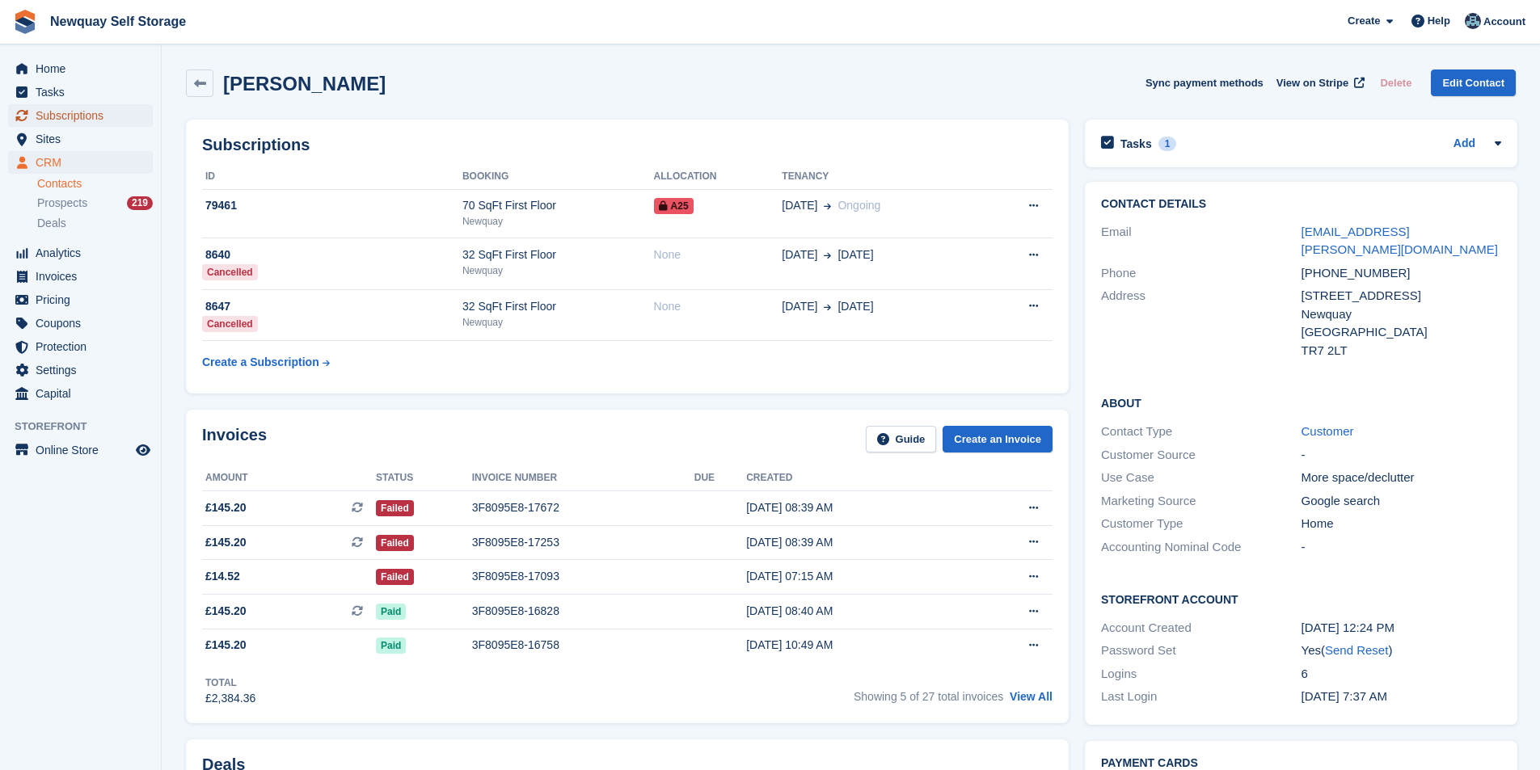
click at [97, 116] on span "Subscriptions" at bounding box center [84, 115] width 97 height 23
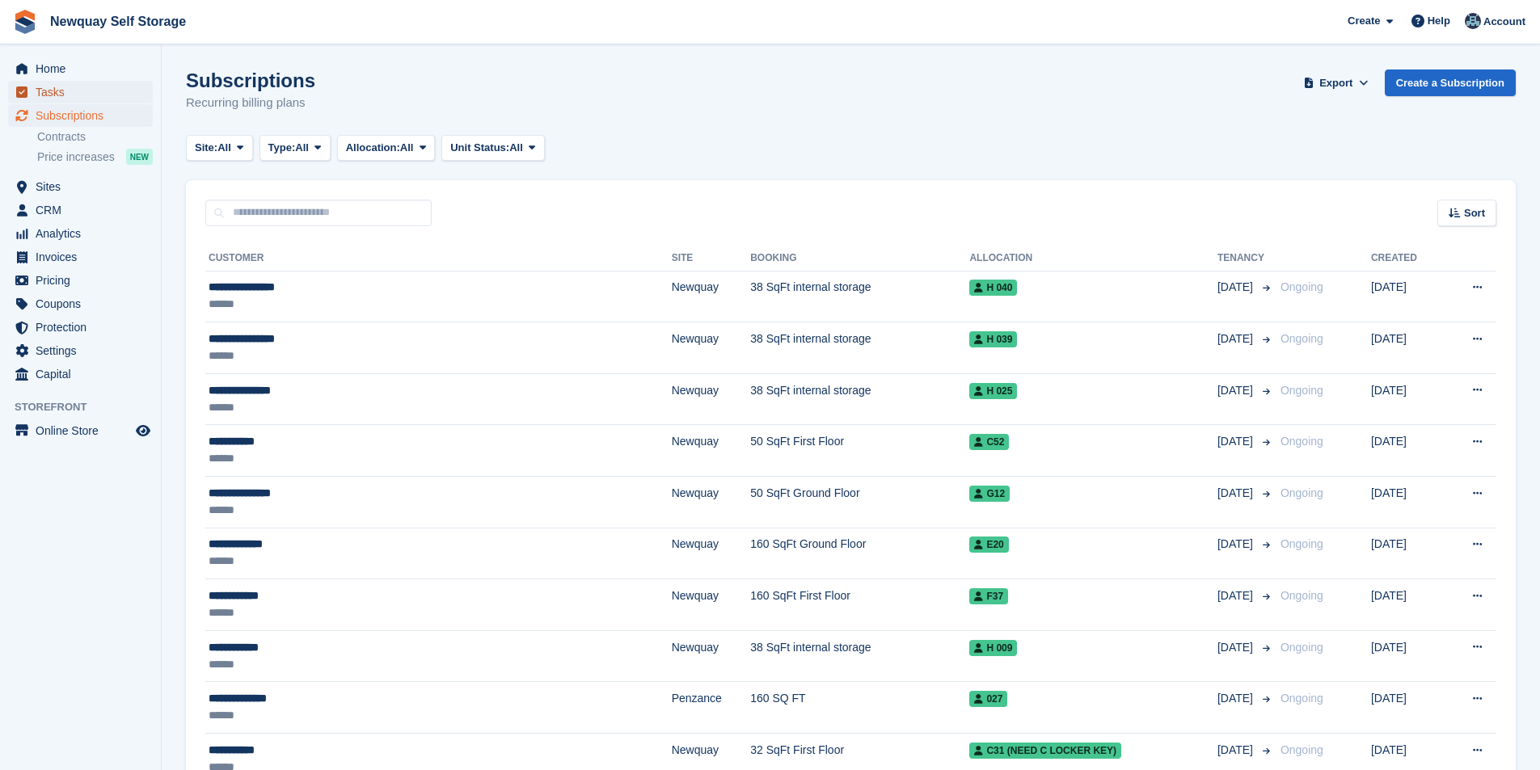
click at [91, 97] on span "Tasks" at bounding box center [84, 92] width 97 height 23
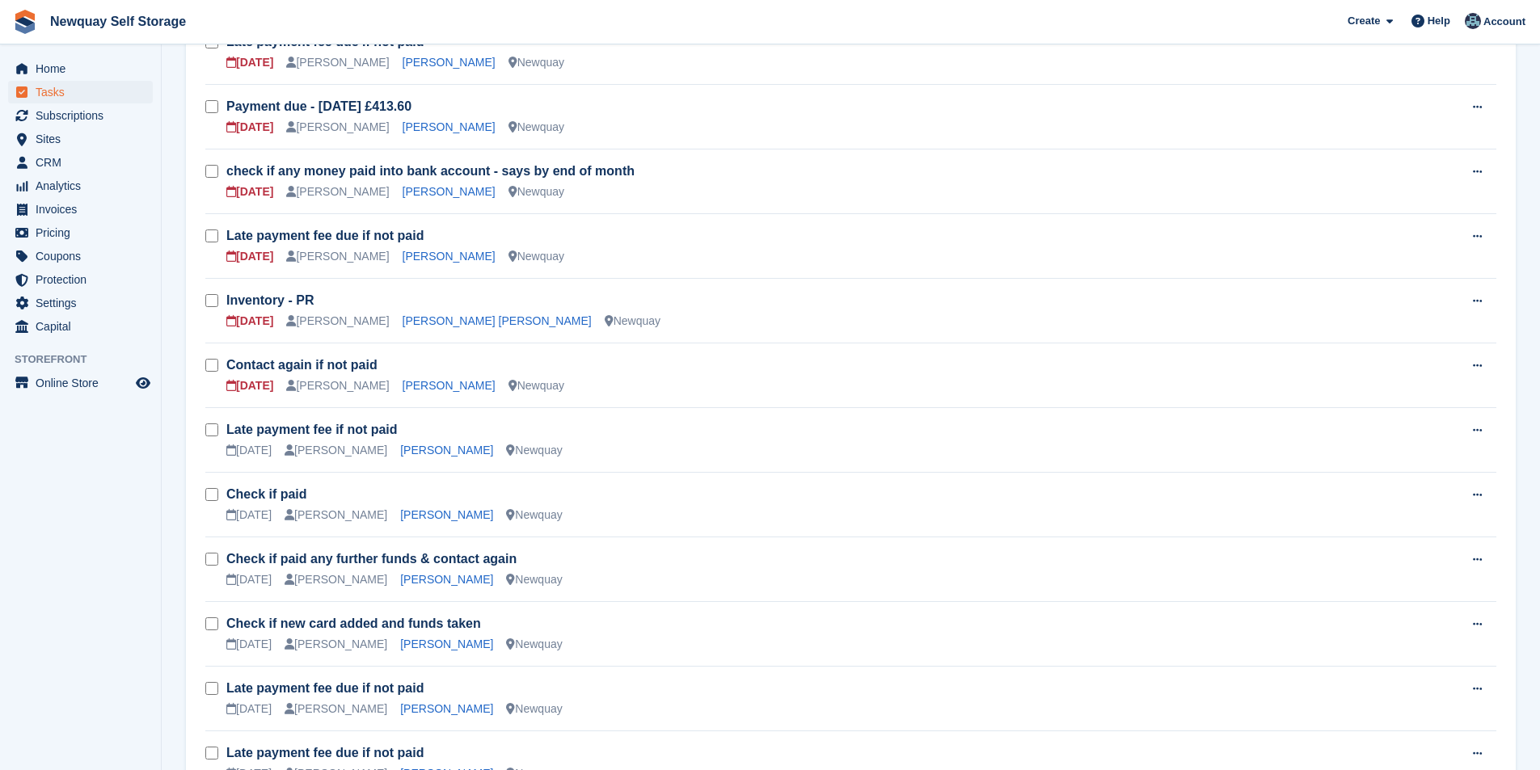
scroll to position [728, 0]
click at [435, 321] on link "[PERSON_NAME] [PERSON_NAME]" at bounding box center [497, 320] width 189 height 13
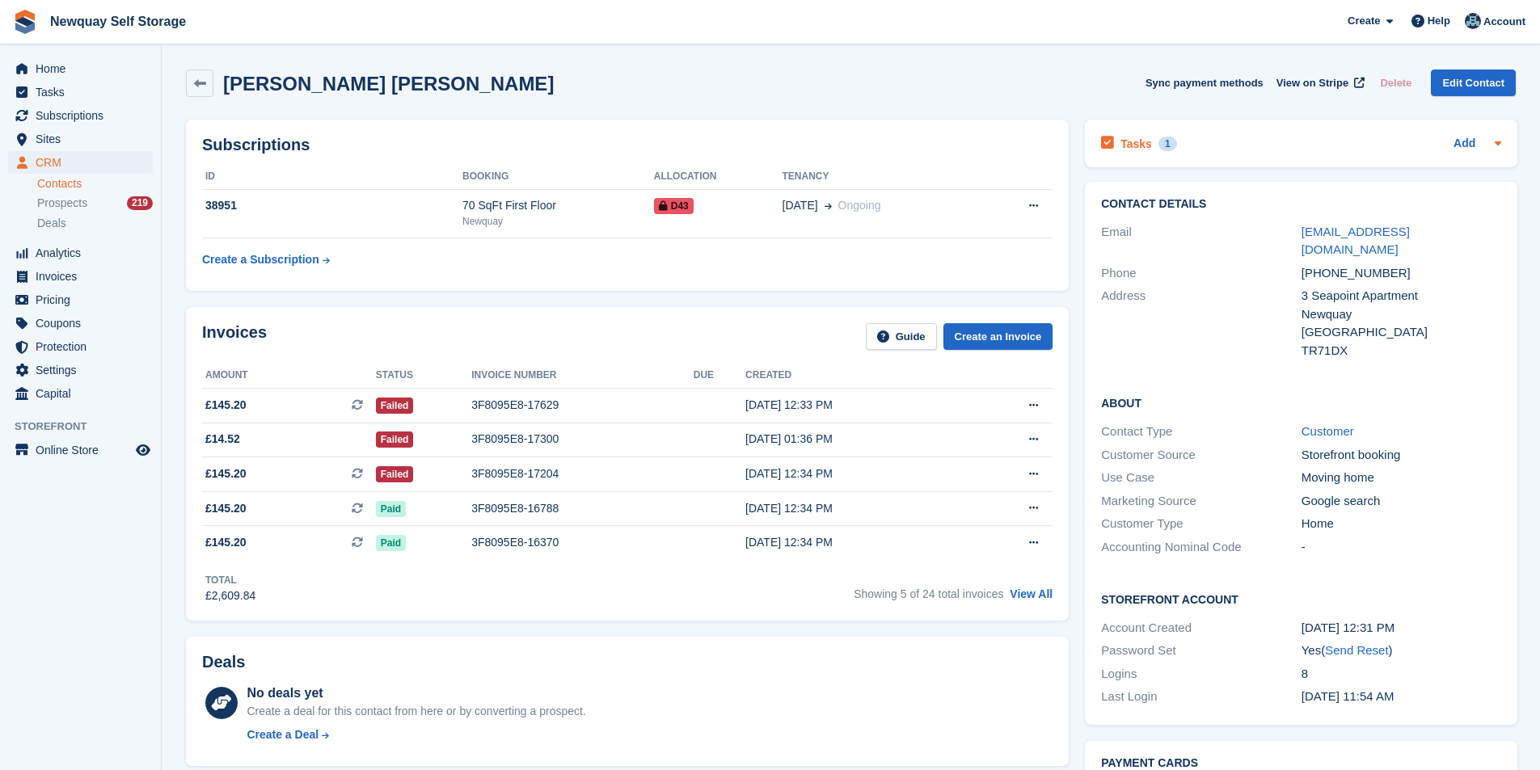
click at [1139, 144] on h2 "Tasks" at bounding box center [1137, 144] width 32 height 15
